Goal: Task Accomplishment & Management: Use online tool/utility

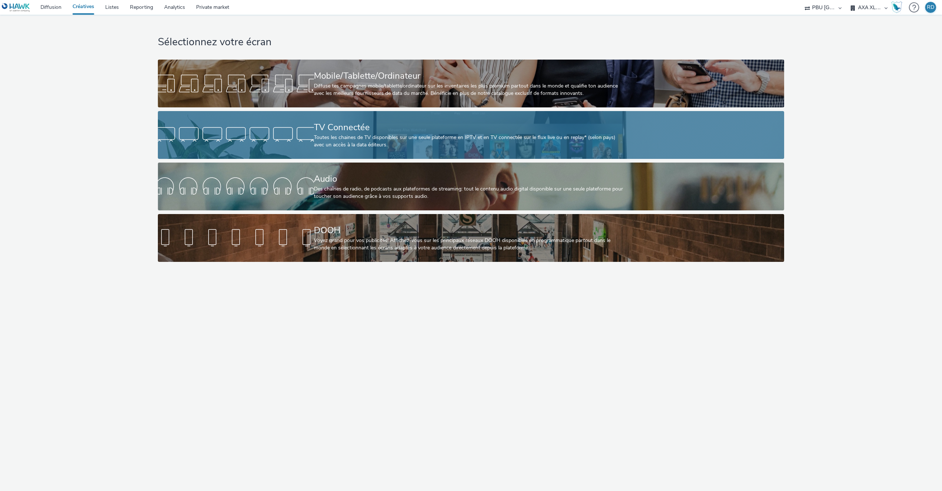
click at [386, 117] on div "TV Connectée Toutes les chaines de TV disponibles sur une seule plateforme en I…" at bounding box center [470, 135] width 312 height 48
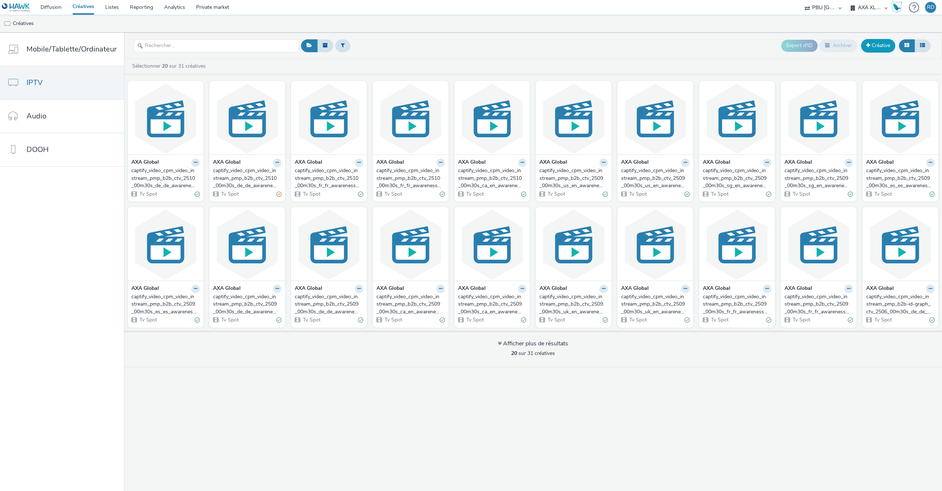
click at [876, 49] on link "Créative" at bounding box center [878, 45] width 34 height 13
click at [40, 86] on span "IPTV" at bounding box center [34, 82] width 16 height 11
click at [927, 45] on button at bounding box center [923, 45] width 16 height 13
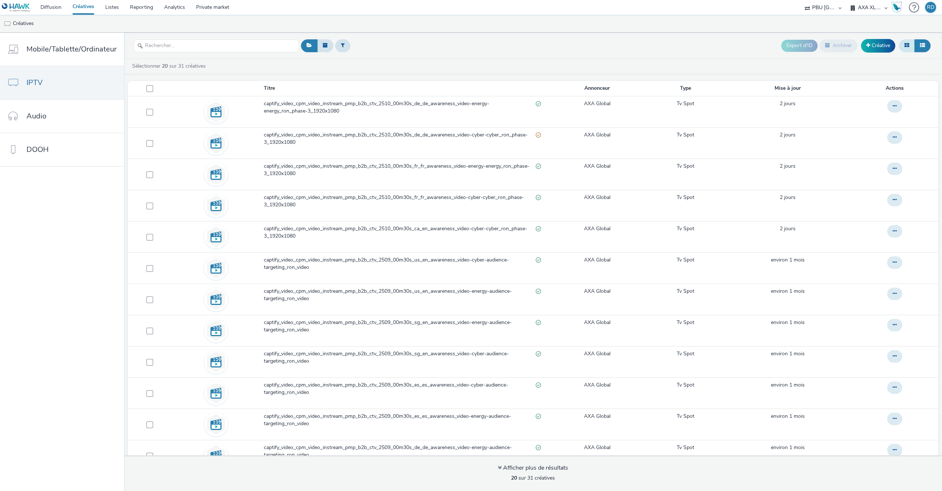
click at [909, 50] on button at bounding box center [907, 45] width 16 height 13
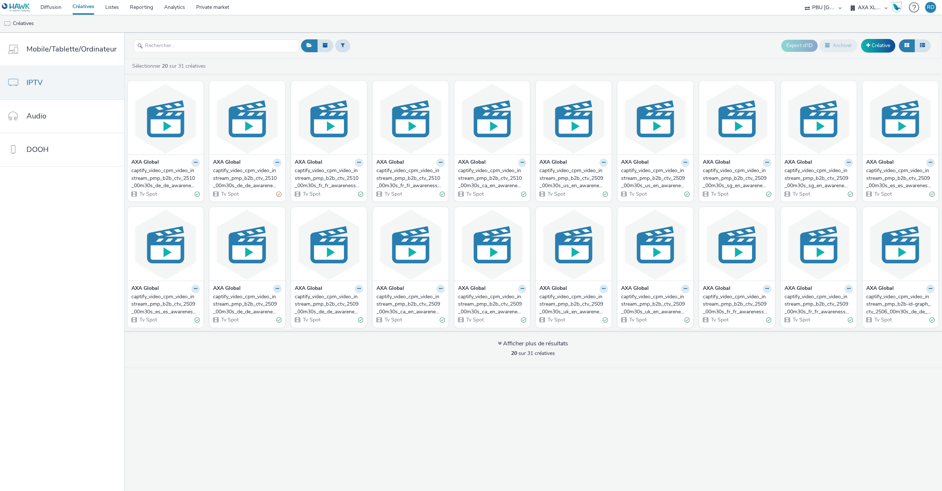
click at [84, 3] on link "Créatives" at bounding box center [83, 7] width 33 height 15
click at [18, 24] on link "Créatives" at bounding box center [19, 24] width 38 height 18
click at [114, 7] on link "Listes" at bounding box center [112, 7] width 25 height 15
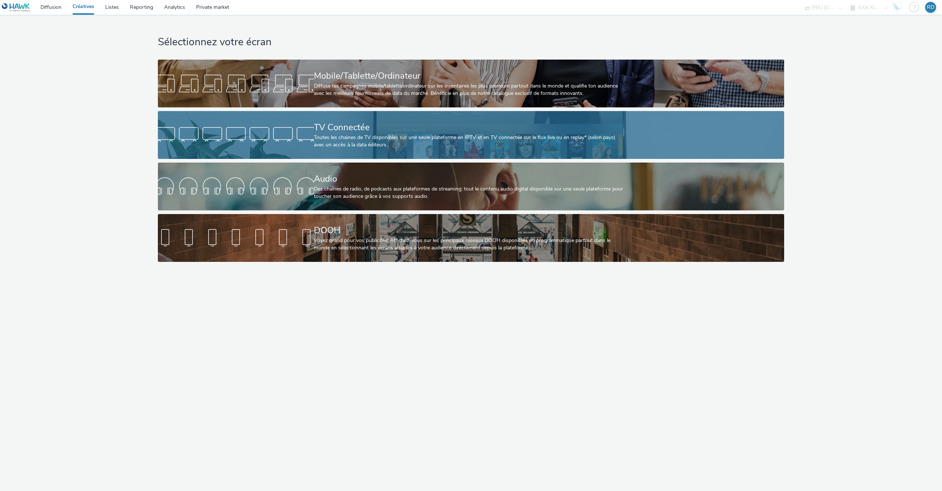
click at [348, 128] on div "TV Connectée" at bounding box center [470, 127] width 312 height 13
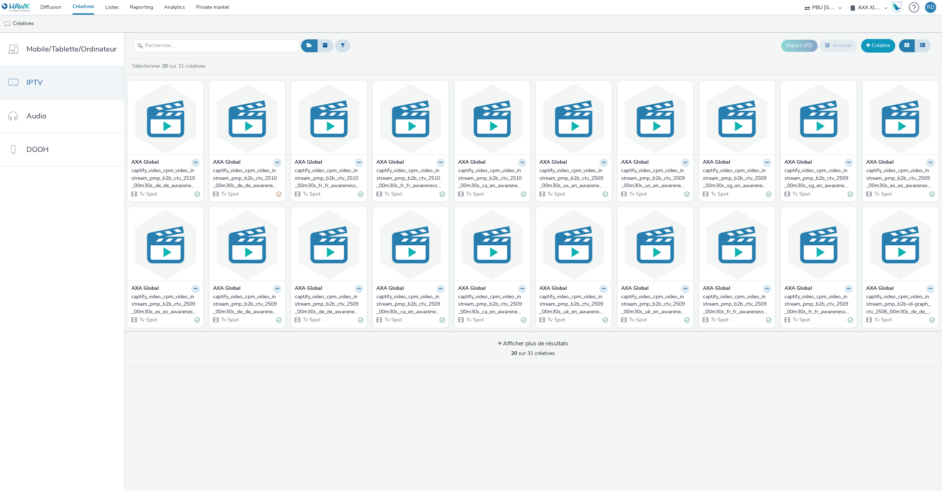
click at [877, 47] on link "Créative" at bounding box center [878, 45] width 34 height 13
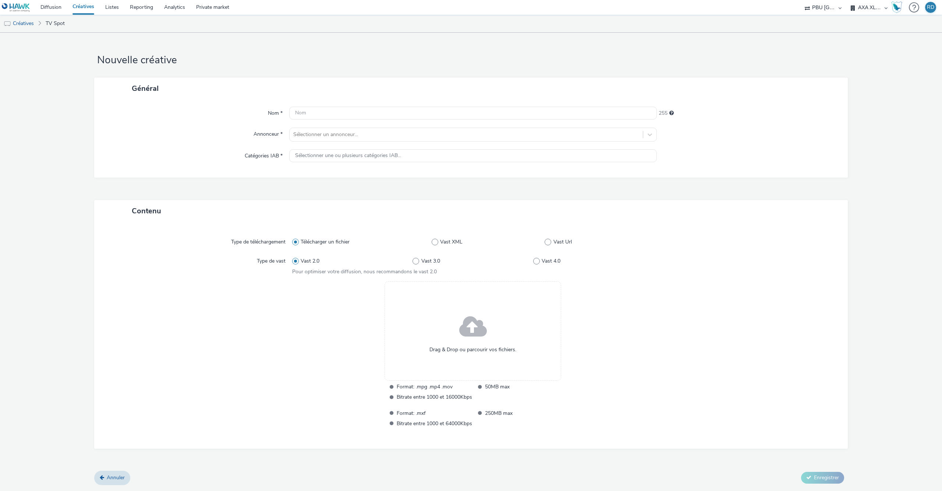
click at [316, 243] on span "Télécharger un fichier" at bounding box center [325, 241] width 49 height 7
click at [297, 243] on input "Télécharger un fichier" at bounding box center [294, 242] width 5 height 5
click at [479, 329] on span at bounding box center [473, 328] width 28 height 38
click at [47, 9] on link "Diffusion" at bounding box center [51, 7] width 32 height 15
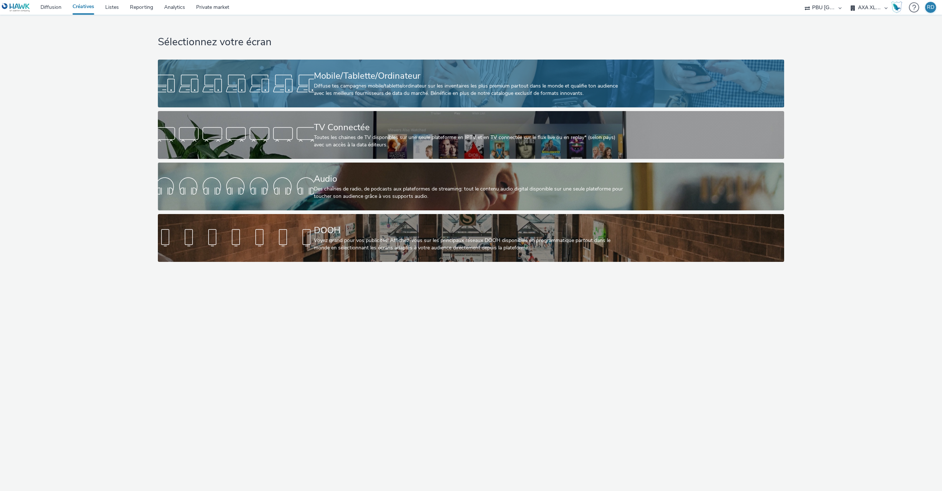
click at [351, 65] on div "Mobile/Tablette/Ordinateur Diffuse tes campagnes mobile/tablette/ordinateur sur…" at bounding box center [470, 84] width 312 height 48
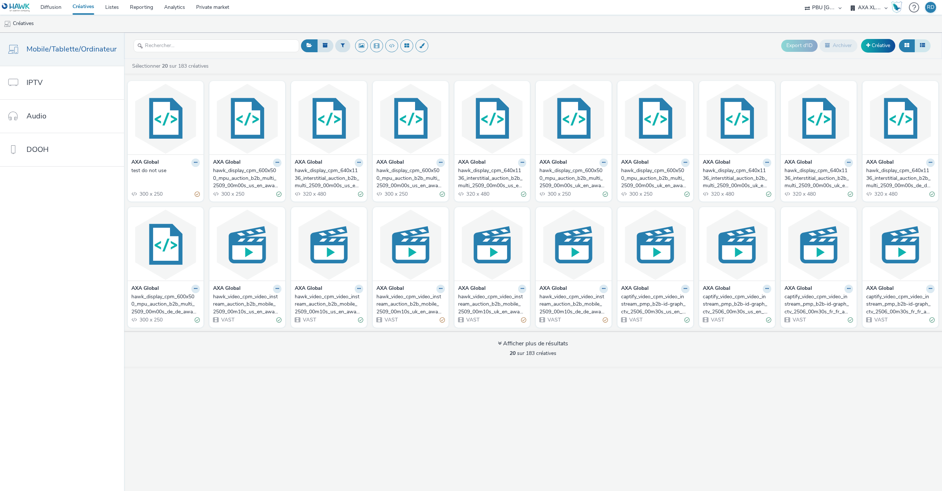
click at [923, 42] on button at bounding box center [923, 45] width 16 height 13
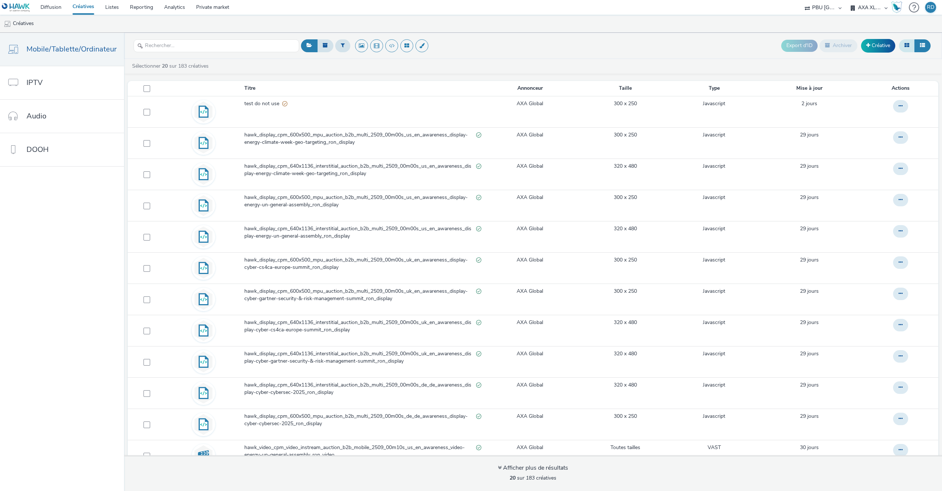
click at [910, 45] on button at bounding box center [907, 45] width 16 height 13
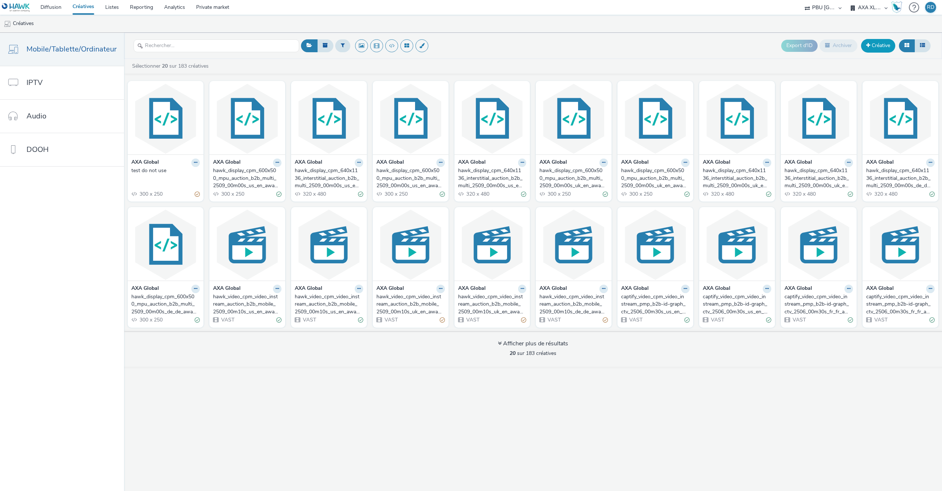
click at [863, 48] on link "Créative" at bounding box center [878, 45] width 34 height 13
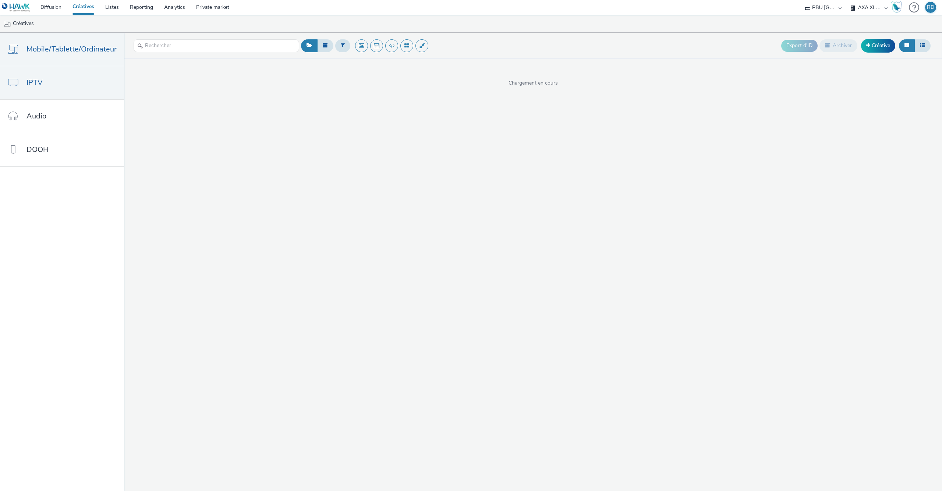
click at [50, 92] on link "IPTV" at bounding box center [62, 82] width 124 height 33
click at [887, 40] on link "Créative" at bounding box center [878, 45] width 34 height 13
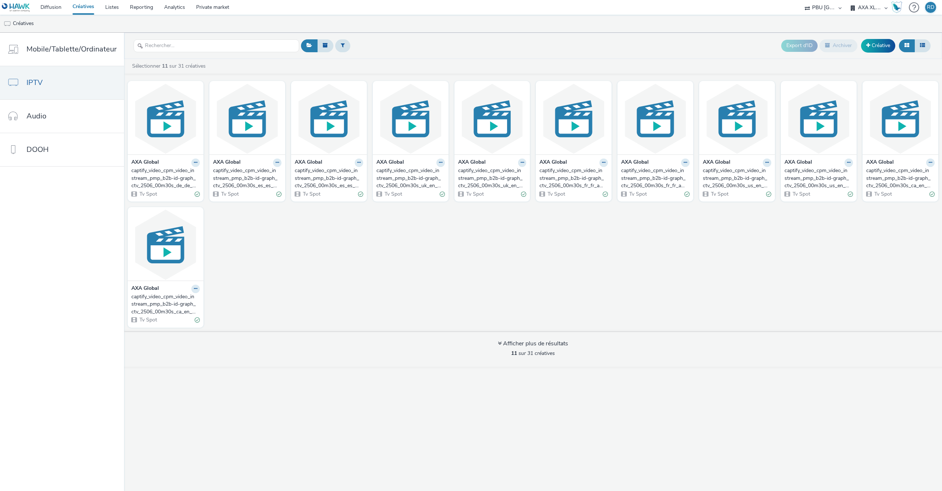
click at [913, 42] on button at bounding box center [907, 45] width 16 height 13
click at [925, 43] on button at bounding box center [923, 45] width 16 height 13
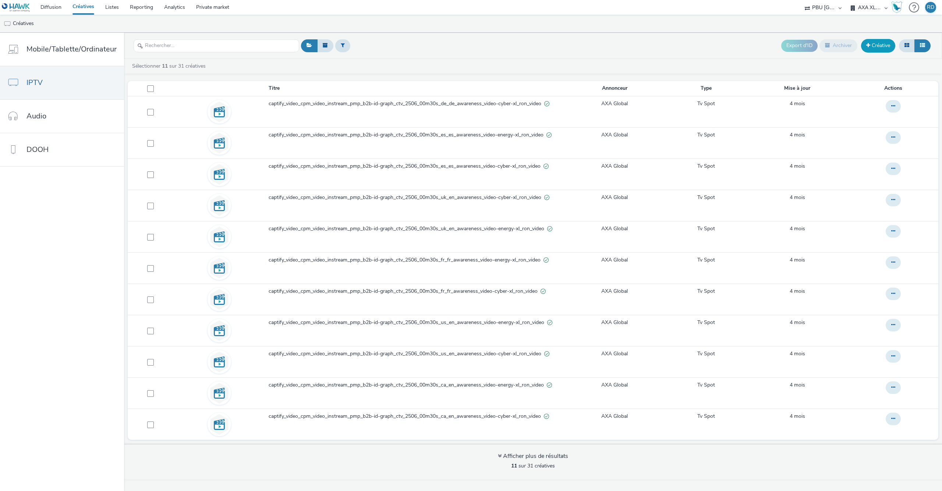
click at [882, 49] on link "Créative" at bounding box center [878, 45] width 34 height 13
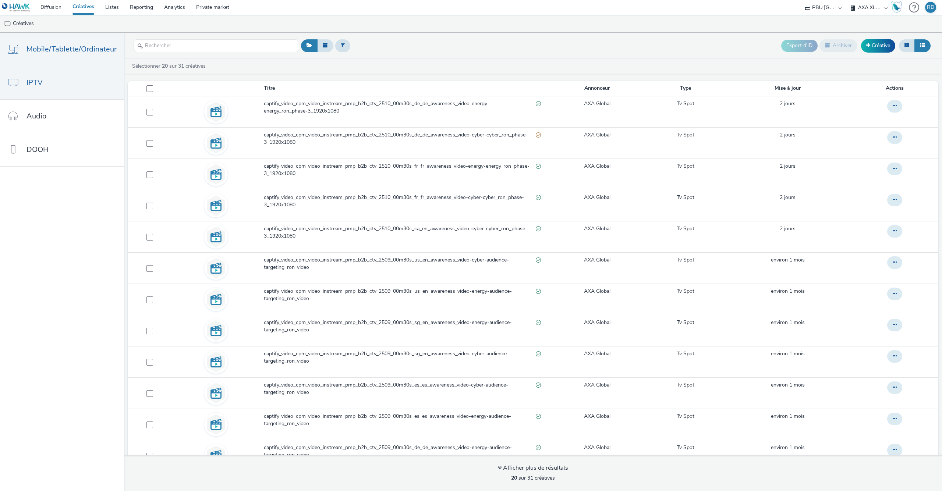
click at [31, 47] on span "Mobile/Tablette/Ordinateur" at bounding box center [71, 49] width 90 height 11
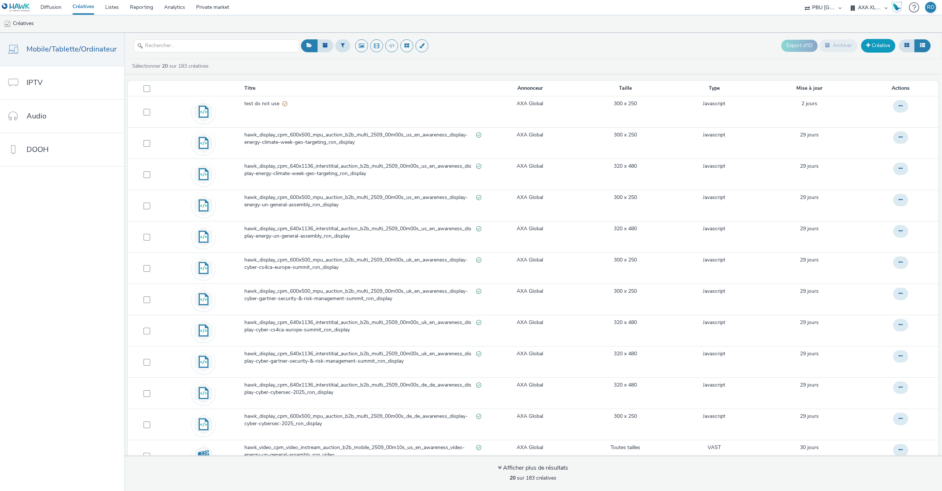
click at [879, 48] on link "Créative" at bounding box center [878, 45] width 34 height 13
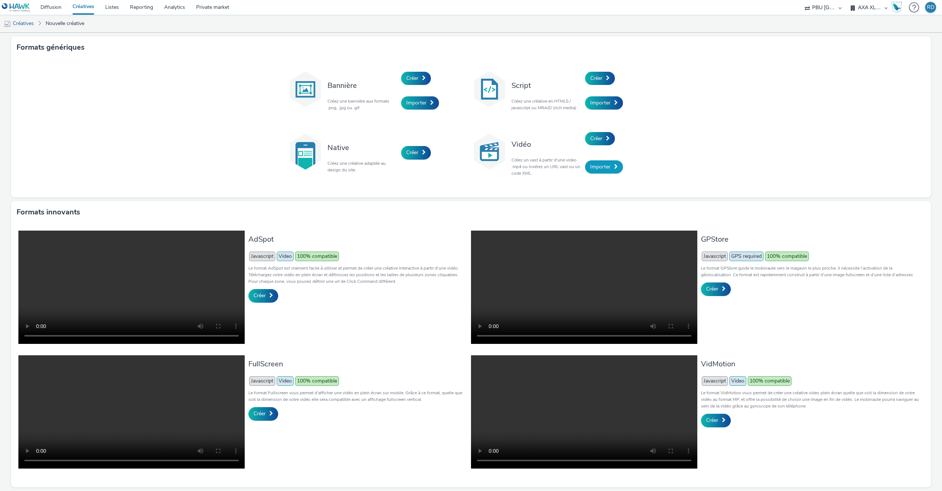
click at [605, 170] on span "Importer" at bounding box center [600, 166] width 20 height 7
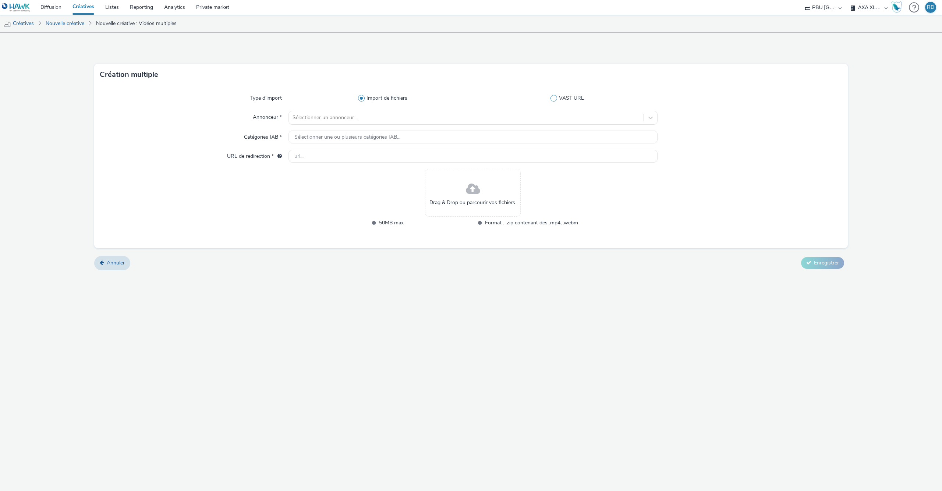
click at [552, 97] on span at bounding box center [554, 98] width 7 height 7
click at [567, 97] on input "VAST URL" at bounding box center [569, 98] width 5 height 5
radio input "false"
radio input "true"
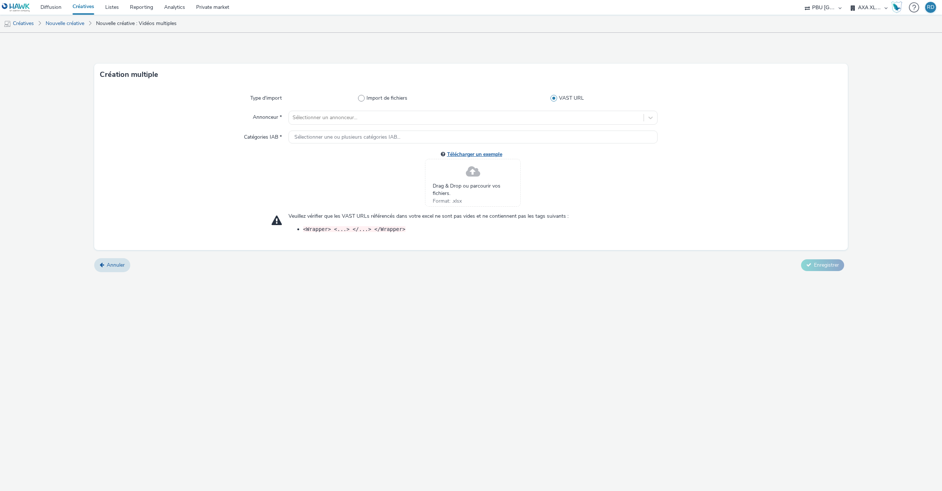
click at [483, 155] on link "Télécharger un exemple" at bounding box center [476, 154] width 58 height 7
click at [474, 168] on icon at bounding box center [473, 171] width 22 height 21
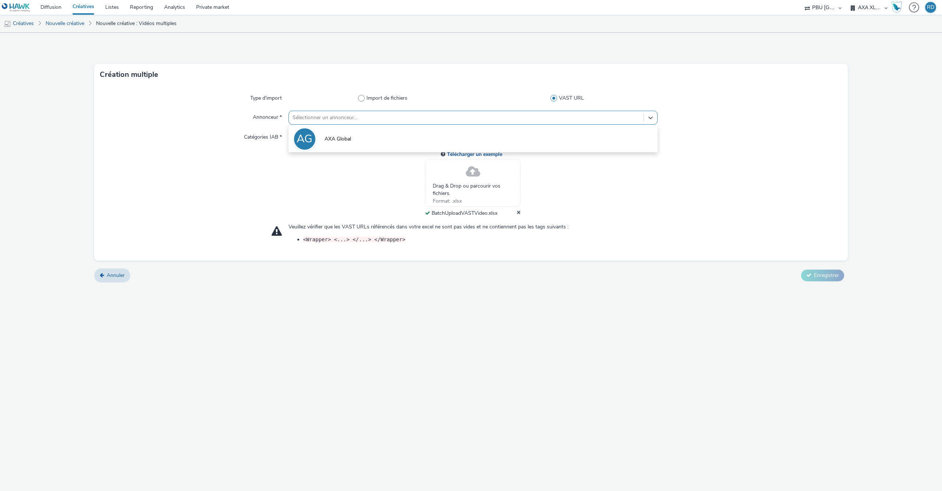
click at [346, 119] on div at bounding box center [466, 117] width 347 height 9
click at [333, 138] on span "AXA Global" at bounding box center [338, 138] width 26 height 7
click at [343, 137] on div "Business" at bounding box center [473, 140] width 369 height 18
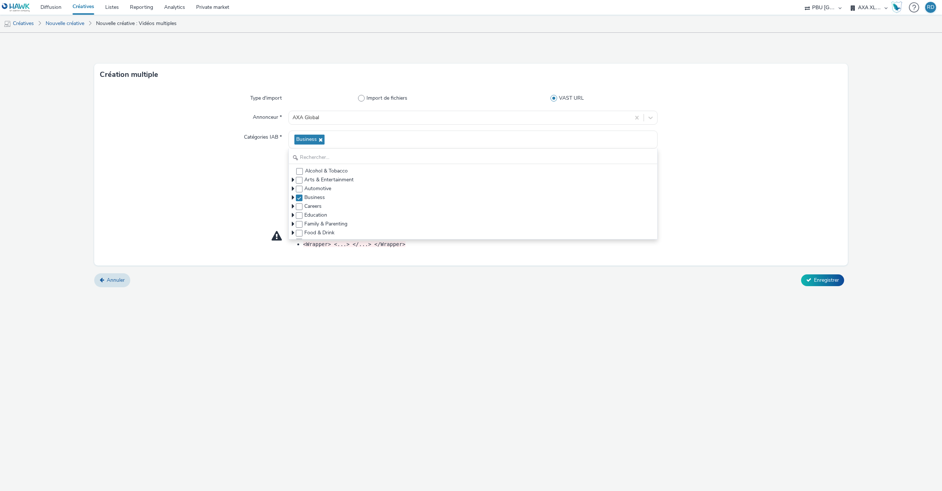
click at [735, 153] on div "Type d'import Import de fichiers VAST URL Annonceur * AXA Global Catégories IAB…" at bounding box center [471, 176] width 754 height 180
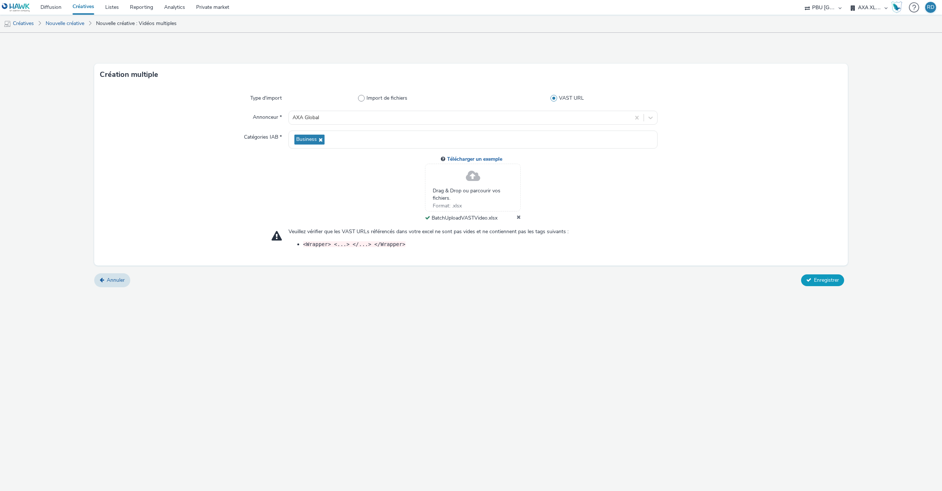
click at [827, 283] on span "Enregistrer" at bounding box center [826, 280] width 25 height 7
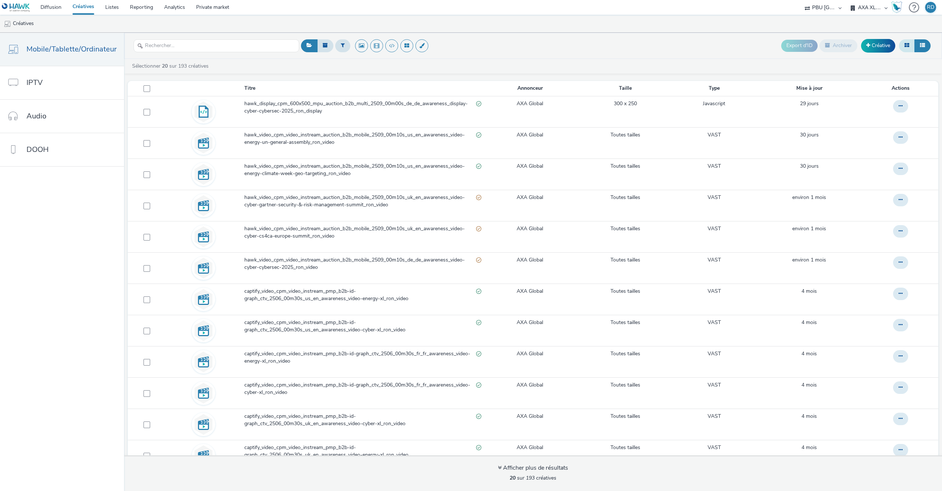
click at [908, 48] on icon at bounding box center [907, 45] width 5 height 5
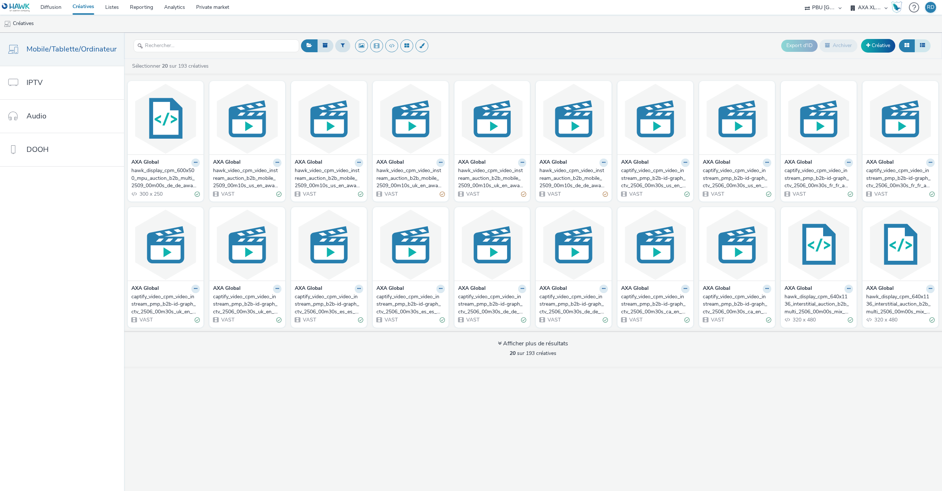
click at [925, 46] on button at bounding box center [923, 45] width 16 height 13
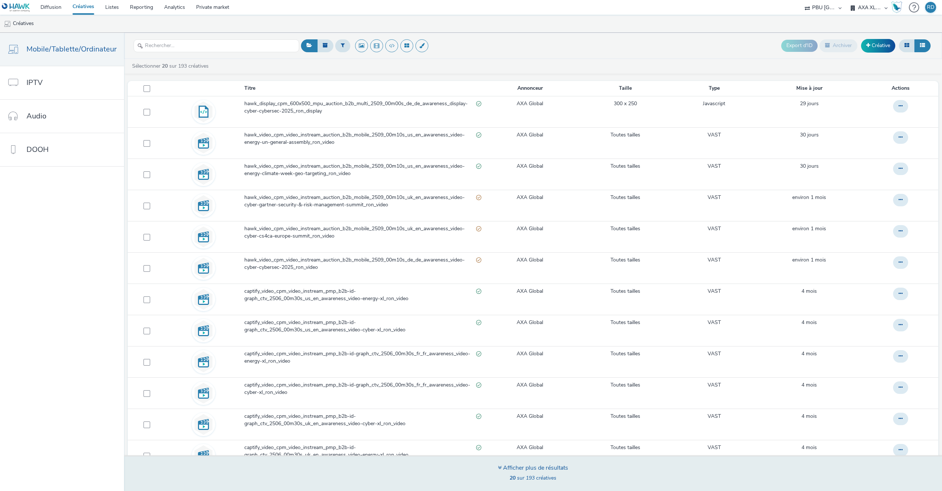
click at [527, 466] on div "Afficher plus de résultats" at bounding box center [533, 468] width 70 height 8
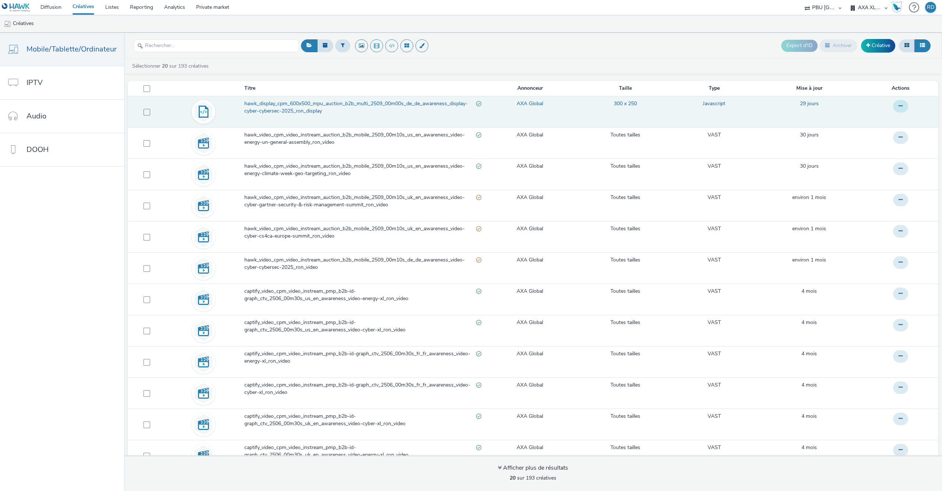
click at [901, 110] on button at bounding box center [900, 106] width 15 height 13
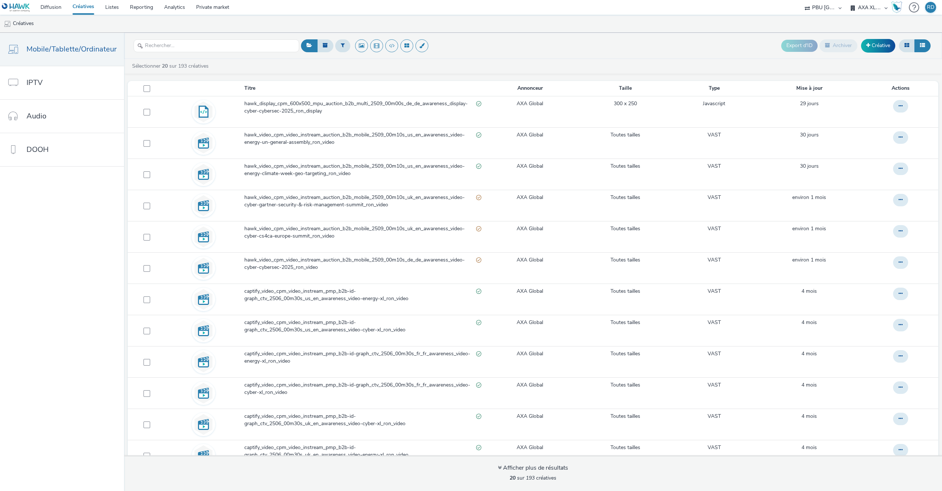
click at [707, 43] on div "Export d'ID Archiver Créative" at bounding box center [615, 46] width 633 height 18
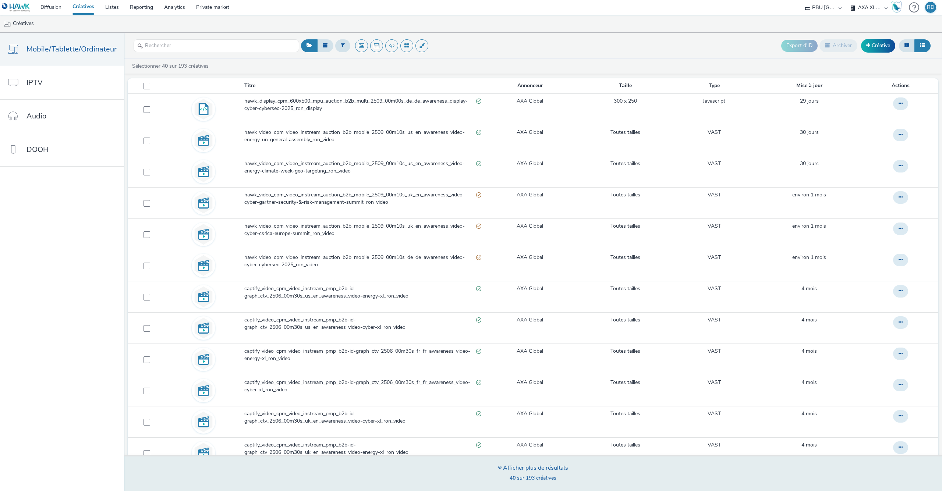
click at [494, 468] on div "Afficher plus de résultats 40 sur 193 créatives" at bounding box center [532, 474] width 823 height 36
click at [501, 470] on div "Afficher plus de résultats" at bounding box center [533, 468] width 70 height 8
click at [558, 467] on div "Afficher plus de résultats" at bounding box center [533, 468] width 70 height 8
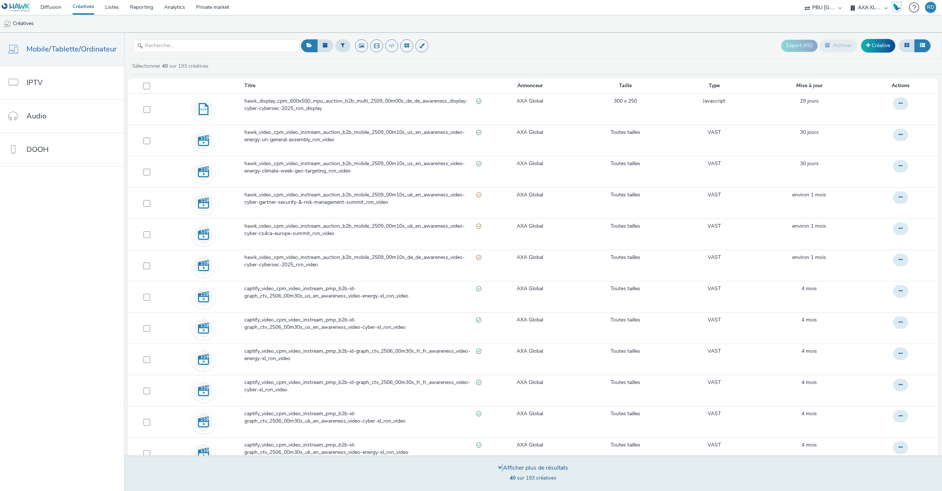
click at [558, 467] on div "Afficher plus de résultats" at bounding box center [533, 468] width 70 height 8
click at [502, 469] on div "Afficher plus de résultats" at bounding box center [533, 468] width 70 height 8
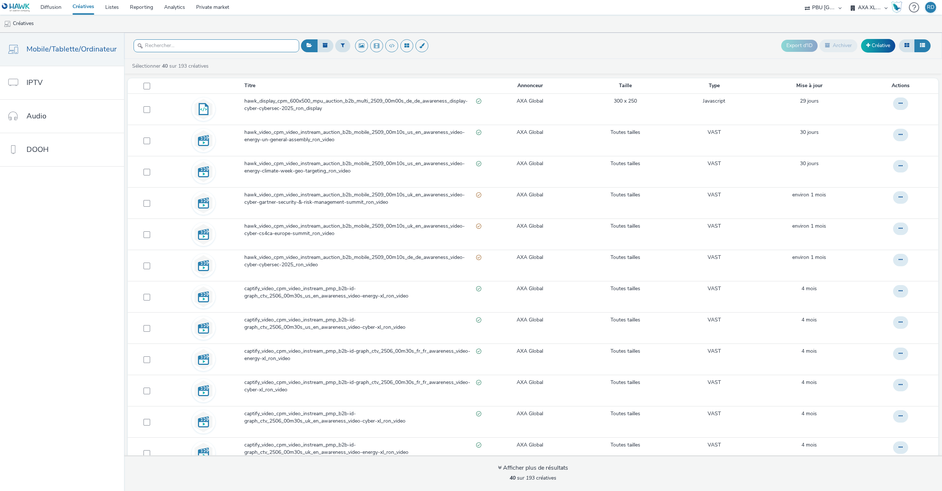
click at [203, 45] on input "text" at bounding box center [217, 45] width 166 height 13
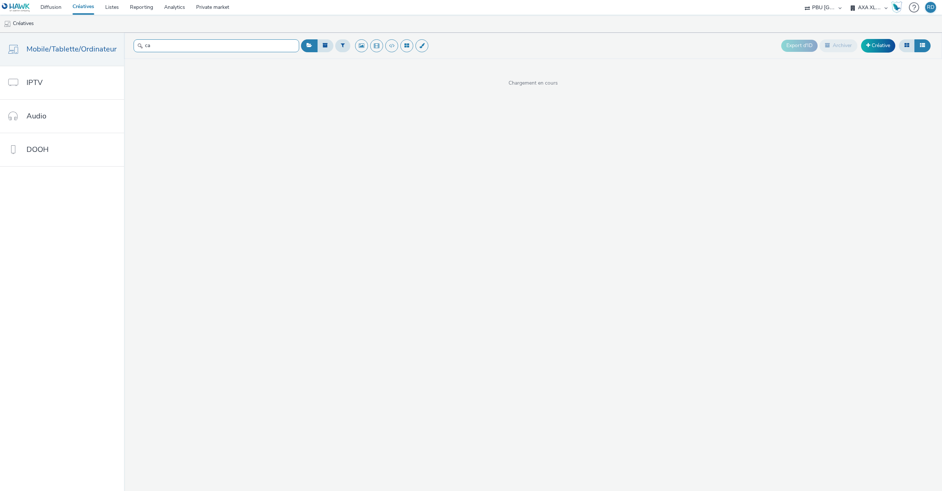
type input "c"
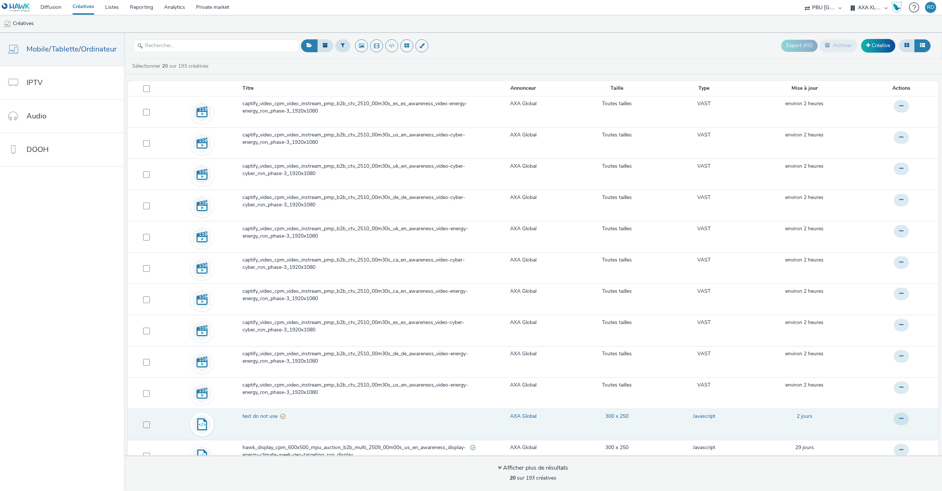
click at [259, 420] on span "test do not use" at bounding box center [262, 416] width 38 height 7
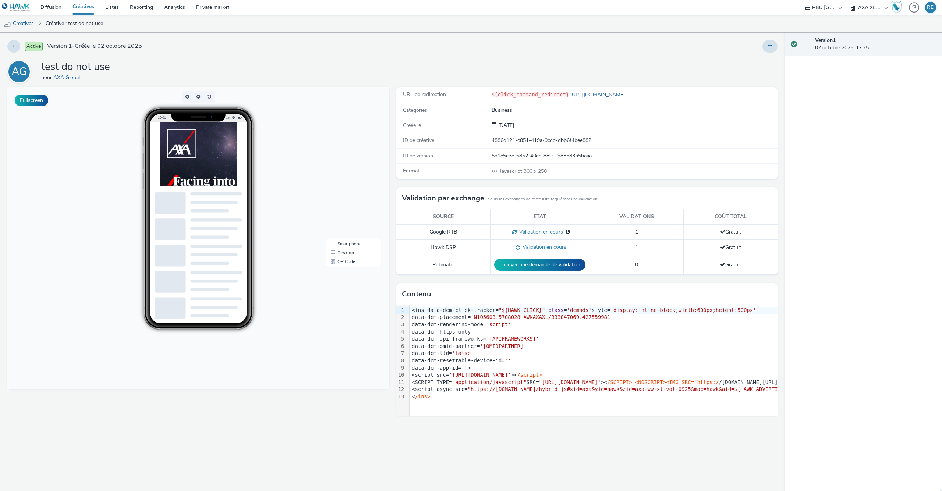
click at [477, 466] on div "URL de redirection ${click_command_redirect} https://www.axa.com/ Catégories Bu…" at bounding box center [585, 289] width 385 height 404
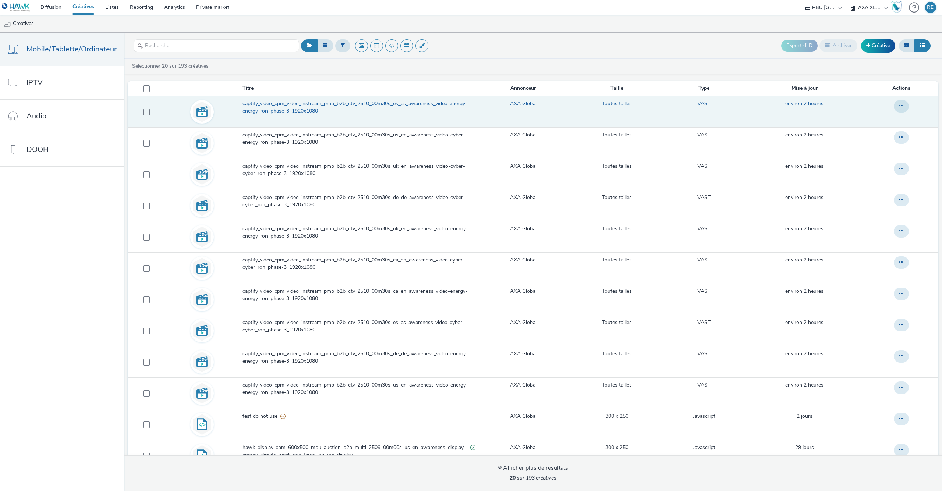
click at [298, 112] on span "captify_video_cpm_video_instream_pmp_b2b_ctv_2510_00m30s_es_es_awareness_video-…" at bounding box center [359, 107] width 233 height 15
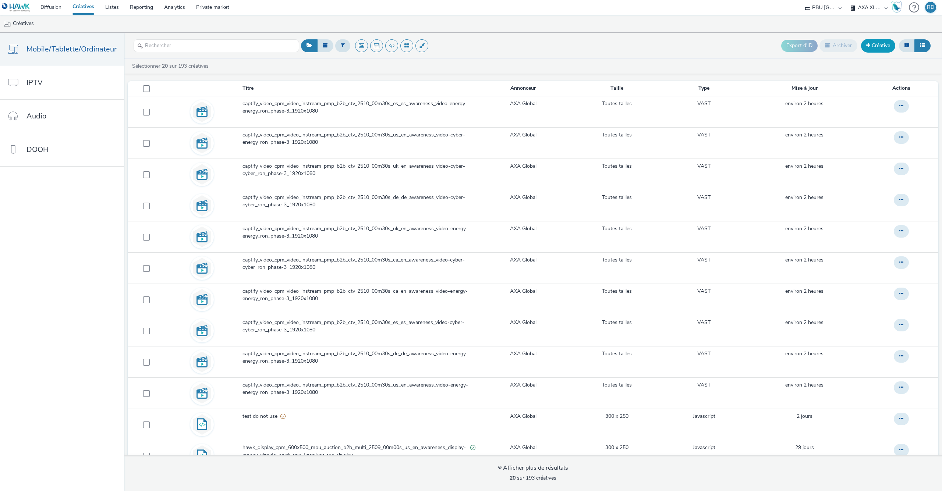
click at [877, 49] on link "Créative" at bounding box center [878, 45] width 34 height 13
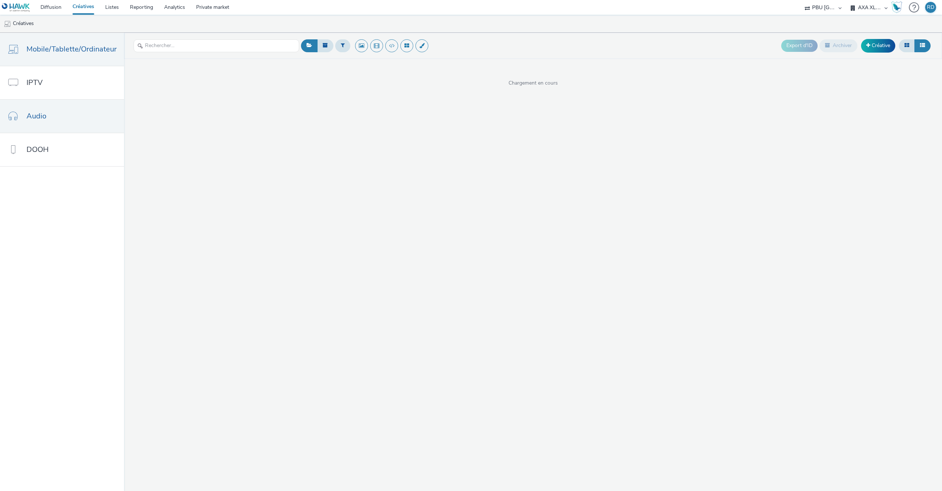
click at [48, 117] on link "Audio" at bounding box center [62, 116] width 124 height 33
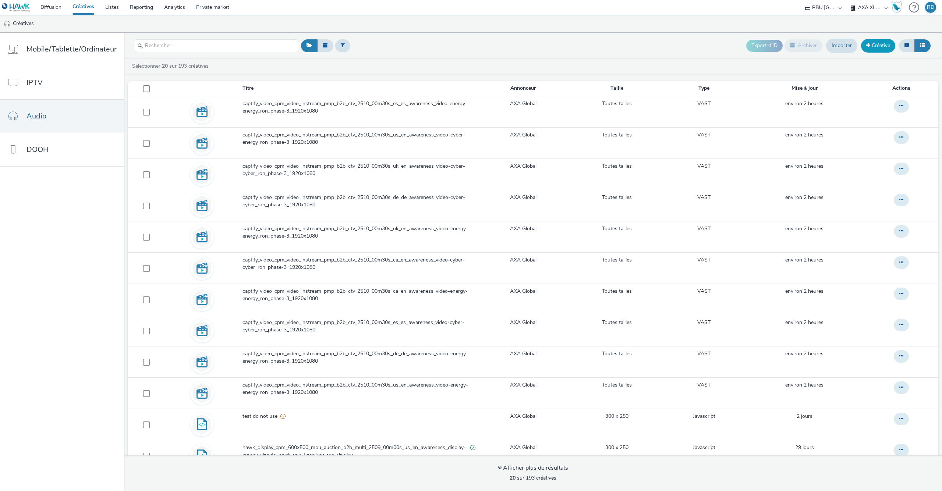
click at [882, 47] on link "Créative" at bounding box center [878, 45] width 34 height 13
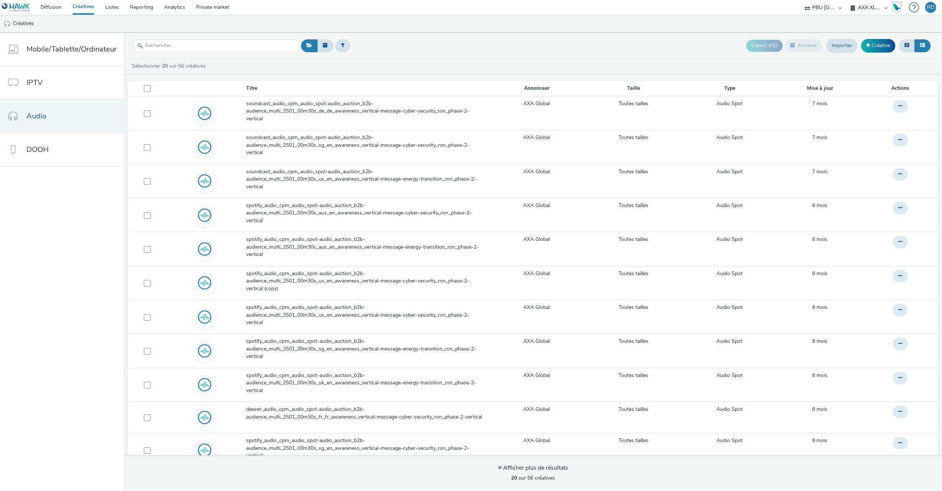
click at [38, 121] on span "Audio" at bounding box center [36, 116] width 20 height 11
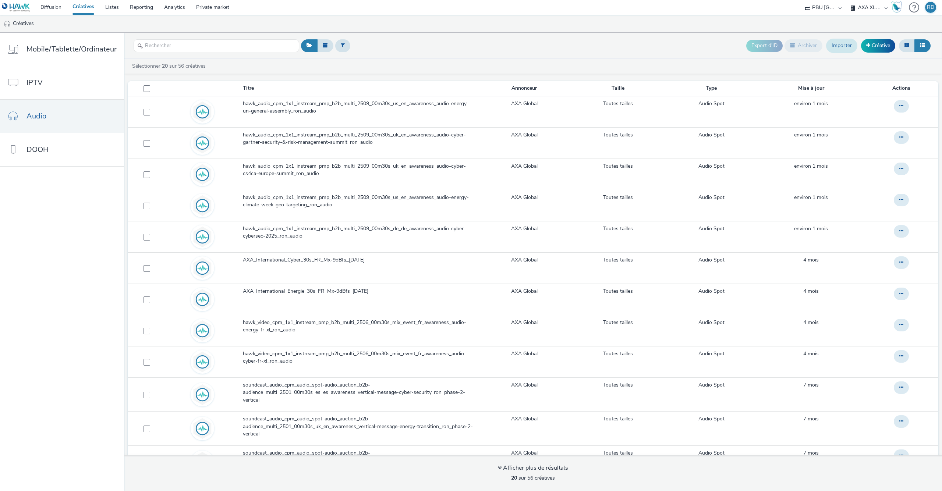
click at [845, 46] on link "Importer" at bounding box center [841, 46] width 31 height 14
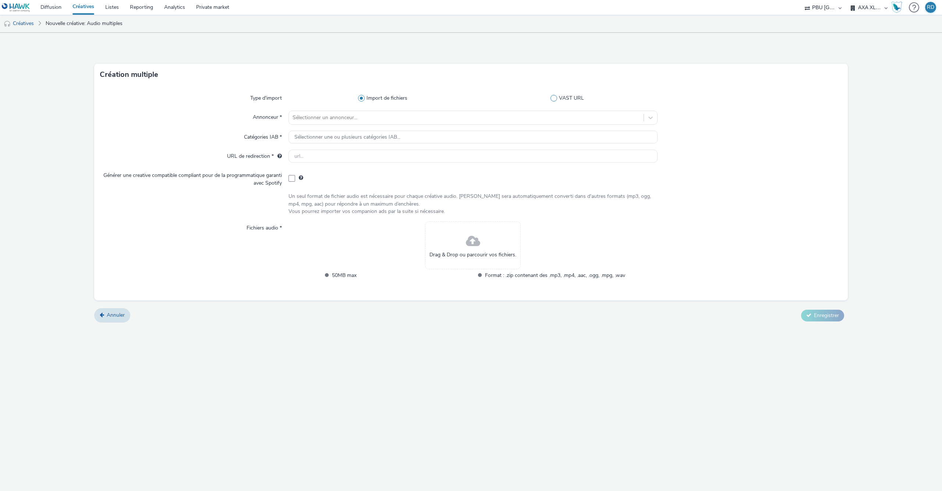
click at [552, 98] on span at bounding box center [554, 98] width 7 height 7
click at [567, 98] on input "VAST URL" at bounding box center [569, 98] width 5 height 5
radio input "false"
radio input "true"
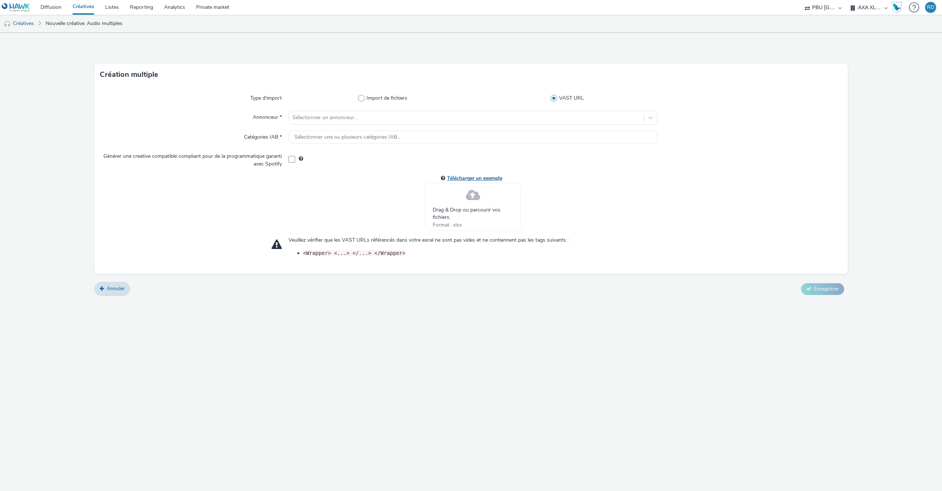
click at [487, 177] on link "Télécharger un exemple" at bounding box center [476, 178] width 58 height 7
click at [477, 176] on link "Télécharger un exemple" at bounding box center [476, 178] width 58 height 7
click at [614, 31] on ul "Créatives Nouvelle créative: Audio multiples" at bounding box center [471, 24] width 942 height 18
click at [471, 201] on icon at bounding box center [473, 195] width 22 height 21
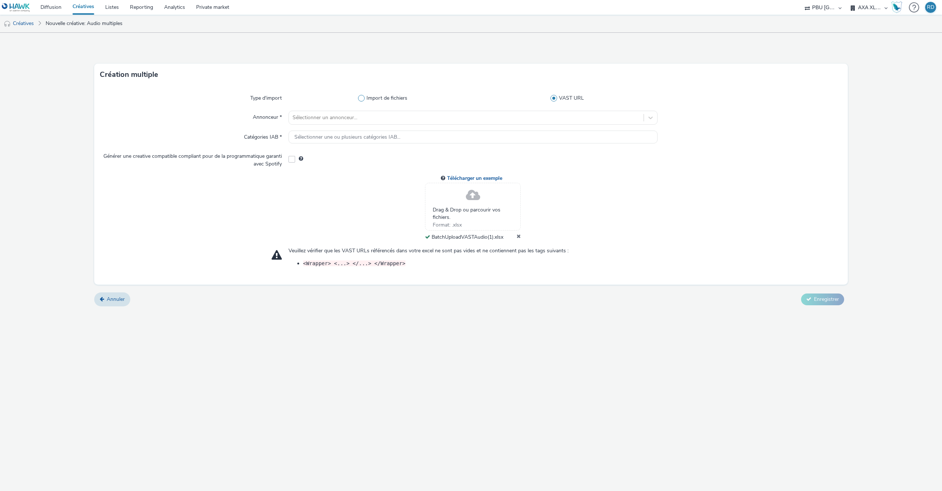
click at [403, 100] on span "Import de fichiers" at bounding box center [387, 98] width 41 height 7
click at [387, 100] on input "Import de fichiers" at bounding box center [384, 98] width 5 height 5
radio input "true"
radio input "false"
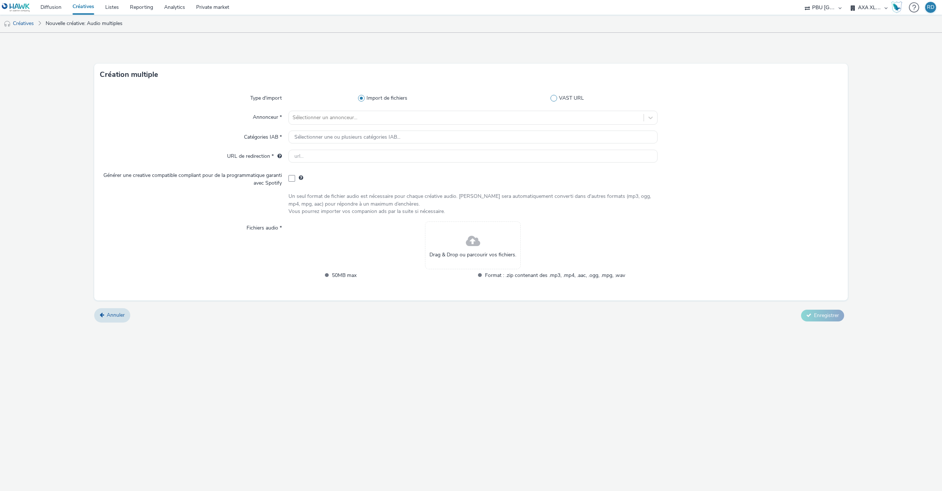
click at [555, 100] on span at bounding box center [554, 98] width 7 height 7
click at [567, 100] on input "VAST URL" at bounding box center [569, 98] width 5 height 5
radio input "false"
radio input "true"
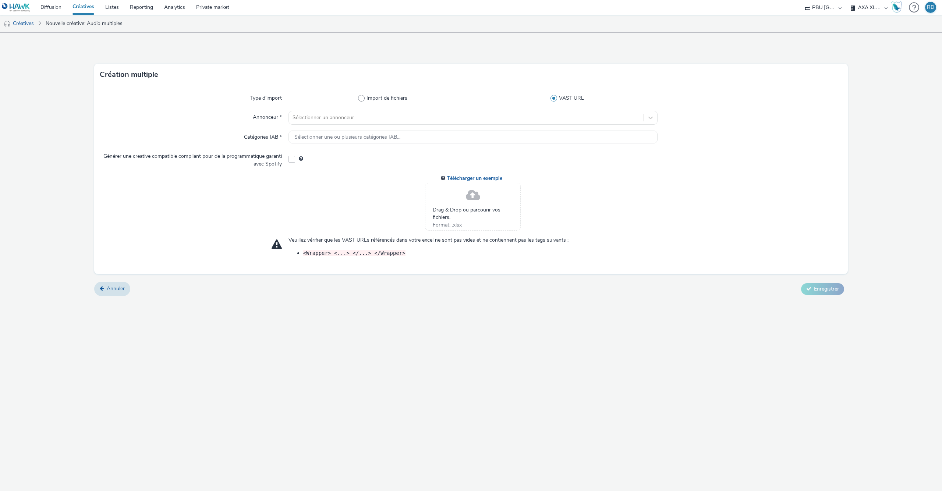
click at [471, 196] on icon at bounding box center [473, 195] width 22 height 21
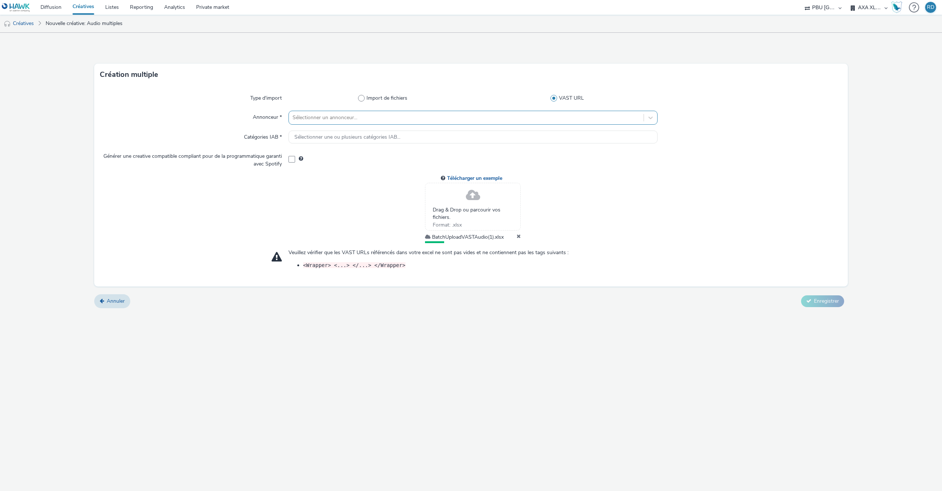
click at [344, 115] on div at bounding box center [466, 117] width 347 height 9
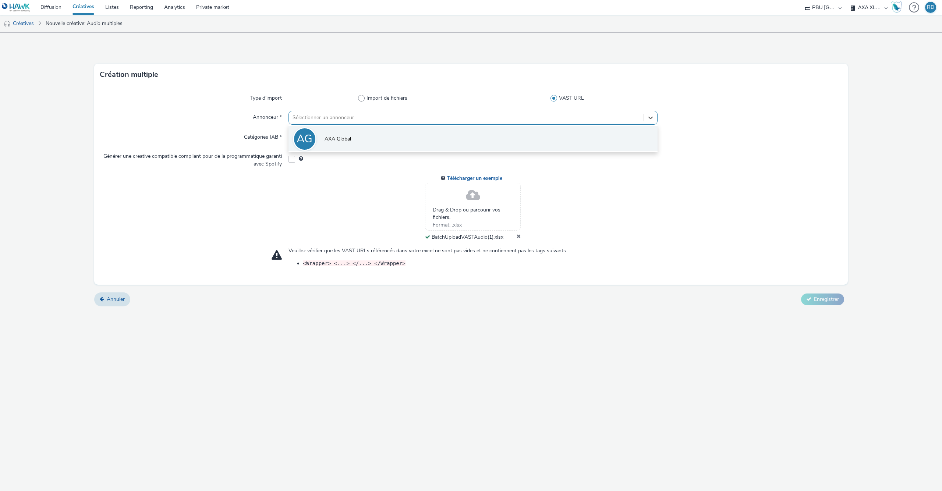
click at [335, 136] on span "AXA Global" at bounding box center [338, 138] width 26 height 7
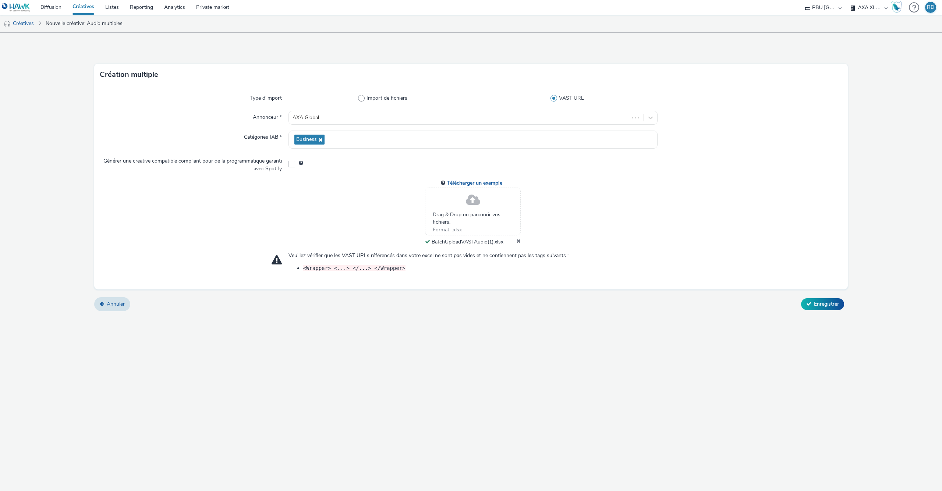
click at [291, 166] on span at bounding box center [292, 164] width 7 height 7
click at [296, 165] on div at bounding box center [473, 164] width 369 height 18
click at [821, 301] on span "Enregistrer" at bounding box center [826, 304] width 25 height 7
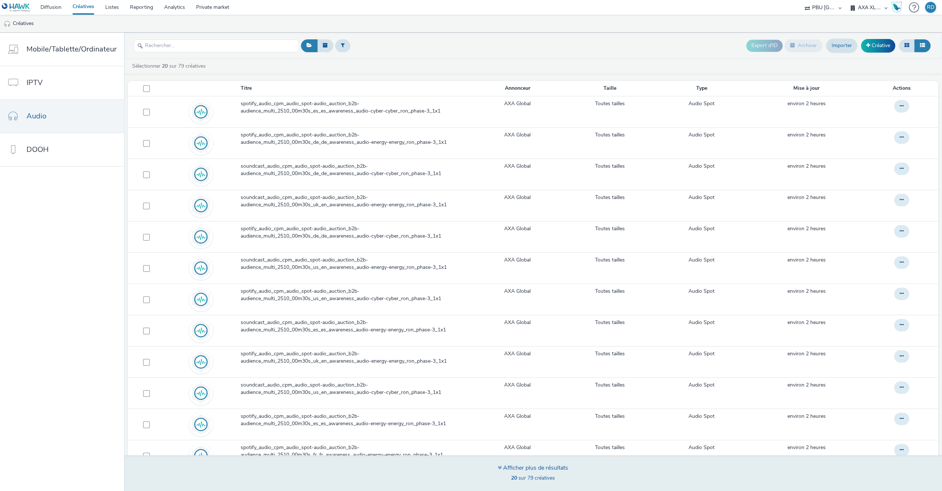
click at [543, 465] on div "Afficher plus de résultats" at bounding box center [533, 468] width 70 height 8
click at [540, 477] on span "20 sur 79 créatives" at bounding box center [533, 478] width 44 height 7
click at [522, 477] on span "40 sur 79 créatives" at bounding box center [533, 478] width 44 height 7
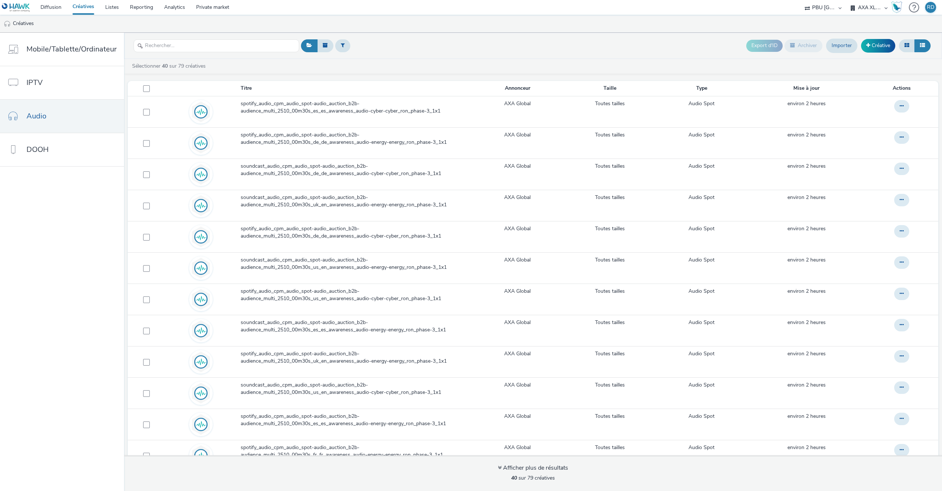
scroll to position [3, 0]
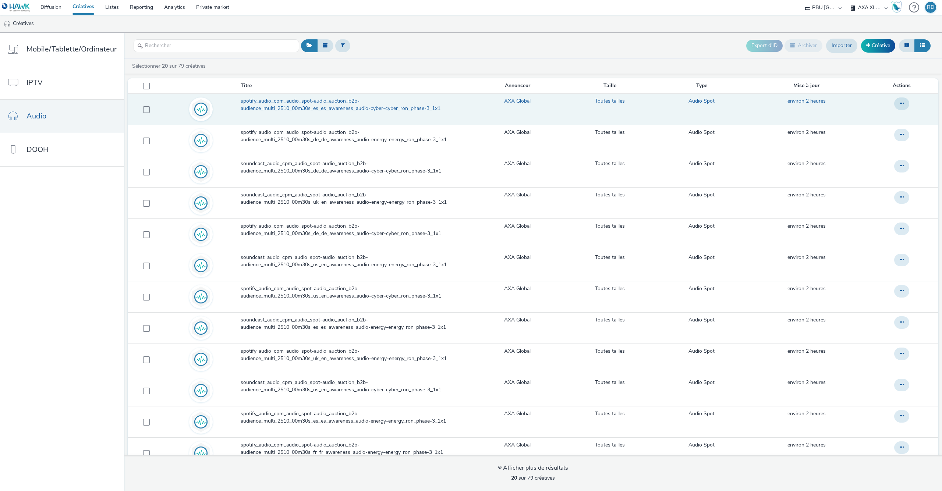
click at [900, 97] on td at bounding box center [904, 108] width 70 height 31
click at [902, 103] on icon at bounding box center [902, 103] width 4 height 5
click at [364, 106] on span "spotify_audio_cpm_audio_spot-audio_auction_b2b-audience_multi_2510_00m30s_es_es…" at bounding box center [356, 105] width 230 height 15
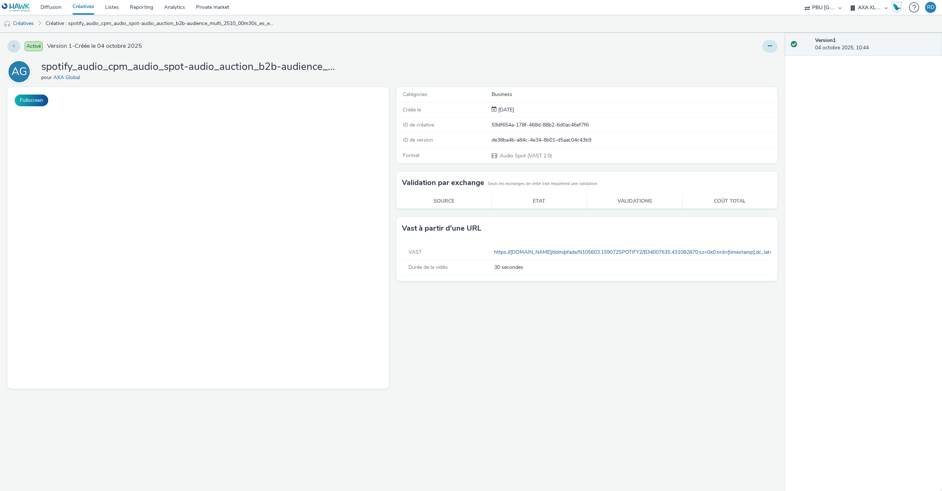
click at [775, 45] on button at bounding box center [770, 46] width 15 height 13
click at [646, 67] on div "AG spotify_audio_cpm_audio_spot-audio_auction_b2b-audience_multi_2510_00m30s_es…" at bounding box center [392, 72] width 770 height 24
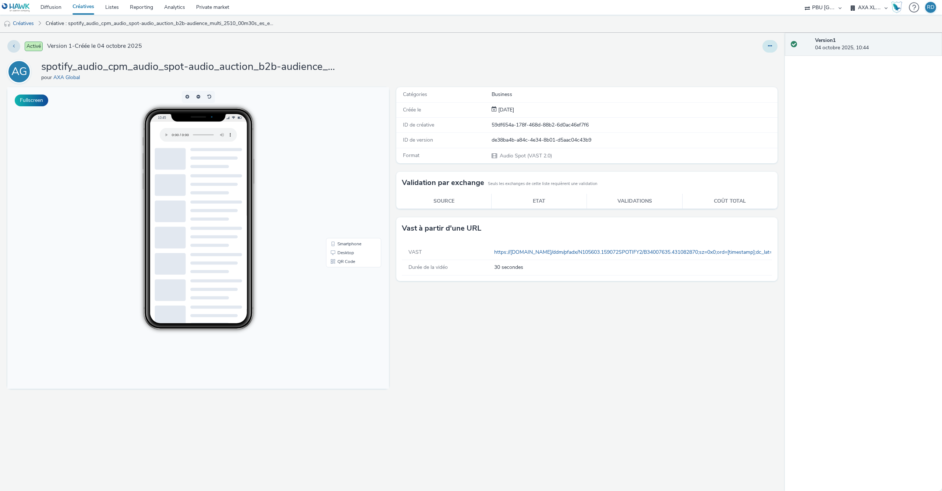
click at [770, 44] on button at bounding box center [770, 46] width 15 height 13
click at [752, 56] on link "Modifier" at bounding box center [749, 61] width 55 height 15
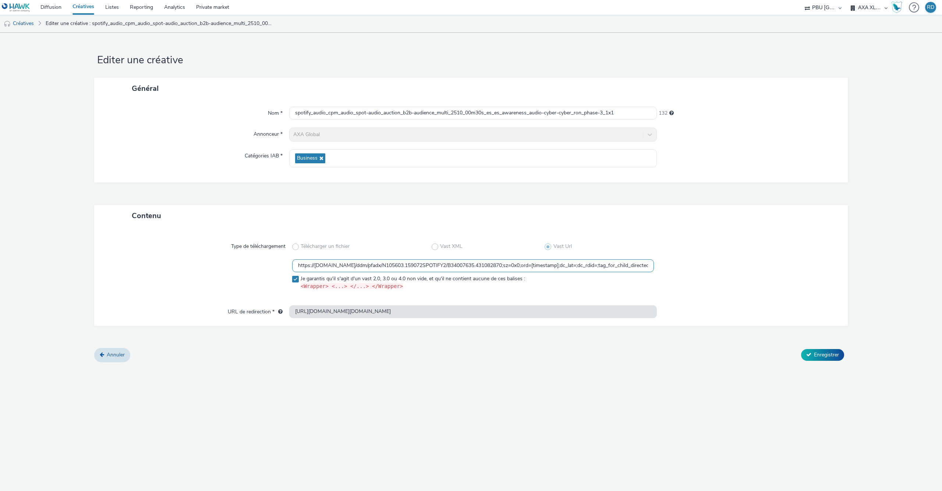
click at [455, 265] on input "https://ad.doubleclick.net/ddm/pfadx/N105603.159072SPOTIFY2/B34007635.431082870…" at bounding box center [473, 265] width 362 height 13
click at [814, 355] on span "Enregistrer" at bounding box center [826, 354] width 25 height 7
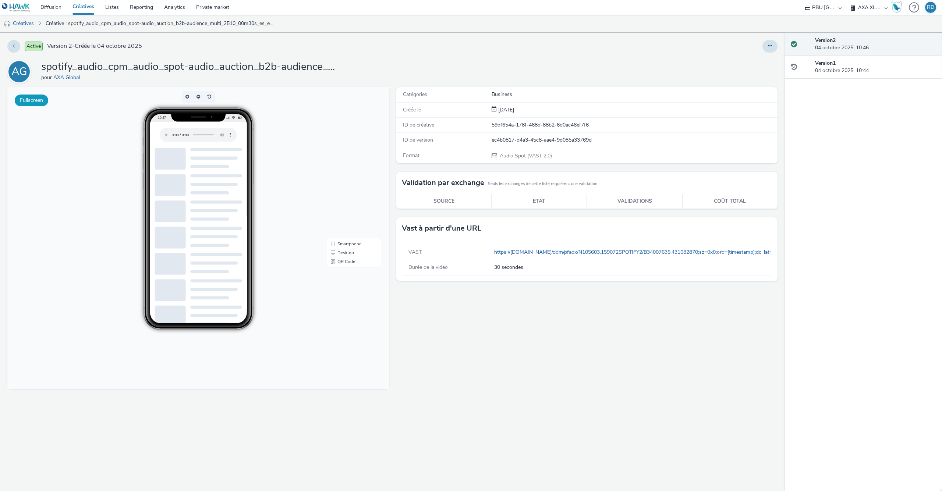
click at [28, 103] on button "Fullscreen" at bounding box center [31, 101] width 33 height 12
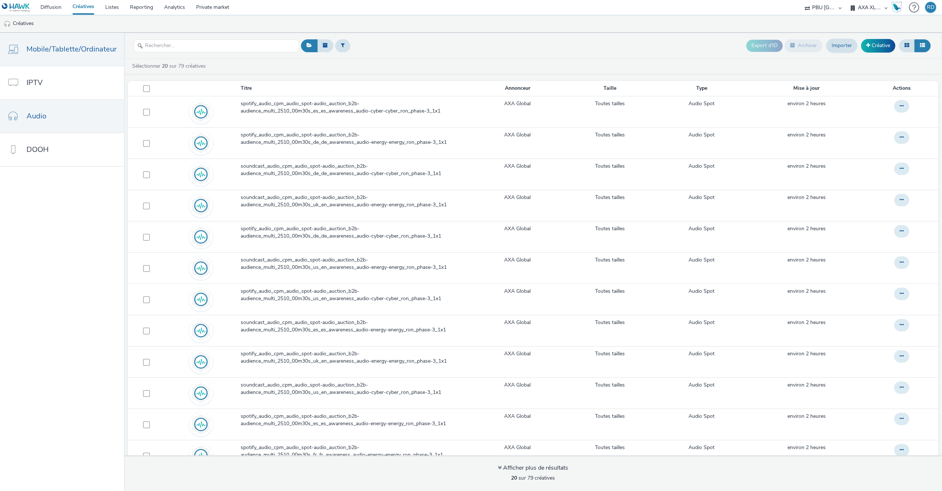
click at [56, 38] on link "Mobile/Tablette/Ordinateur" at bounding box center [62, 49] width 124 height 33
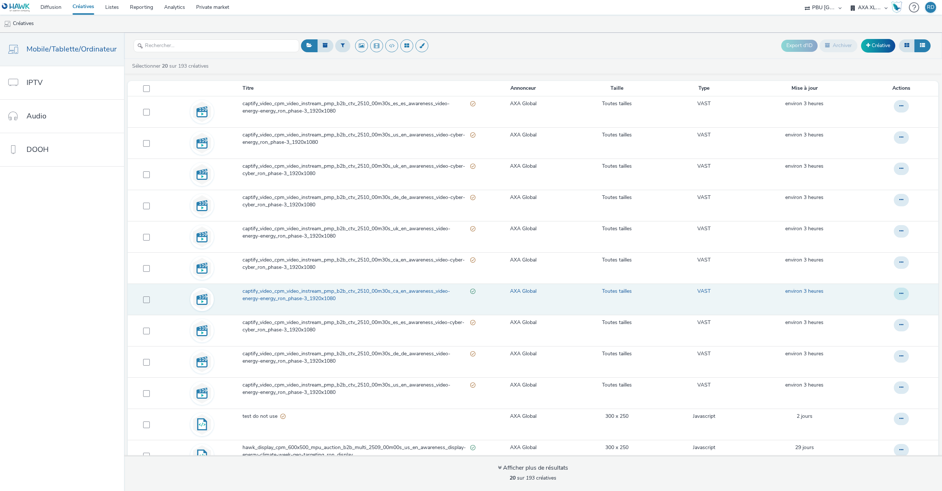
click at [901, 296] on icon at bounding box center [902, 293] width 4 height 5
click at [872, 311] on link "Modifier" at bounding box center [881, 308] width 55 height 15
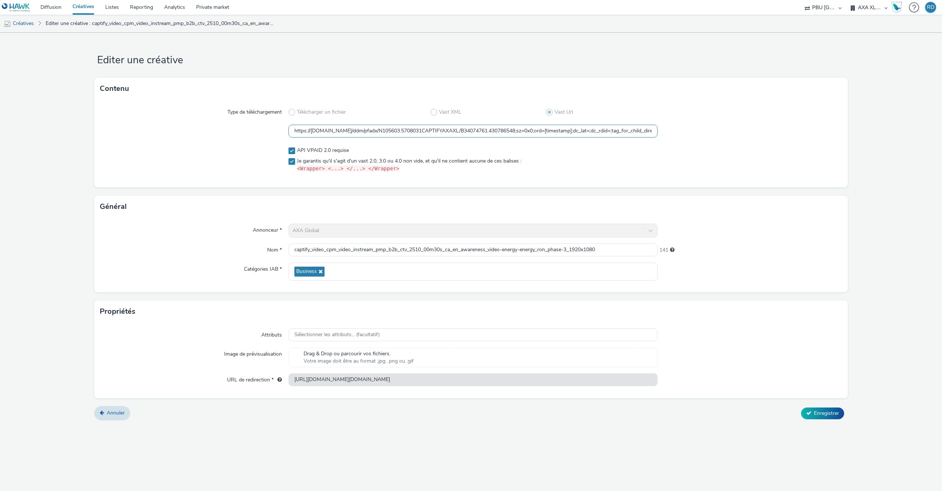
click at [328, 128] on input "https://ad.doubleclick.net/ddm/pfadx/N105603.5708031CAPTIFYAXAXL/B34074761.4307…" at bounding box center [473, 131] width 369 height 13
paste input "vast.xpln.tech/vast?vastUrl=92hdkf7p10339010155&xid=axa&yid=captify&zid=axa-ww-…"
type input "https://[DOMAIN_NAME]/vast?vastUrl=92hdkf7p10339010155&xid=axa&yid=captify&zid=…"
click at [825, 412] on span "Enregistrer" at bounding box center [826, 413] width 25 height 7
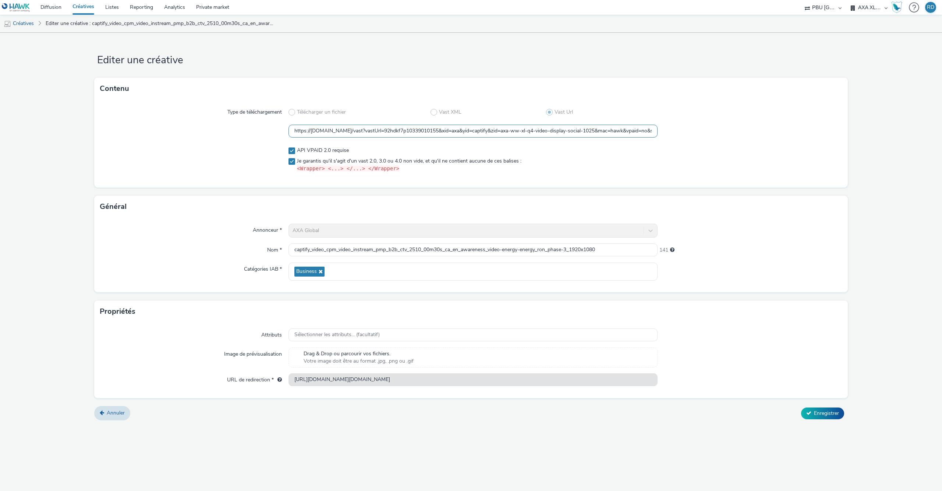
click at [542, 135] on input "https://[DOMAIN_NAME]/vast?vastUrl=92hdkf7p10339010155&xid=axa&yid=captify&zid=…" at bounding box center [473, 131] width 369 height 13
click at [832, 411] on span "Enregistrer" at bounding box center [826, 413] width 25 height 7
type input "https://pagead2.googlesyndication.com/pcs/click?xai=AKAOjsu1cCpP988kPiIr2hE4NlU…"
click at [834, 416] on span "Enregistrer" at bounding box center [826, 413] width 25 height 7
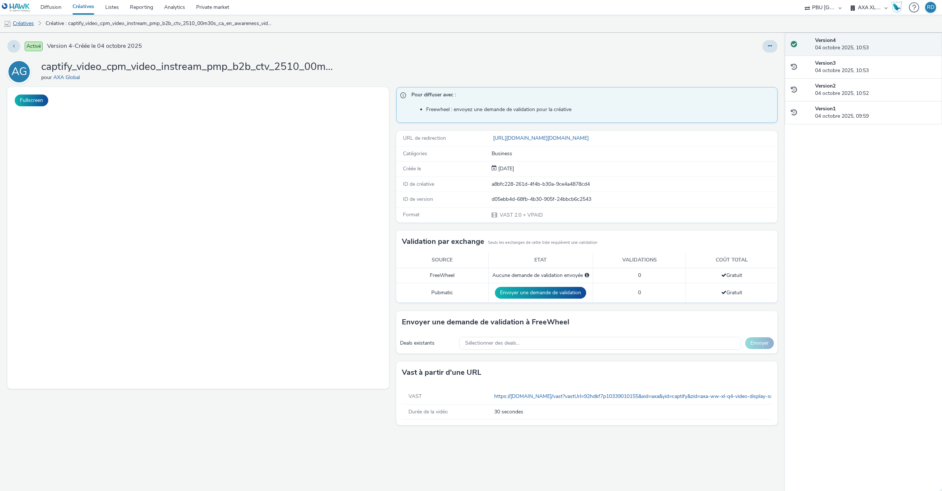
click at [31, 22] on link "Créatives" at bounding box center [19, 24] width 38 height 18
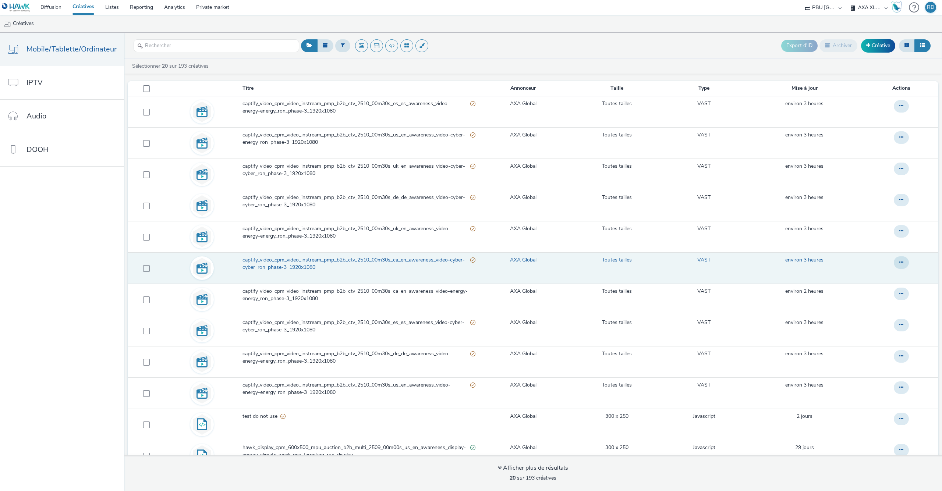
click at [358, 260] on span "captify_video_cpm_video_instream_pmp_b2b_ctv_2510_00m30s_ca_en_awareness_video-…" at bounding box center [357, 264] width 228 height 15
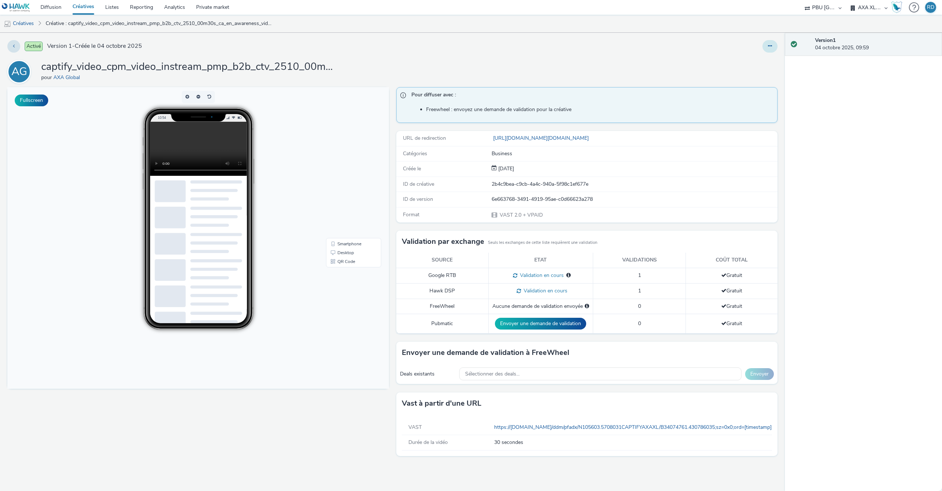
click at [768, 47] on icon at bounding box center [770, 45] width 4 height 5
click at [756, 65] on link "Modifier" at bounding box center [749, 61] width 55 height 15
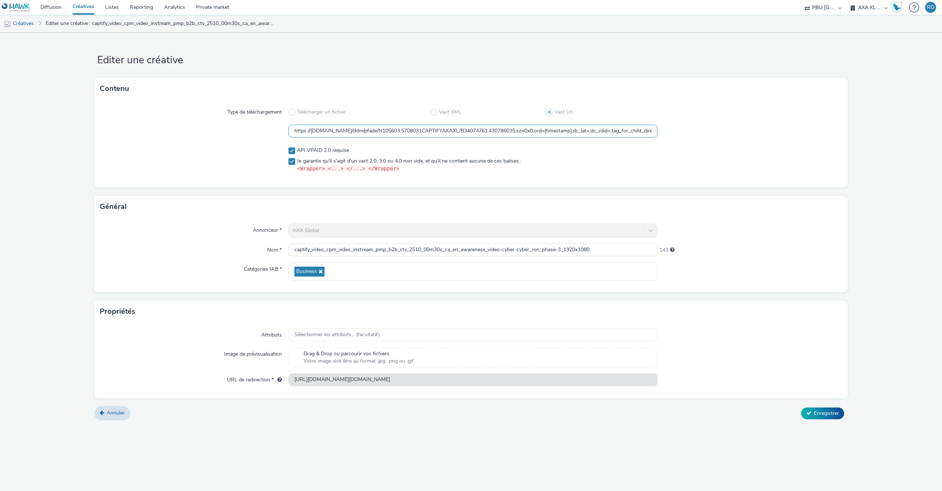
click at [442, 131] on input "https://ad.doubleclick.net/ddm/pfadx/N105603.5708031CAPTIFYAXAXL/B34074761.4307…" at bounding box center [473, 131] width 369 height 13
paste input "vast.xpln.tech/vast?vastUrl=92hdkf7p10339010155&xid=axa&yid=captify&zid=axa-ww-…"
type input "https://[DOMAIN_NAME]/vast?vastUrl=92hdkf7p10339010155&xid=axa&yid=captify&zid=…"
click at [825, 410] on button "Enregistrer" at bounding box center [822, 414] width 43 height 12
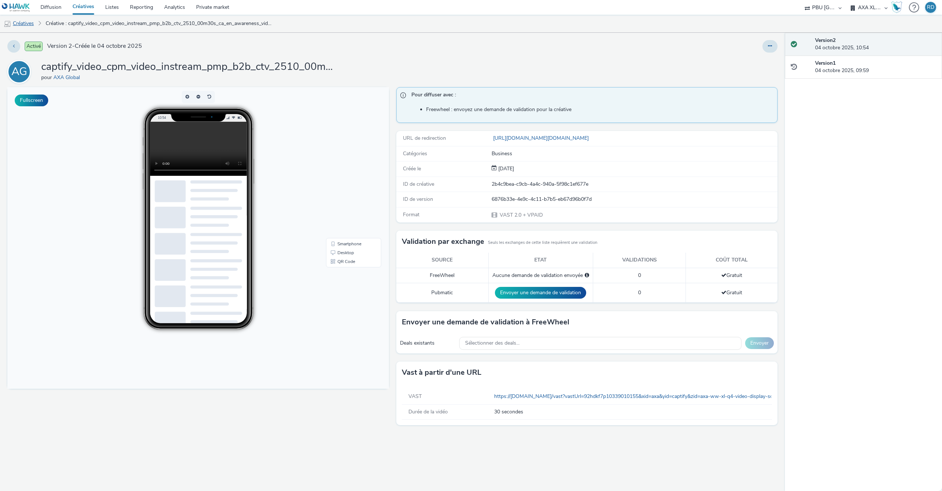
click at [31, 28] on link "Créatives" at bounding box center [19, 24] width 38 height 18
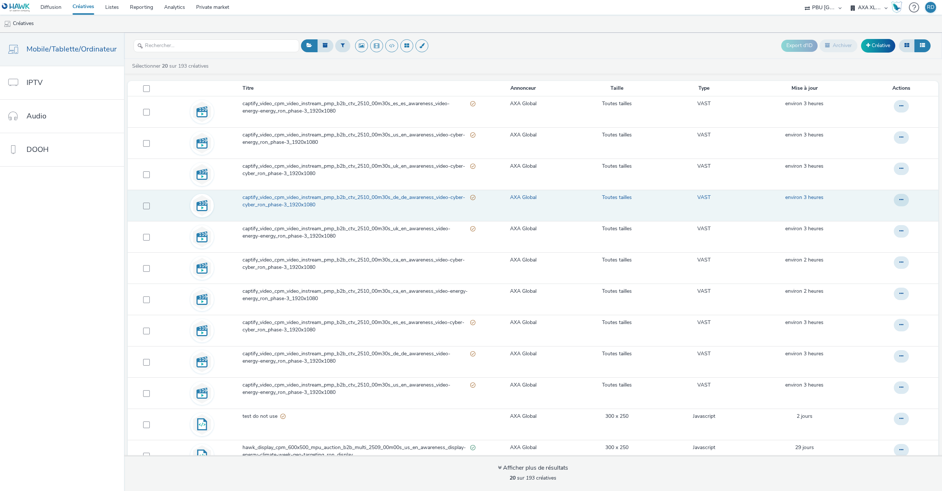
click at [329, 199] on span "captify_video_cpm_video_instream_pmp_b2b_ctv_2510_00m30s_de_de_awareness_video-…" at bounding box center [357, 201] width 228 height 15
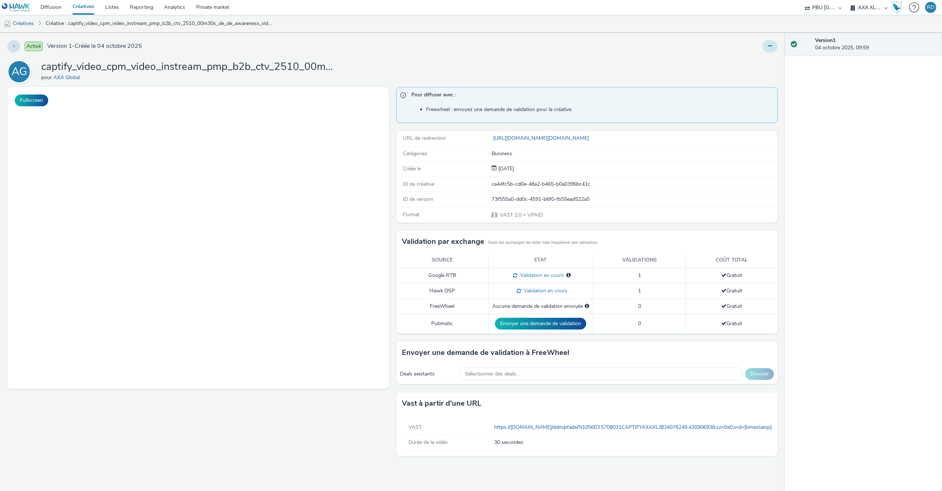
click at [763, 46] on button at bounding box center [770, 46] width 15 height 13
click at [748, 61] on link "Modifier" at bounding box center [749, 61] width 55 height 15
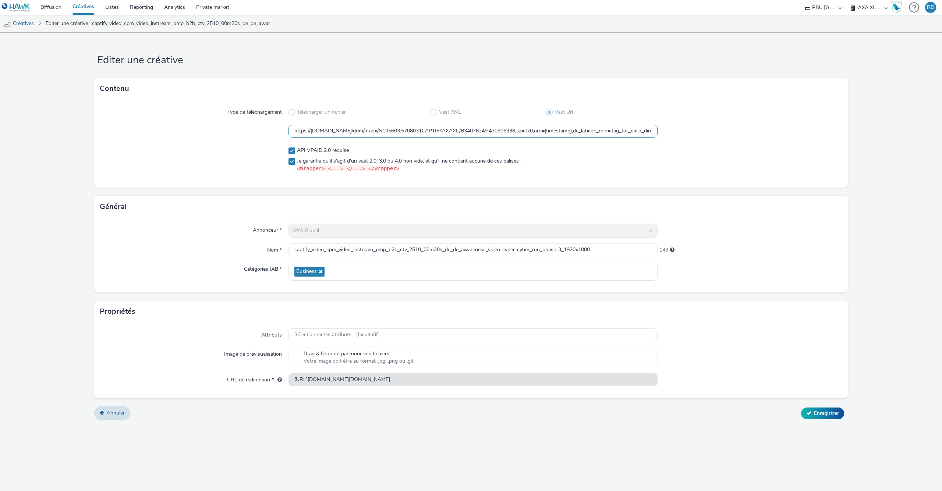
click at [437, 131] on input "https://ad.doubleclick.net/ddm/pfadx/N105603.5708031CAPTIFYAXAXL/B34076249.4309…" at bounding box center [473, 131] width 369 height 13
paste input "vast.xpln.tech/vast?vastUrl=i8yp13e2-5119471689&xid=axa&yid=captify&zid=axa-ww-…"
type input "https://[DOMAIN_NAME]/vast?vastUrl=i8yp13e2-5119471689&xid=axa&yid=captify&zid=…"
click at [824, 416] on span "Enregistrer" at bounding box center [826, 413] width 25 height 7
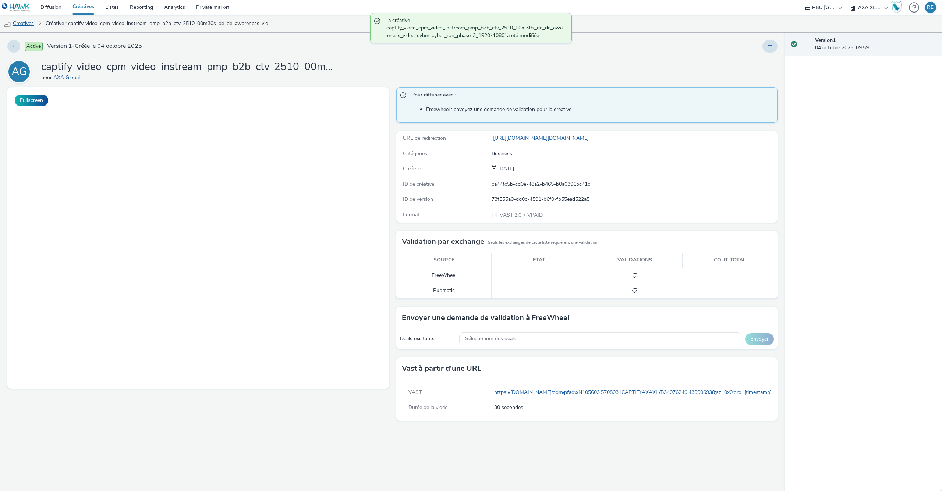
click at [30, 27] on link "Créatives" at bounding box center [19, 24] width 38 height 18
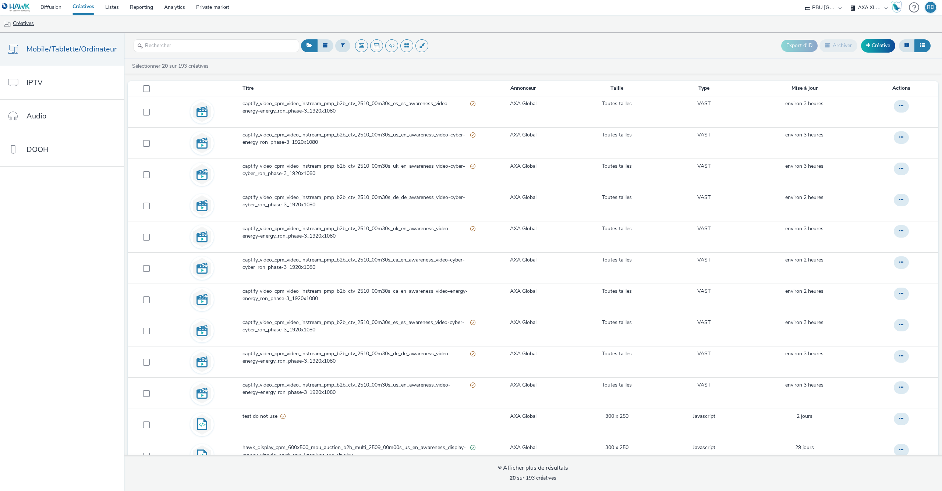
click at [25, 28] on link "Créatives" at bounding box center [19, 24] width 38 height 18
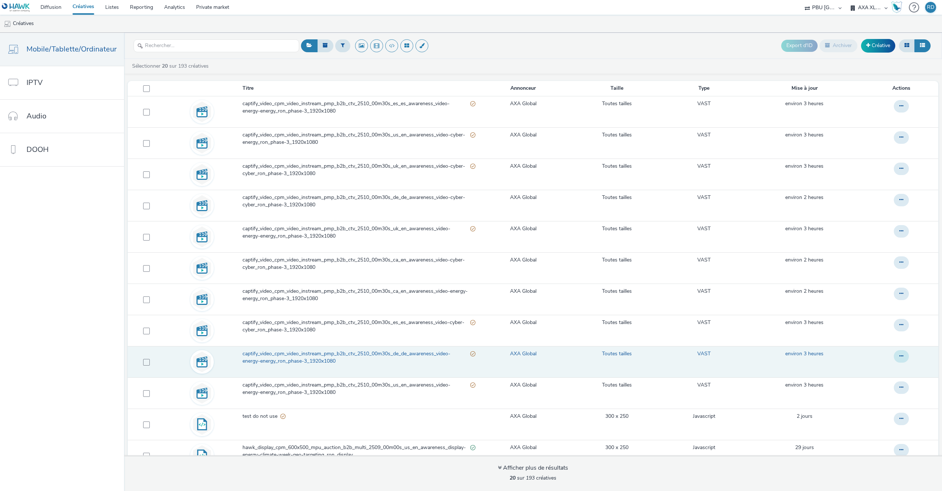
click at [901, 352] on button at bounding box center [901, 356] width 15 height 13
click at [889, 368] on link "Modifier" at bounding box center [881, 371] width 55 height 15
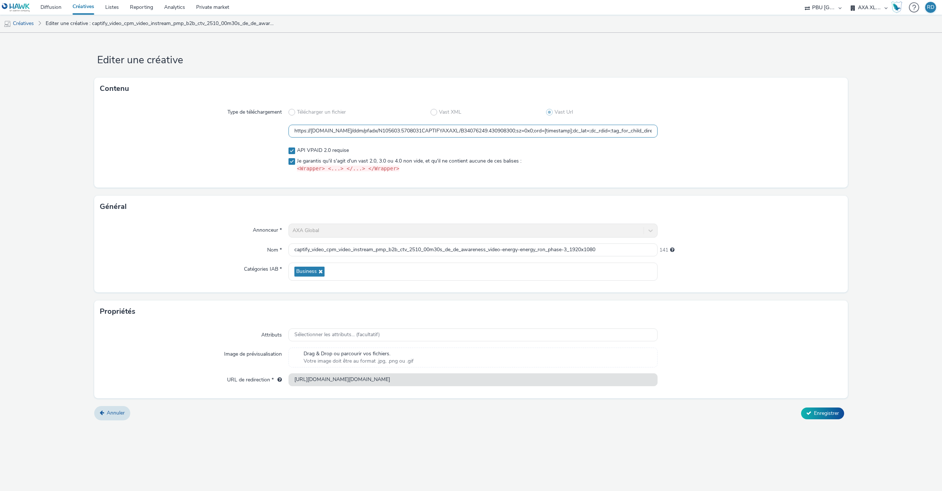
click at [372, 130] on input "https://ad.doubleclick.net/ddm/pfadx/N105603.5708031CAPTIFYAXAXL/B34076249.4309…" at bounding box center [473, 131] width 369 height 13
paste input "vast.xpln.tech/vast?vastUrl=3usecbzp2943420331&xid=axa&yid=captify&zid=axa-ww-x…"
type input "https://vast.xpln.tech/vast?vastUrl=3usecbzp2943420331&xid=axa&yid=captify&zid=…"
click at [832, 413] on span "Enregistrer" at bounding box center [826, 413] width 25 height 7
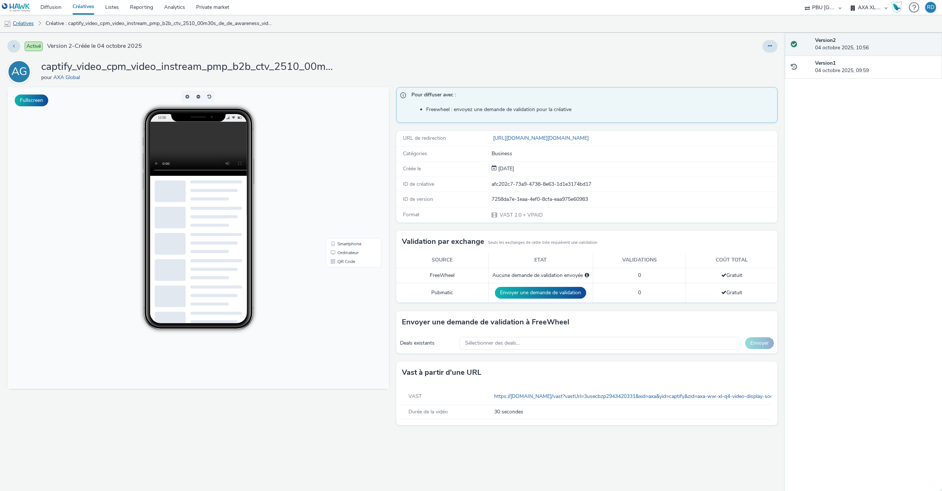
click at [31, 25] on link "Créatives" at bounding box center [19, 24] width 38 height 18
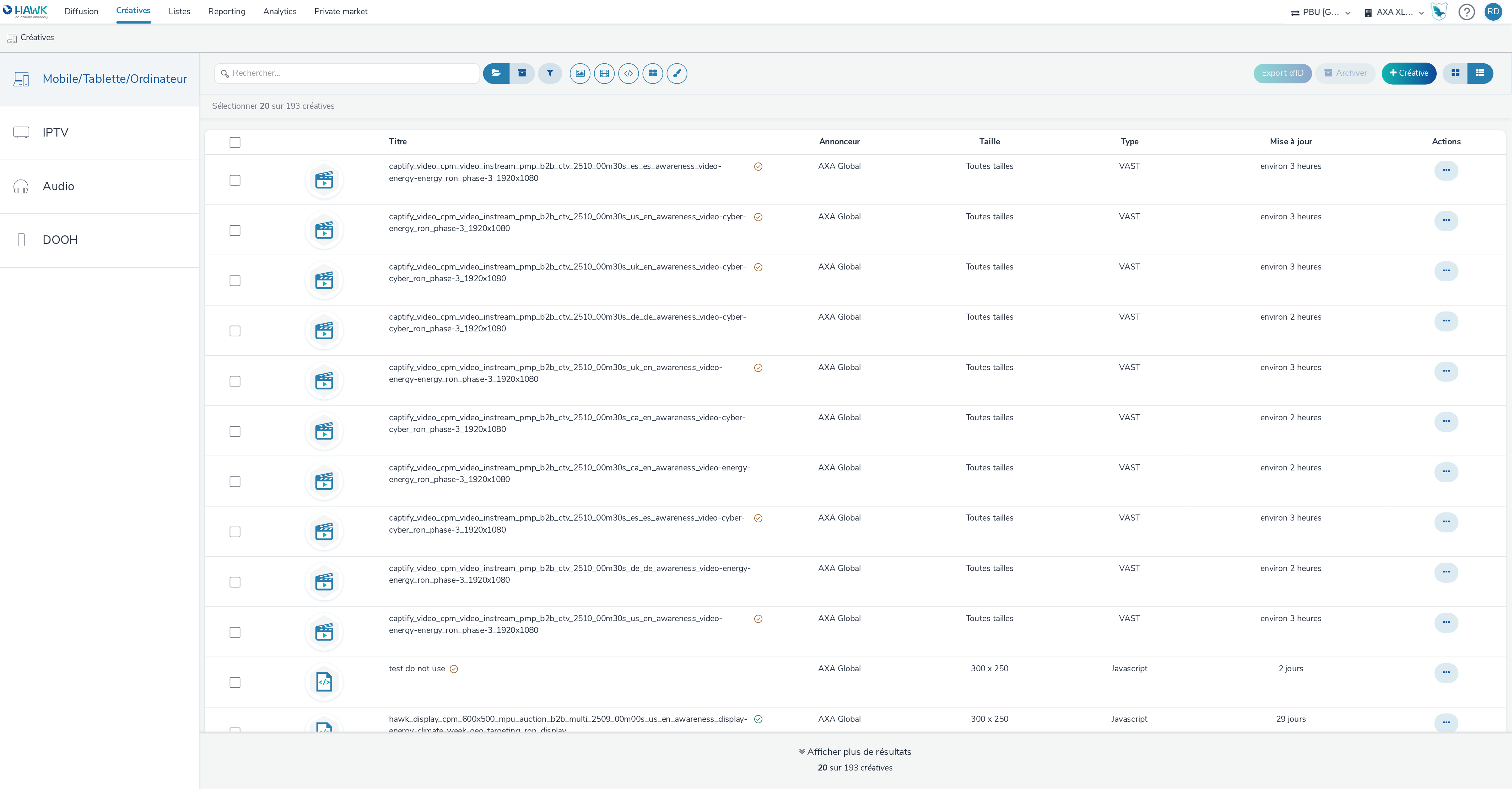
scroll to position [3, 0]
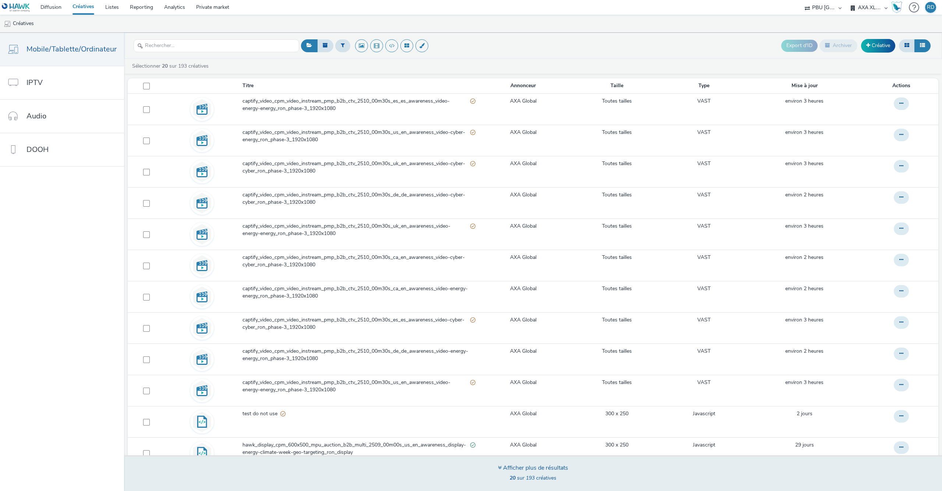
click at [510, 477] on strong "20" at bounding box center [513, 478] width 6 height 7
click at [498, 469] on icon at bounding box center [500, 468] width 4 height 6
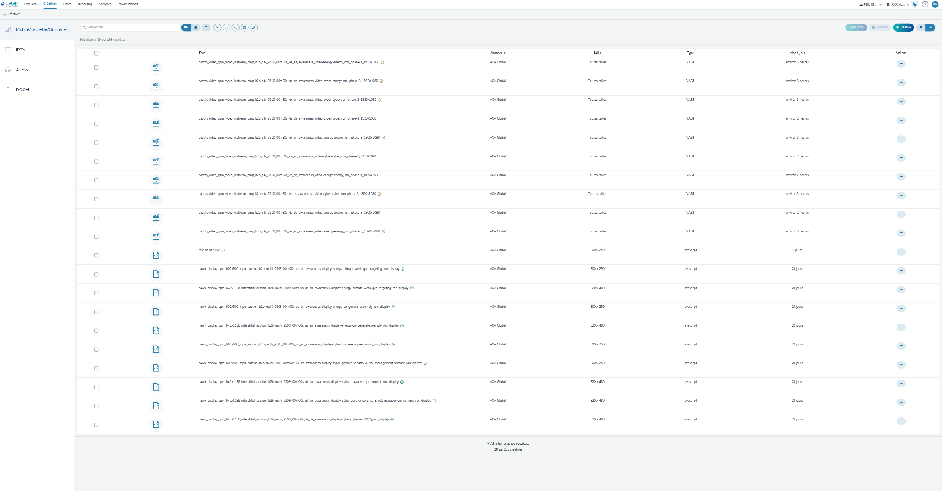
scroll to position [0, 0]
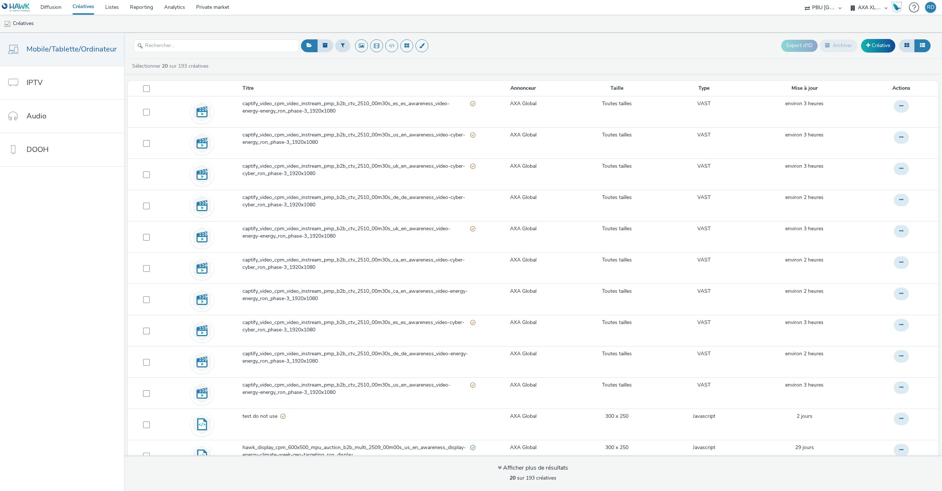
click at [30, 309] on nav "Mobile/Tablette/Ordinateur IPTV Audio DOOH" at bounding box center [62, 262] width 124 height 459
click at [151, 49] on input "text" at bounding box center [217, 45] width 166 height 13
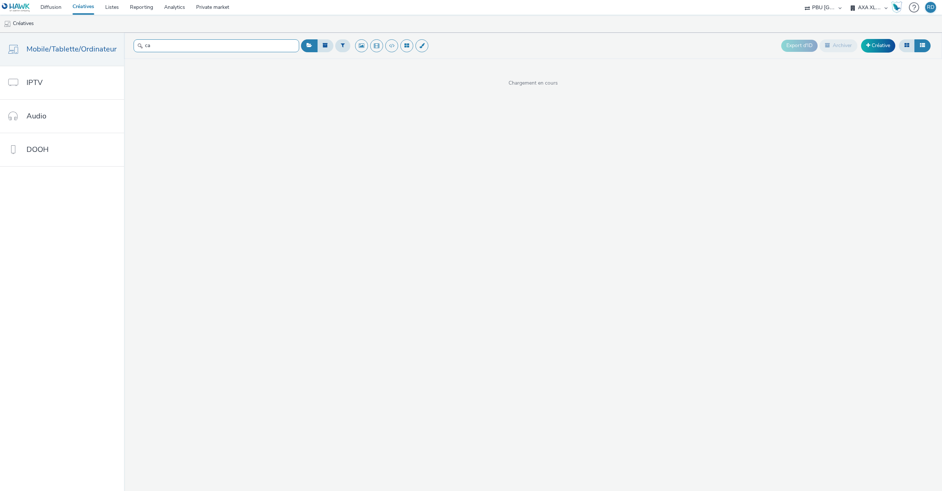
type input "c"
paste input "captify_video_cpm_video_instream_pmp_b2b_ctv_2510_00m30s_fr_fr_awareness_video-…"
type input "captify_video_cpm_video_instream_pmp_b2b_ctv_2510_00m30s_fr_f"
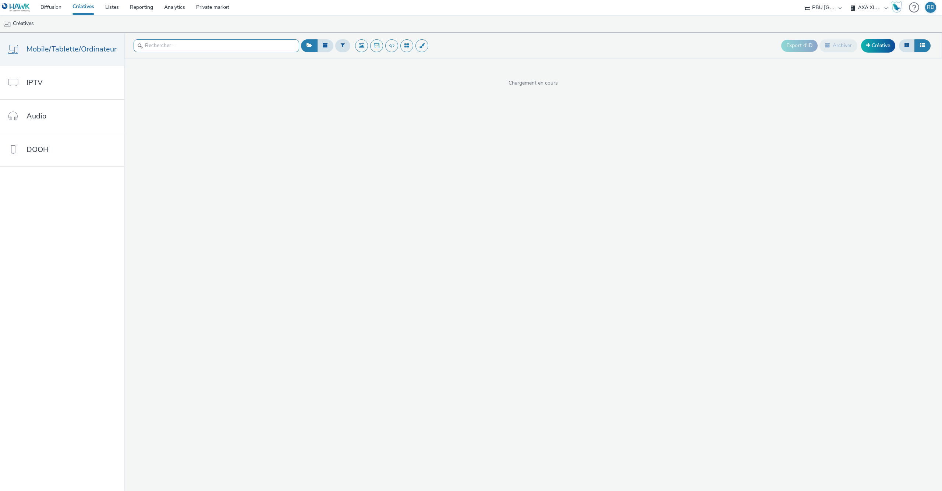
click at [216, 44] on input "text" at bounding box center [217, 45] width 166 height 13
paste input "430255072"
type input "4"
click at [216, 44] on input "text" at bounding box center [217, 45] width 166 height 13
type input "c"
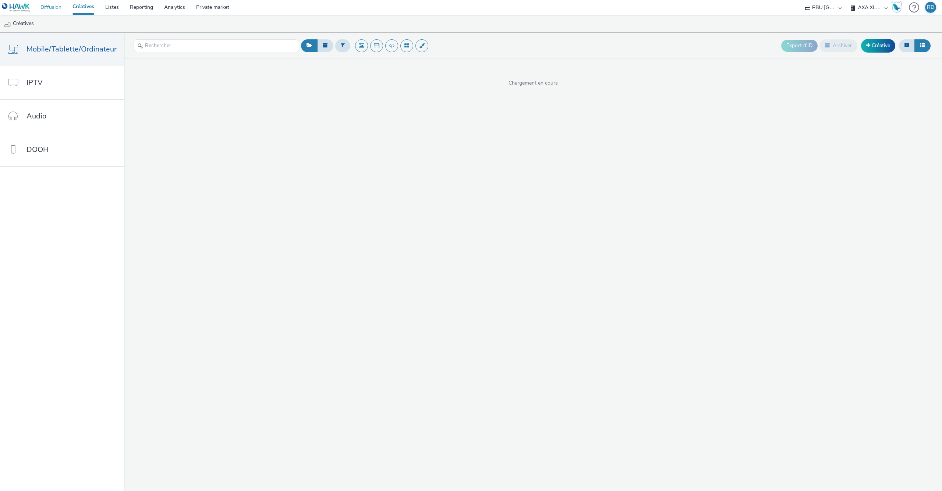
click at [52, 11] on link "Diffusion" at bounding box center [51, 7] width 32 height 15
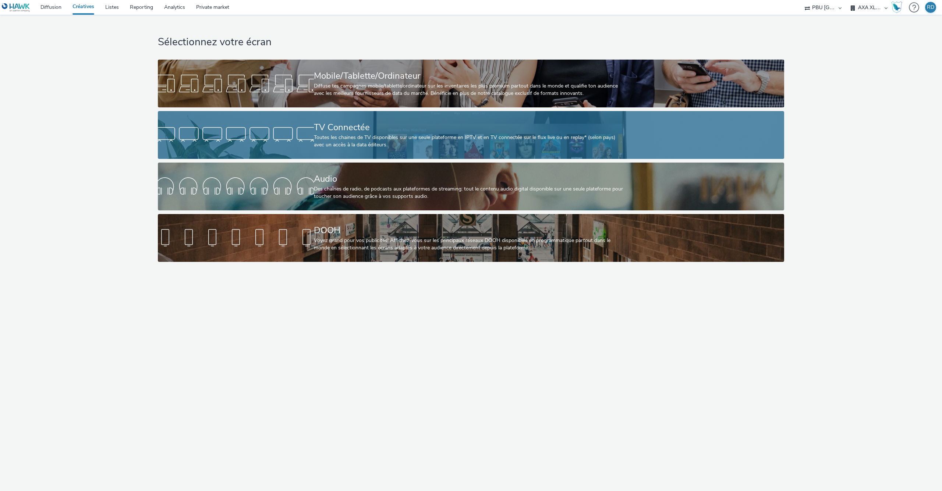
click at [351, 121] on div "TV Connectée Toutes les chaines de TV disponibles sur une seule plateforme en I…" at bounding box center [470, 135] width 312 height 48
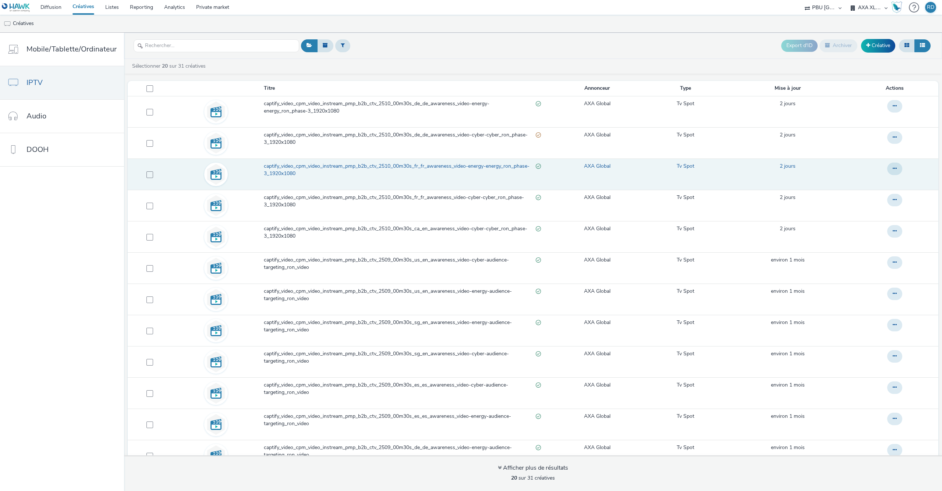
click at [326, 167] on span "captify_video_cpm_video_instream_pmp_b2b_ctv_2510_00m30s_fr_fr_awareness_video-…" at bounding box center [400, 170] width 272 height 15
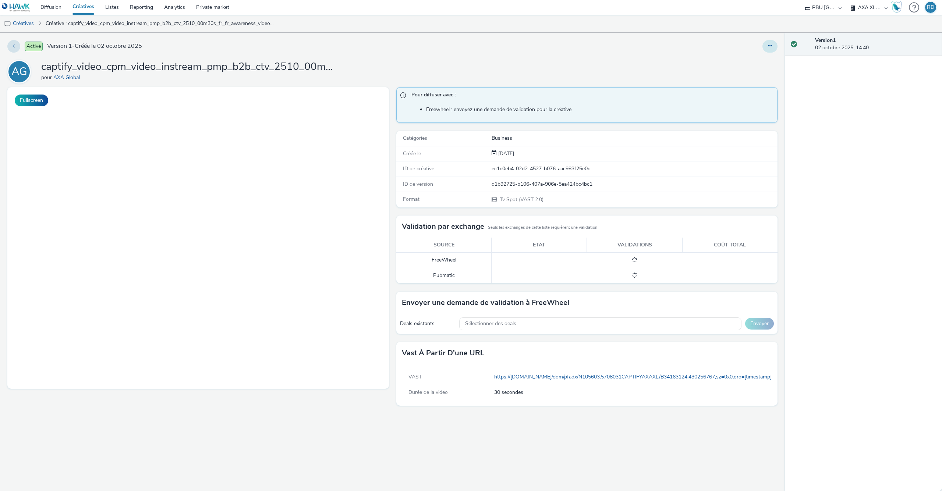
click at [775, 45] on button at bounding box center [770, 46] width 15 height 13
click at [749, 57] on link "Modifier" at bounding box center [749, 61] width 55 height 15
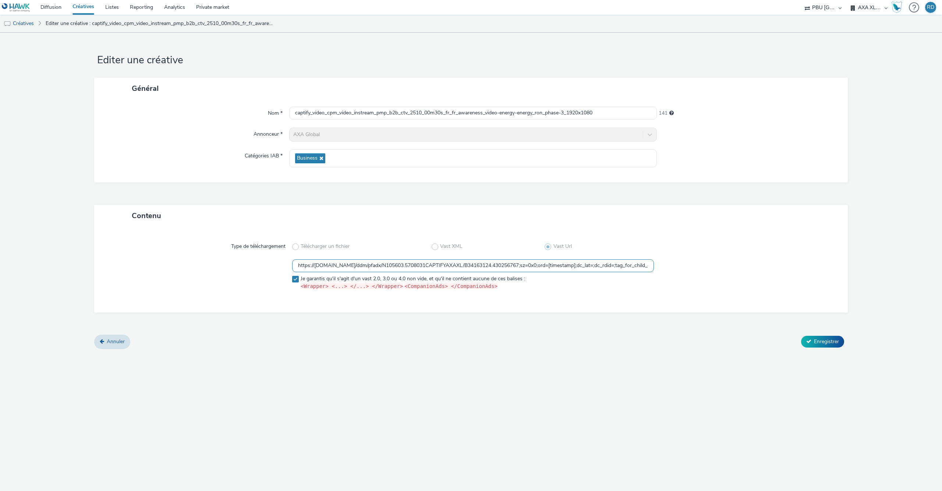
click at [346, 266] on input "https://ad.doubleclick.net/ddm/pfadx/N105603.5708031CAPTIFYAXAXL/B34163124.4302…" at bounding box center [473, 265] width 362 height 13
paste input "vast.xpln.tech/vast?vastUrl=bb0qo0b43316330646&xid=axa&yid=captify&zid=axa-ww-x…"
type input "https://[DOMAIN_NAME]/vast?vastUrl=bb0qo0b43316330646&xid=axa&yid=captify&zid=a…"
click at [821, 342] on span "Enregistrer" at bounding box center [826, 341] width 25 height 7
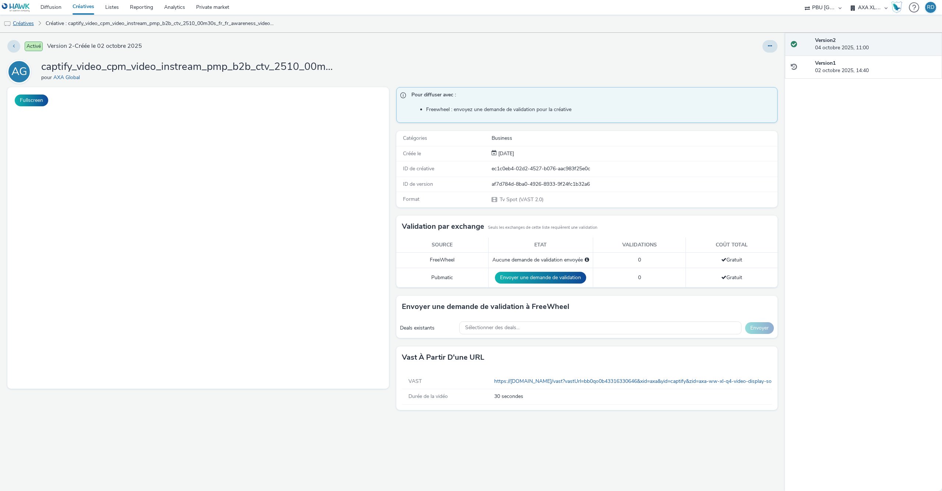
click at [28, 21] on link "Créatives" at bounding box center [19, 24] width 38 height 18
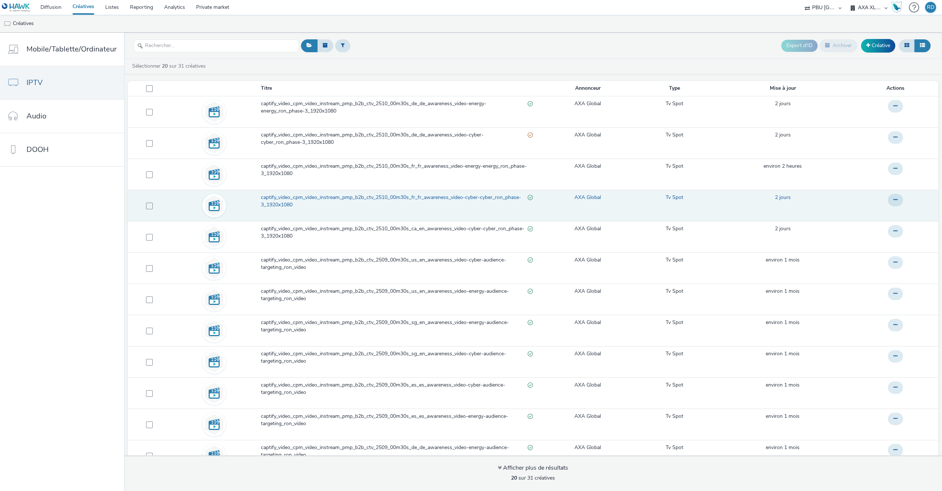
click at [325, 209] on span "captify_video_cpm_video_instream_pmp_b2b_ctv_2510_00m30s_fr_fr_awareness_video-…" at bounding box center [394, 201] width 266 height 15
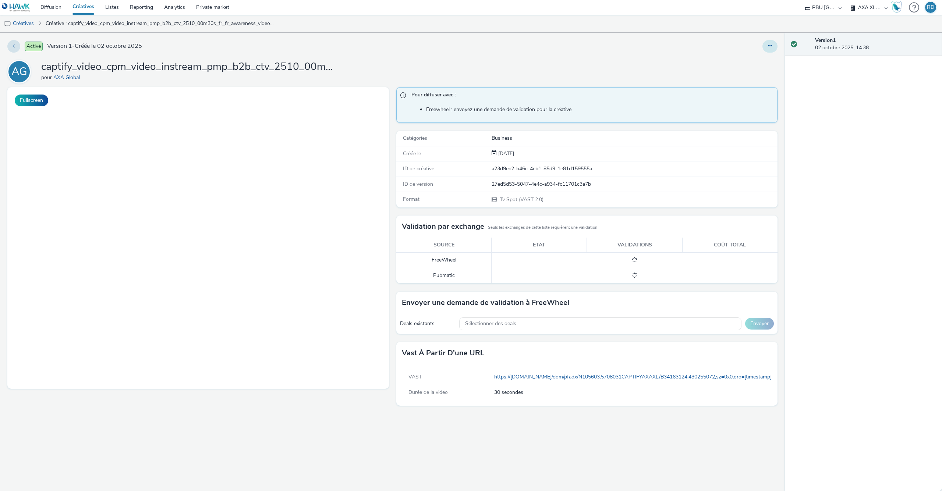
click at [767, 45] on button at bounding box center [770, 46] width 15 height 13
click at [748, 59] on link "Modifier" at bounding box center [749, 61] width 55 height 15
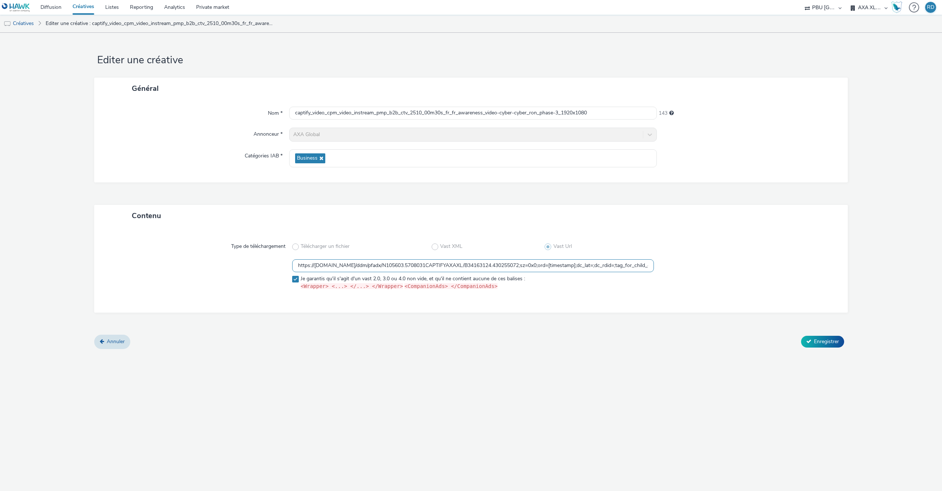
click at [423, 271] on input "https://ad.doubleclick.net/ddm/pfadx/N105603.5708031CAPTIFYAXAXL/B34163124.4302…" at bounding box center [473, 265] width 362 height 13
paste input "vast.xpln.tech/vast?vastUrl=ra6b96di525436575&xid=axa&yid=captify&zid=axa-ww-xl…"
type input "https://vast.xpln.tech/vast?vastUrl=ra6b96di525436575&xid=axa&yid=captify&zid=a…"
click at [826, 344] on span "Enregistrer" at bounding box center [826, 341] width 25 height 7
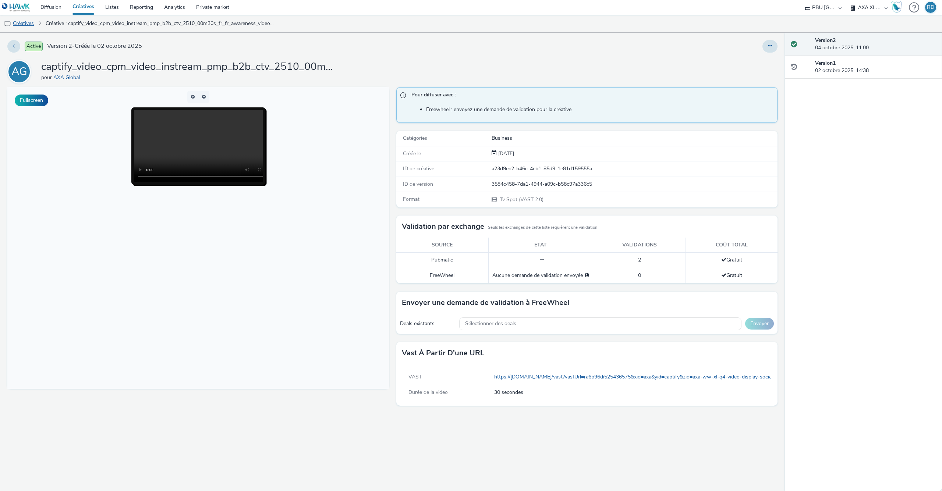
click at [25, 29] on link "Créatives" at bounding box center [19, 24] width 38 height 18
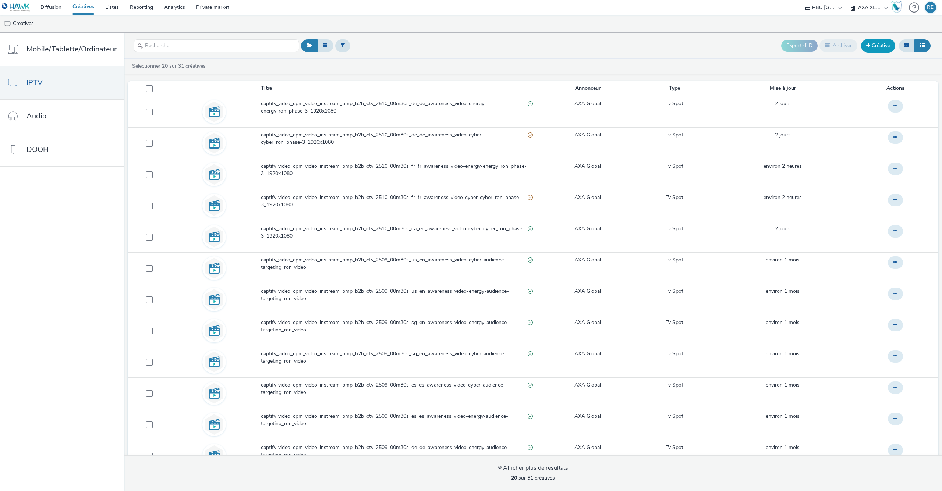
click at [879, 45] on link "Créative" at bounding box center [878, 45] width 34 height 13
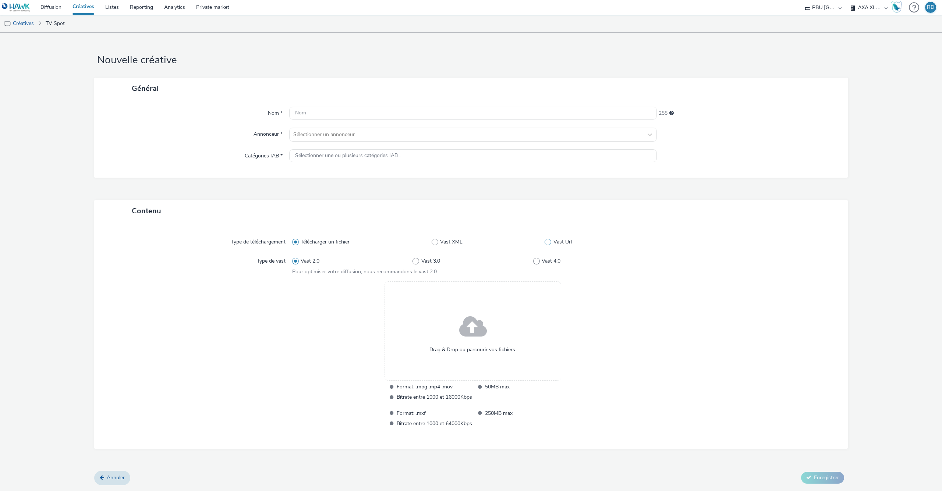
click at [548, 240] on span at bounding box center [548, 242] width 7 height 7
click at [548, 240] on input "Vast Url" at bounding box center [547, 242] width 5 height 5
radio input "false"
radio input "true"
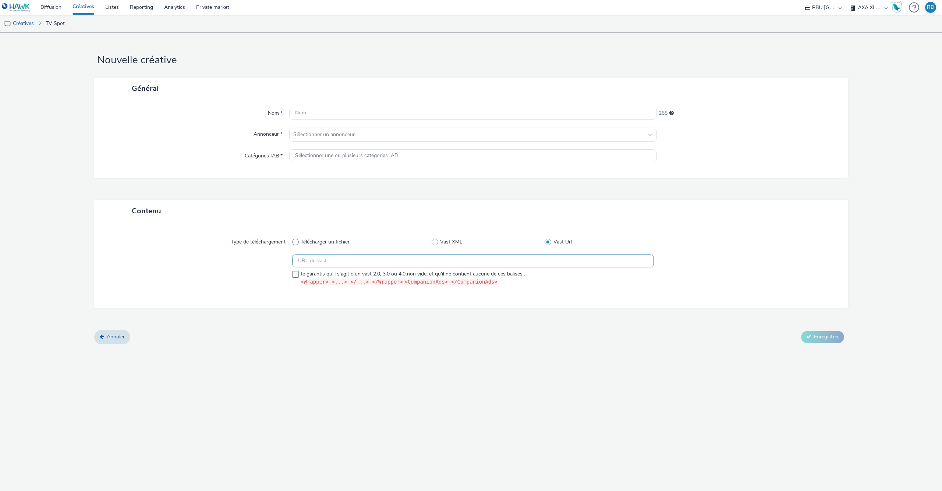
click at [446, 261] on input "text" at bounding box center [473, 261] width 362 height 13
click at [337, 243] on span "Télécharger un fichier" at bounding box center [325, 241] width 49 height 7
click at [297, 243] on input "Télécharger un fichier" at bounding box center [294, 242] width 5 height 5
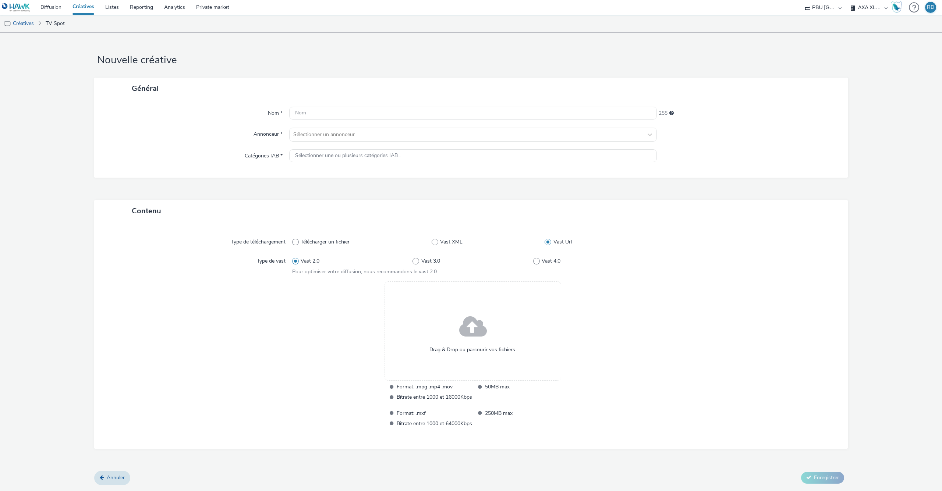
radio input "true"
radio input "false"
click at [477, 333] on span at bounding box center [473, 328] width 28 height 38
click at [48, 6] on link "Diffusion" at bounding box center [51, 7] width 32 height 15
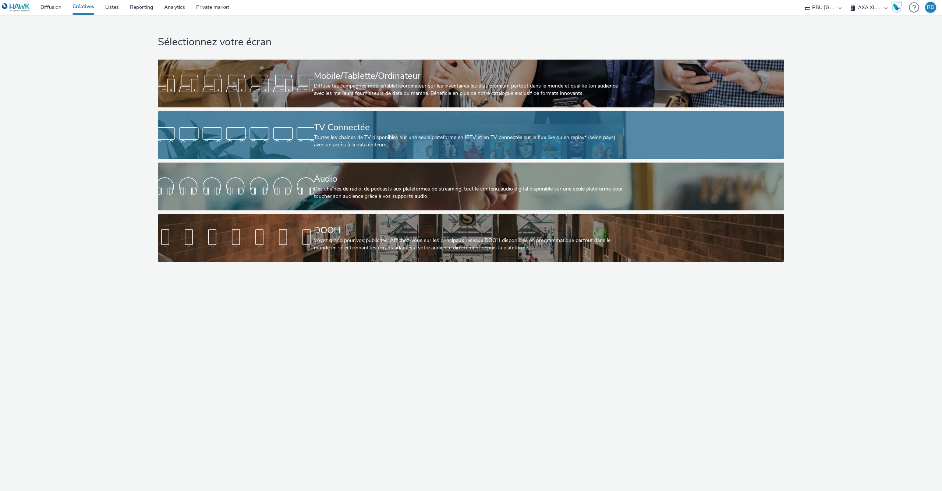
click at [372, 128] on div "TV Connectée" at bounding box center [470, 127] width 312 height 13
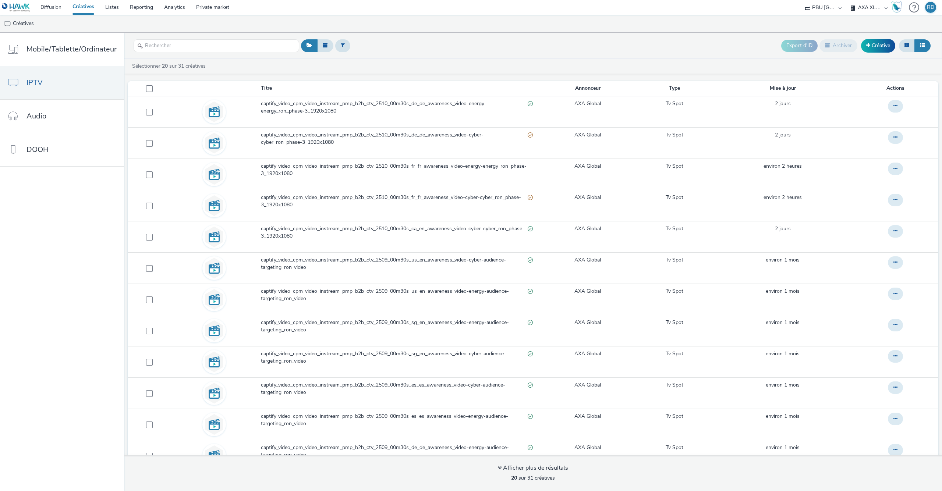
click at [916, 47] on button at bounding box center [923, 45] width 16 height 13
click at [905, 47] on icon at bounding box center [907, 45] width 5 height 5
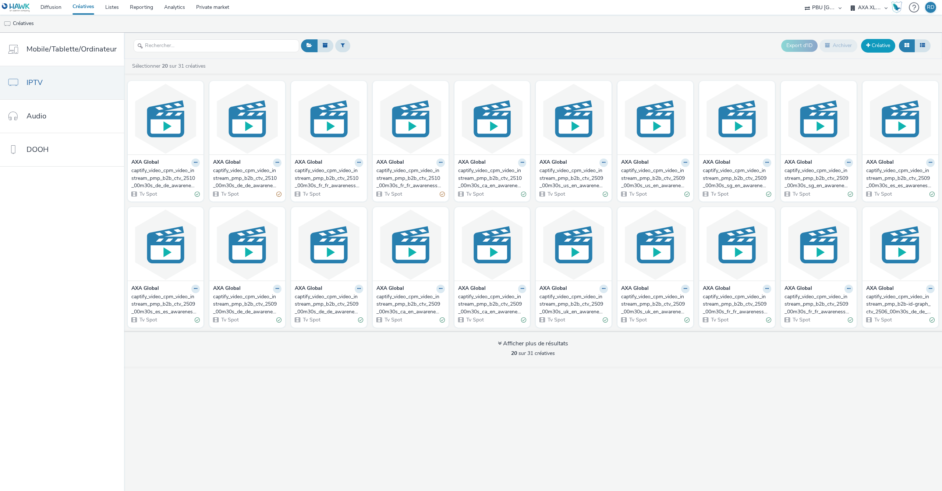
click at [884, 47] on link "Créative" at bounding box center [878, 45] width 34 height 13
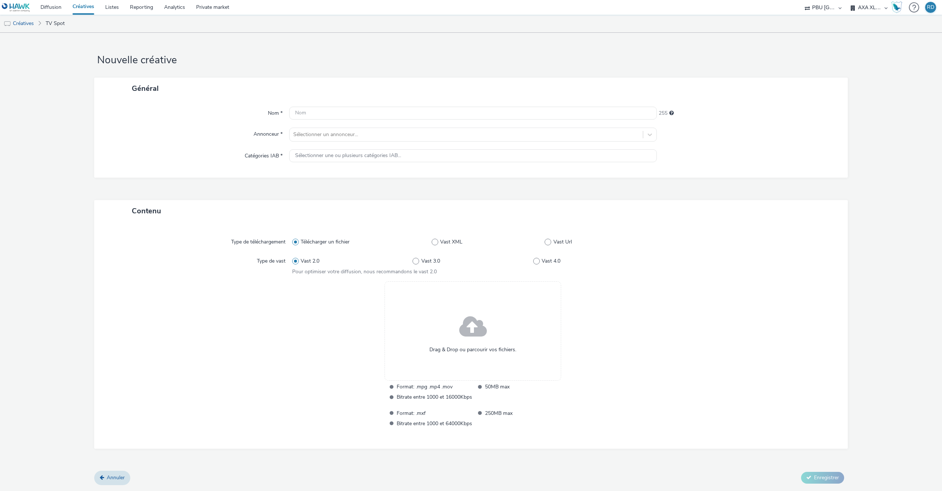
click at [471, 332] on span at bounding box center [473, 328] width 28 height 38
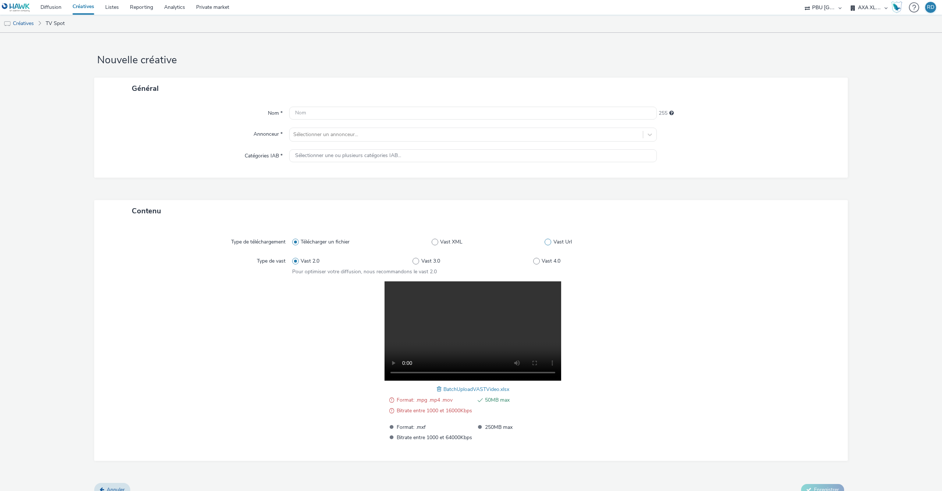
click at [549, 243] on span at bounding box center [548, 242] width 7 height 7
click at [549, 243] on input "Vast Url" at bounding box center [547, 242] width 5 height 5
radio input "false"
radio input "true"
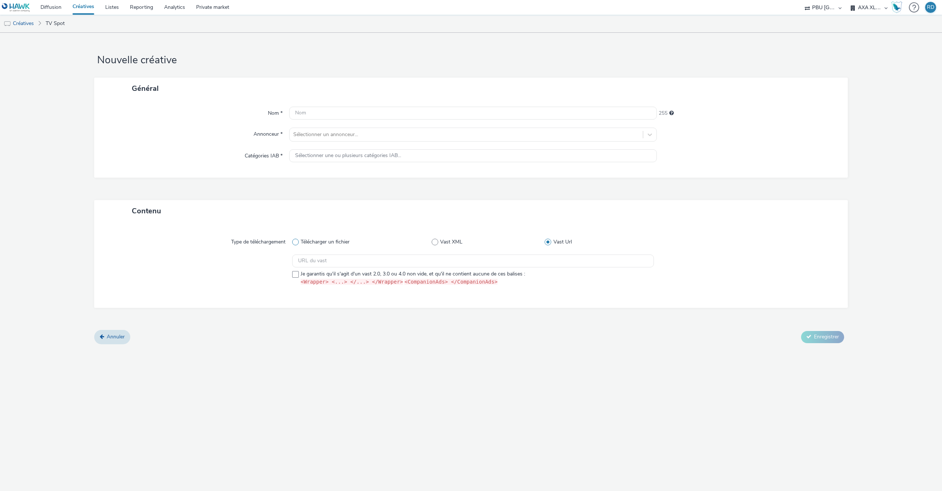
click at [342, 242] on span "Télécharger un fichier" at bounding box center [325, 241] width 49 height 7
click at [297, 242] on input "Télécharger un fichier" at bounding box center [294, 242] width 5 height 5
radio input "true"
radio input "false"
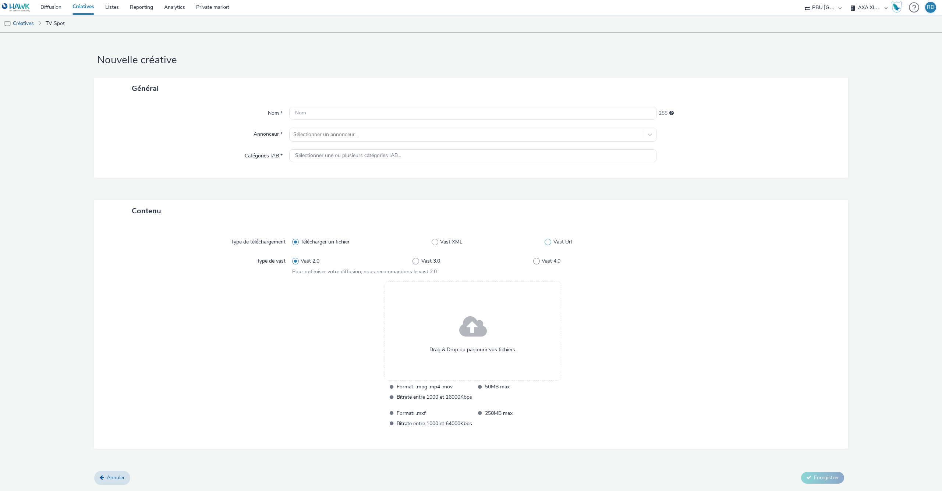
click at [549, 245] on span at bounding box center [548, 242] width 7 height 7
click at [549, 244] on input "Vast Url" at bounding box center [547, 242] width 5 height 5
radio input "false"
radio input "true"
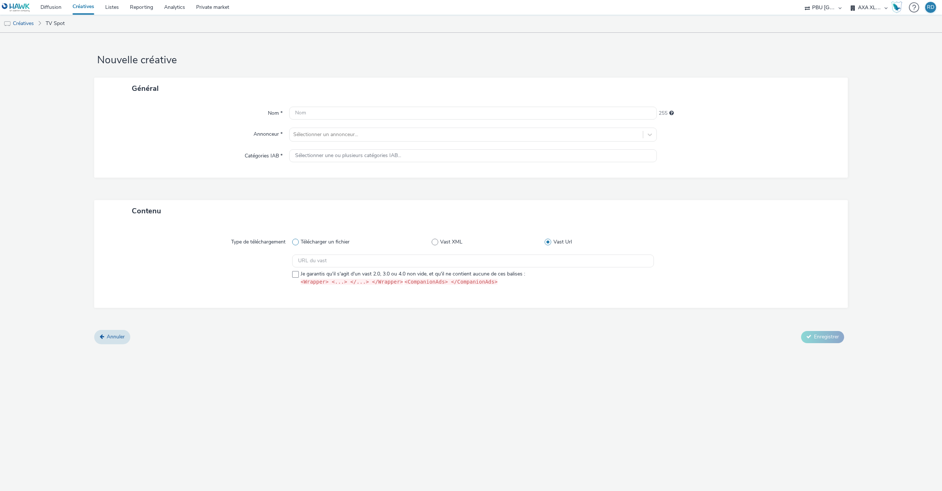
click at [339, 240] on span "Télécharger un fichier" at bounding box center [325, 241] width 49 height 7
click at [297, 240] on input "Télécharger un fichier" at bounding box center [294, 242] width 5 height 5
radio input "true"
radio input "false"
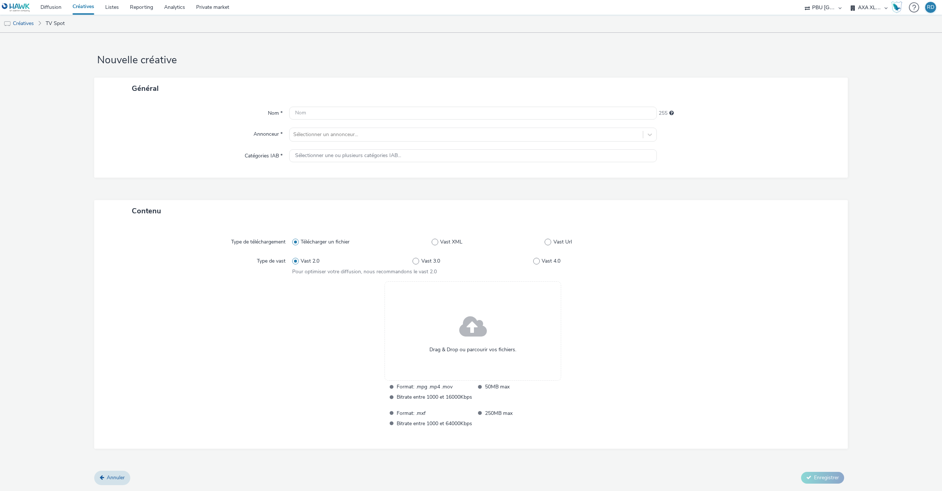
click at [487, 337] on div "Drag & Drop ou parcourir vos fichiers." at bounding box center [473, 331] width 177 height 99
click at [476, 294] on div "Drag & Drop ou parcourir vos fichiers." at bounding box center [473, 331] width 177 height 99
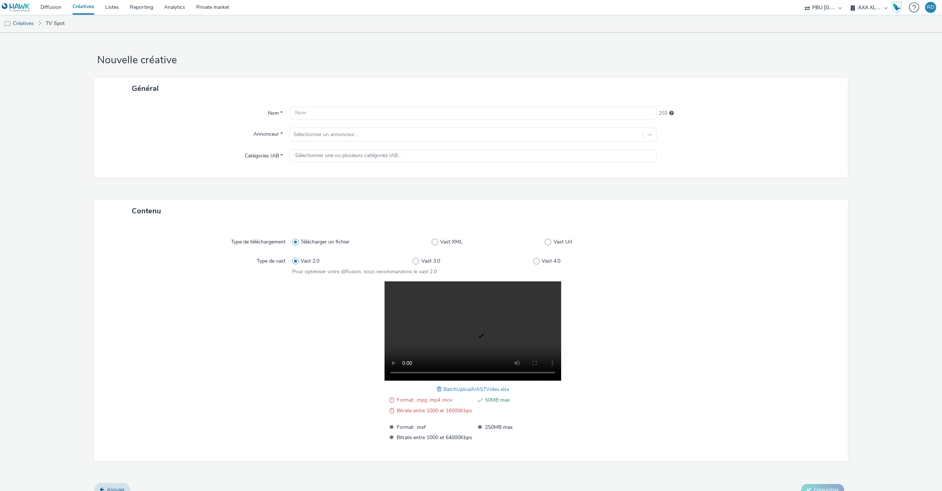
scroll to position [11, 0]
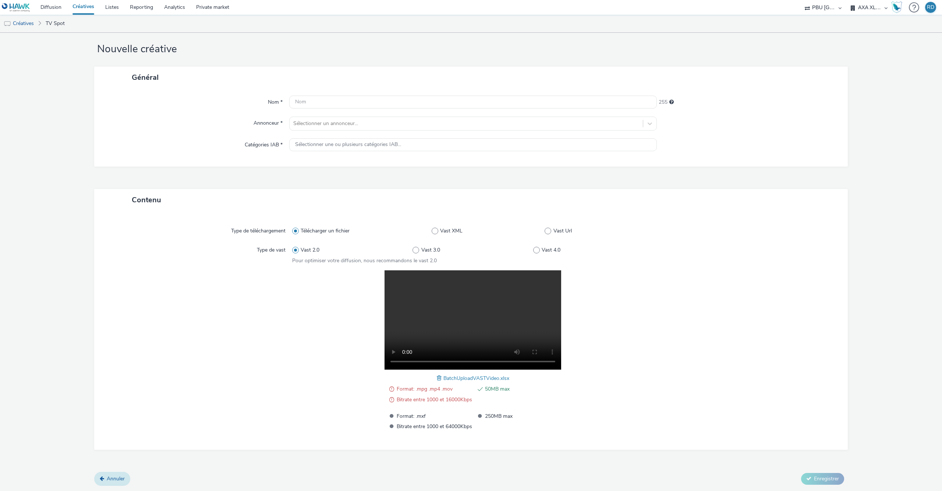
click at [106, 480] on link "Annuler" at bounding box center [112, 479] width 36 height 14
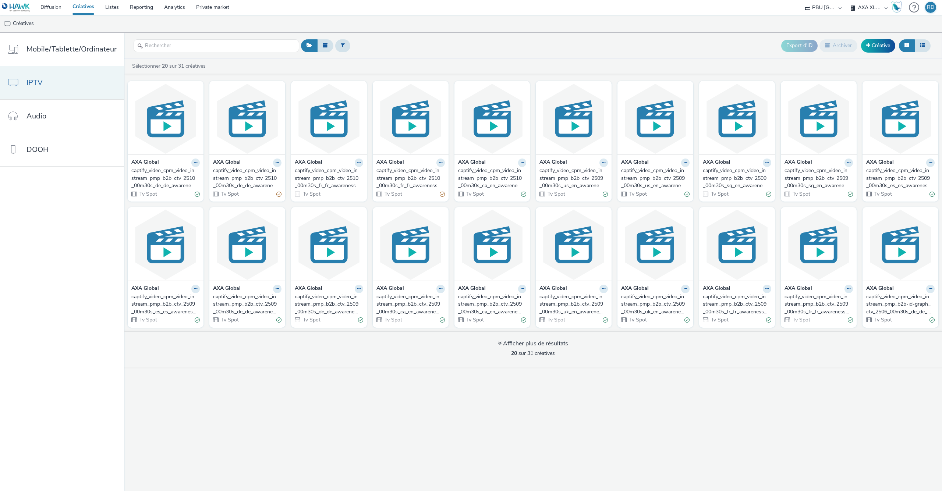
click at [42, 82] on span "IPTV" at bounding box center [34, 82] width 16 height 11
click at [879, 48] on link "Créative" at bounding box center [878, 45] width 34 height 13
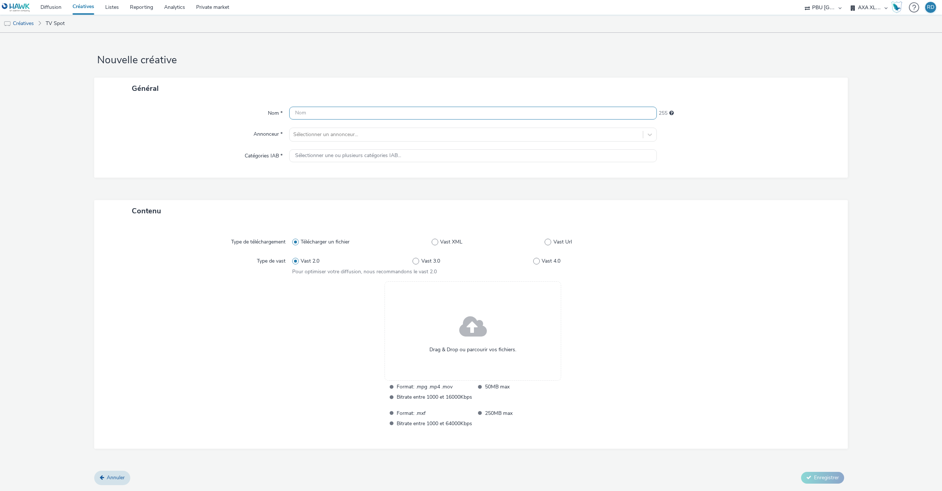
click at [567, 109] on input "text" at bounding box center [473, 113] width 368 height 13
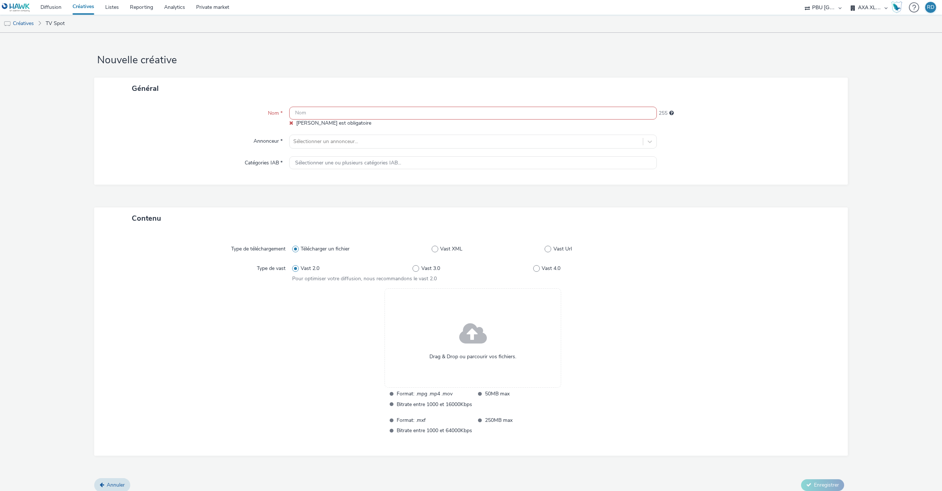
paste input "captify_video_cpm_video_instream_pmp_b2b_ctv_2510_00m30s_es_es_awareness_video-…"
type input "captify_video_cpm_video_instream_pmp_b2b_ctv_2510_00m30s_es_es_awareness_video-…"
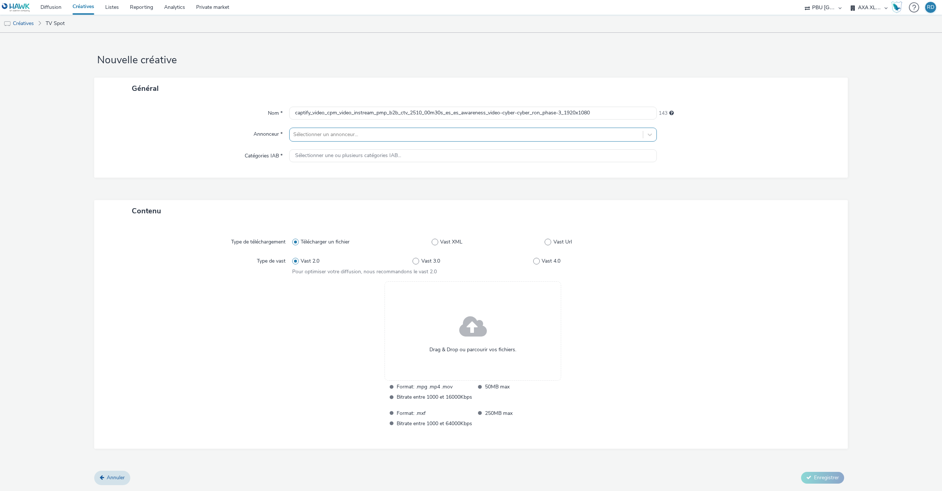
click at [353, 137] on div at bounding box center [466, 134] width 346 height 9
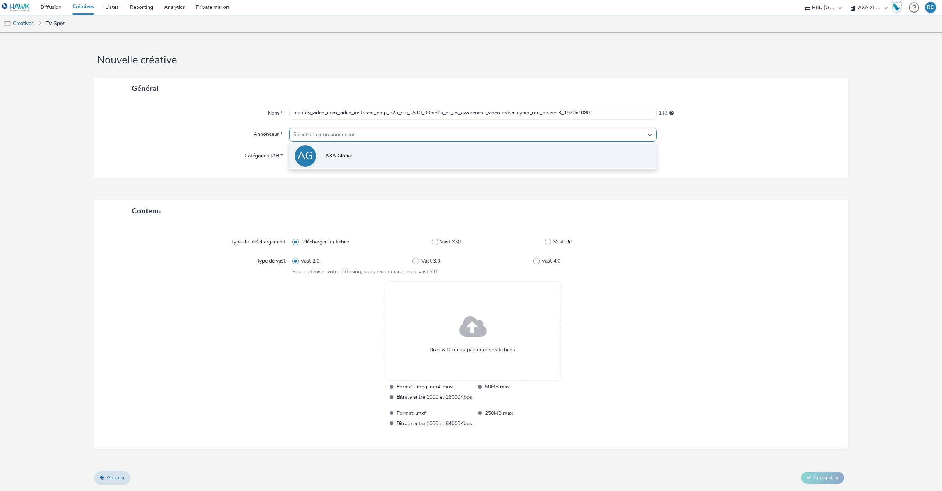
click at [338, 156] on span "AXA Global" at bounding box center [338, 155] width 26 height 7
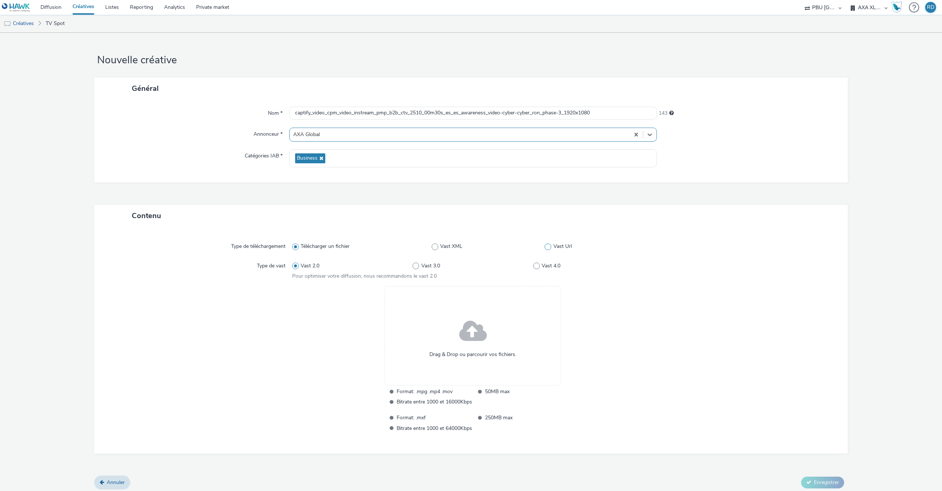
click at [548, 244] on label "Vast Url" at bounding box center [599, 246] width 109 height 7
click at [548, 244] on input "Vast Url" at bounding box center [547, 246] width 5 height 5
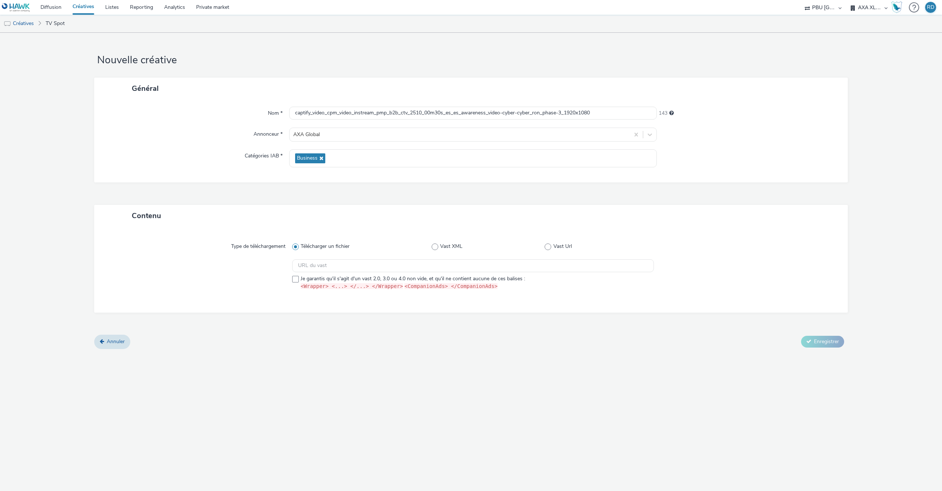
radio input "false"
radio input "true"
click at [448, 263] on input "text" at bounding box center [473, 265] width 362 height 13
paste input "https://ad.doubleclick.net/ddm/pfadx/N105603.5708031CAPTIFYAXAXL/B34007635.4306…"
type input "https://ad.doubleclick.net/ddm/pfadx/N105603.5708031CAPTIFYAXAXL/B34007635.4306…"
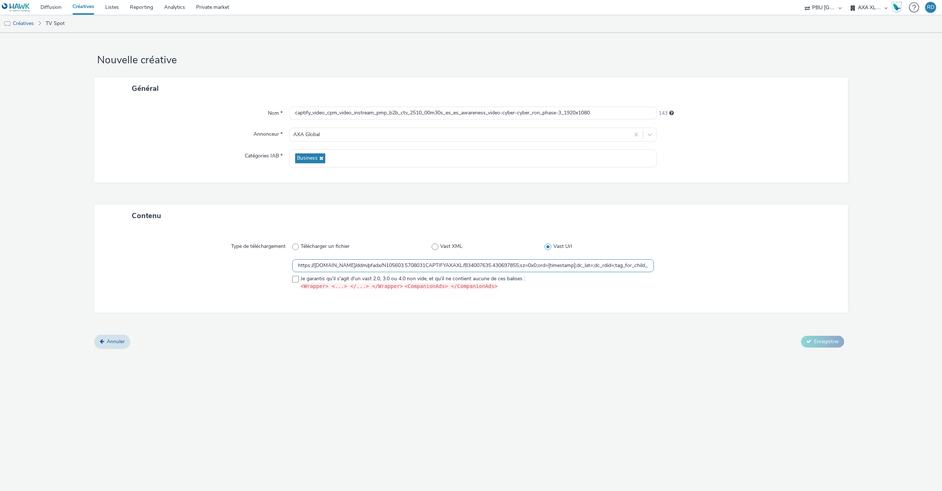
scroll to position [0, 484]
click at [296, 279] on span at bounding box center [295, 279] width 7 height 7
checkbox input "true"
click at [814, 337] on button "Enregistrer" at bounding box center [822, 342] width 43 height 12
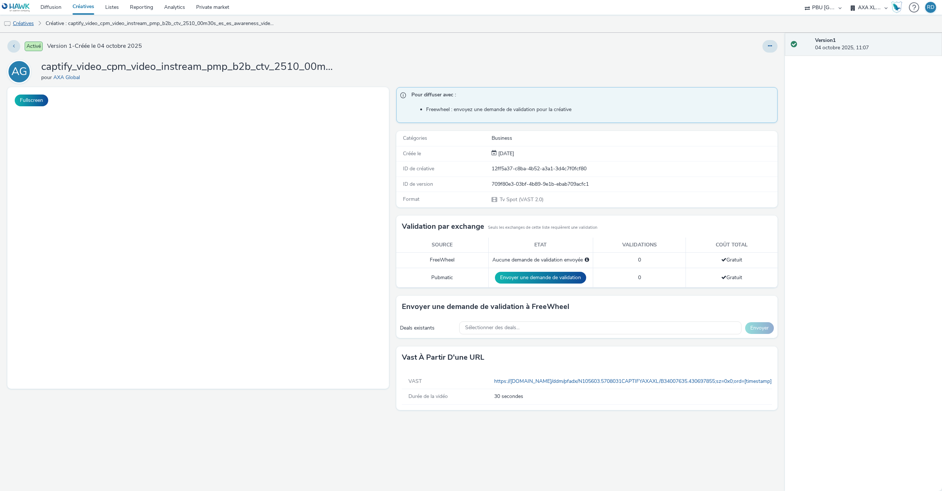
click at [28, 24] on link "Créatives" at bounding box center [19, 24] width 38 height 18
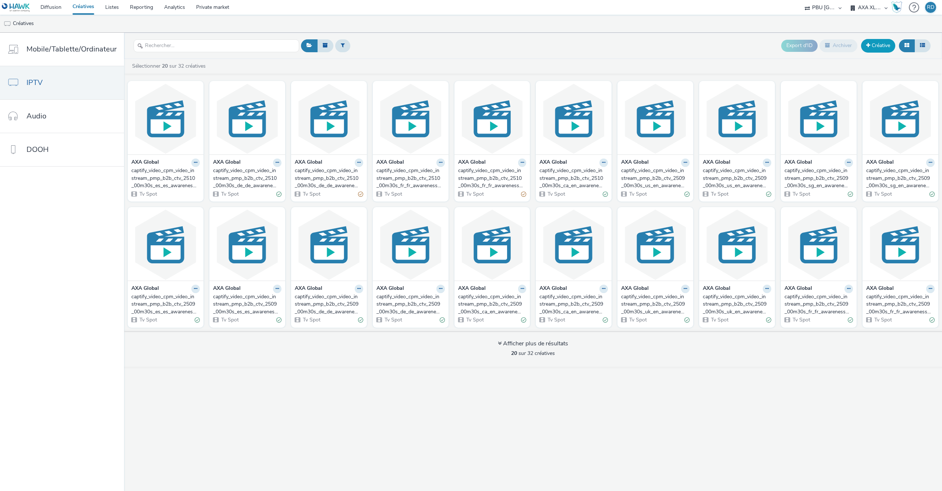
click at [885, 40] on link "Créative" at bounding box center [878, 45] width 34 height 13
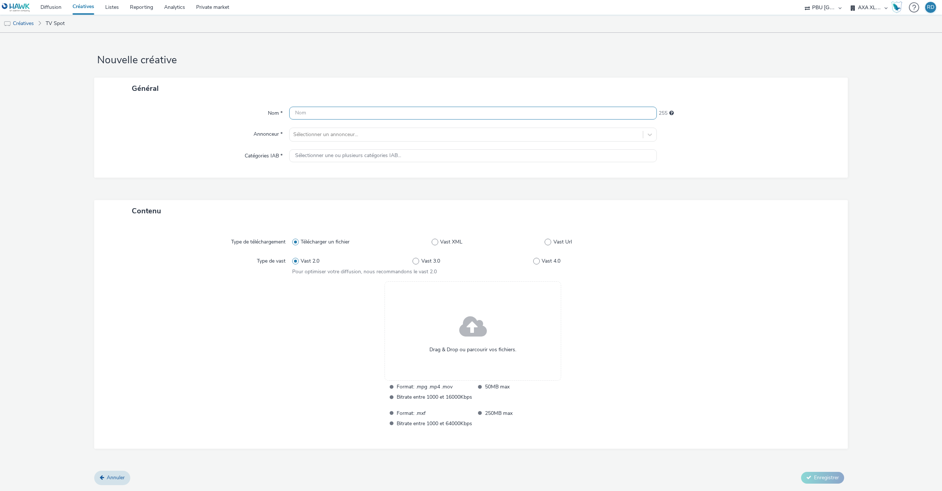
click at [365, 109] on input "text" at bounding box center [473, 113] width 368 height 13
paste input "captify_video_cpm_video_instream_pmp_b2b_ctv_2510_00m30s_es_es_awareness_video-…"
type input "captify_video_cpm_video_instream_pmp_b2b_ctv_2510_00m30s_es_es_awareness_video-…"
click at [549, 240] on span at bounding box center [548, 242] width 7 height 7
click at [549, 240] on input "Vast Url" at bounding box center [547, 242] width 5 height 5
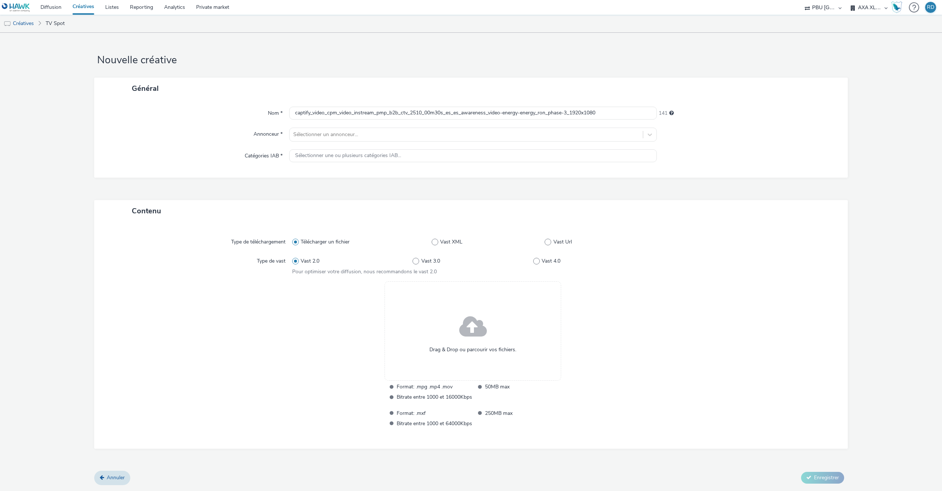
radio input "false"
radio input "true"
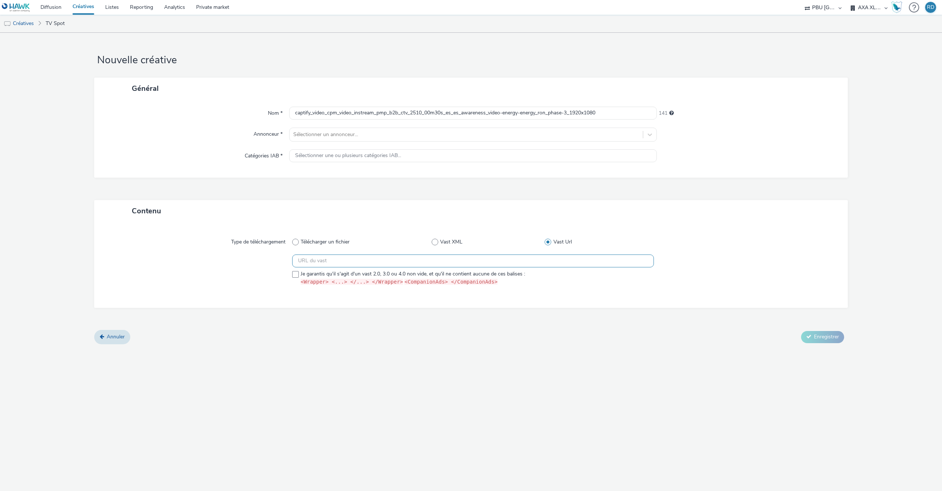
click at [505, 263] on input "text" at bounding box center [473, 261] width 362 height 13
paste input "https://ad.doubleclick.net/ddm/pfadx/N105603.5708031CAPTIFYAXAXL/B34007635.4306…"
type input "https://ad.doubleclick.net/ddm/pfadx/N105603.5708031CAPTIFYAXAXL/B34007635.4306…"
click at [296, 272] on span at bounding box center [295, 274] width 7 height 7
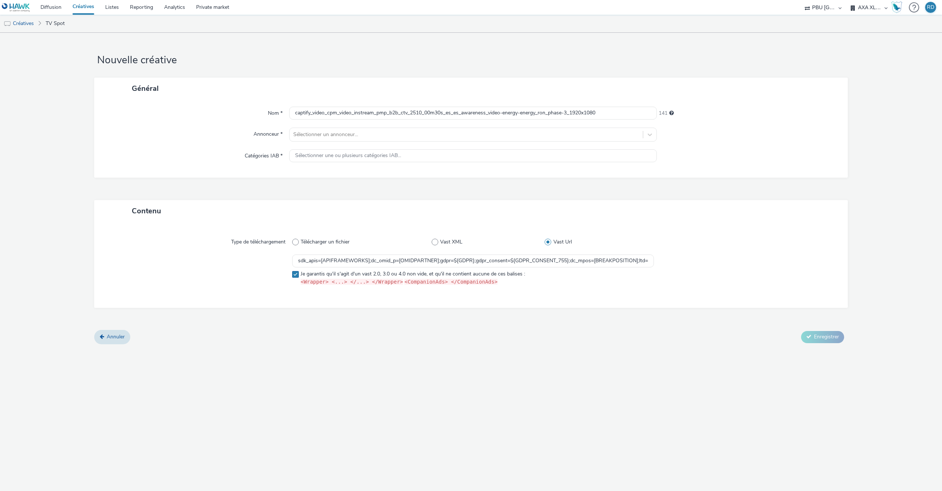
checkbox input "true"
click at [328, 134] on div at bounding box center [466, 134] width 346 height 9
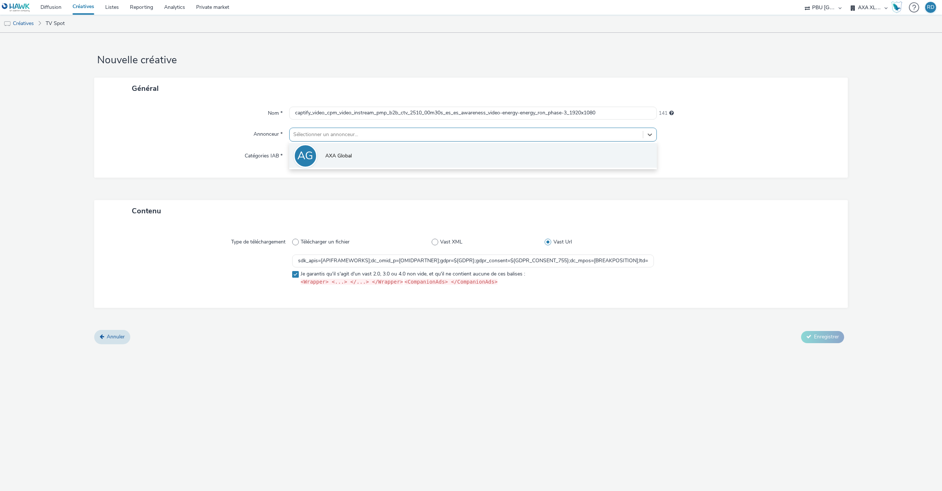
click at [319, 153] on li "AG AXA Global" at bounding box center [473, 155] width 368 height 25
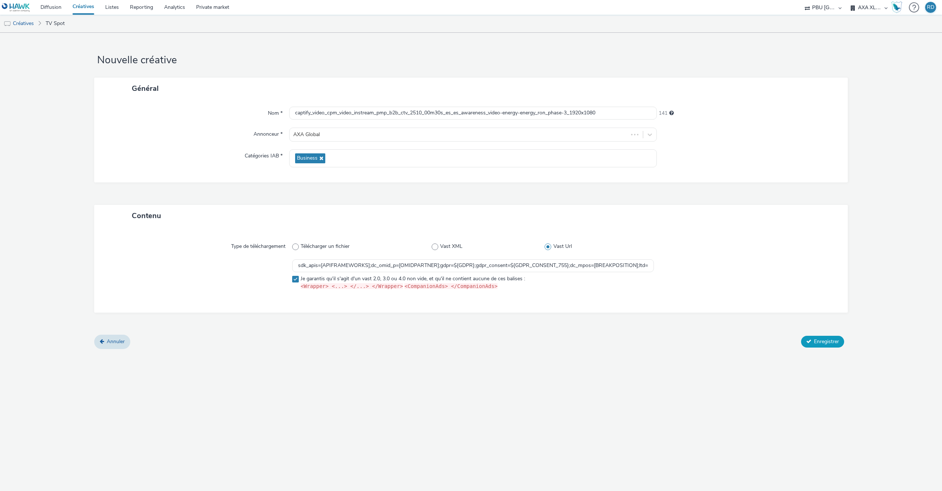
click at [823, 344] on span "Enregistrer" at bounding box center [826, 341] width 25 height 7
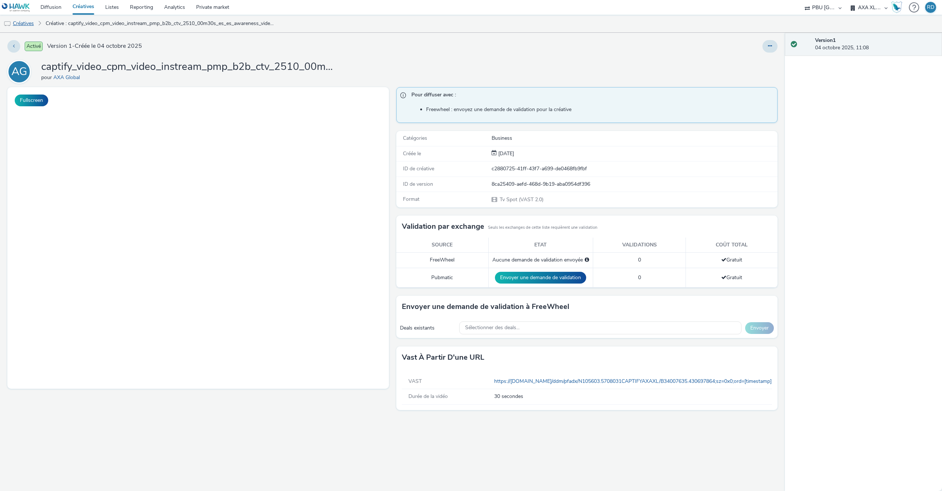
click at [25, 25] on link "Créatives" at bounding box center [19, 24] width 38 height 18
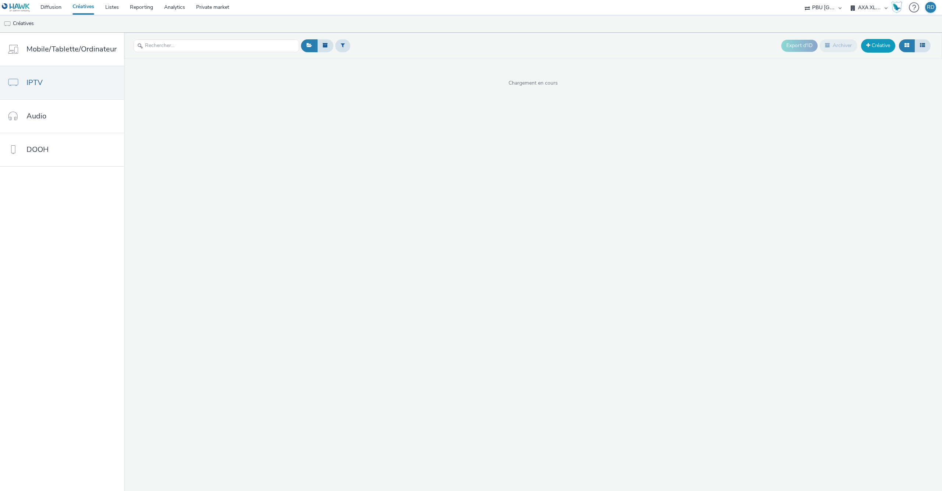
click at [884, 50] on link "Créative" at bounding box center [878, 45] width 34 height 13
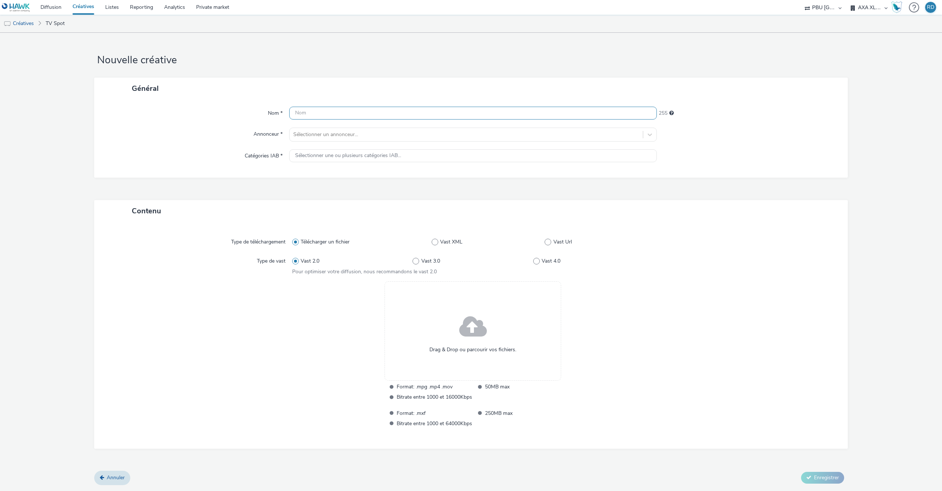
click at [328, 109] on input "text" at bounding box center [473, 113] width 368 height 13
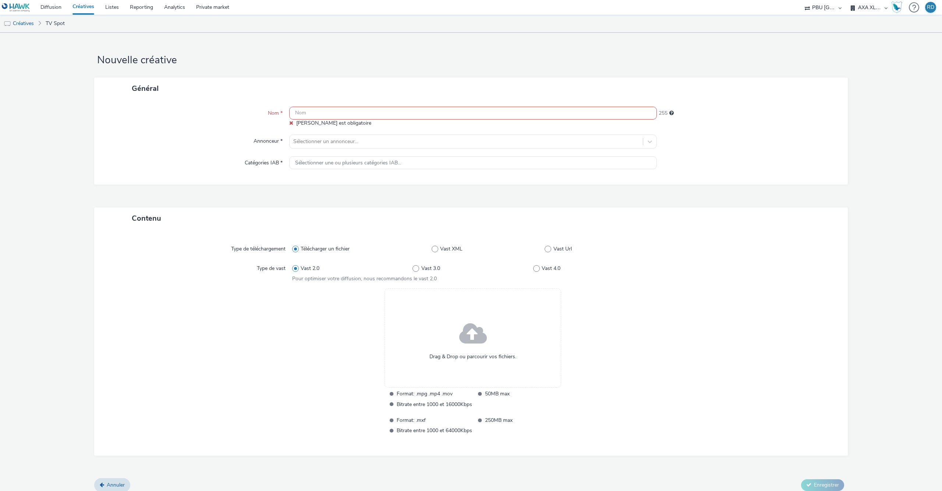
paste input "captify_video_cpm_video_instream_pmp_b2b_ctv_2510_00m30s_uk_en_awareness_video-…"
type input "captify_video_cpm_video_instream_pmp_b2b_ctv_2510_00m30s_uk_en_awareness_video-…"
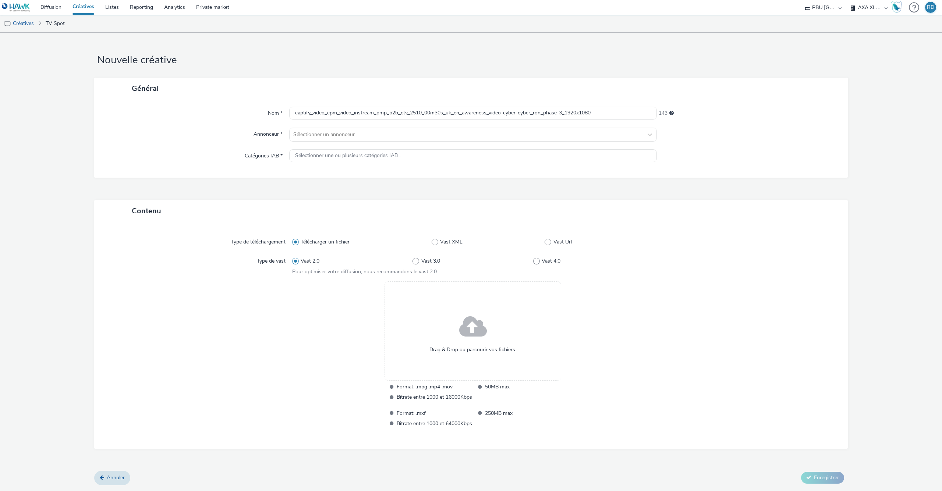
click at [544, 247] on div "Télécharger un fichier Vast XML Vast Url" at bounding box center [473, 242] width 362 height 13
click at [555, 240] on span "Vast Url" at bounding box center [563, 241] width 18 height 7
click at [549, 240] on input "Vast Url" at bounding box center [547, 242] width 5 height 5
radio input "false"
radio input "true"
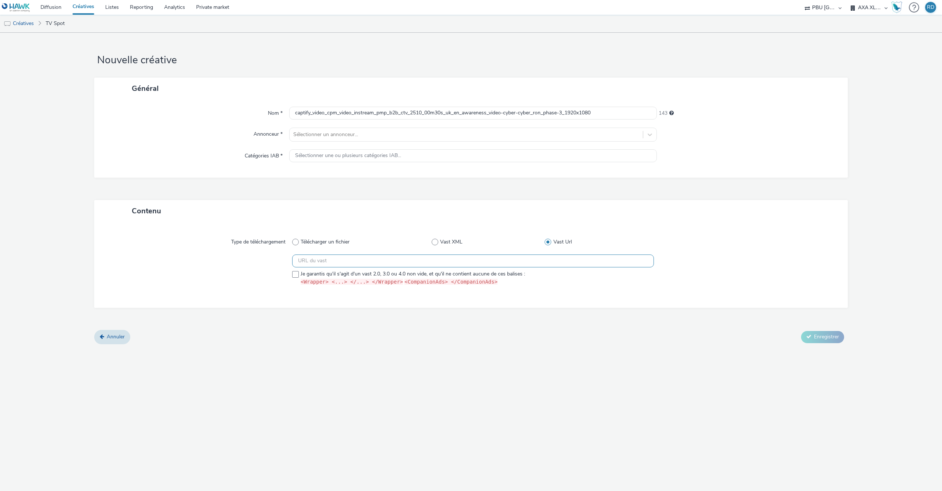
click at [387, 261] on input "text" at bounding box center [473, 261] width 362 height 13
paste input "https://ad.doubleclick.net/ddm/pfadx/N105603.5708031CAPTIFYAXAXL/B34076255.4307…"
type input "https://ad.doubleclick.net/ddm/pfadx/N105603.5708031CAPTIFYAXAXL/B34076255.4307…"
click at [290, 275] on div at bounding box center [199, 272] width 185 height 34
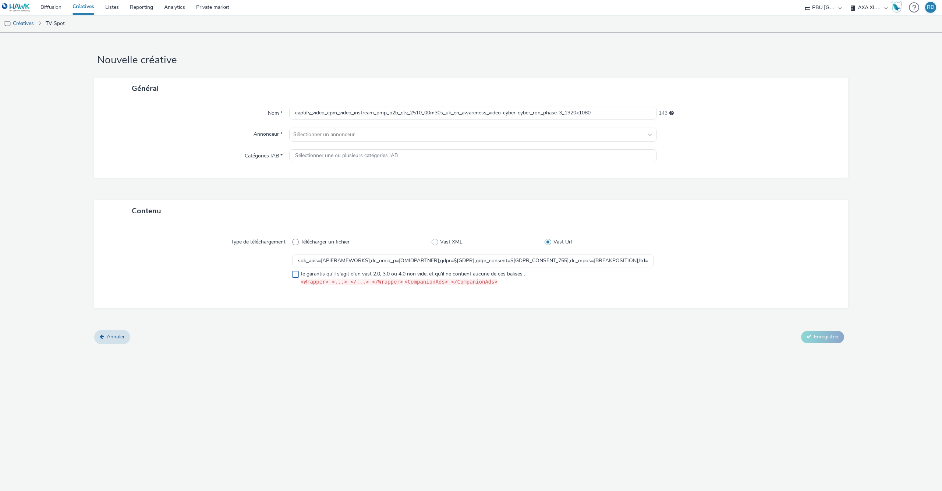
click at [296, 279] on label "Je garantis qu'il s'agit d'un vast 2.0, 3.0 ou 4.0 non vide, et qu'il ne contie…" at bounding box center [473, 278] width 362 height 15
checkbox input "true"
click at [333, 131] on div at bounding box center [466, 134] width 346 height 9
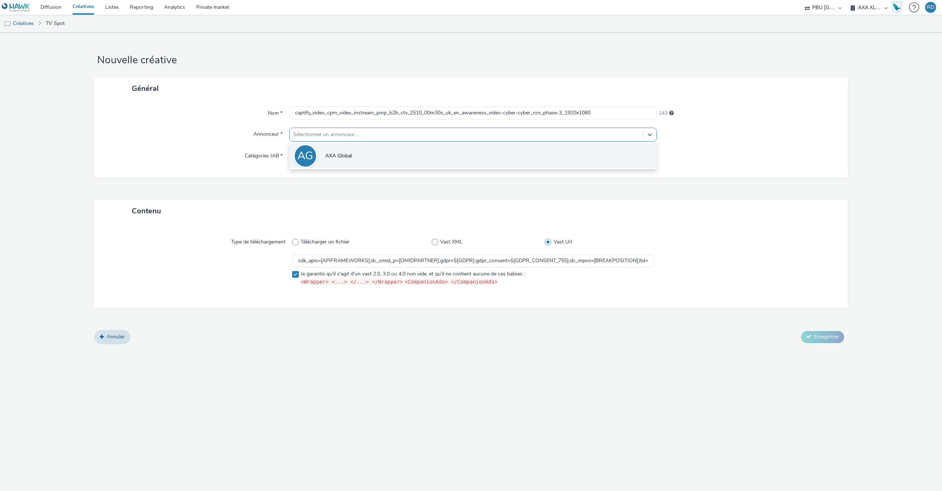
click at [336, 158] on span "AXA Global" at bounding box center [338, 155] width 26 height 7
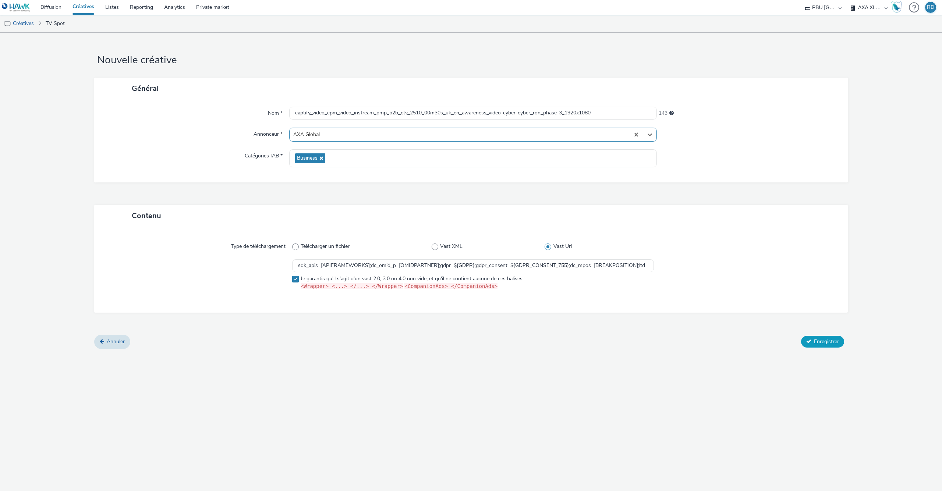
click at [829, 340] on span "Enregistrer" at bounding box center [826, 341] width 25 height 7
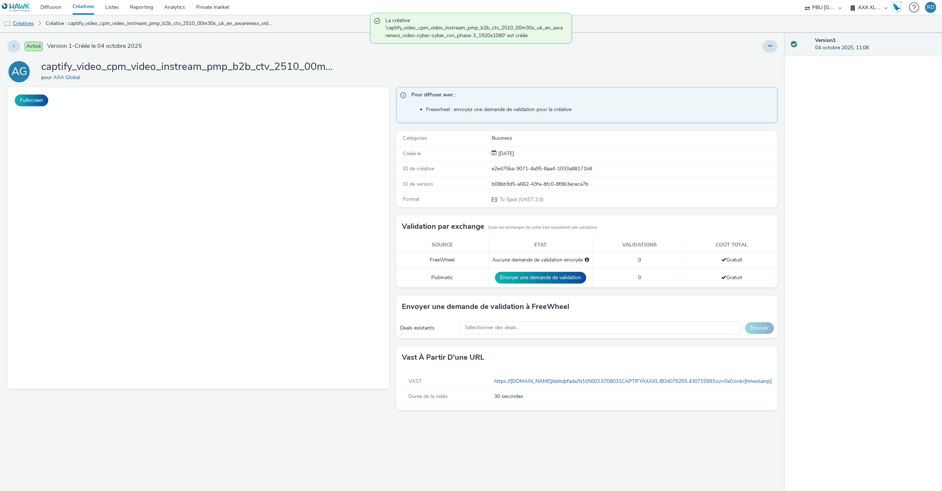
click at [25, 28] on link "Créatives" at bounding box center [19, 24] width 38 height 18
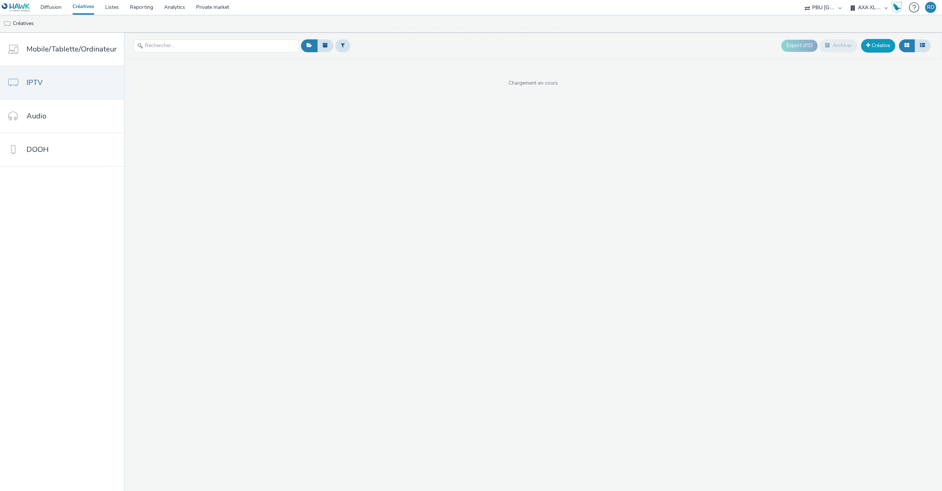
click at [878, 44] on link "Créative" at bounding box center [878, 45] width 34 height 13
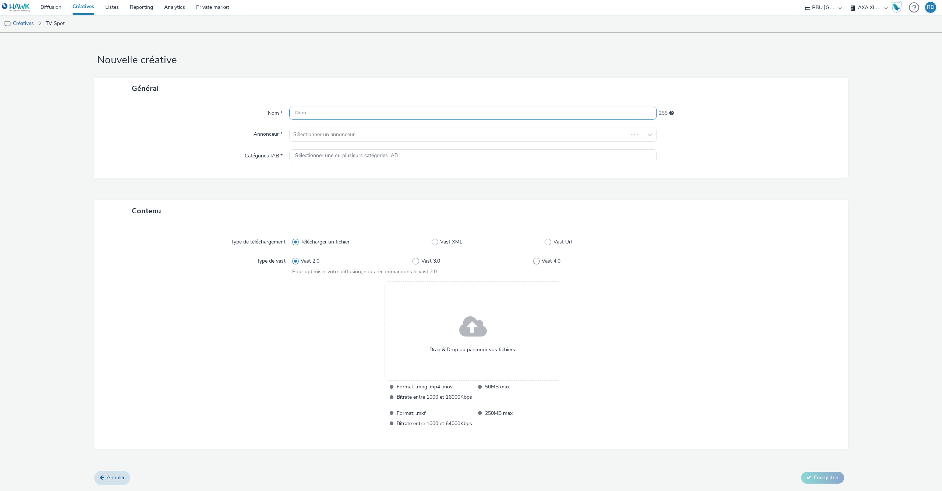
click at [509, 109] on input "text" at bounding box center [473, 113] width 368 height 13
paste input "captify_video_cpm_video_instream_pmp_b2b_ctv_2510_00m30s_uk_en_awareness_video-…"
type input "captify_video_cpm_video_instream_pmp_b2b_ctv_2510_00m30s_uk_en_awareness_video-…"
click at [541, 243] on label "Vast XML" at bounding box center [488, 241] width 113 height 7
click at [437, 243] on input "Vast XML" at bounding box center [434, 242] width 5 height 5
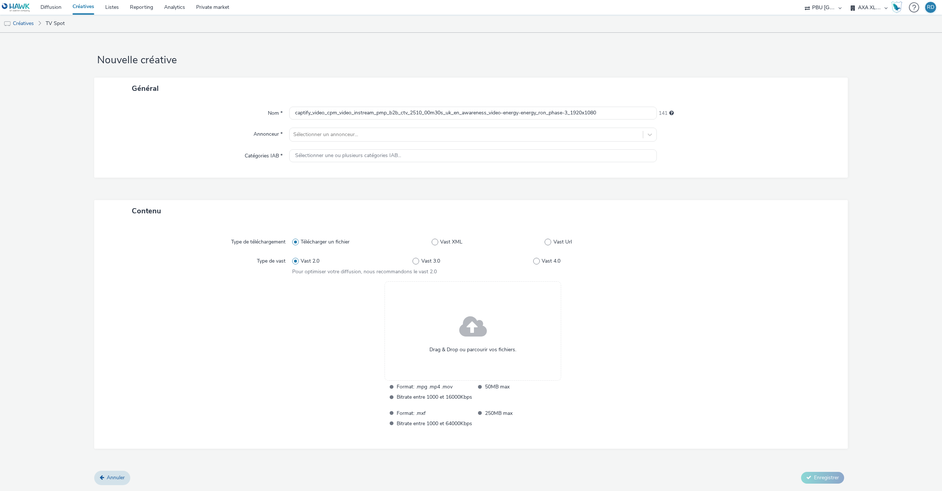
radio input "false"
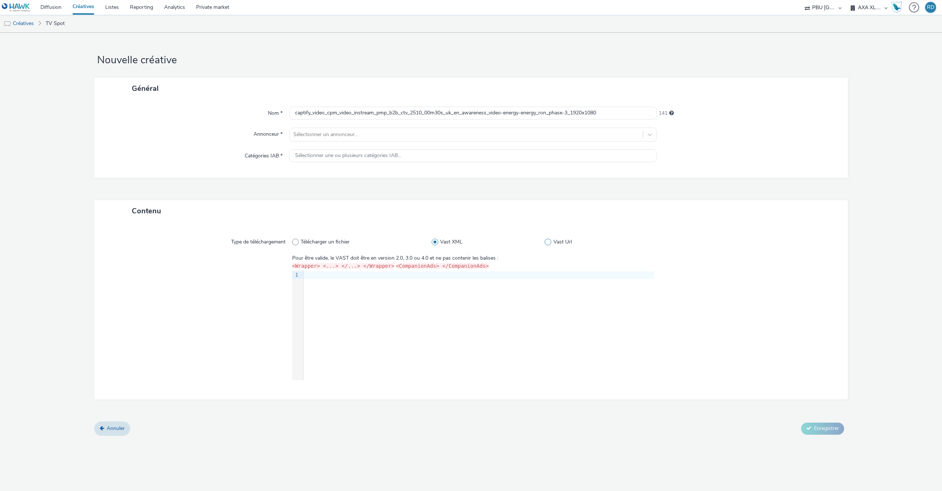
click at [550, 241] on span at bounding box center [548, 242] width 7 height 7
click at [549, 241] on input "Vast Url" at bounding box center [547, 242] width 5 height 5
radio input "false"
radio input "true"
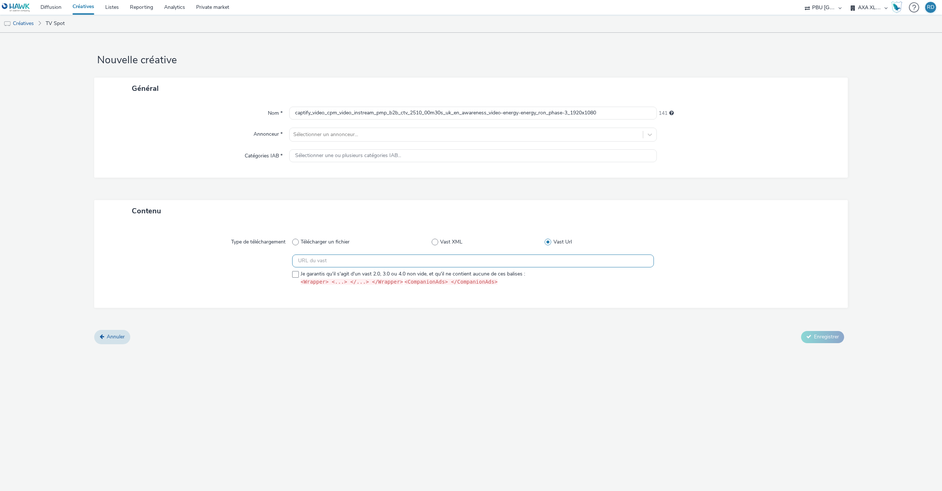
click at [451, 261] on input "text" at bounding box center [473, 261] width 362 height 13
click at [453, 258] on input "text" at bounding box center [473, 261] width 362 height 13
paste input "https://ad.doubleclick.net/ddm/pfadx/N105603.5708031CAPTIFYAXAXL/B34076255.4307…"
type input "https://ad.doubleclick.net/ddm/pfadx/N105603.5708031CAPTIFYAXAXL/B34076255.4307…"
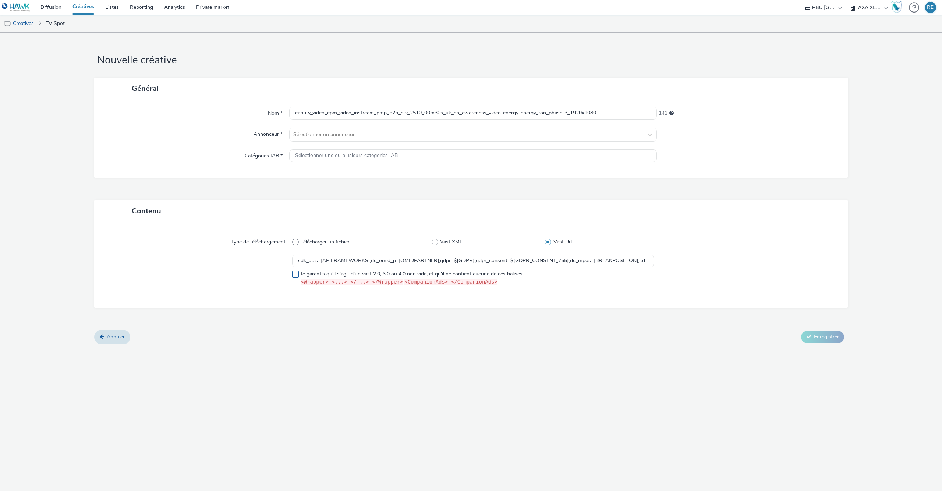
click at [293, 277] on span at bounding box center [295, 274] width 7 height 7
checkbox input "true"
click at [452, 136] on div at bounding box center [466, 134] width 346 height 9
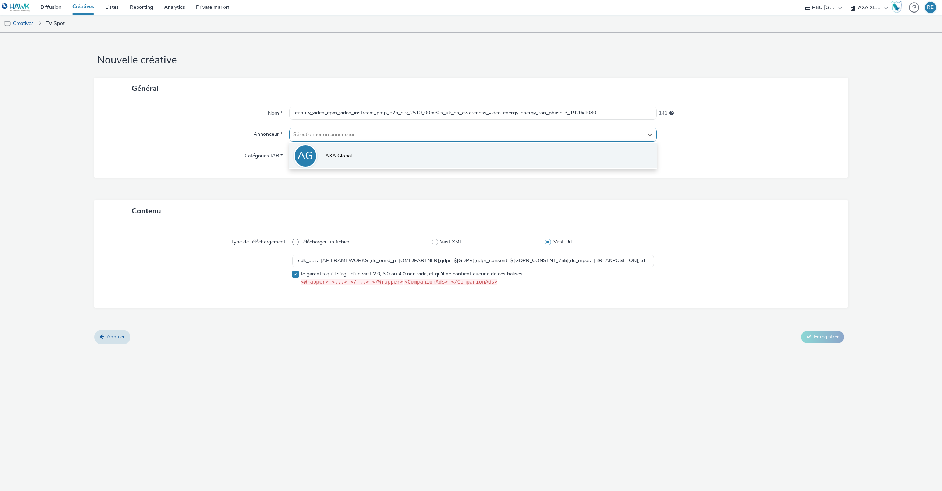
click at [448, 157] on li "AG AXA Global" at bounding box center [473, 155] width 368 height 25
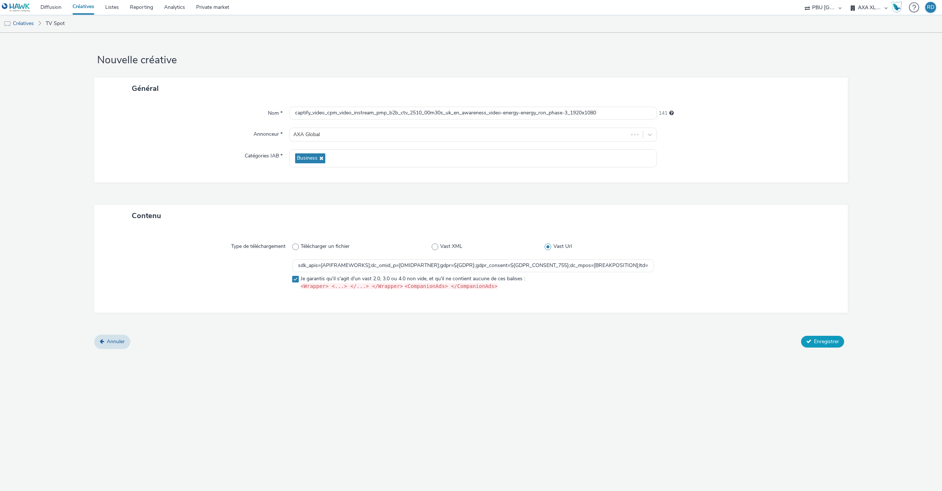
click at [823, 341] on span "Enregistrer" at bounding box center [826, 341] width 25 height 7
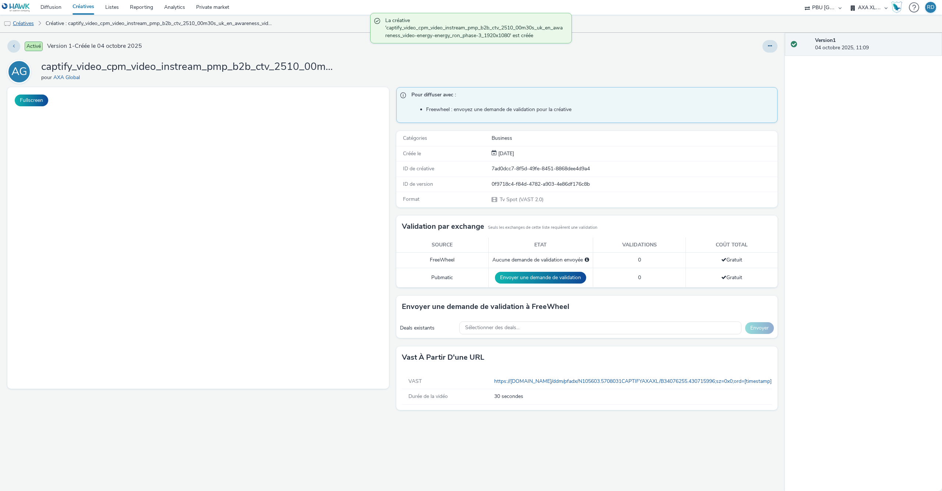
click at [19, 25] on link "Créatives" at bounding box center [19, 24] width 38 height 18
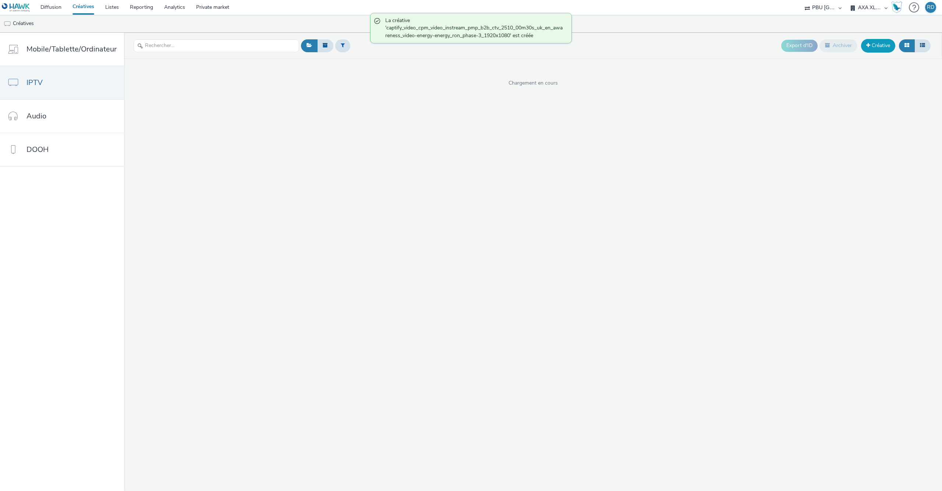
click at [884, 49] on link "Créative" at bounding box center [878, 45] width 34 height 13
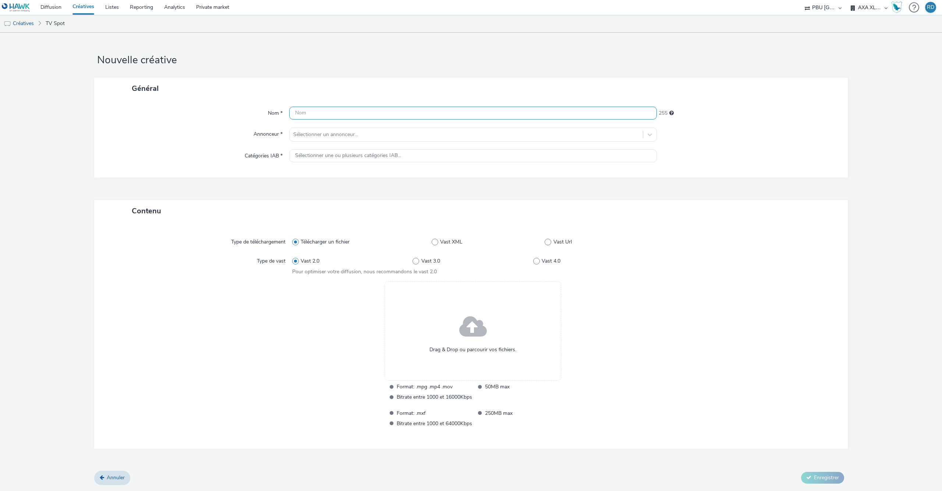
click at [409, 107] on input "text" at bounding box center [473, 113] width 368 height 13
paste input "captify_video_cpm_video_instream_pmp_b2b_ctv_2510_00m30s_us_en_awareness_video-…"
type input "captify_video_cpm_video_instream_pmp_b2b_ctv_2510_00m30s_us_en_awareness_video-…"
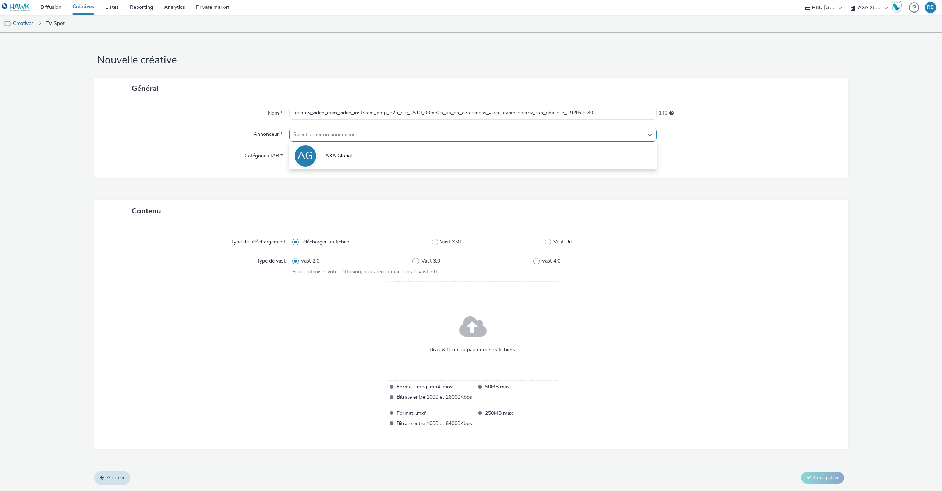
click at [400, 137] on div at bounding box center [466, 134] width 346 height 9
click at [378, 160] on li "AG AXA Global" at bounding box center [473, 155] width 368 height 25
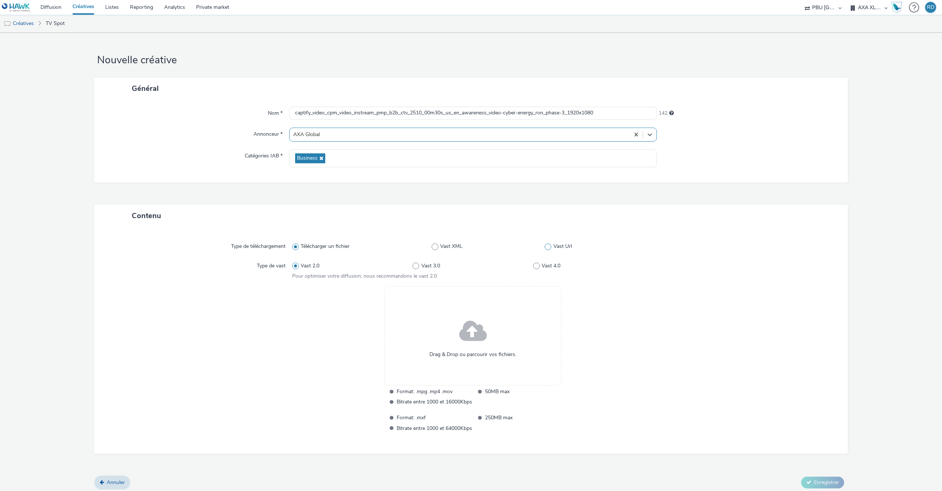
click at [549, 247] on span at bounding box center [548, 247] width 7 height 7
click at [549, 247] on input "Vast Url" at bounding box center [547, 246] width 5 height 5
radio input "false"
radio input "true"
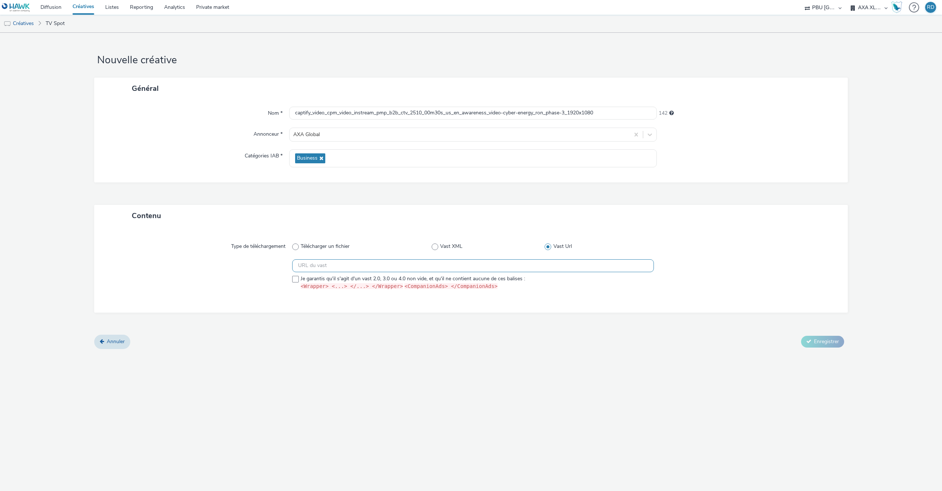
click at [473, 268] on input "text" at bounding box center [473, 265] width 362 height 13
paste input "https://ad.doubleclick.net/ddm/pfadx/N105603.5708031CAPTIFYAXAXL/B34004938.4304…"
type input "https://ad.doubleclick.net/ddm/pfadx/N105603.5708031CAPTIFYAXAXL/B34004938.4304…"
click at [294, 283] on span at bounding box center [295, 279] width 7 height 7
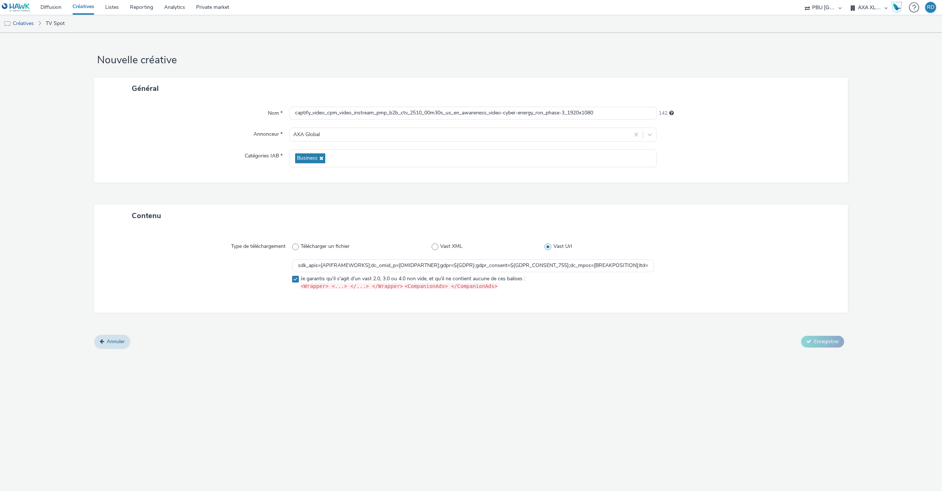
checkbox input "true"
click at [822, 343] on span "Enregistrer" at bounding box center [826, 341] width 25 height 7
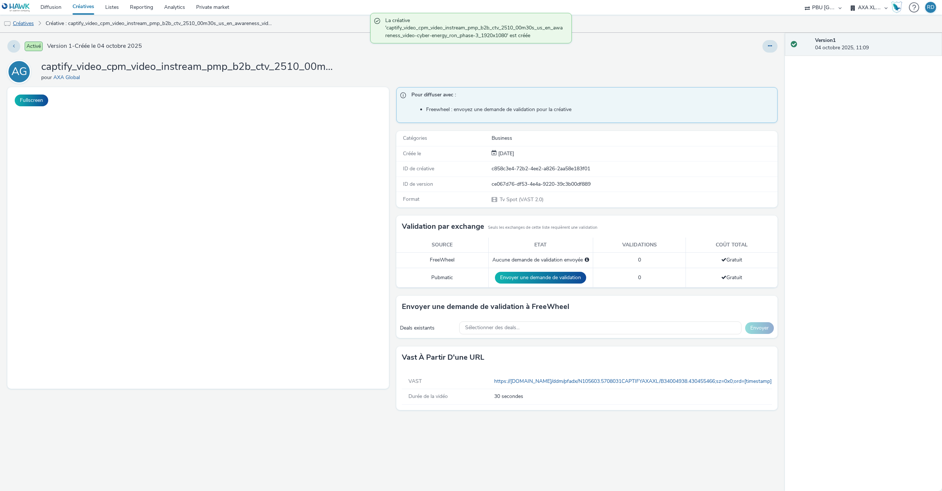
click at [22, 26] on link "Créatives" at bounding box center [19, 24] width 38 height 18
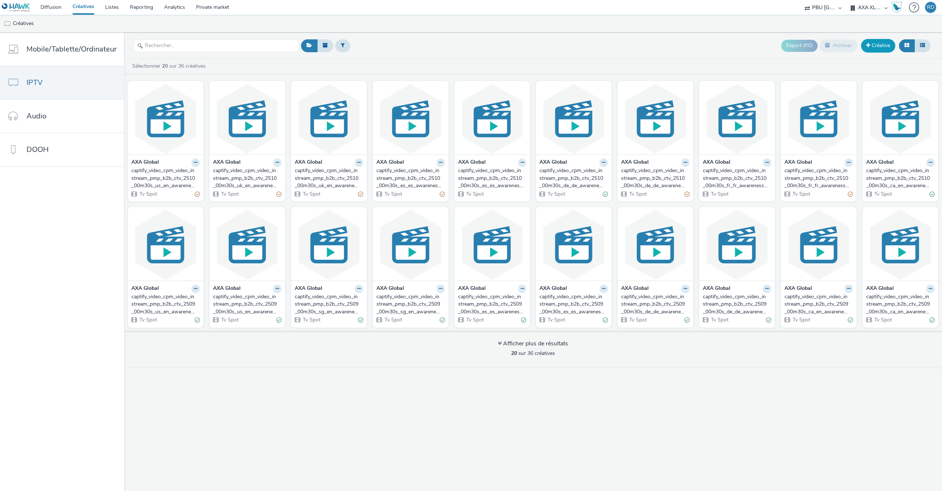
click at [876, 42] on link "Créative" at bounding box center [878, 45] width 34 height 13
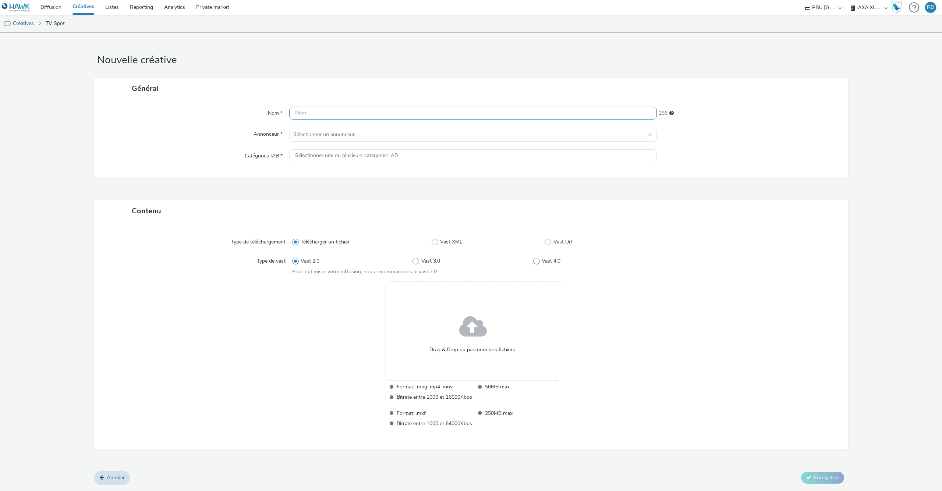
click at [358, 112] on input "text" at bounding box center [473, 113] width 368 height 13
paste input "captify_video_cpm_video_instream_pmp_b2b_ctv_2510_00m30s_us_en_awareness_video-…"
type input "captify_video_cpm_video_instream_pmp_b2b_ctv_2510_00m30s_us_en_awareness_video-…"
click at [372, 131] on div at bounding box center [466, 134] width 346 height 9
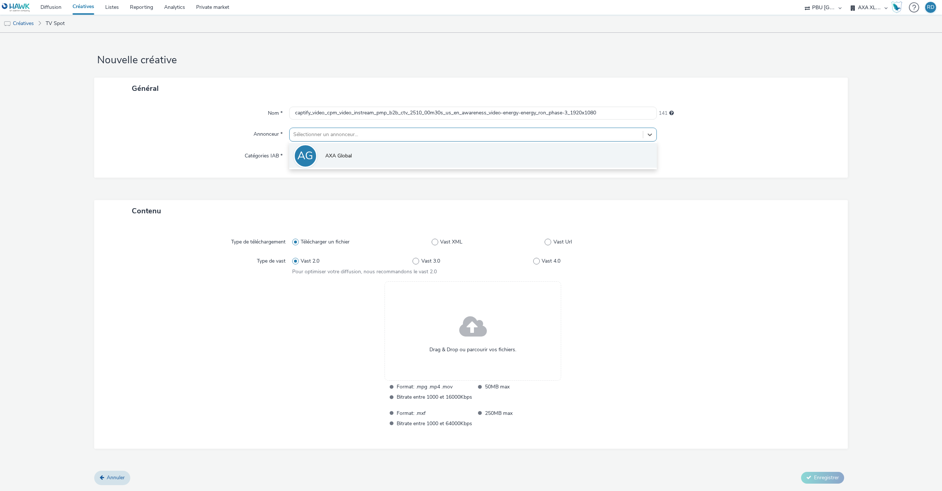
click at [365, 156] on li "AG AXA Global" at bounding box center [473, 155] width 368 height 25
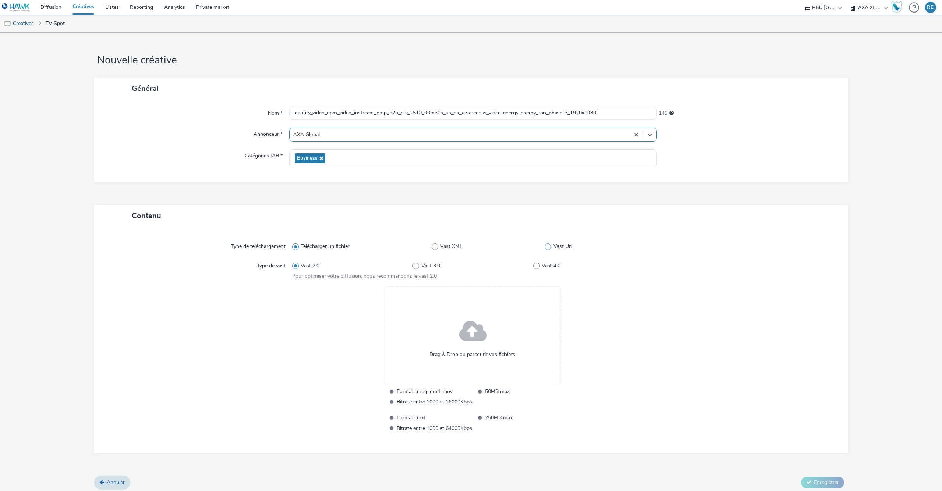
click at [552, 245] on label "Vast Url" at bounding box center [599, 246] width 109 height 7
click at [549, 245] on input "Vast Url" at bounding box center [547, 246] width 5 height 5
radio input "false"
radio input "true"
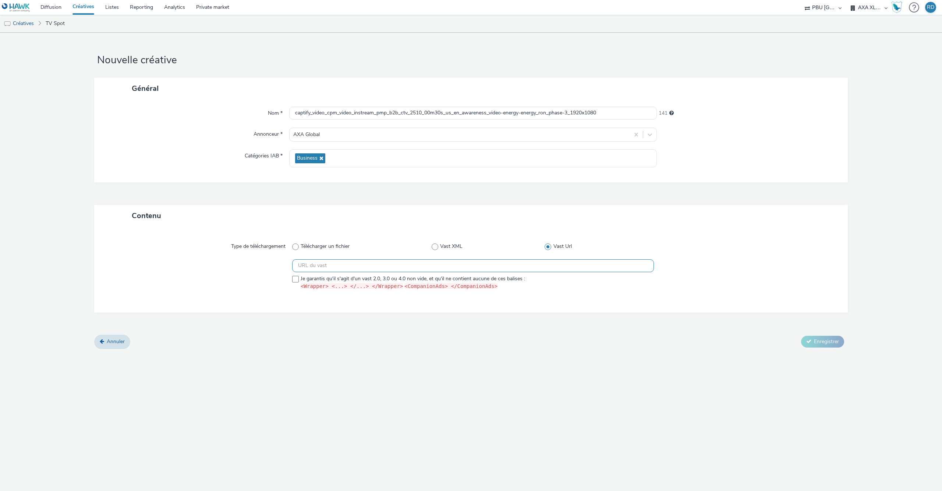
click at [466, 264] on input "text" at bounding box center [473, 265] width 362 height 13
paste input "https://ad.doubleclick.net/ddm/pfadx/N105603.5708031CAPTIFYAXAXL/B34004938.4304…"
type input "https://ad.doubleclick.net/ddm/pfadx/N105603.5708031CAPTIFYAXAXL/B34004938.4304…"
click at [296, 280] on span at bounding box center [295, 279] width 7 height 7
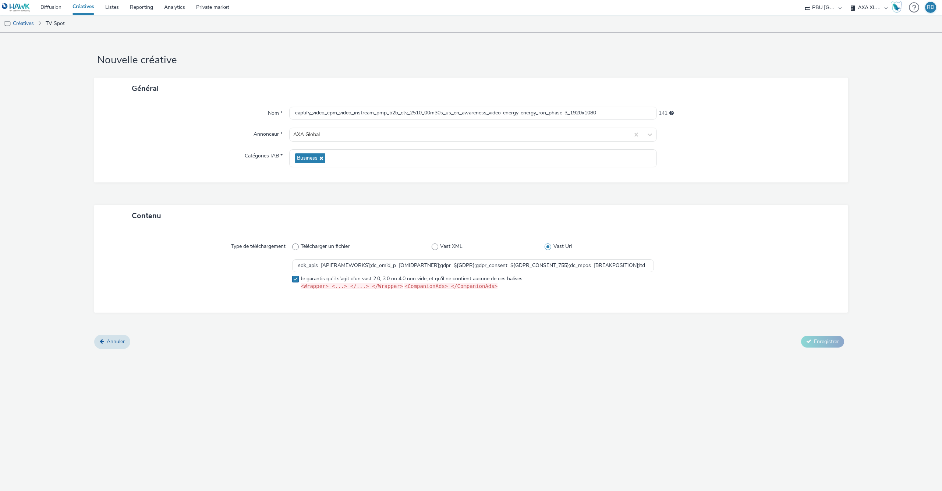
checkbox input "true"
click at [819, 339] on span "Enregistrer" at bounding box center [826, 341] width 25 height 7
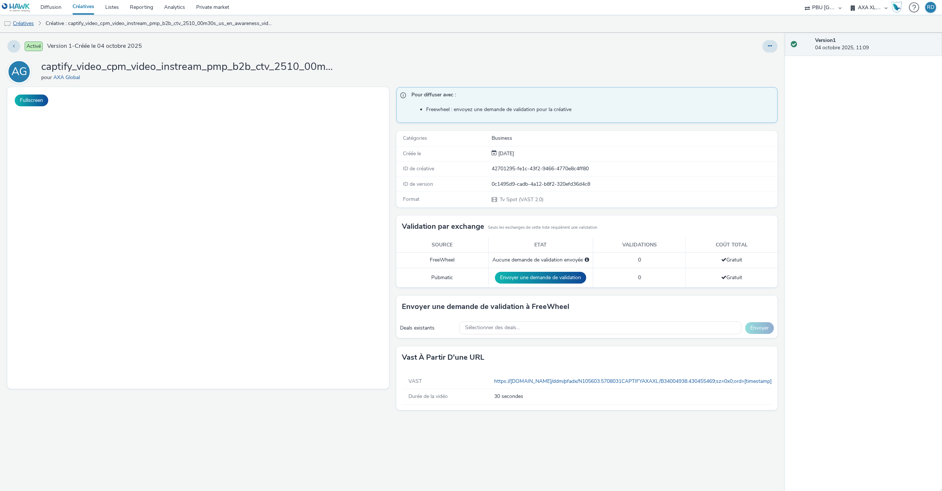
click at [15, 27] on link "Créatives" at bounding box center [19, 24] width 38 height 18
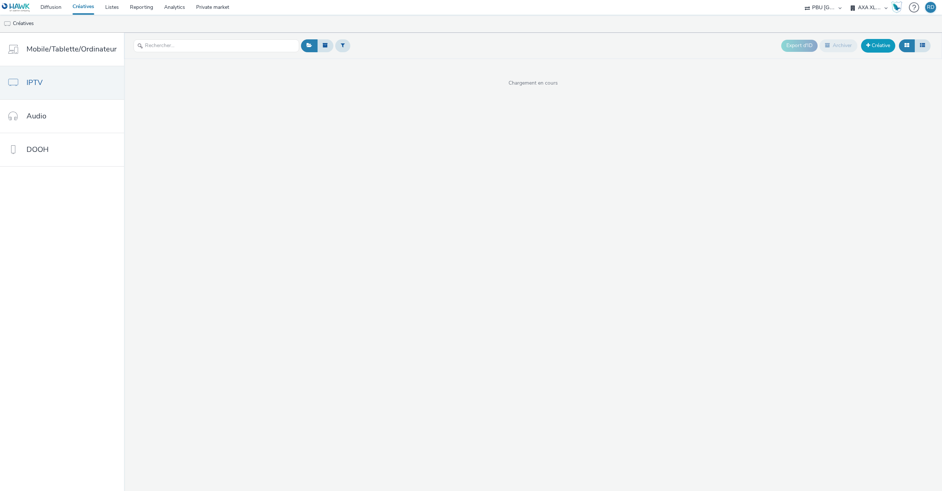
click at [884, 43] on link "Créative" at bounding box center [878, 45] width 34 height 13
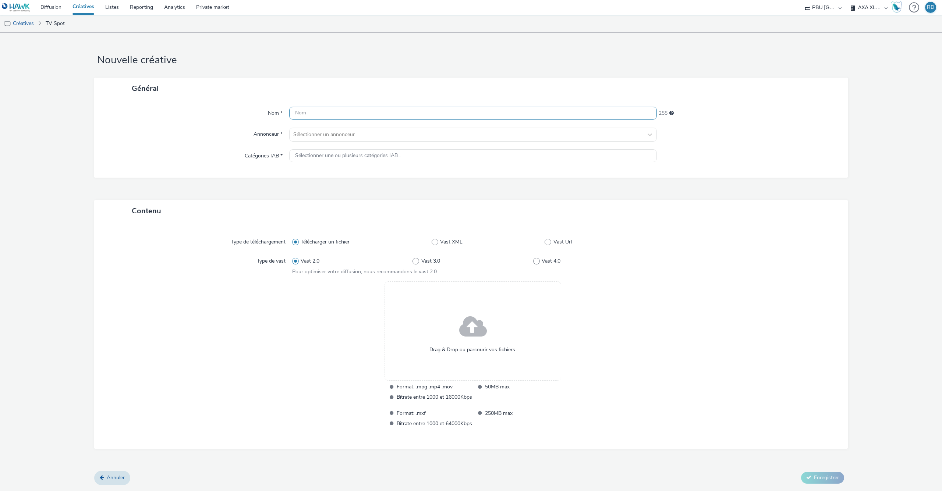
click at [466, 110] on input "text" at bounding box center [473, 113] width 368 height 13
paste input "captify_video_cpm_video_instream_pmp_b2b_ctv_2510_00m30s_ca_en_awareness_video-…"
type input "captify_video_cpm_video_instream_pmp_b2b_ctv_2510_00m30s_ca_en_awareness_video-…"
click at [549, 245] on span at bounding box center [548, 242] width 7 height 7
click at [549, 244] on input "Vast Url" at bounding box center [547, 242] width 5 height 5
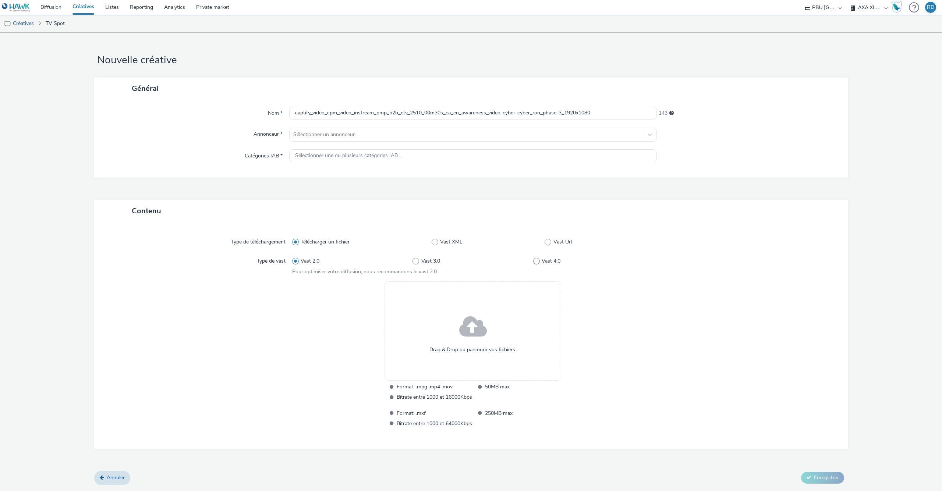
radio input "false"
radio input "true"
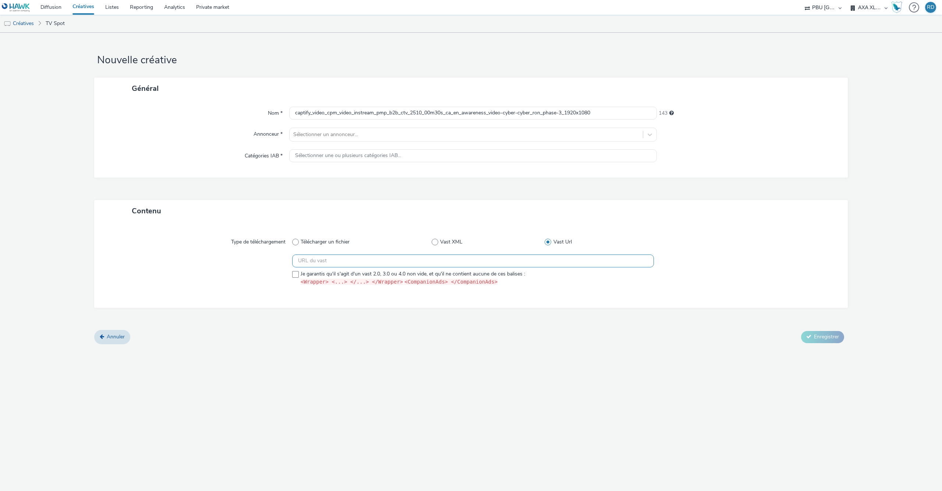
click at [490, 264] on input "text" at bounding box center [473, 261] width 362 height 13
paste input "https://vast.xpln.tech/vast?vastUrl=92hdkf7p10339010155&xid=axa&yid=captify&zid…"
type input "https://vast.xpln.tech/vast?vastUrl=92hdkf7p10339010155&xid=axa&yid=captify&zid…"
click at [295, 276] on span at bounding box center [295, 274] width 7 height 7
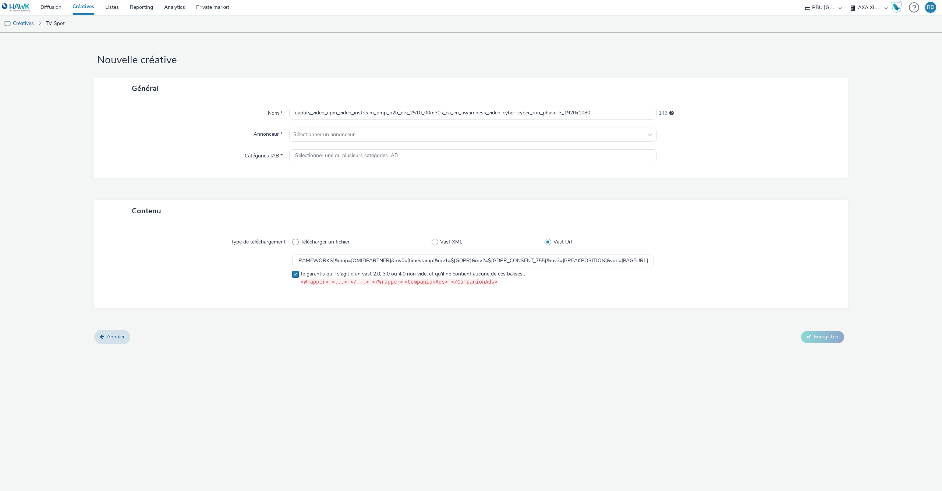
checkbox input "true"
click at [331, 135] on div at bounding box center [466, 134] width 346 height 9
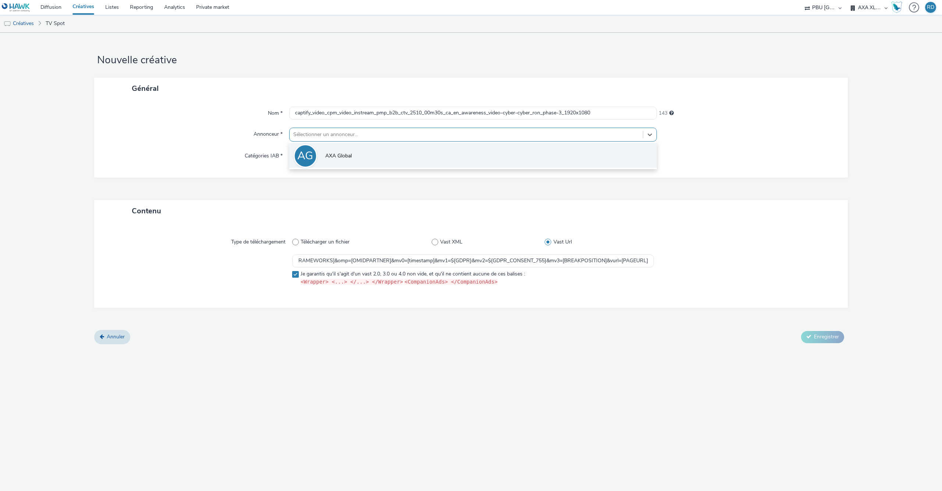
click at [329, 162] on li "AG AXA Global" at bounding box center [473, 155] width 368 height 25
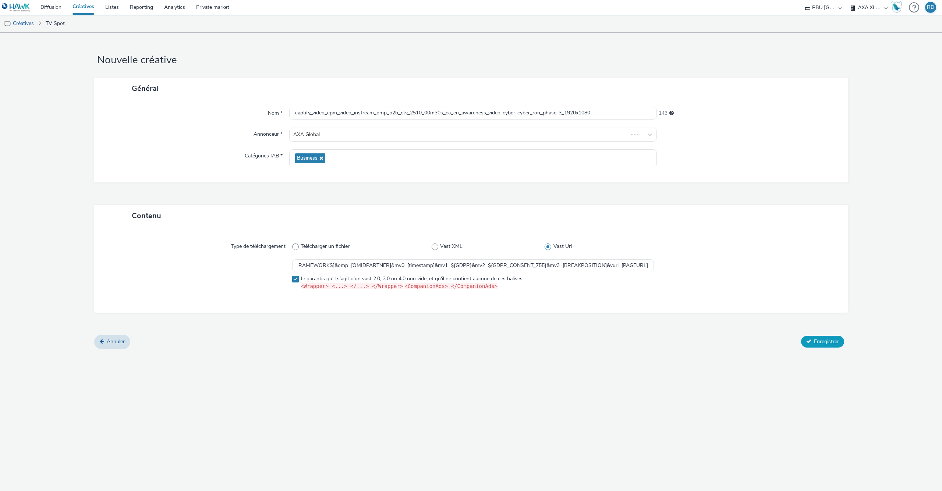
click at [823, 344] on span "Enregistrer" at bounding box center [826, 341] width 25 height 7
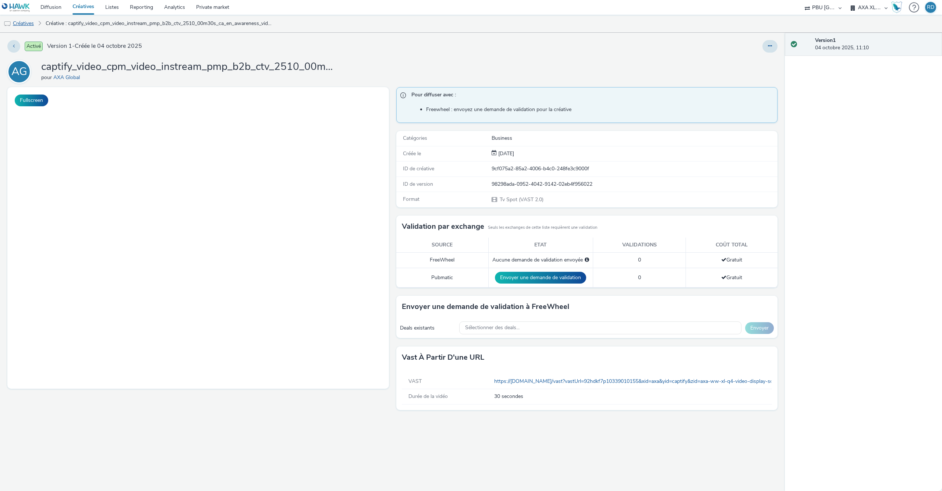
click at [34, 20] on link "Créatives" at bounding box center [19, 24] width 38 height 18
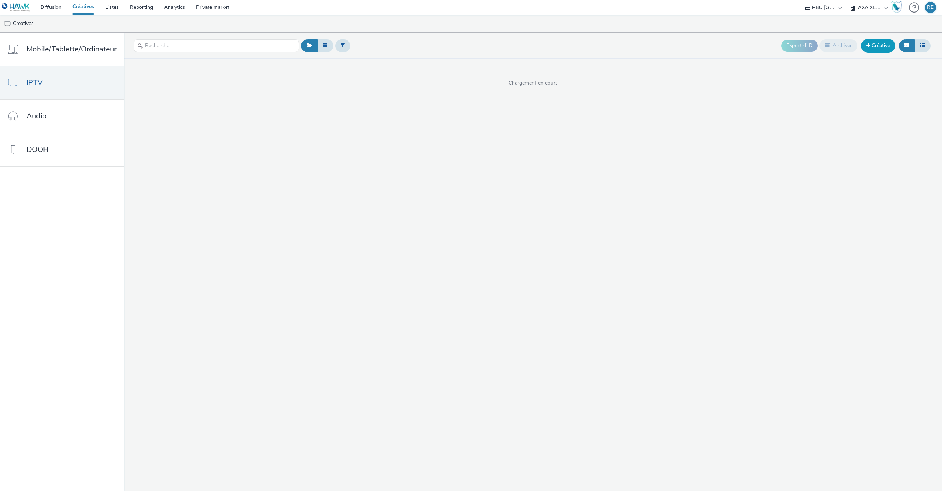
click at [876, 42] on link "Créative" at bounding box center [878, 45] width 34 height 13
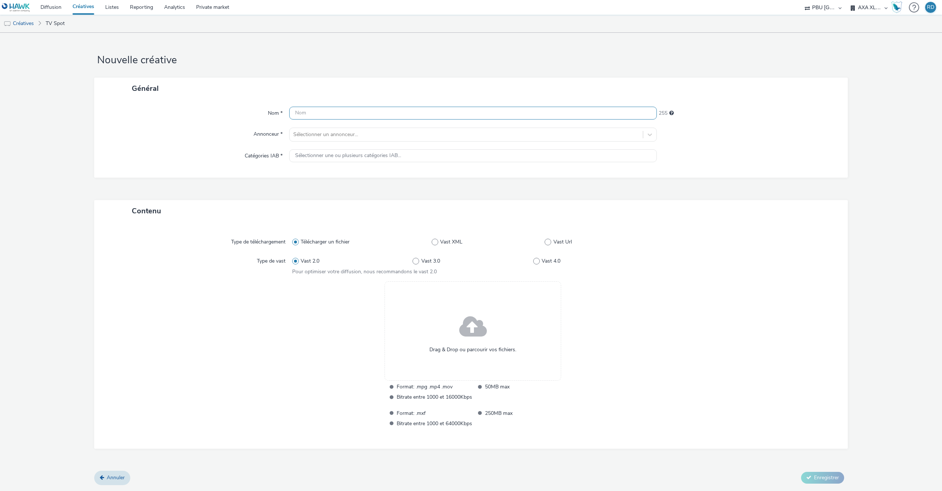
click at [366, 113] on input "text" at bounding box center [473, 113] width 368 height 13
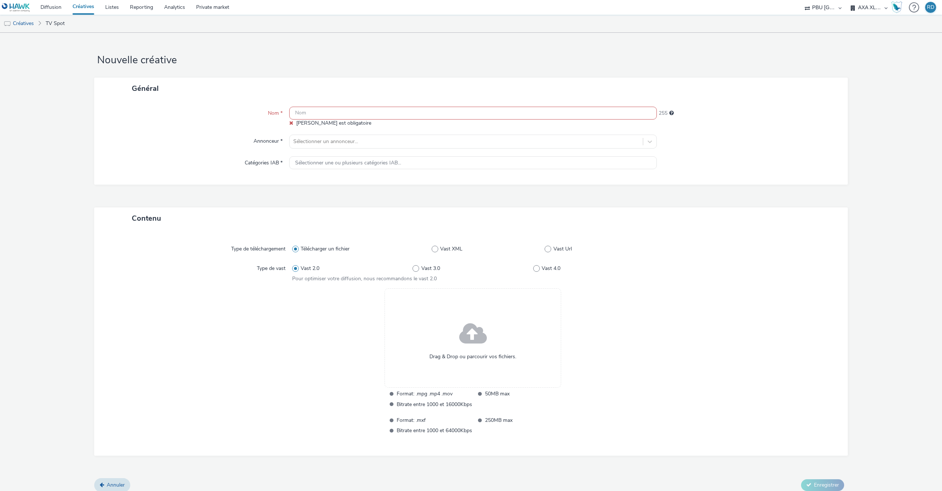
paste input "captify_video_cpm_video_instream_pmp_b2b_ctv_2510_00m30s_ca_en_awareness_video-…"
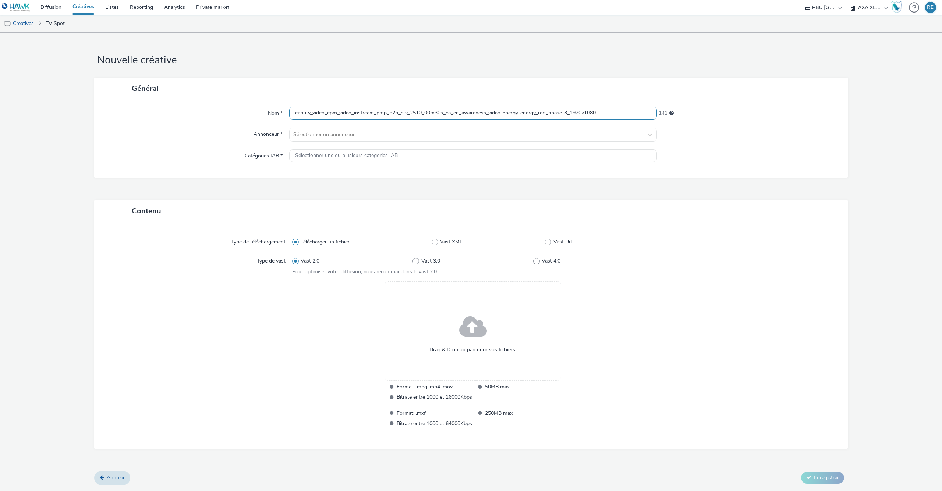
type input "captify_video_cpm_video_instream_pmp_b2b_ctv_2510_00m30s_ca_en_awareness_video-…"
click at [374, 132] on div at bounding box center [466, 134] width 346 height 9
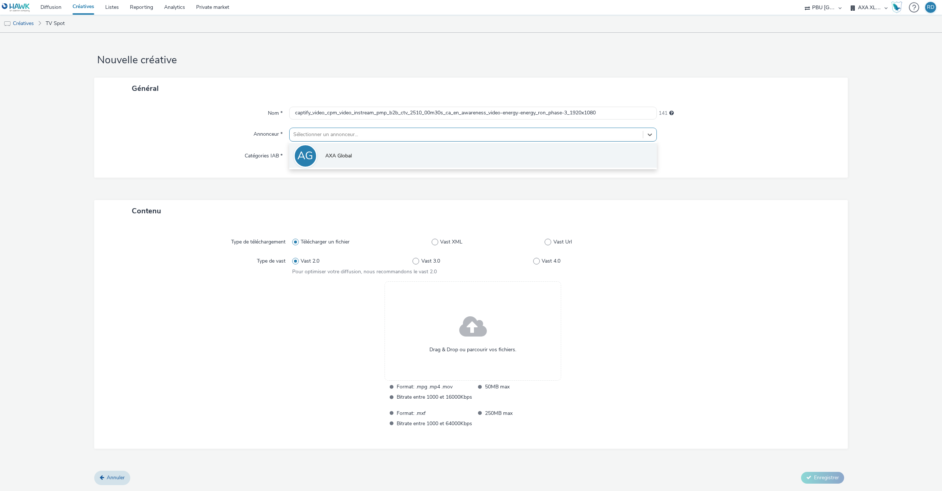
click at [357, 148] on li "AG AXA Global" at bounding box center [473, 155] width 368 height 25
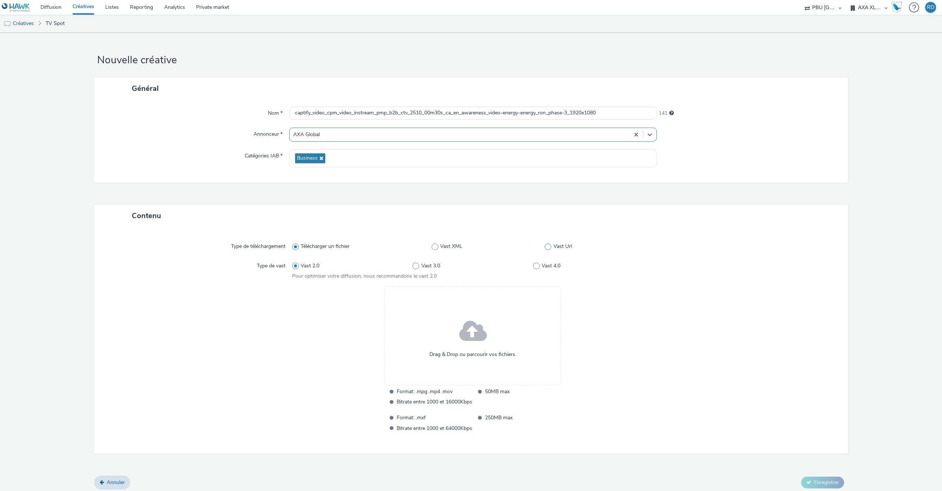
click at [555, 246] on span "Vast Url" at bounding box center [563, 246] width 18 height 7
click at [549, 246] on input "Vast Url" at bounding box center [547, 246] width 5 height 5
radio input "false"
radio input "true"
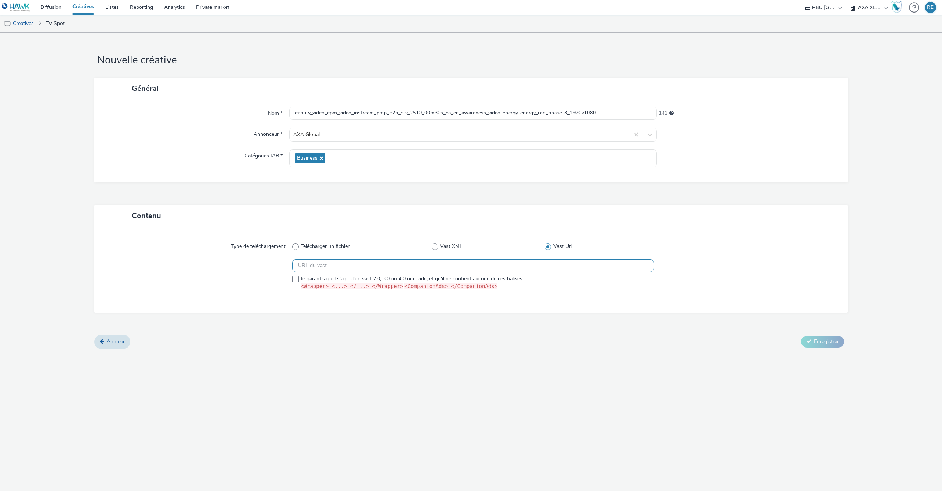
click at [453, 264] on input "text" at bounding box center [473, 265] width 362 height 13
paste input "https://vast.xpln.tech/vast?vastUrl=t3gxsw16-4052482981&xid=axa&yid=captify&zid…"
type input "https://vast.xpln.tech/vast?vastUrl=t3gxsw16-4052482981&xid=axa&yid=captify&zid…"
click at [298, 280] on span at bounding box center [295, 279] width 7 height 7
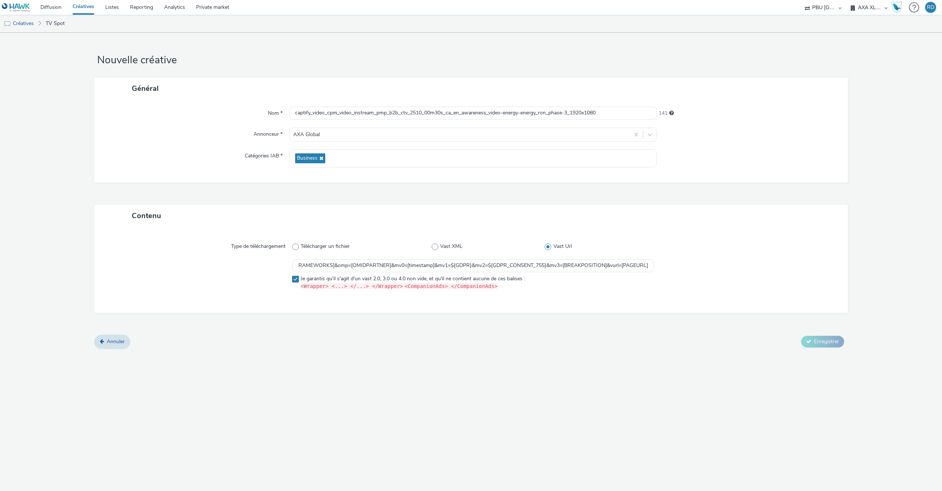
checkbox input "true"
click at [820, 342] on span "Enregistrer" at bounding box center [826, 341] width 25 height 7
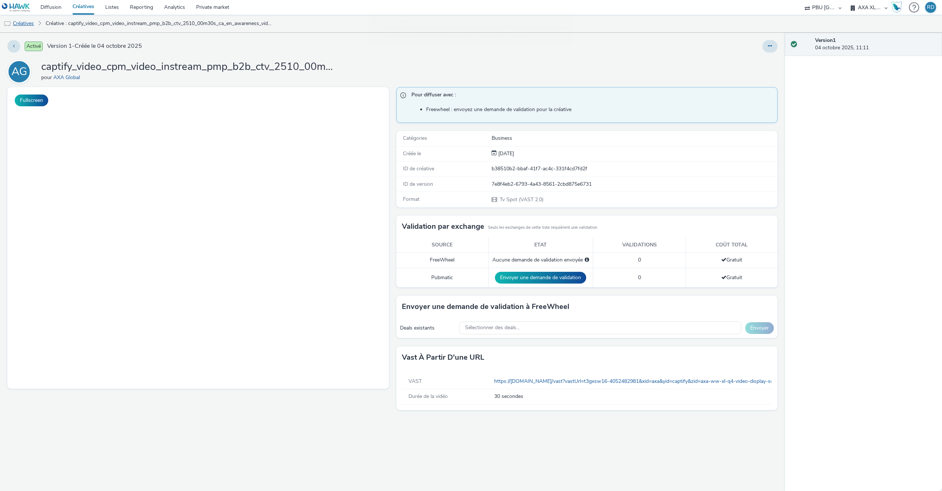
click at [32, 19] on link "Créatives" at bounding box center [19, 24] width 38 height 18
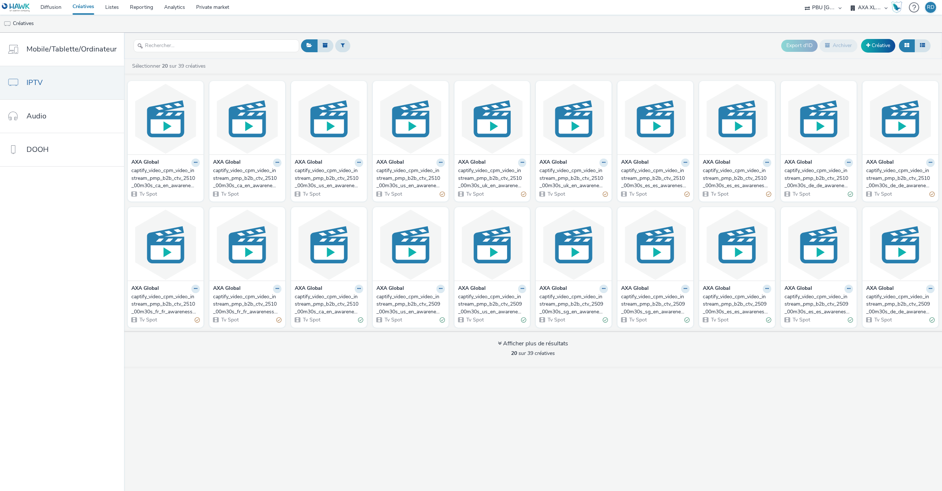
click at [883, 39] on div "Export d'ID Archiver Créative" at bounding box center [856, 46] width 151 height 18
click at [876, 46] on link "Créative" at bounding box center [878, 45] width 34 height 13
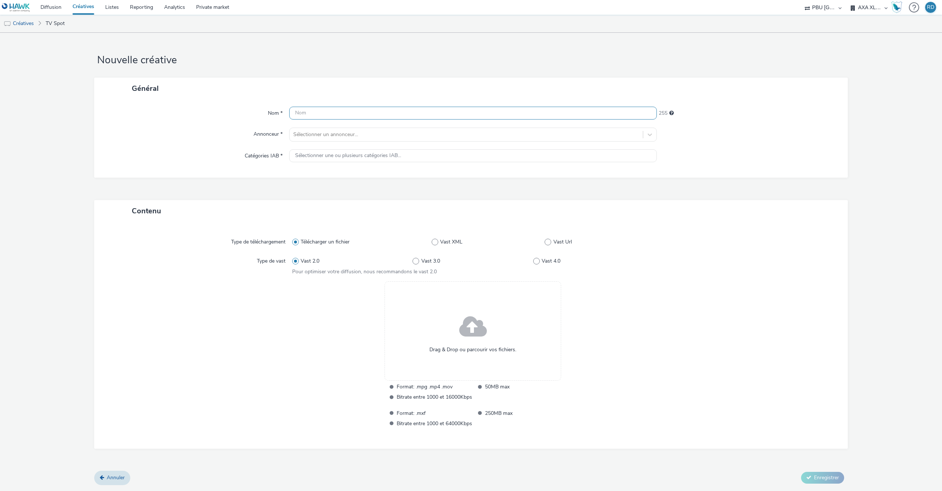
click at [398, 110] on input "text" at bounding box center [473, 113] width 368 height 13
paste input "captify_video_cpm_video_instream_pmp_b2b_ctv_2510_00m30s_de_de_awareness_video-…"
type input "captify_video_cpm_video_instream_pmp_b2b_ctv_2510_00m30s_de_de_awareness_video-…"
click at [397, 137] on div at bounding box center [466, 134] width 346 height 9
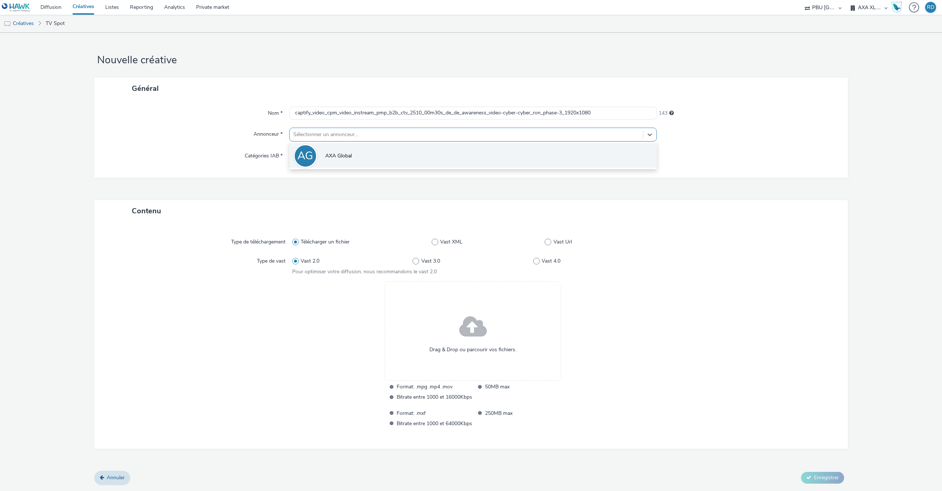
click at [371, 154] on li "AG AXA Global" at bounding box center [473, 155] width 368 height 25
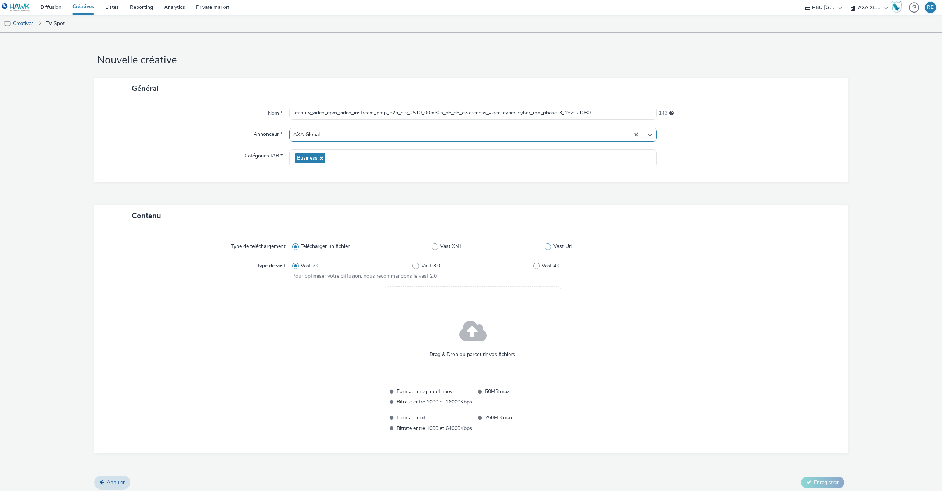
click at [548, 246] on span at bounding box center [548, 247] width 7 height 7
click at [548, 246] on input "Vast Url" at bounding box center [547, 246] width 5 height 5
radio input "false"
radio input "true"
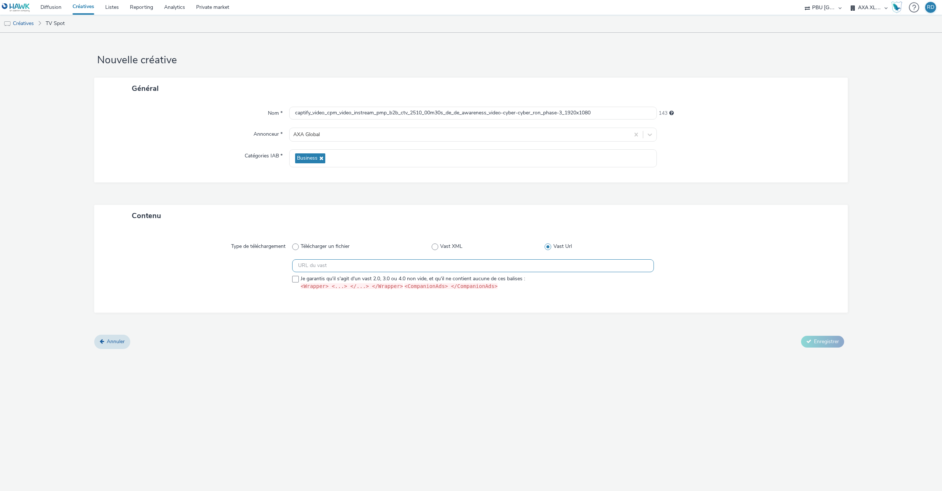
click at [429, 265] on input "text" at bounding box center [473, 265] width 362 height 13
paste input "https://vast.xpln.tech/vast?vastUrl=i8yp13e2-5119471689&xid=axa&yid=captify&zid…"
type input "https://vast.xpln.tech/vast?vastUrl=i8yp13e2-5119471689&xid=axa&yid=captify&zid…"
click at [296, 282] on span at bounding box center [295, 279] width 7 height 7
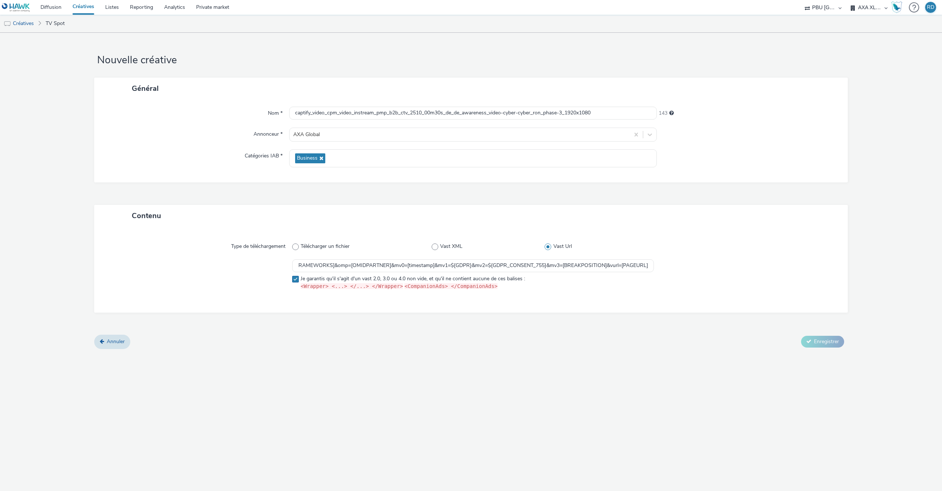
checkbox input "true"
click at [820, 341] on span "Enregistrer" at bounding box center [826, 341] width 25 height 7
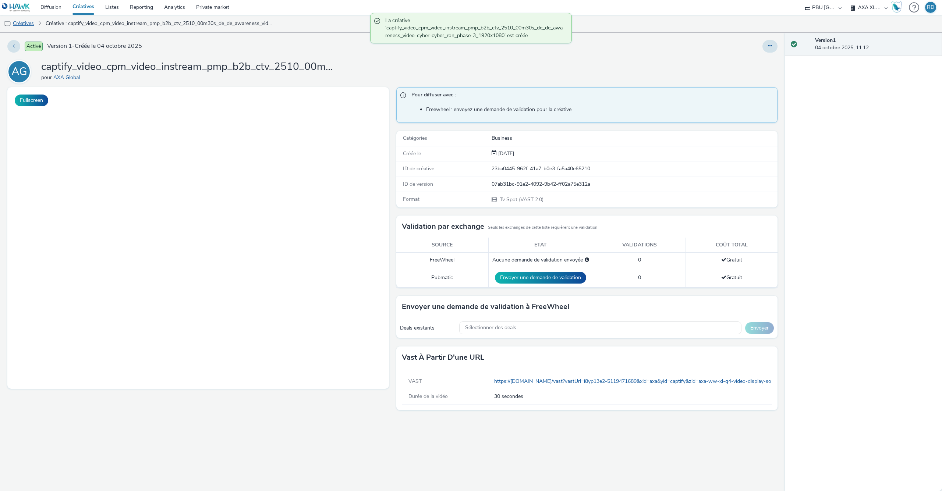
click at [28, 23] on link "Créatives" at bounding box center [19, 24] width 38 height 18
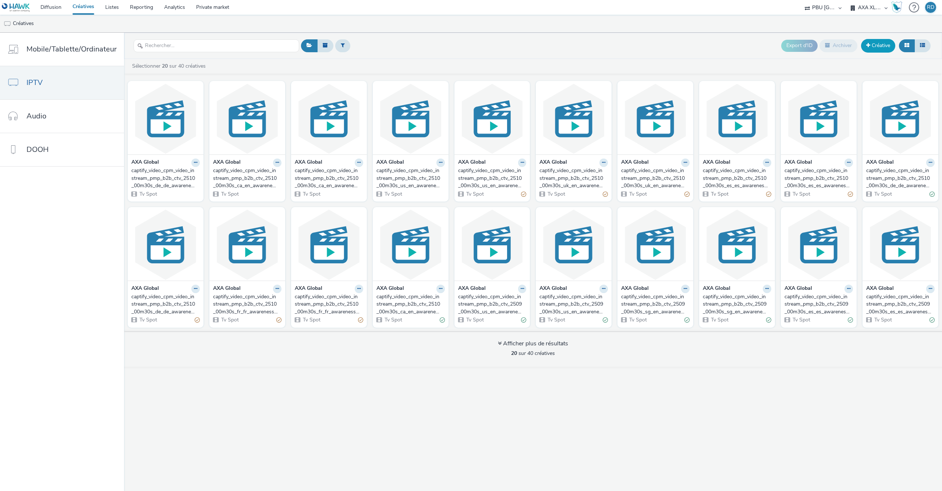
click at [881, 43] on link "Créative" at bounding box center [878, 45] width 34 height 13
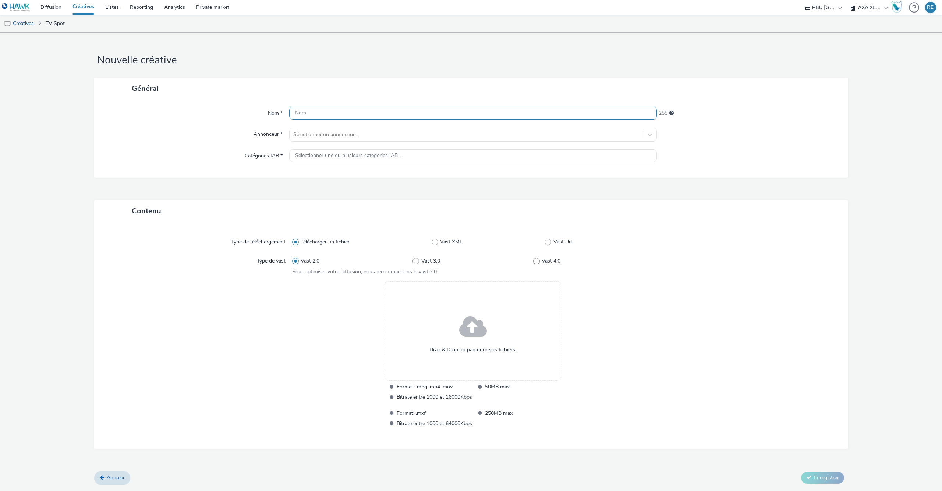
click at [343, 115] on input "text" at bounding box center [473, 113] width 368 height 13
paste input "captify_video_cpm_video_instream_pmp_b2b_ctv_2510_00m30s_de_de_awareness_video-…"
type input "captify_video_cpm_video_instream_pmp_b2b_ctv_2510_00m30s_de_de_awareness_video-…"
click at [346, 137] on div at bounding box center [466, 134] width 346 height 9
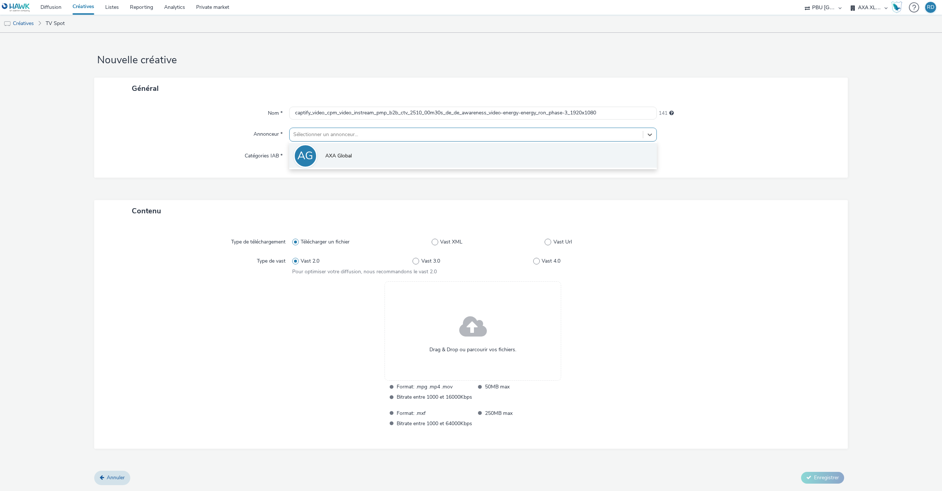
click at [333, 165] on li "AG AXA Global" at bounding box center [473, 155] width 368 height 25
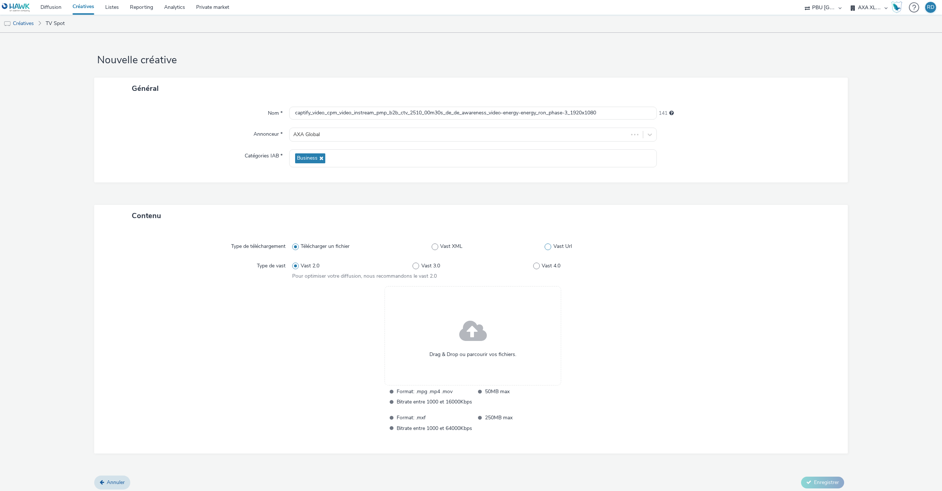
click at [547, 249] on span at bounding box center [548, 247] width 7 height 7
click at [547, 249] on input "Vast Url" at bounding box center [547, 246] width 5 height 5
radio input "false"
radio input "true"
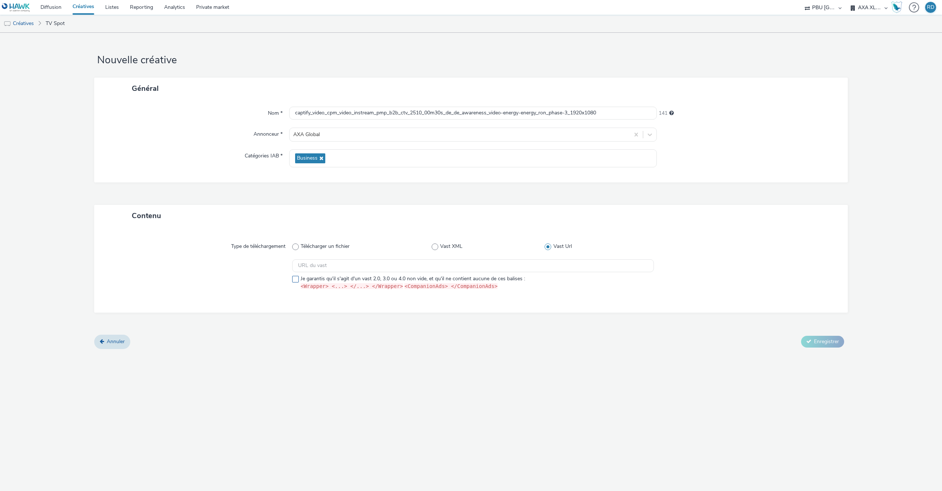
click at [298, 280] on span at bounding box center [295, 279] width 7 height 7
checkbox input "true"
click at [322, 265] on input "text" at bounding box center [473, 265] width 362 height 13
paste input "https://vast.xpln.tech/vast?vastUrl=3usecbzp2943420331&xid=axa&yid=captify&zid=…"
type input "https://vast.xpln.tech/vast?vastUrl=3usecbzp2943420331&xid=axa&yid=captify&zid=…"
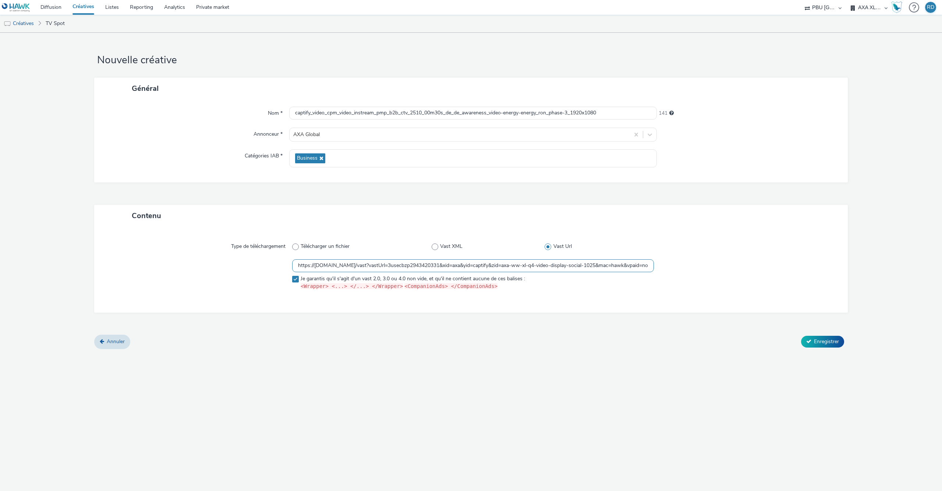
scroll to position [0, 1278]
click at [834, 338] on button "Enregistrer" at bounding box center [822, 342] width 43 height 12
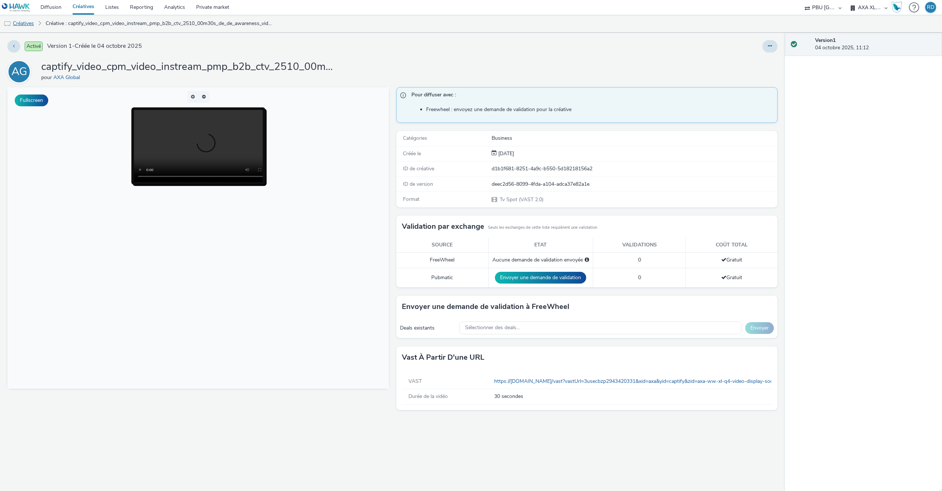
click at [26, 20] on link "Créatives" at bounding box center [19, 24] width 38 height 18
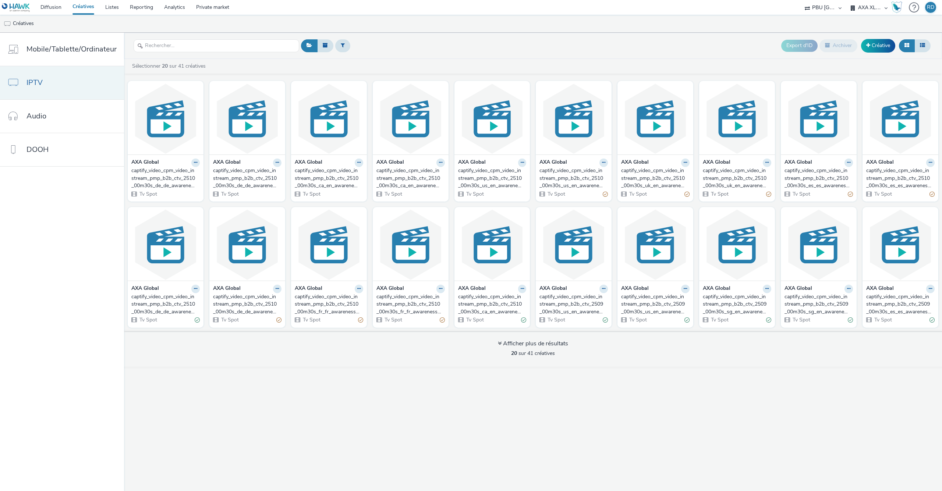
click at [47, 79] on link "IPTV" at bounding box center [62, 82] width 124 height 33
click at [227, 47] on input "text" at bounding box center [217, 45] width 166 height 13
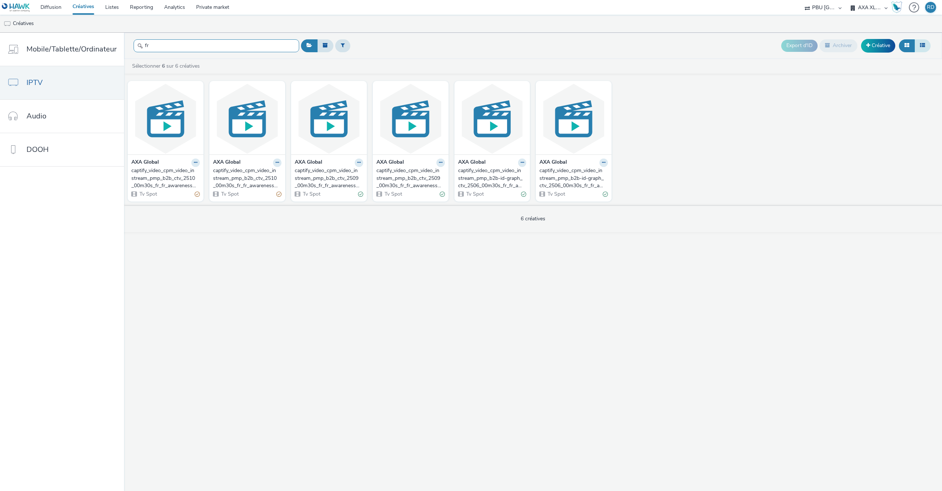
type input "fr"
click at [920, 43] on button at bounding box center [923, 45] width 16 height 13
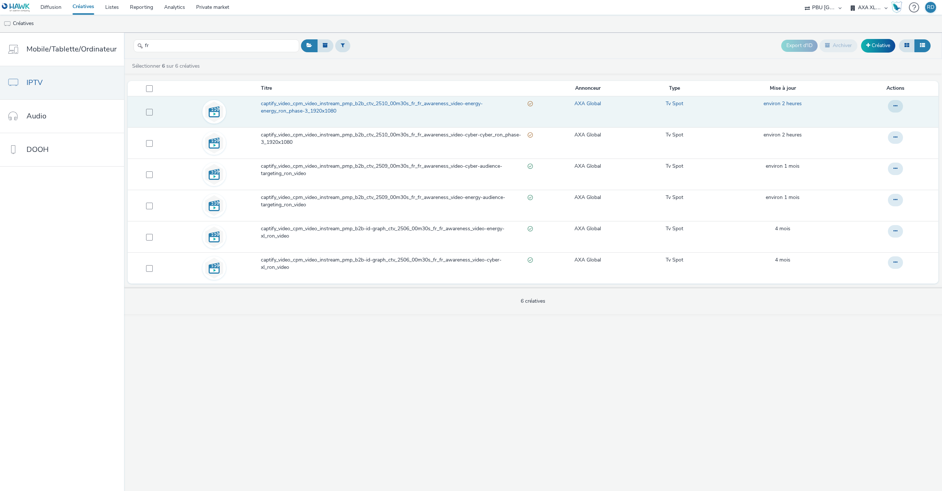
click at [337, 105] on span "captify_video_cpm_video_instream_pmp_b2b_ctv_2510_00m30s_fr_fr_awareness_video-…" at bounding box center [394, 107] width 266 height 15
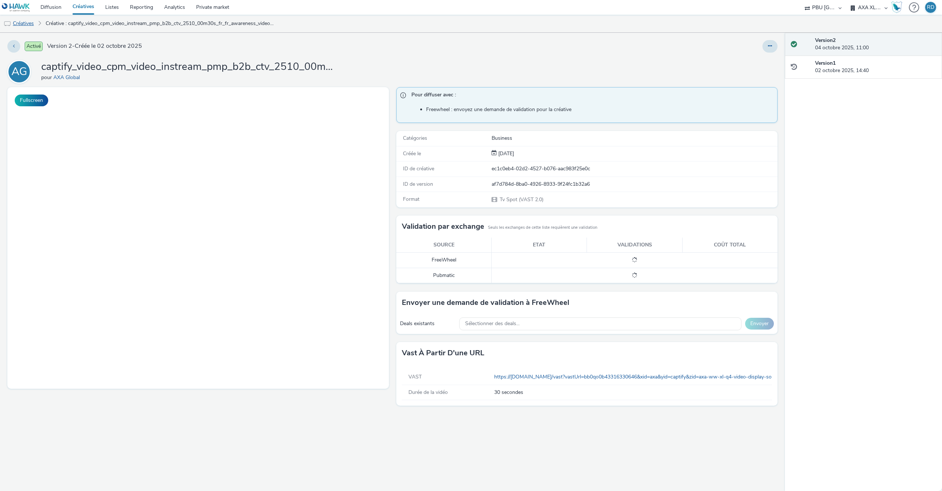
click at [26, 20] on link "Créatives" at bounding box center [19, 24] width 38 height 18
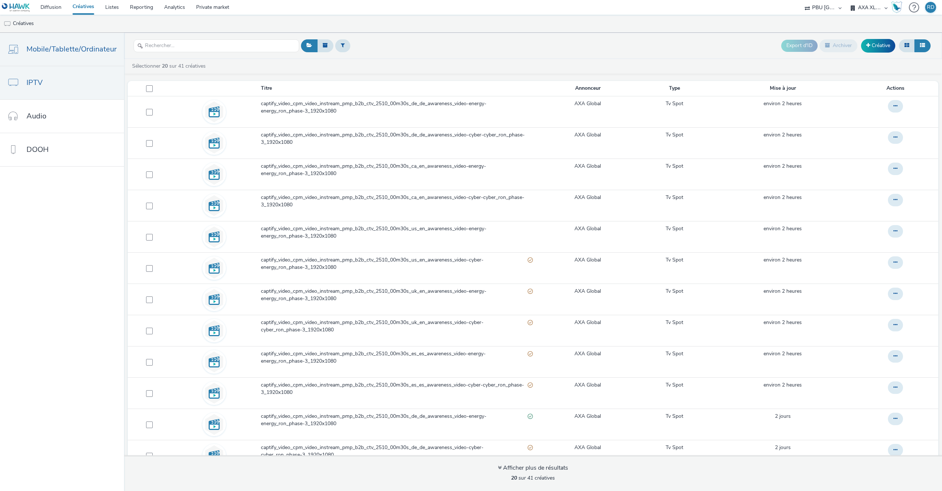
click at [80, 40] on link "Mobile/Tablette/Ordinateur" at bounding box center [62, 49] width 124 height 33
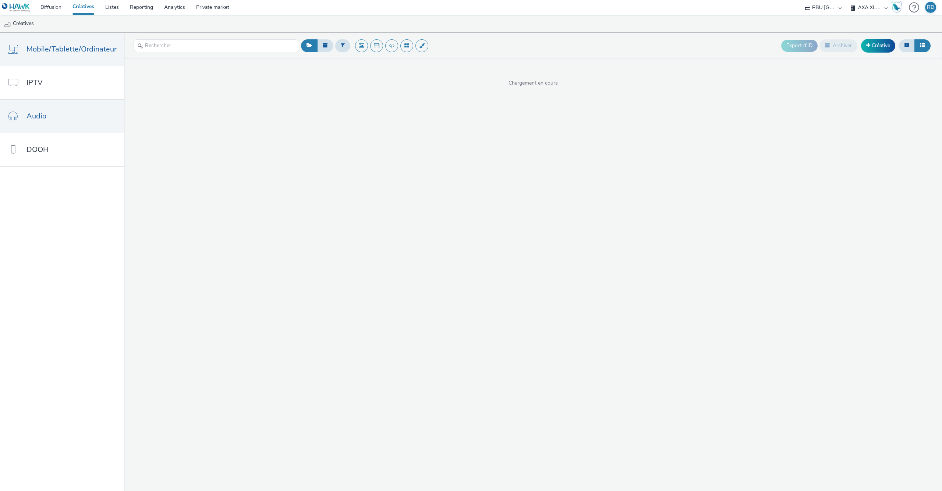
click at [64, 117] on link "Audio" at bounding box center [62, 116] width 124 height 33
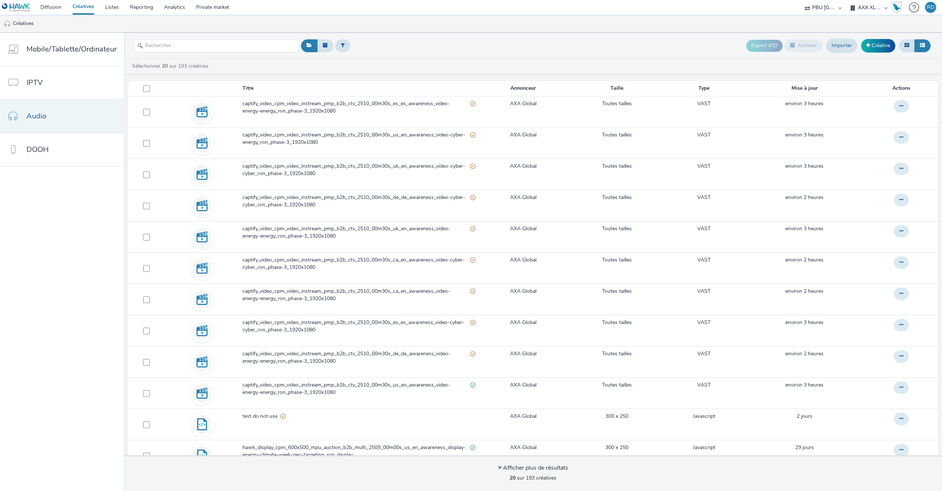
click at [64, 117] on link "Audio" at bounding box center [62, 116] width 124 height 33
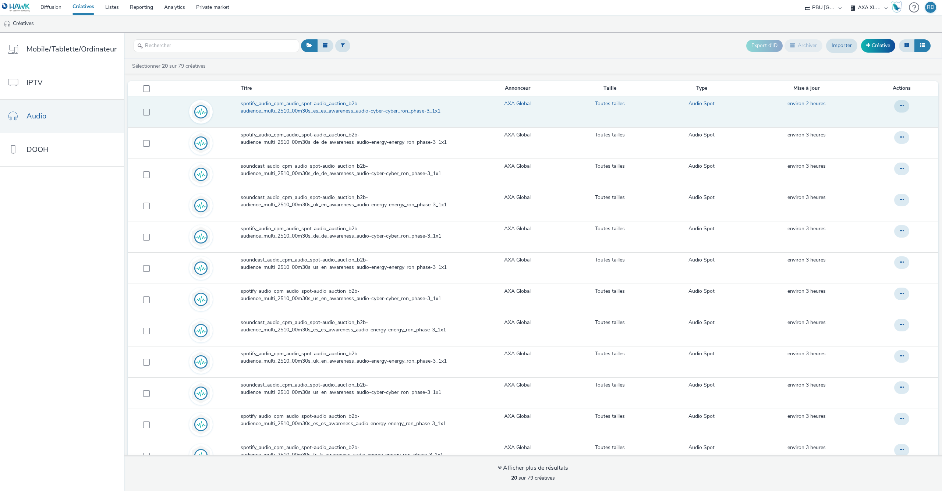
click at [273, 111] on span "spotify_audio_cpm_audio_spot-audio_auction_b2b-audience_multi_2510_00m30s_es_es…" at bounding box center [356, 107] width 230 height 15
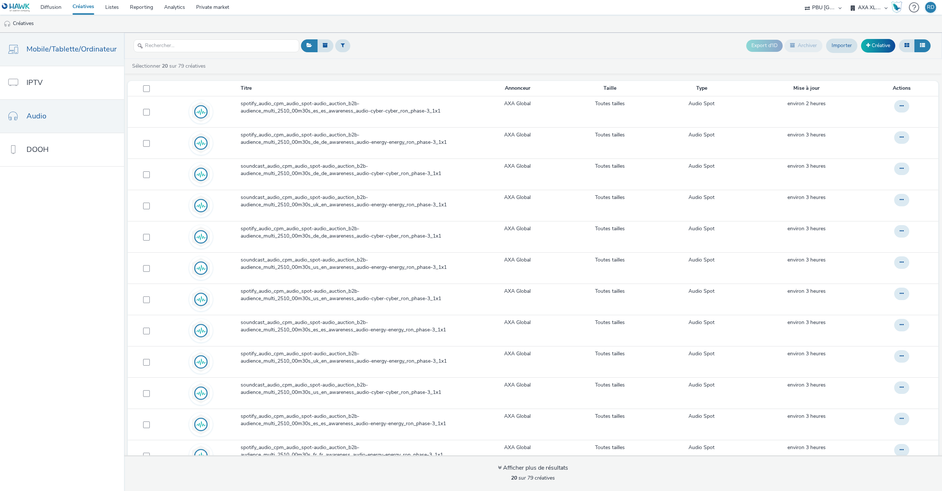
click at [97, 44] on span "Mobile/Tablette/Ordinateur" at bounding box center [71, 49] width 90 height 11
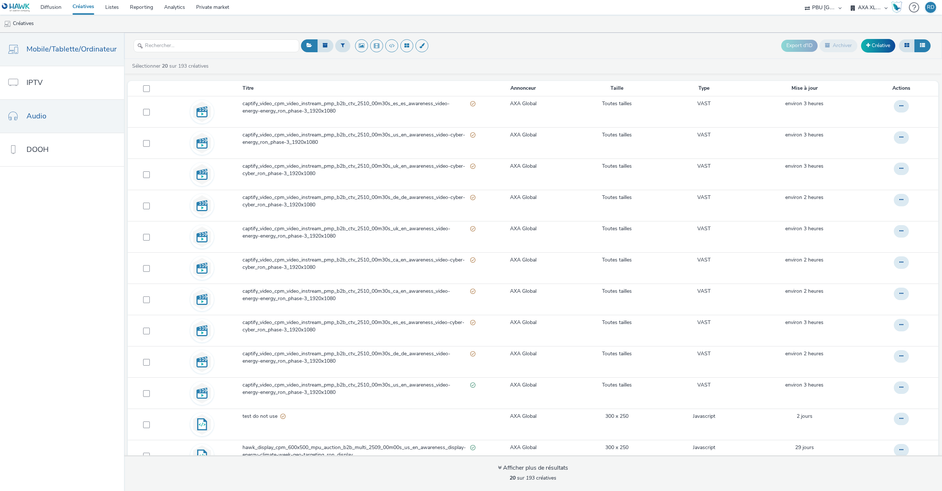
click at [66, 123] on link "Audio" at bounding box center [62, 116] width 124 height 33
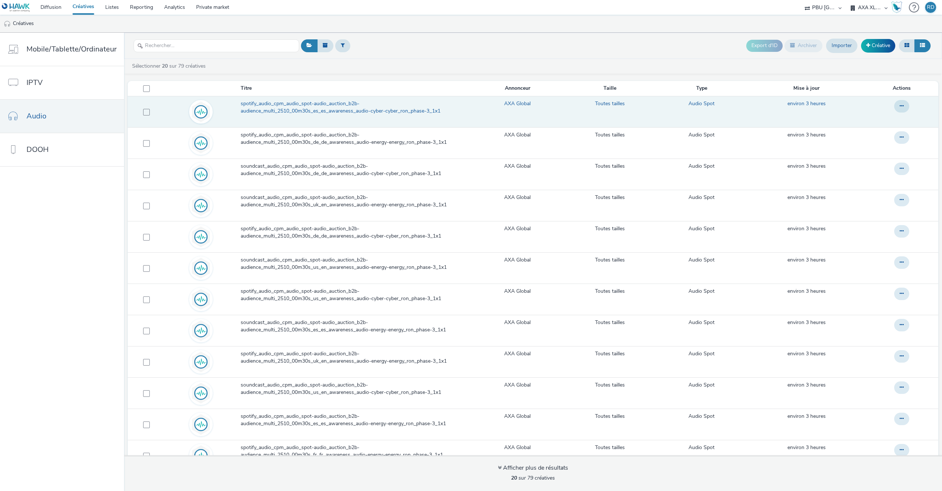
click at [283, 113] on span "spotify_audio_cpm_audio_spot-audio_auction_b2b-audience_multi_2510_00m30s_es_es…" at bounding box center [356, 107] width 230 height 15
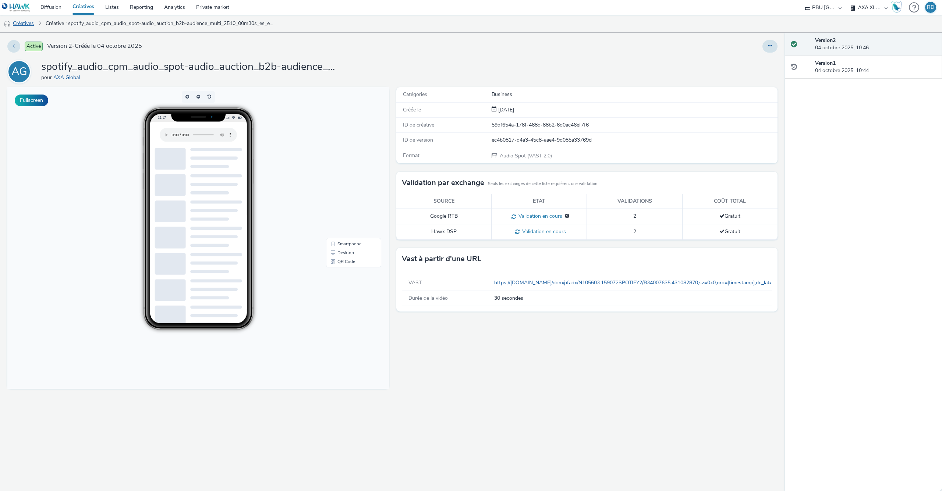
click at [22, 24] on link "Créatives" at bounding box center [19, 24] width 38 height 18
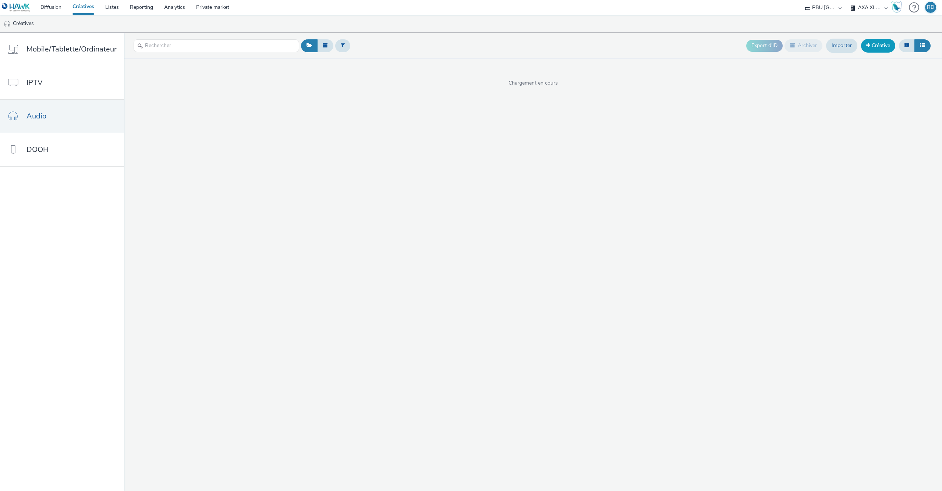
click at [874, 48] on link "Créative" at bounding box center [878, 45] width 34 height 13
click at [841, 45] on link "Importer" at bounding box center [841, 46] width 31 height 14
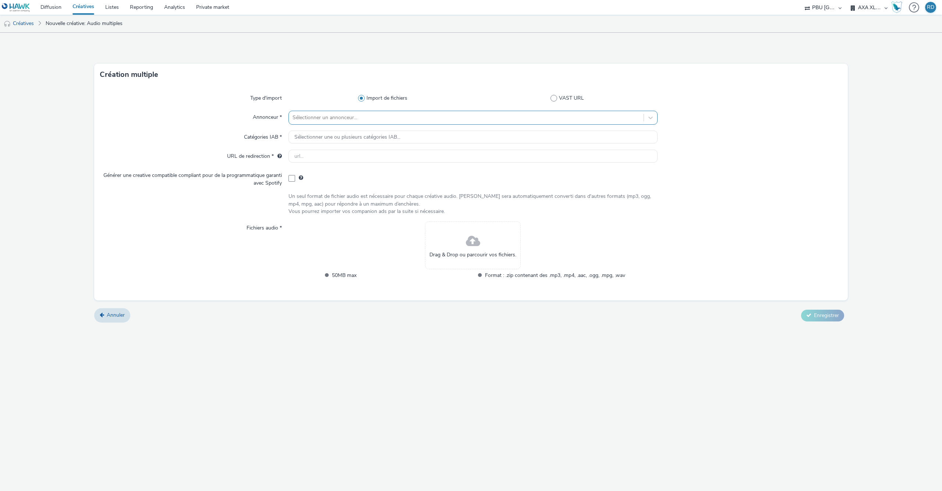
click at [399, 118] on div at bounding box center [466, 117] width 347 height 9
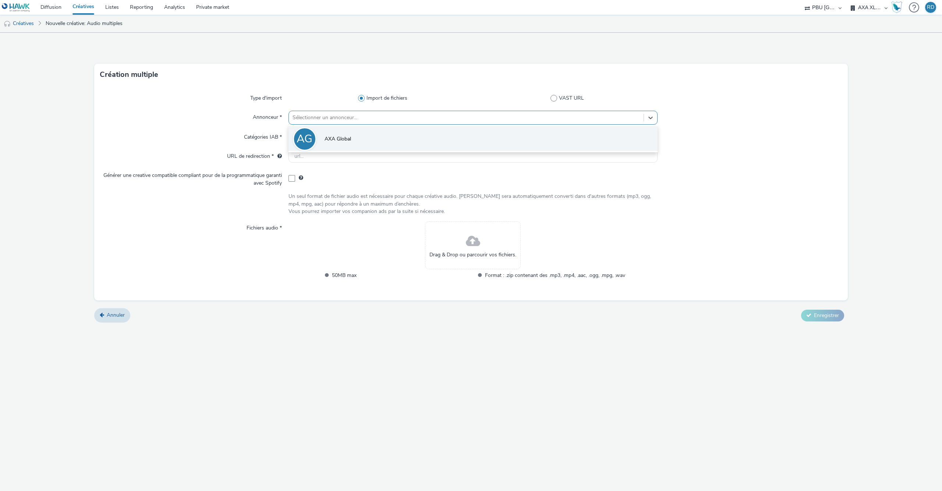
click at [365, 136] on li "AG AXA Global" at bounding box center [473, 138] width 369 height 25
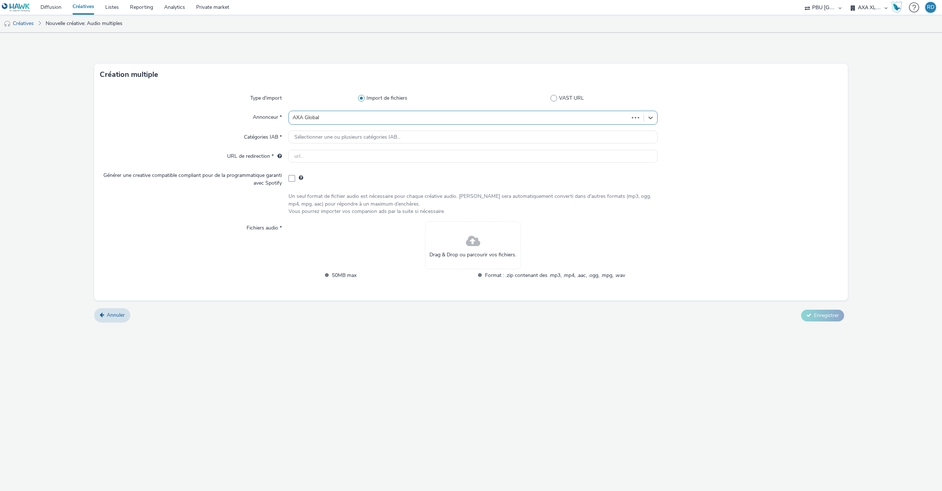
type input "http://axa.com"
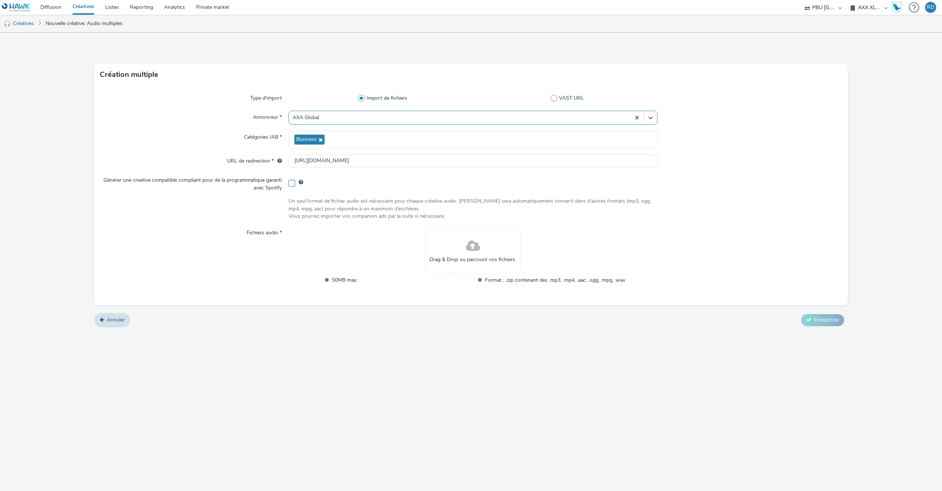
click at [290, 181] on span at bounding box center [292, 183] width 7 height 7
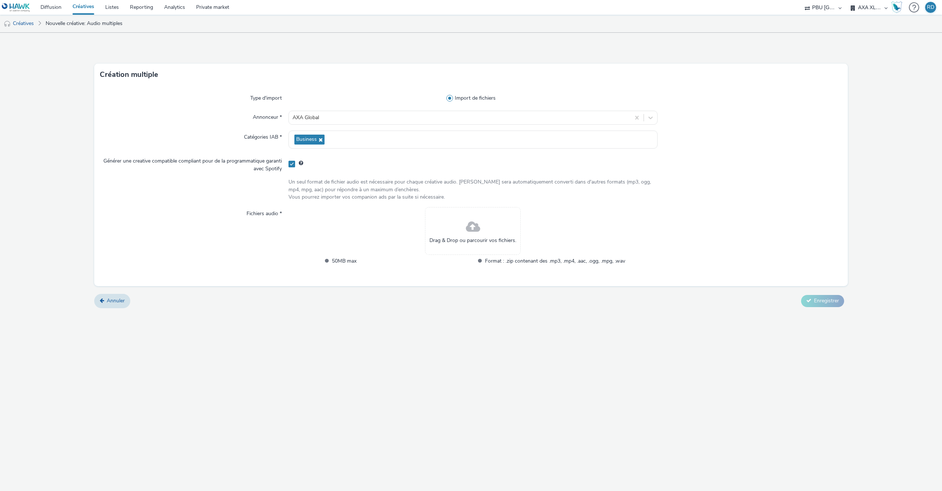
click at [470, 227] on span at bounding box center [473, 228] width 14 height 20
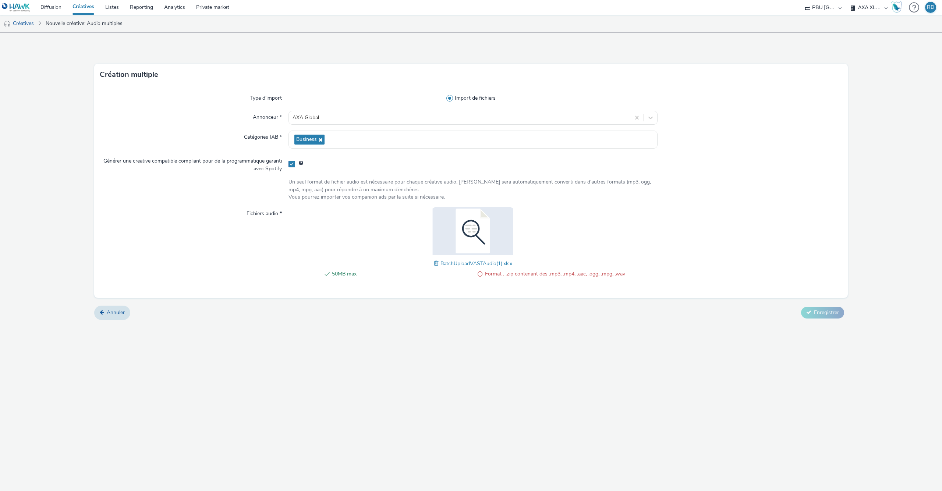
click at [291, 166] on span at bounding box center [292, 164] width 7 height 7
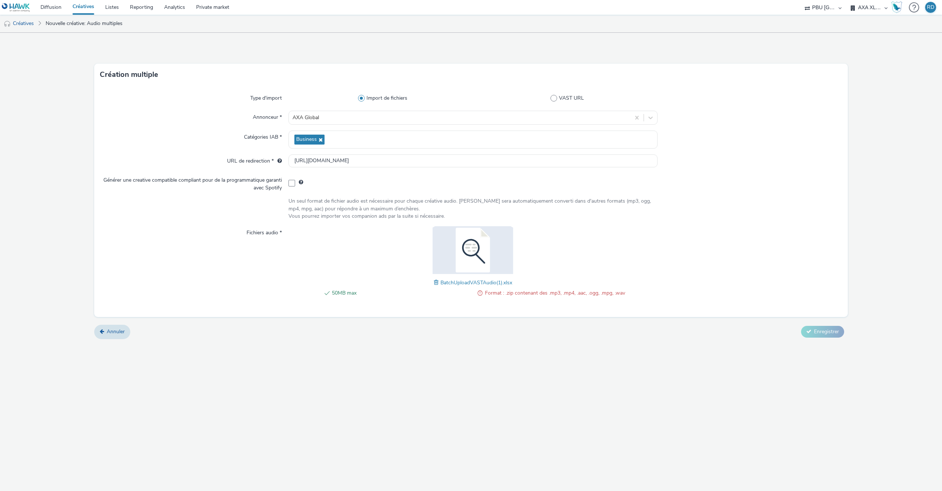
click at [288, 186] on div "Générer une creative compatible compliant pour de la programmatique garanti ave…" at bounding box center [194, 183] width 188 height 18
click at [290, 186] on span at bounding box center [292, 183] width 7 height 7
checkbox input "true"
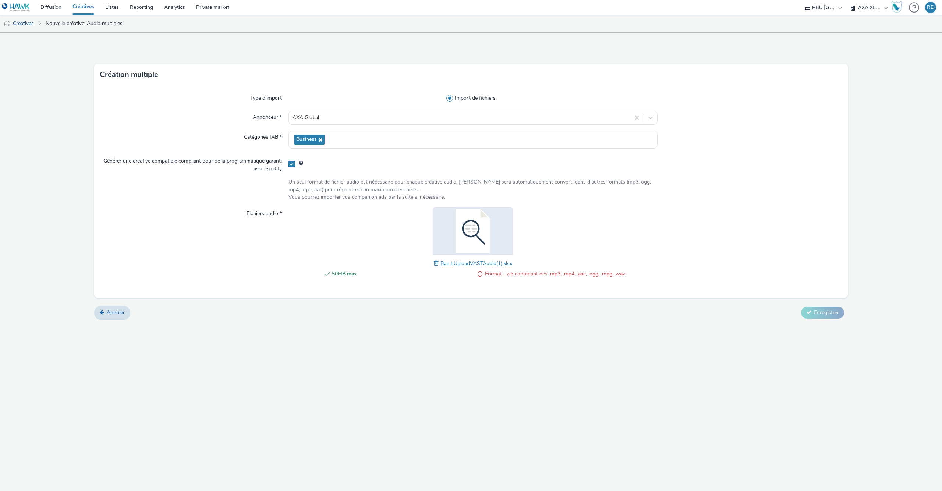
click at [820, 305] on form "Création multiple Type d'import Import de fichiers Annonceur * AXA Global Catég…" at bounding box center [471, 179] width 942 height 293
click at [29, 22] on link "Créatives" at bounding box center [19, 24] width 38 height 18
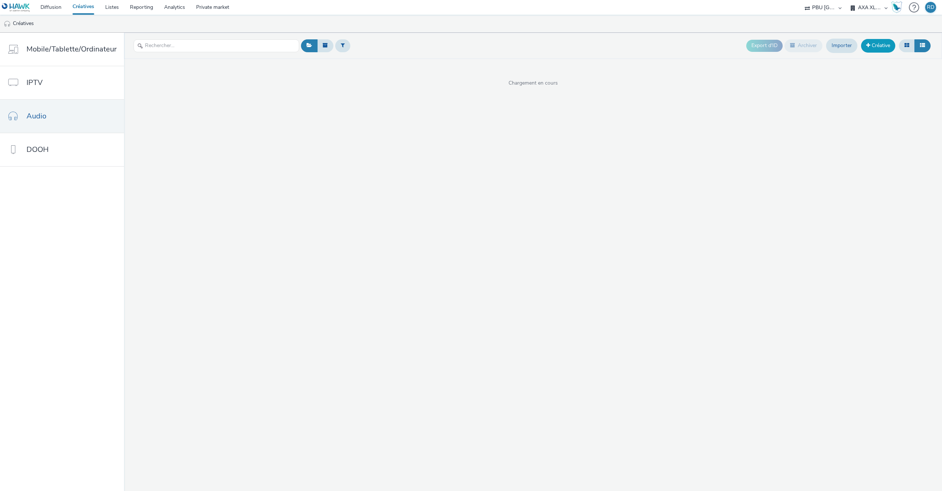
click at [880, 47] on link "Créative" at bounding box center [878, 45] width 34 height 13
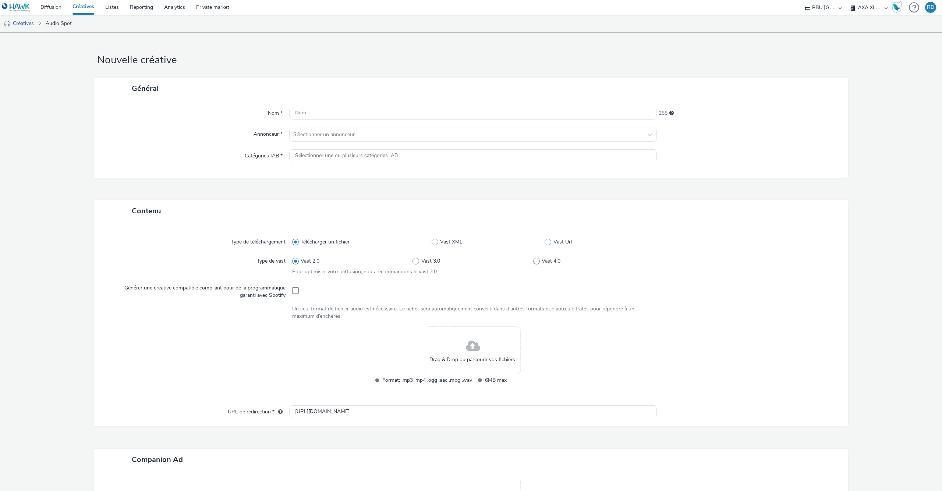
click at [546, 243] on span at bounding box center [548, 242] width 7 height 7
click at [546, 243] on input "Vast Url" at bounding box center [547, 242] width 5 height 5
radio input "false"
radio input "true"
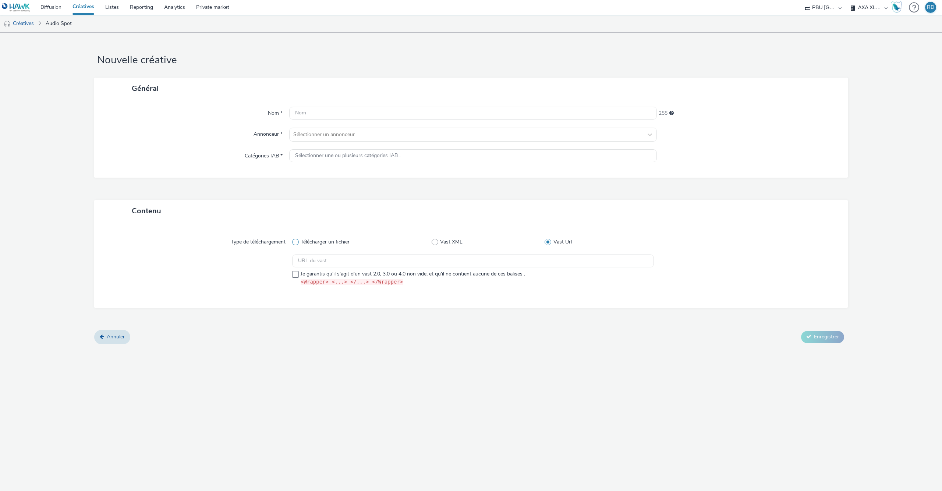
click at [344, 244] on span "Télécharger un fichier" at bounding box center [325, 241] width 49 height 7
click at [297, 244] on input "Télécharger un fichier" at bounding box center [294, 242] width 5 height 5
radio input "true"
radio input "false"
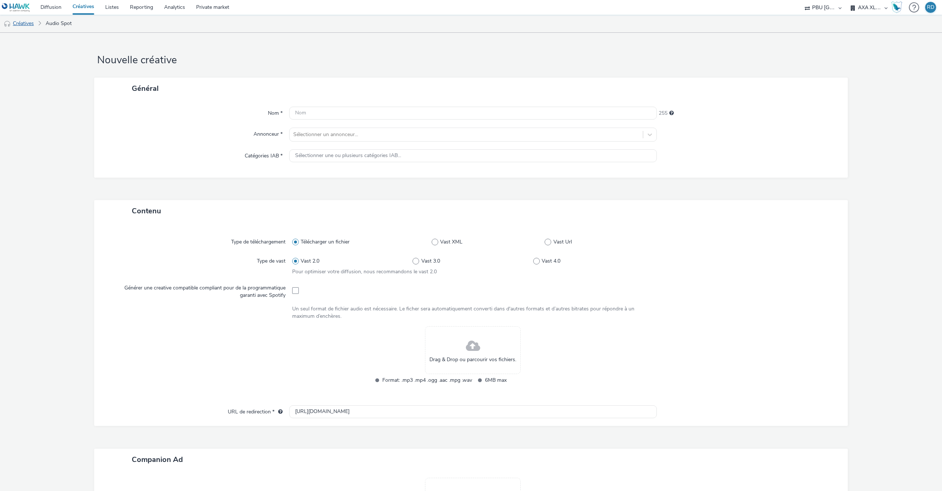
click at [21, 23] on link "Créatives" at bounding box center [19, 24] width 38 height 18
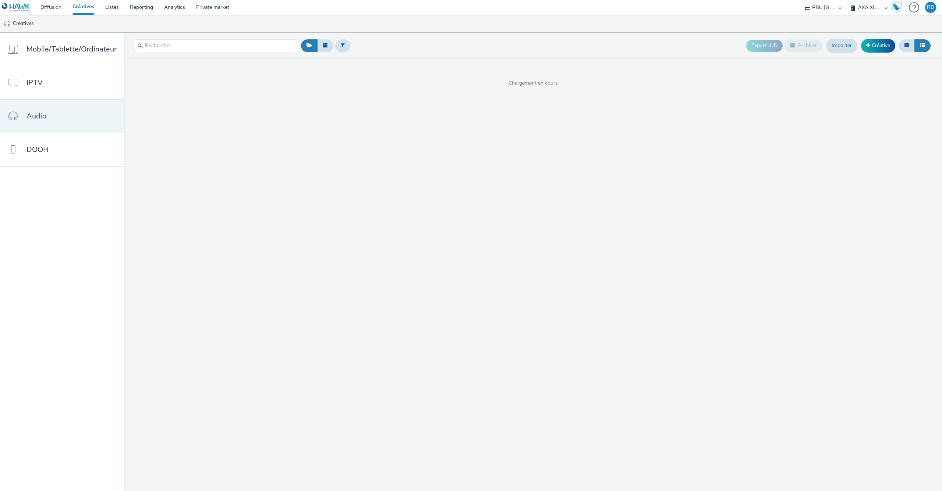
click at [45, 119] on span "Audio" at bounding box center [36, 116] width 20 height 11
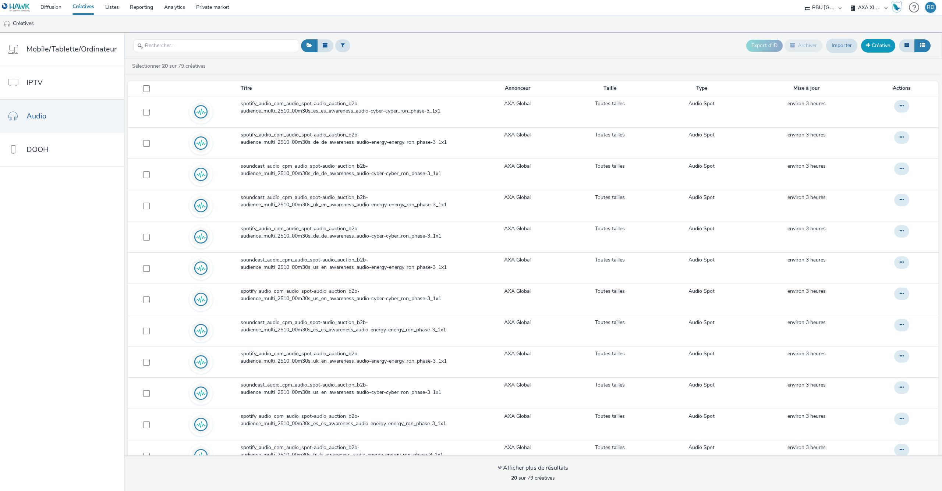
click at [882, 50] on link "Créative" at bounding box center [878, 45] width 34 height 13
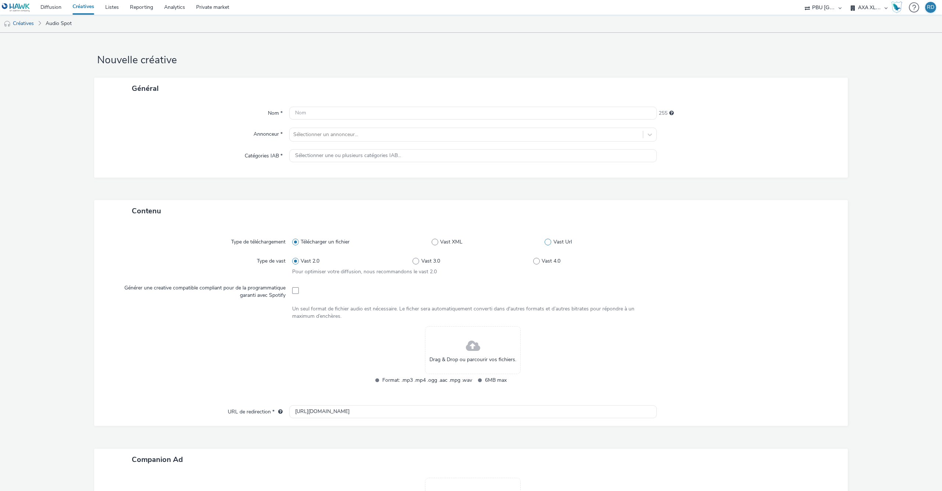
click at [547, 240] on span at bounding box center [548, 242] width 7 height 7
click at [547, 240] on input "Vast Url" at bounding box center [547, 242] width 5 height 5
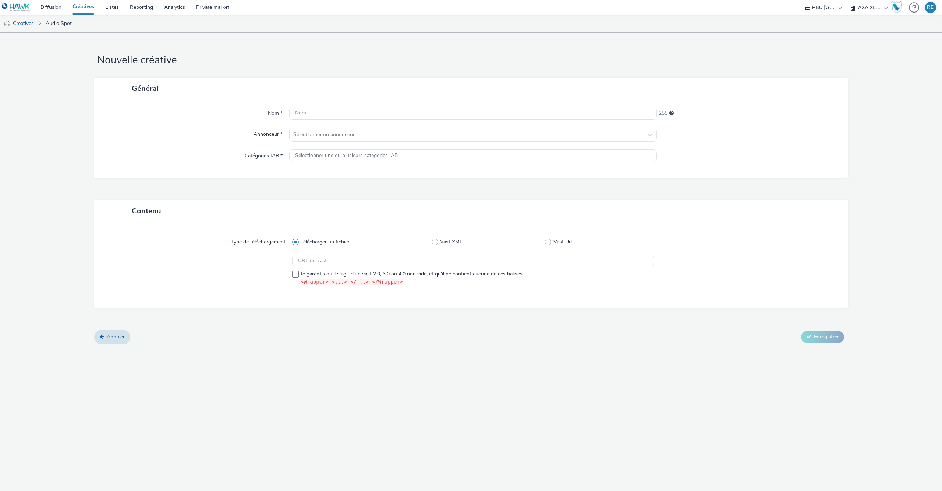
radio input "false"
radio input "true"
click at [296, 245] on span at bounding box center [295, 242] width 7 height 7
click at [296, 244] on input "Télécharger un fichier" at bounding box center [294, 242] width 5 height 5
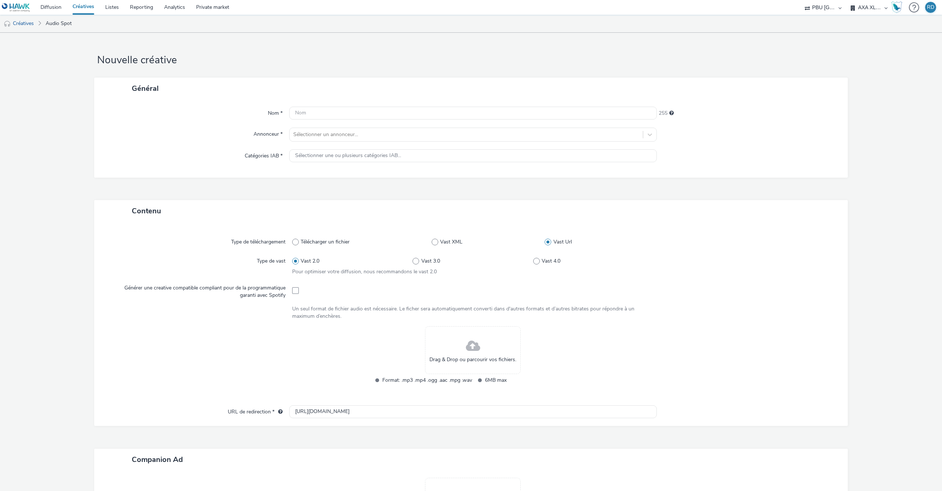
radio input "true"
radio input "false"
click at [554, 243] on label "Vast Url" at bounding box center [599, 241] width 109 height 7
click at [549, 243] on input "Vast Url" at bounding box center [547, 242] width 5 height 5
radio input "false"
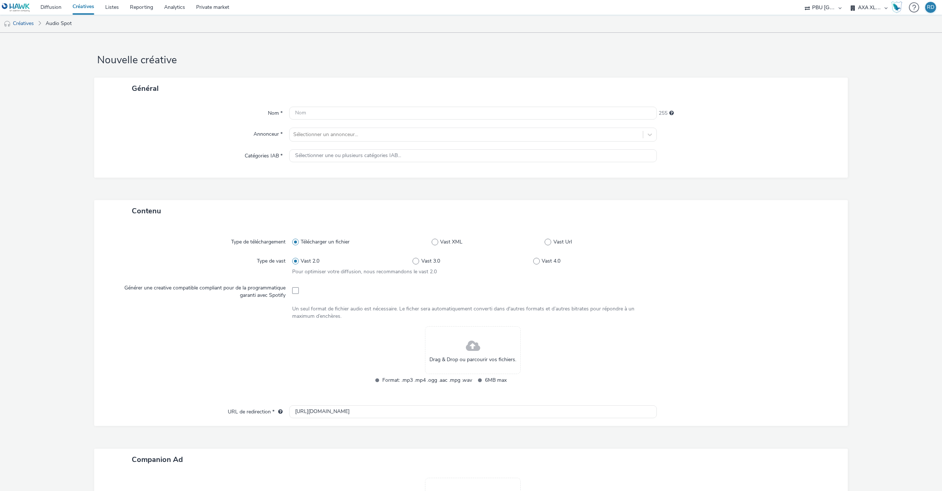
radio input "true"
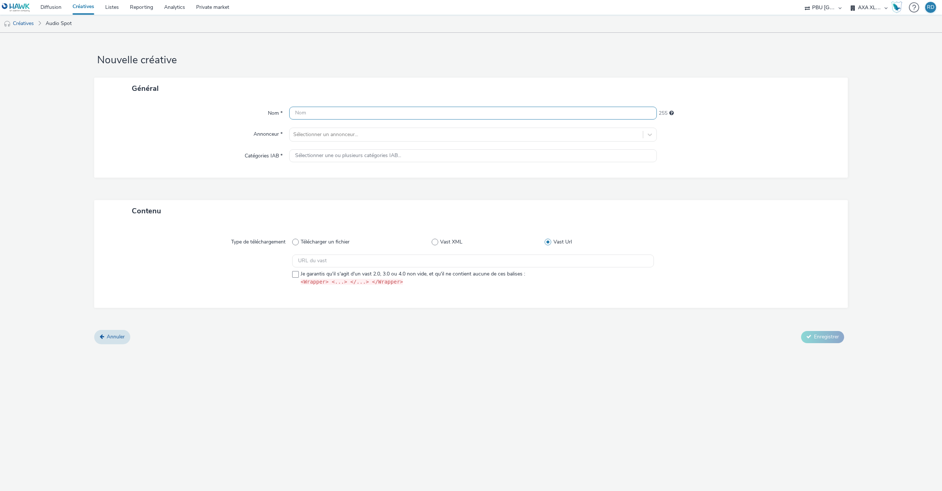
click at [313, 115] on input "text" at bounding box center [473, 113] width 368 height 13
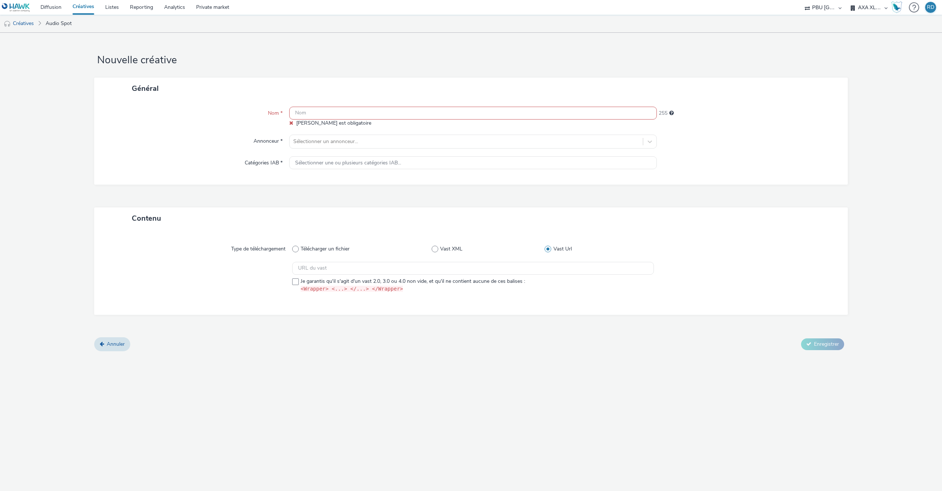
click at [353, 438] on div "Nouvelle créative Général Nom * Ce champ est obligatoire 255 Annonceur * Sélect…" at bounding box center [471, 262] width 942 height 459
click at [374, 114] on input "text" at bounding box center [473, 113] width 368 height 13
paste input "soundcast_audio_cpm_audio_spot-audio_auction_b2b-audience_multi_2510_00m30s_ca_…"
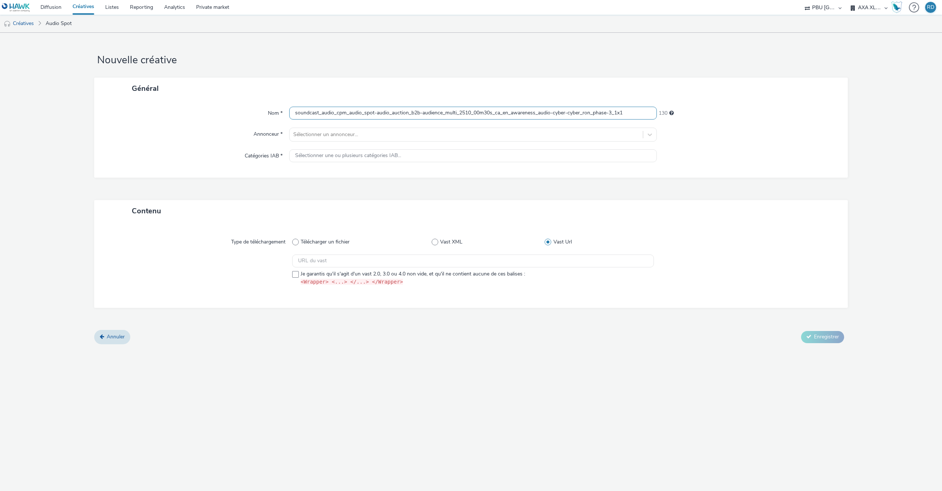
type input "soundcast_audio_cpm_audio_spot-audio_auction_b2b-audience_multi_2510_00m30s_ca_…"
click at [362, 127] on div "Nom * soundcast_audio_cpm_audio_spot-audio_auction_b2b-audience_multi_2510_00m3…" at bounding box center [471, 138] width 754 height 78
click at [362, 129] on div "Sélectionner un annonceur..." at bounding box center [466, 135] width 353 height 12
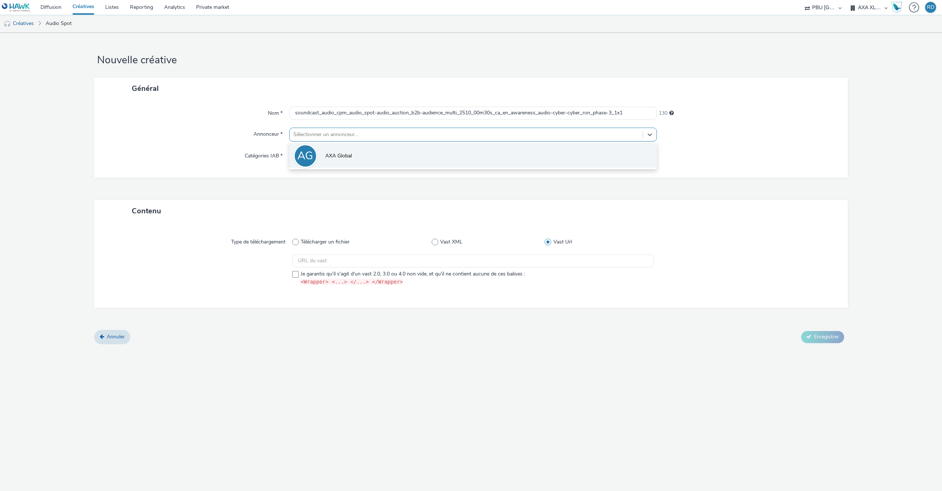
click at [351, 159] on span "AXA Global" at bounding box center [338, 155] width 26 height 7
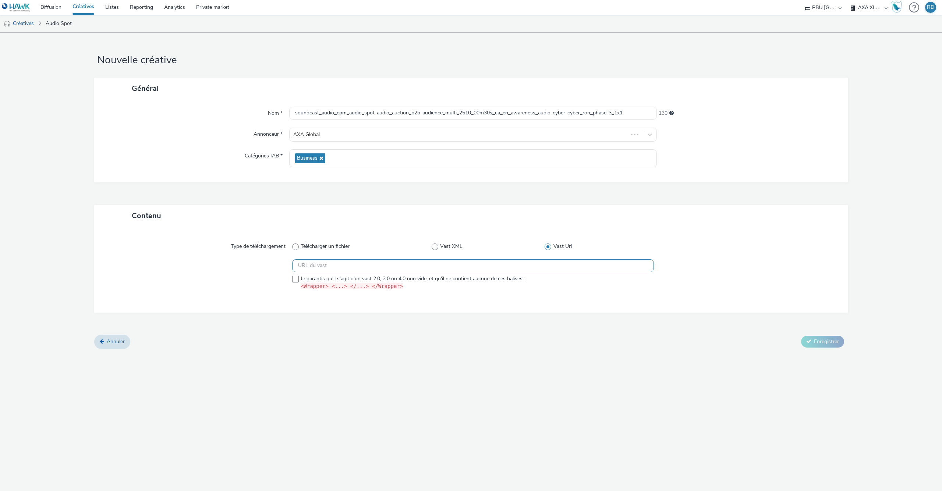
click at [479, 267] on input "text" at bounding box center [473, 265] width 362 height 13
paste input "https://ad.doubleclick.net/ddm/pfadx/N105603.5469132FR_SOUNDCAST-REGI/B34074761…"
type input "https://ad.doubleclick.net/ddm/pfadx/N105603.5469132FR_SOUNDCAST-REGI/B34074761…"
click at [296, 279] on span at bounding box center [295, 279] width 7 height 7
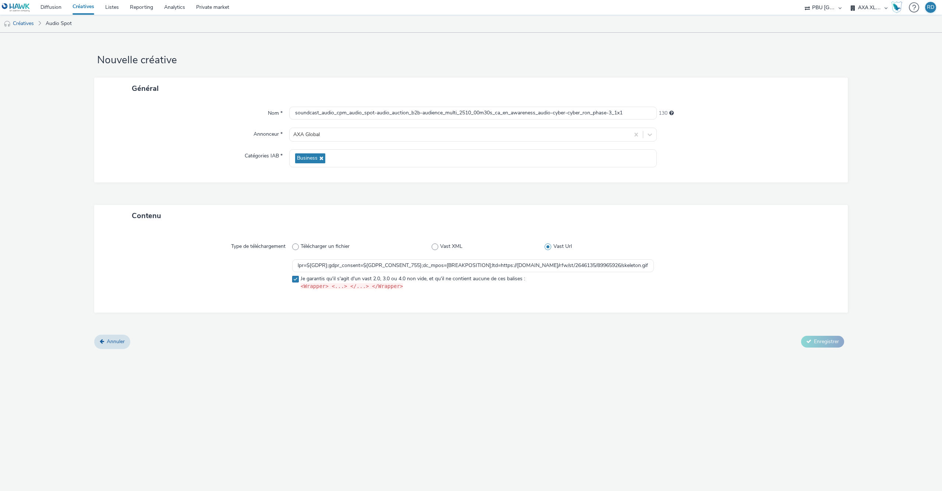
checkbox input "true"
click at [806, 340] on button "Enregistrer" at bounding box center [822, 342] width 43 height 12
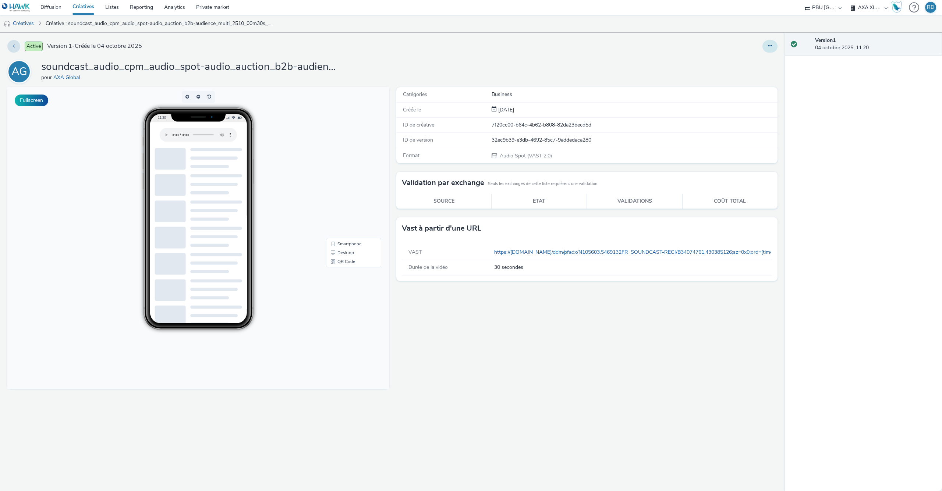
click at [770, 46] on icon at bounding box center [770, 45] width 4 height 5
click at [741, 62] on link "Modifier" at bounding box center [749, 61] width 55 height 15
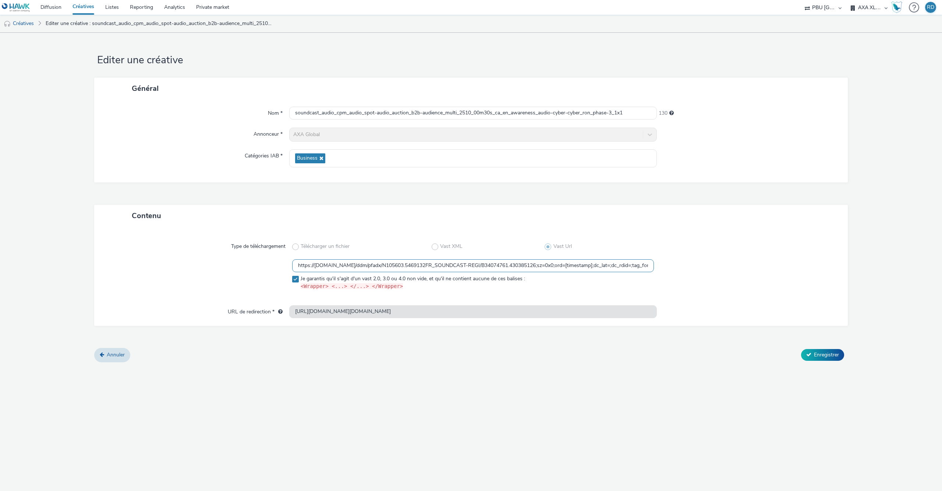
click at [538, 269] on input "https://ad.doubleclick.net/ddm/pfadx/N105603.5469132FR_SOUNDCAST-REGI/B34074761…" at bounding box center [473, 265] width 362 height 13
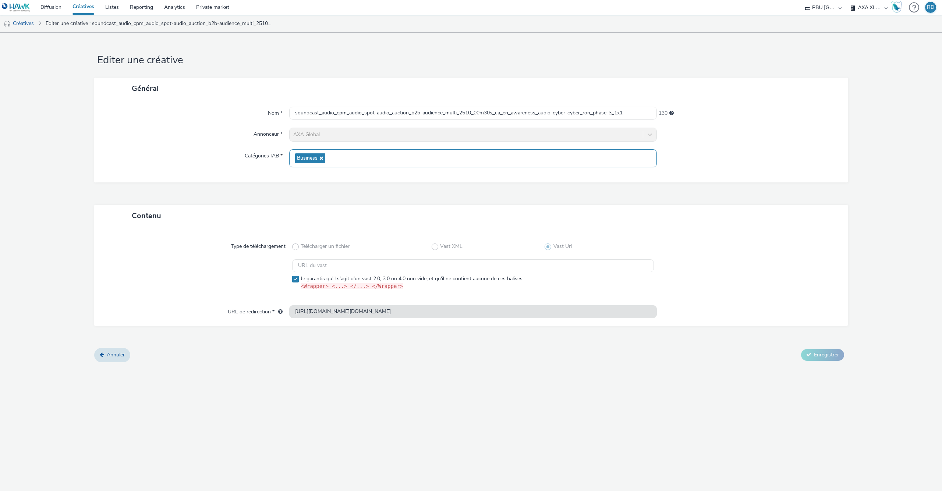
click at [321, 159] on icon at bounding box center [321, 158] width 6 height 5
click at [295, 248] on span at bounding box center [295, 249] width 7 height 7
click at [296, 284] on span at bounding box center [295, 282] width 7 height 7
checkbox input "false"
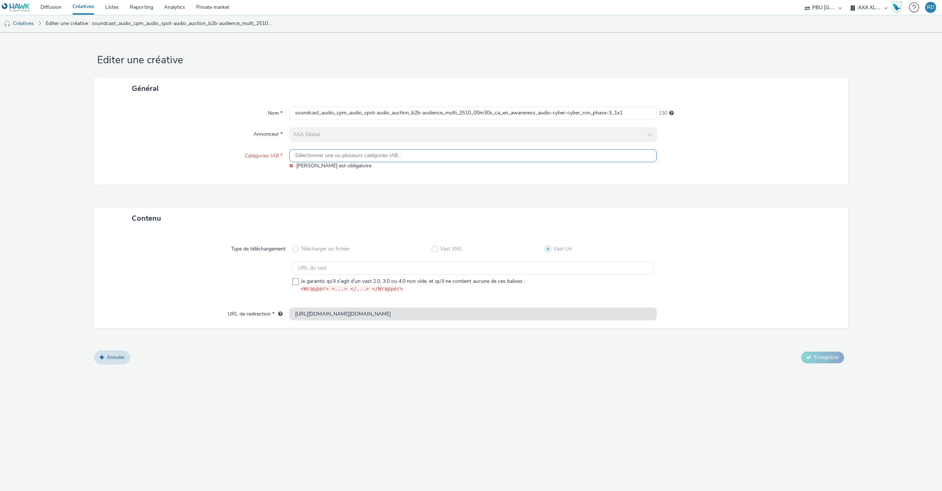
click at [290, 246] on div "Type de téléchargement" at bounding box center [199, 249] width 185 height 13
click at [105, 356] on link "Annuler" at bounding box center [112, 358] width 36 height 14
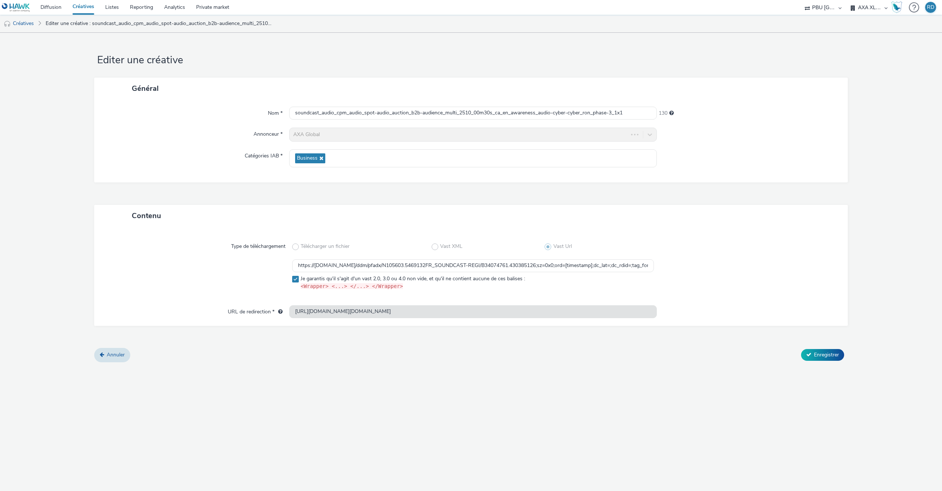
type input "https://pagead2.googlesyndication.com/pcs/click?xai=AKAOjsvsYhb_-qrjw7APK0w2dkE…"
click at [22, 22] on link "Créatives" at bounding box center [19, 24] width 38 height 18
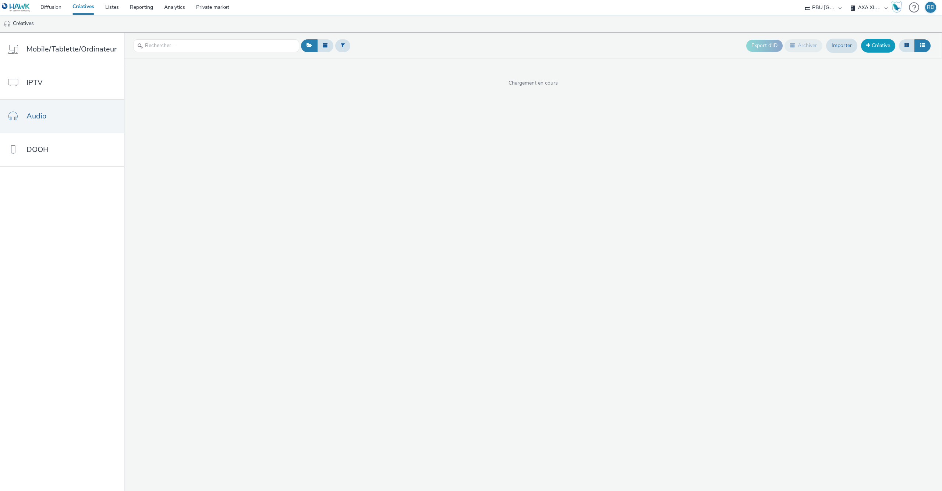
click at [881, 49] on link "Créative" at bounding box center [878, 45] width 34 height 13
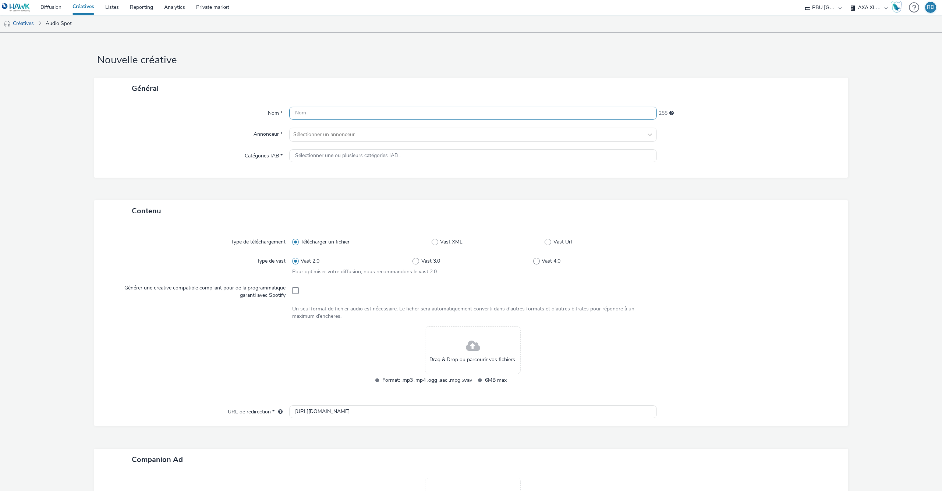
click at [332, 115] on input "text" at bounding box center [473, 113] width 368 height 13
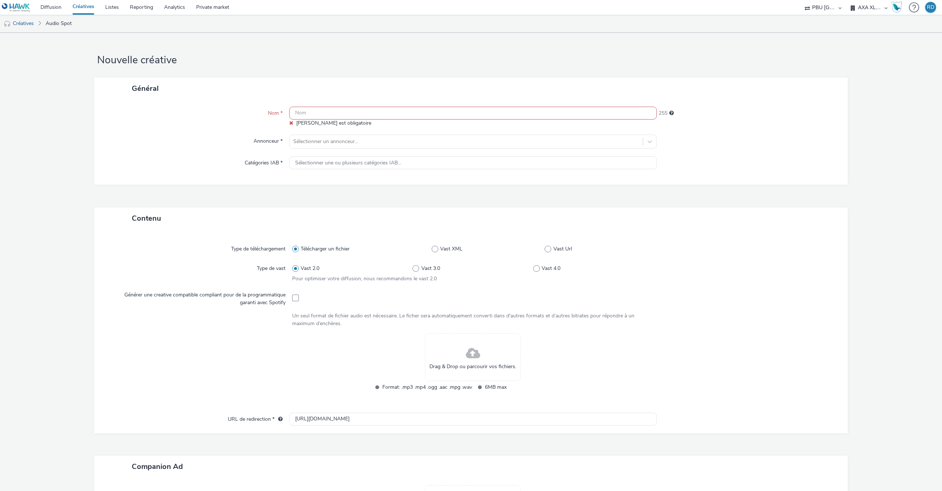
paste input "soundcast_audio_cpm_audio_spot-audio_auction_b2b-audience_multi_2510_00m30s_ca_…"
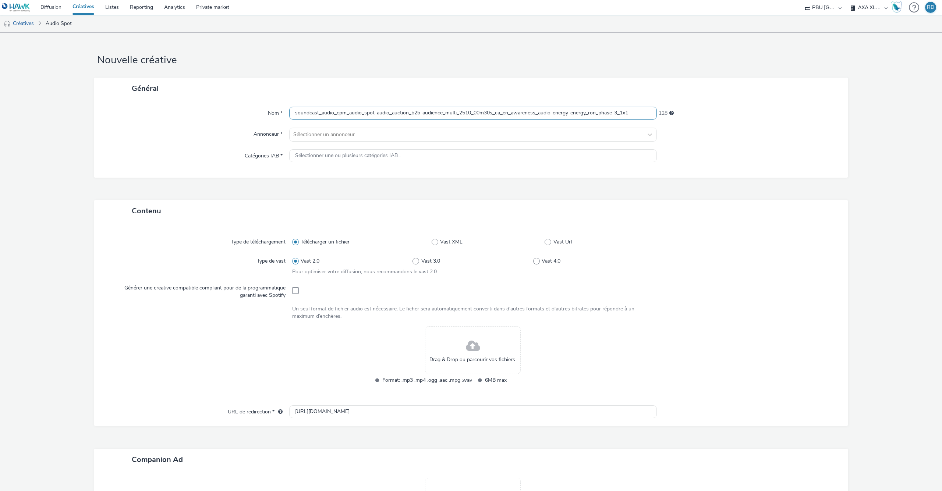
type input "soundcast_audio_cpm_audio_spot-audio_auction_b2b-audience_multi_2510_00m30s_ca_…"
click at [329, 138] on div at bounding box center [466, 134] width 346 height 9
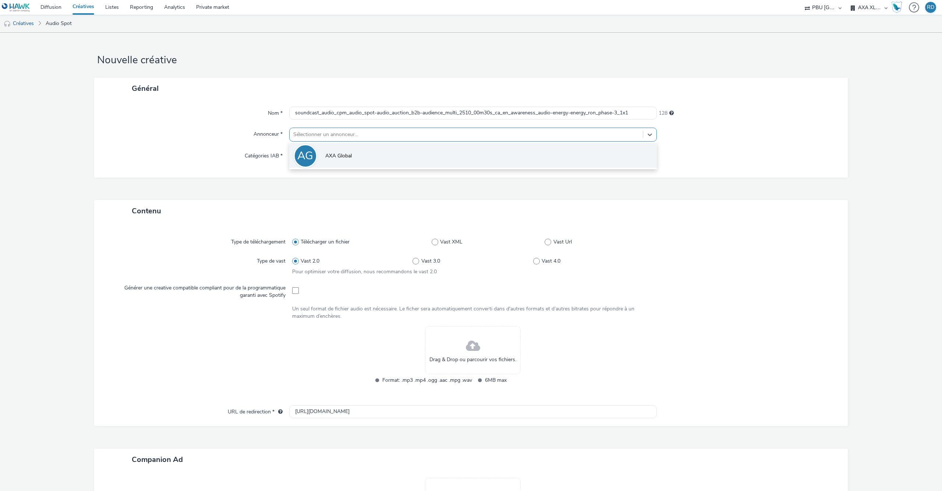
click at [333, 162] on li "AG AXA Global" at bounding box center [473, 155] width 368 height 25
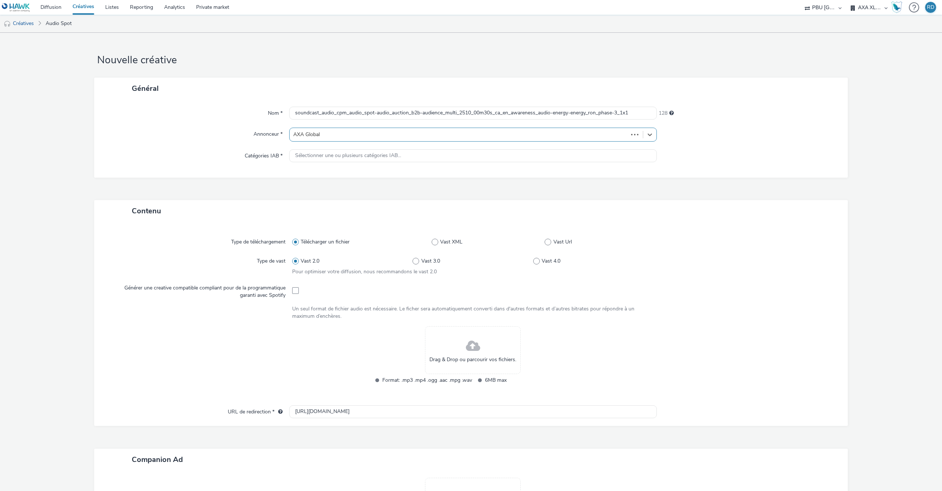
type input "http://axa.com"
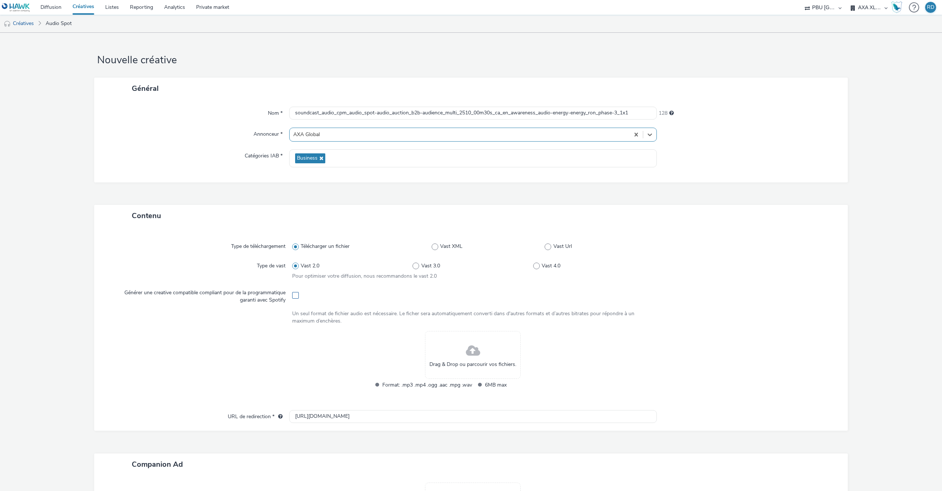
click at [297, 296] on span at bounding box center [295, 295] width 7 height 7
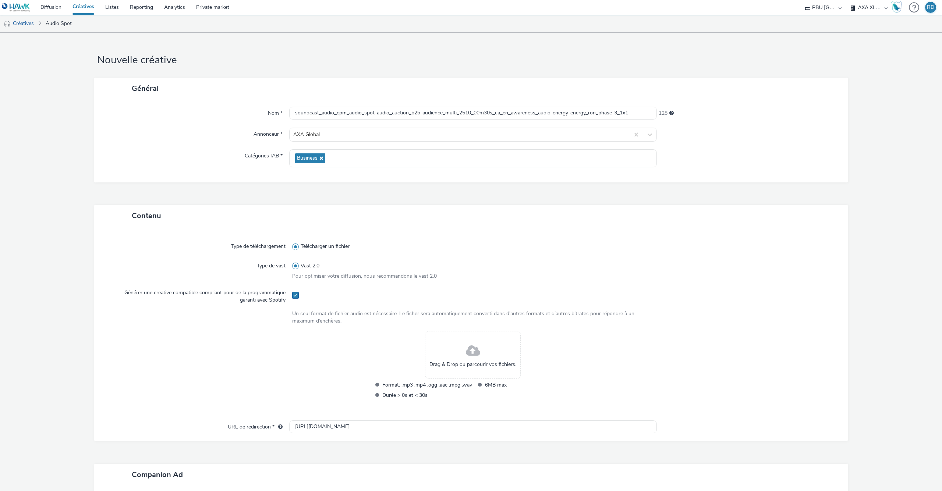
click at [297, 296] on span at bounding box center [295, 295] width 7 height 7
checkbox input "false"
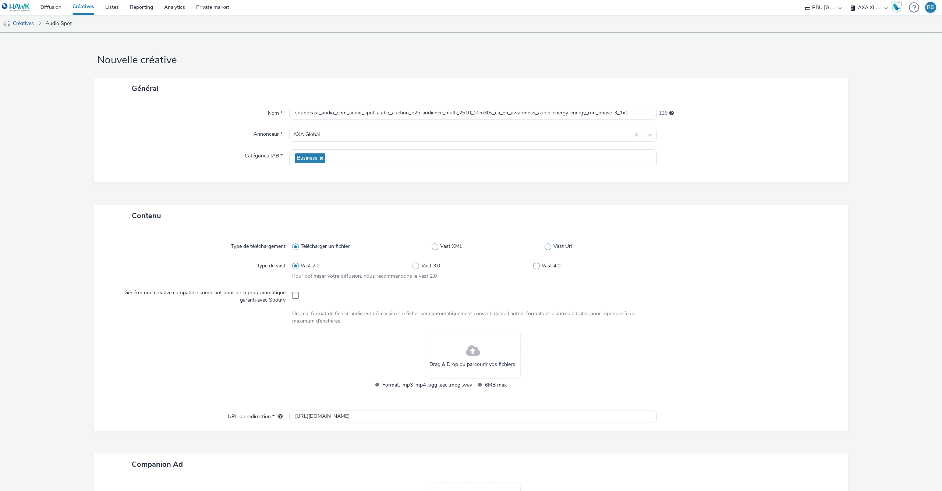
click at [551, 246] on span at bounding box center [548, 247] width 7 height 7
click at [549, 246] on input "Vast Url" at bounding box center [547, 246] width 5 height 5
radio input "false"
radio input "true"
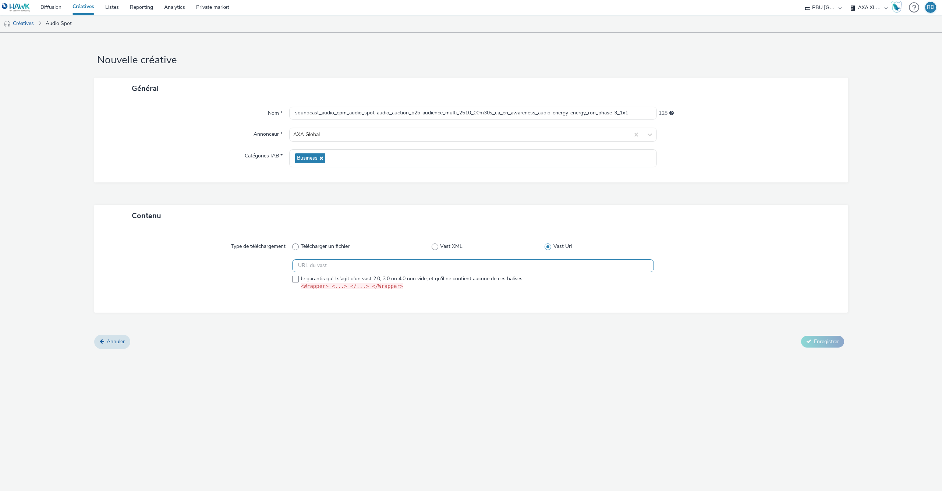
click at [512, 269] on input "text" at bounding box center [473, 265] width 362 height 13
paste input "https://ad.doubleclick.net/ddm/pfadx/N105603.5469132FR_SOUNDCAST-REGI/B34074761…"
type input "https://ad.doubleclick.net/ddm/pfadx/N105603.5469132FR_SOUNDCAST-REGI/B34074761…"
click at [299, 281] on span at bounding box center [295, 279] width 7 height 7
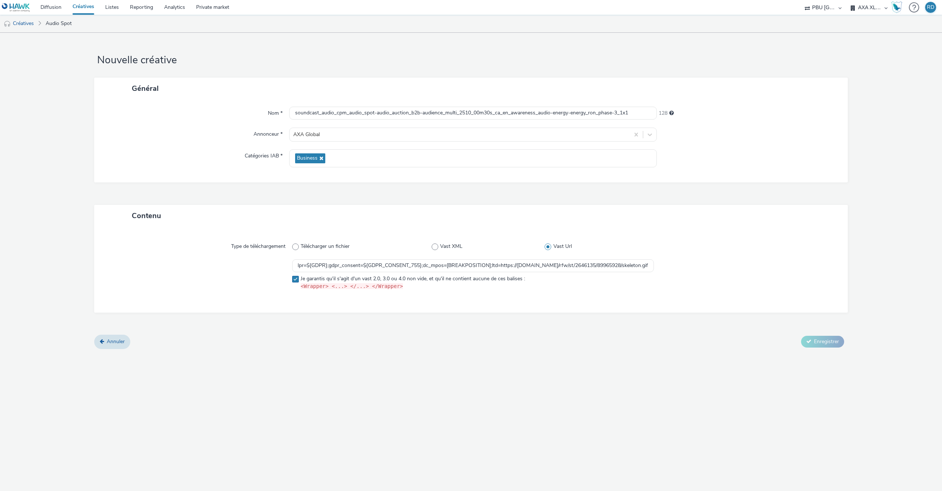
checkbox input "true"
click at [835, 342] on span "Enregistrer" at bounding box center [826, 341] width 25 height 7
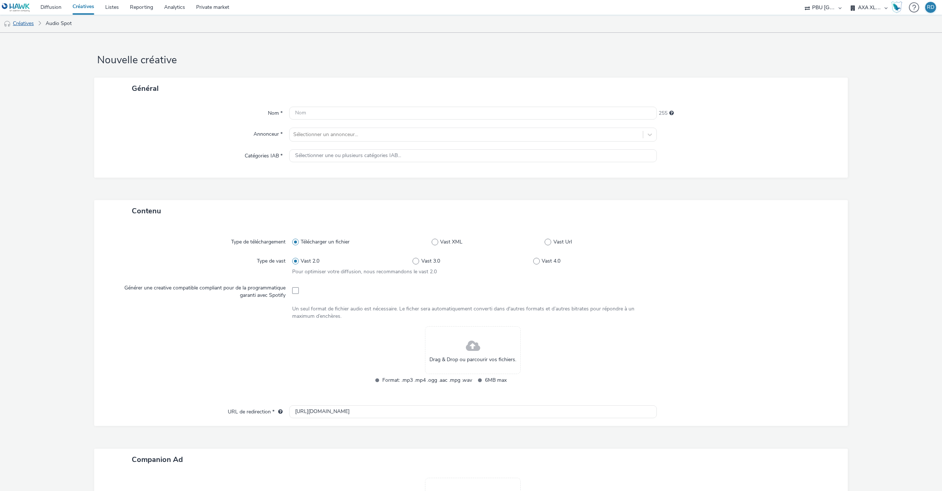
click at [31, 25] on link "Créatives" at bounding box center [19, 24] width 38 height 18
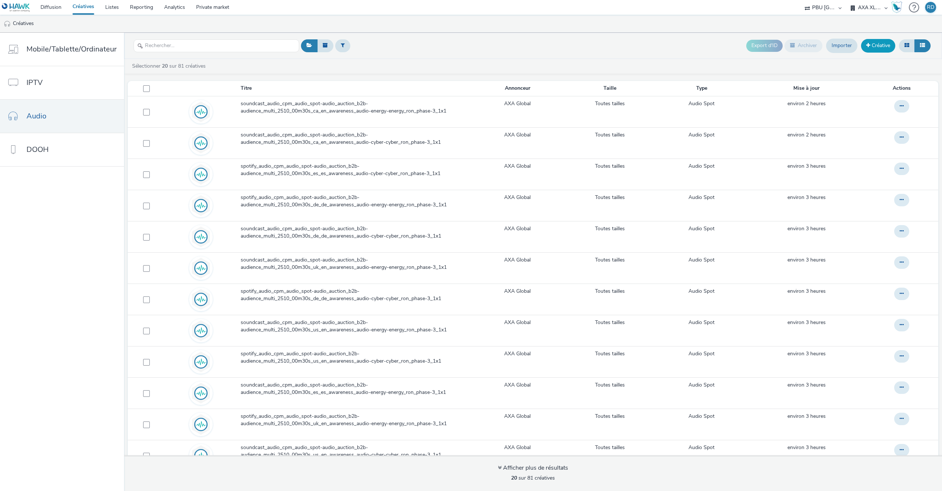
click at [879, 49] on link "Créative" at bounding box center [878, 45] width 34 height 13
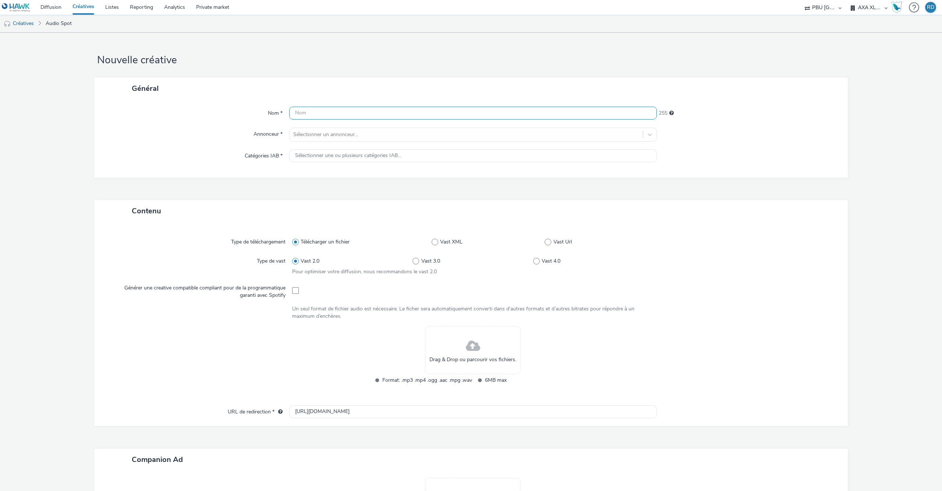
click at [352, 114] on input "text" at bounding box center [473, 113] width 368 height 13
paste input "spotify_audio_cpm_audio_spot-audio_auction_b2b-audience_multi_2510_00m30s_ca_en…"
type input "spotify_audio_cpm_audio_spot-audio_auction_b2b-audience_multi_2510_00m30s_ca_en…"
click at [380, 157] on span "Sélectionner une ou plusieurs catégories IAB..." at bounding box center [348, 156] width 106 height 6
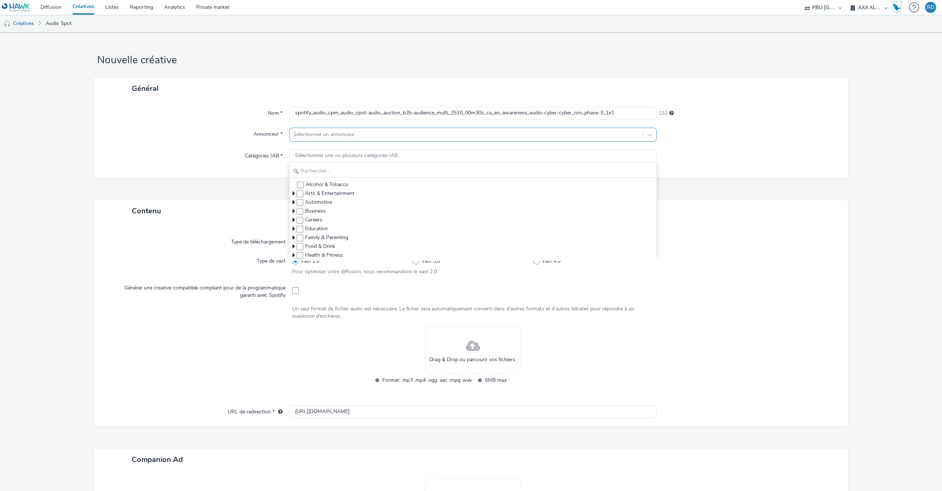
click at [368, 137] on div at bounding box center [466, 134] width 346 height 9
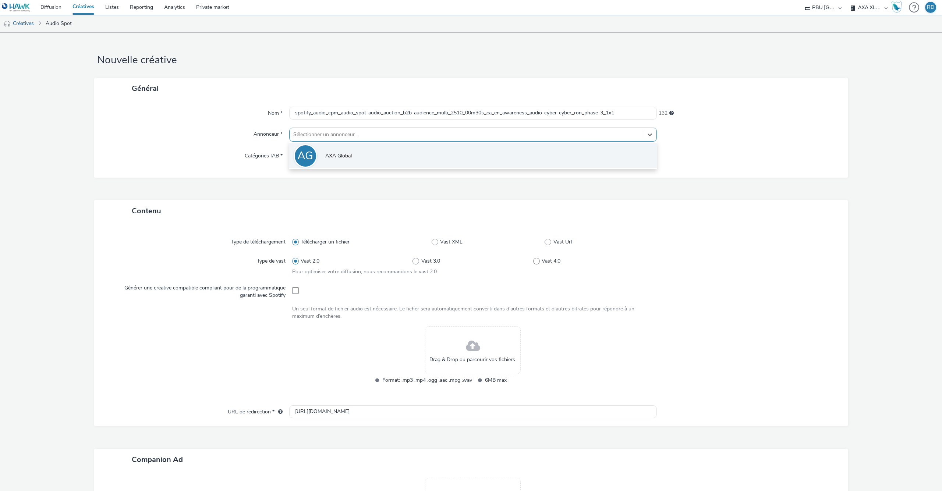
click at [357, 148] on li "AG AXA Global" at bounding box center [473, 155] width 368 height 25
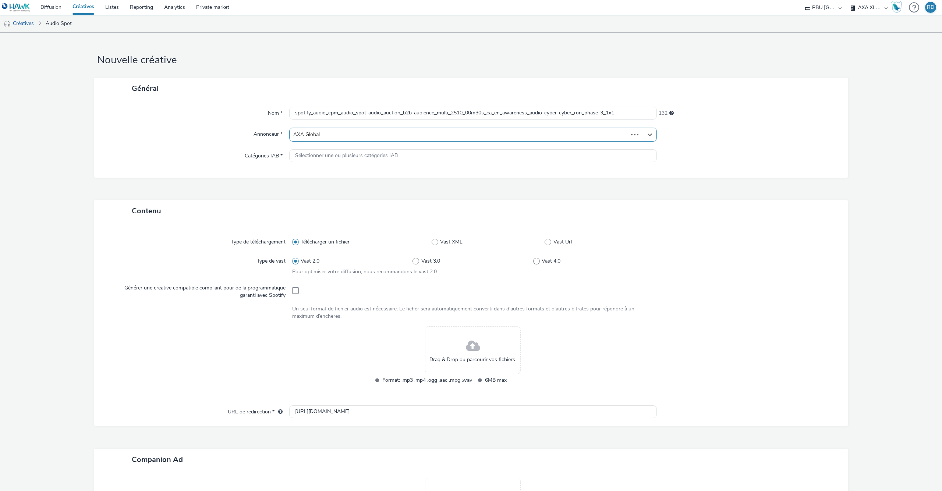
type input "http://axa.com"
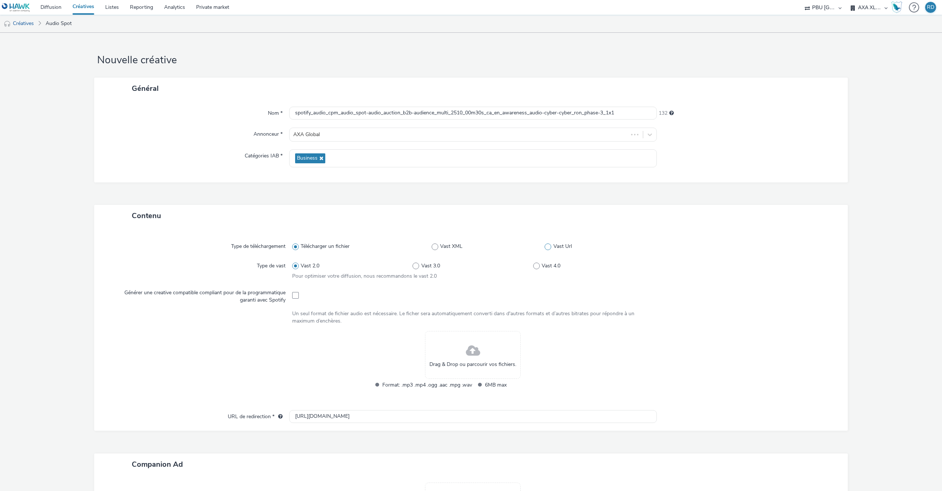
click at [555, 250] on span "Vast Url" at bounding box center [563, 246] width 18 height 7
click at [549, 249] on input "Vast Url" at bounding box center [547, 246] width 5 height 5
radio input "false"
radio input "true"
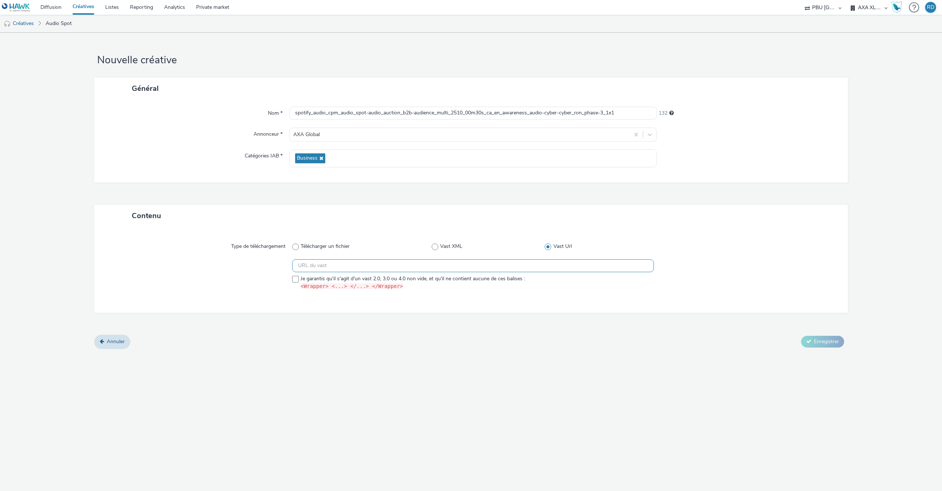
click at [512, 267] on input "text" at bounding box center [473, 265] width 362 height 13
click at [469, 264] on input "text" at bounding box center [473, 265] width 362 height 13
paste input "https://ad.doubleclick.net/ddm/pfadx/N105603.159072SPOTIFY2/B34074761.430139758…"
type input "https://ad.doubleclick.net/ddm/pfadx/N105603.159072SPOTIFY2/B34074761.430139758…"
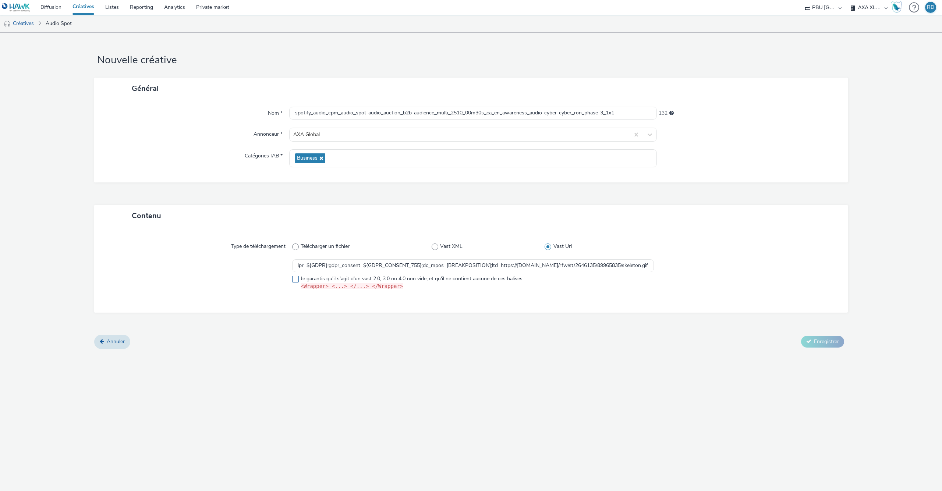
click at [293, 280] on span at bounding box center [295, 279] width 7 height 7
checkbox input "true"
click at [814, 340] on span "Enregistrer" at bounding box center [826, 341] width 25 height 7
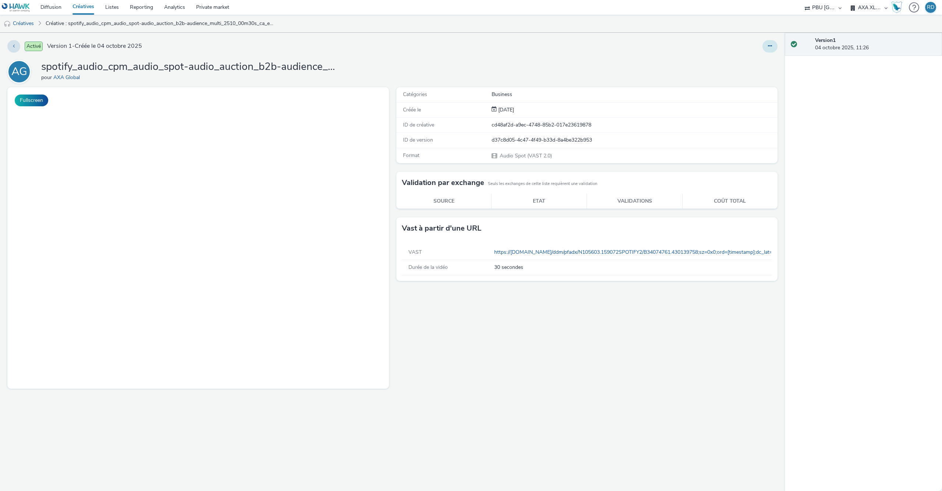
click at [767, 46] on button at bounding box center [770, 46] width 15 height 13
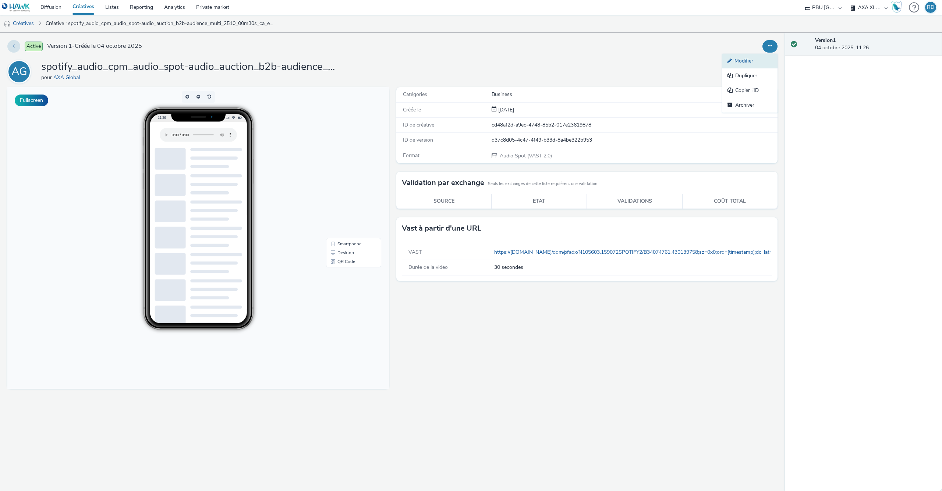
click at [751, 58] on link "Modifier" at bounding box center [749, 61] width 55 height 15
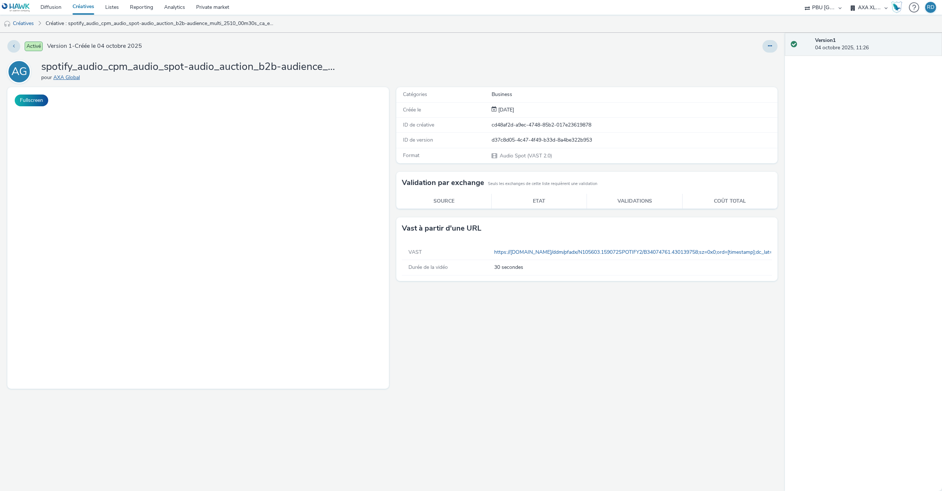
click at [57, 78] on link "AXA Global" at bounding box center [67, 77] width 29 height 7
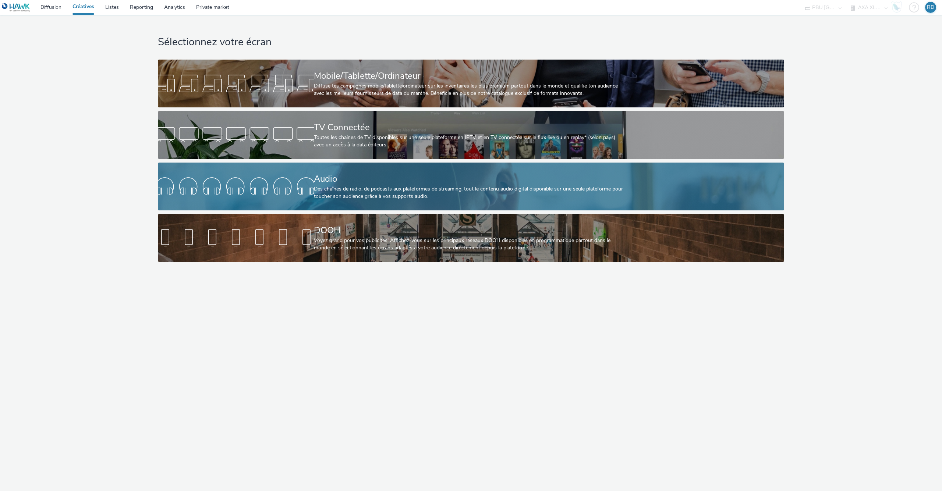
click at [365, 189] on div "Des chaînes de radio, de podcasts aux plateformes de streaming: tout le contenu…" at bounding box center [470, 192] width 312 height 15
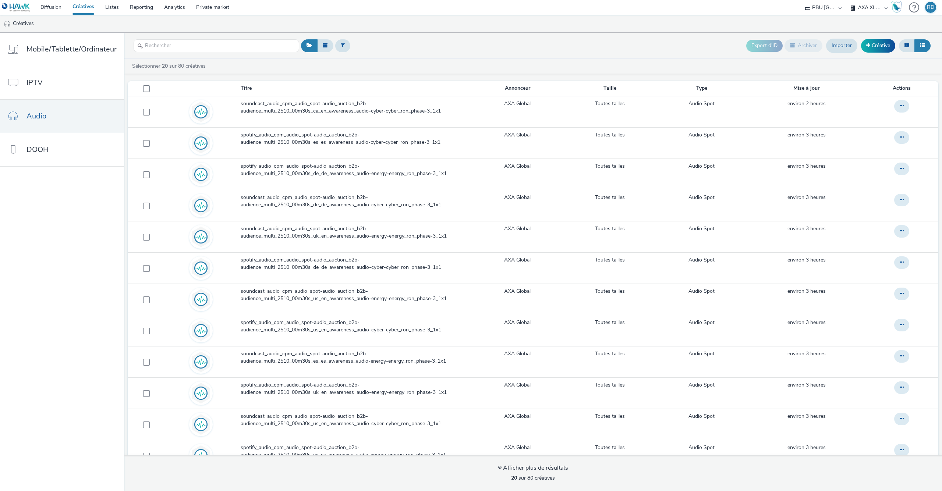
scroll to position [3, 0]
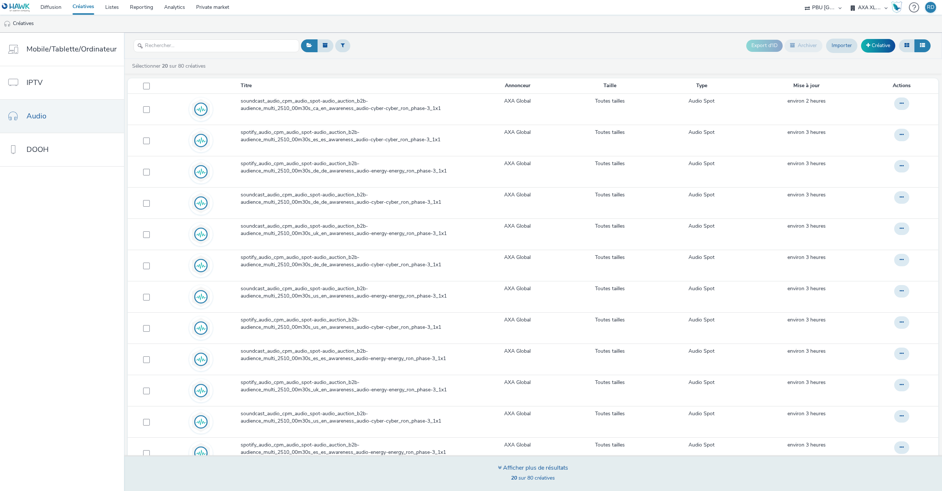
click at [501, 469] on div "Afficher plus de résultats" at bounding box center [533, 468] width 70 height 8
click at [517, 483] on div "Afficher plus de résultats 20 sur 80 créatives" at bounding box center [533, 474] width 70 height 20
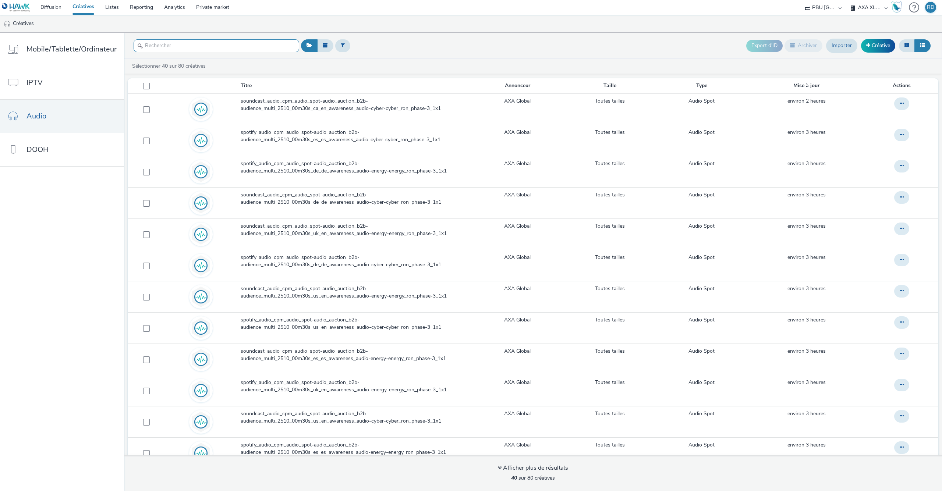
click at [192, 47] on input "text" at bounding box center [217, 45] width 166 height 13
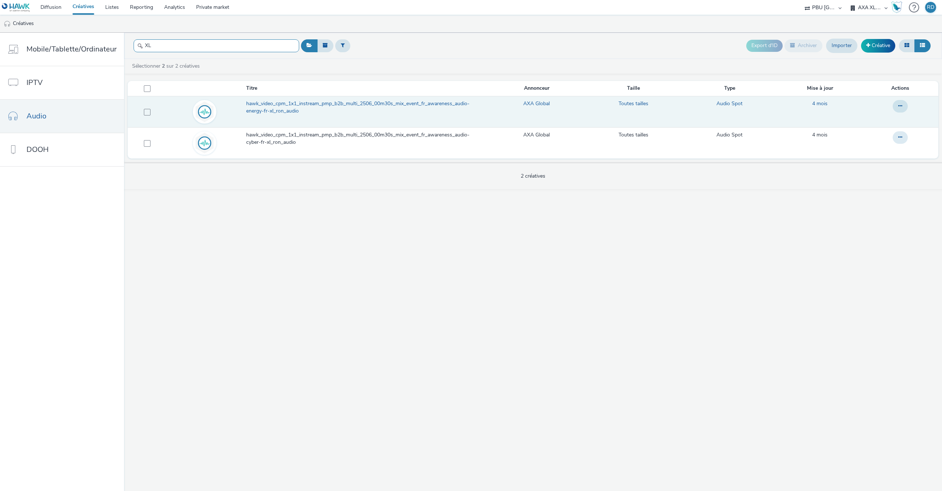
type input "XL"
click at [414, 106] on span "hawk_video_cpm_1x1_instream_pmp_b2b_multi_2506_00m30s_mix_event_fr_awareness_au…" at bounding box center [366, 107] width 241 height 15
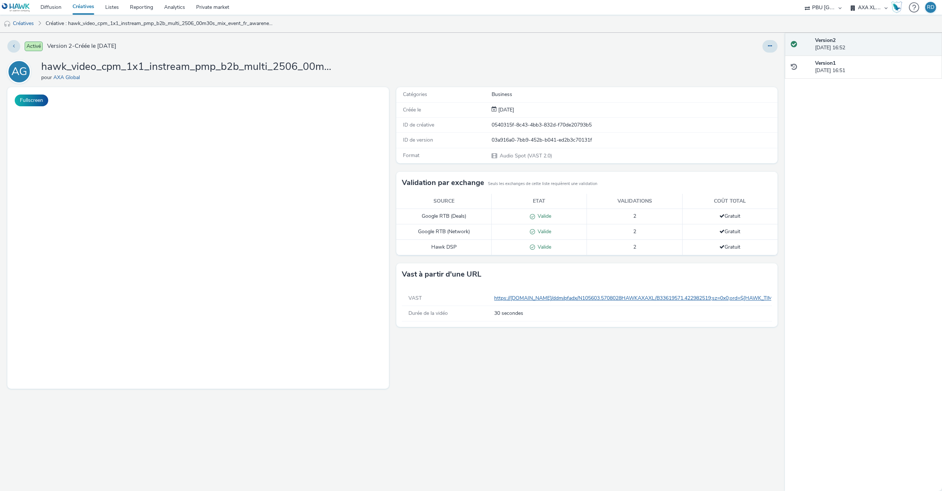
click at [699, 299] on link "https://[DOMAIN_NAME]/ddm/pfadx/N105603.5708028HAWKAXAXL/B33619571.422982519;sz…" at bounding box center [787, 298] width 586 height 7
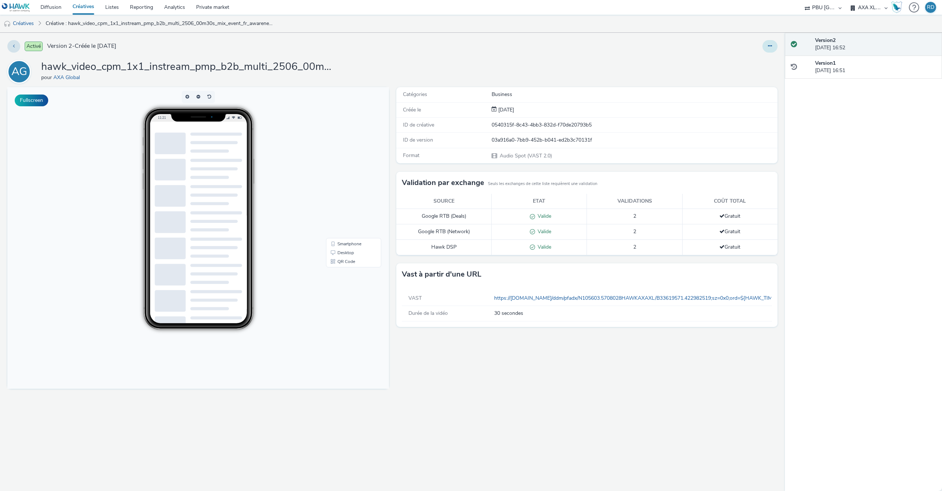
click at [767, 44] on button at bounding box center [770, 46] width 15 height 13
click at [746, 62] on link "Modifier" at bounding box center [749, 61] width 55 height 15
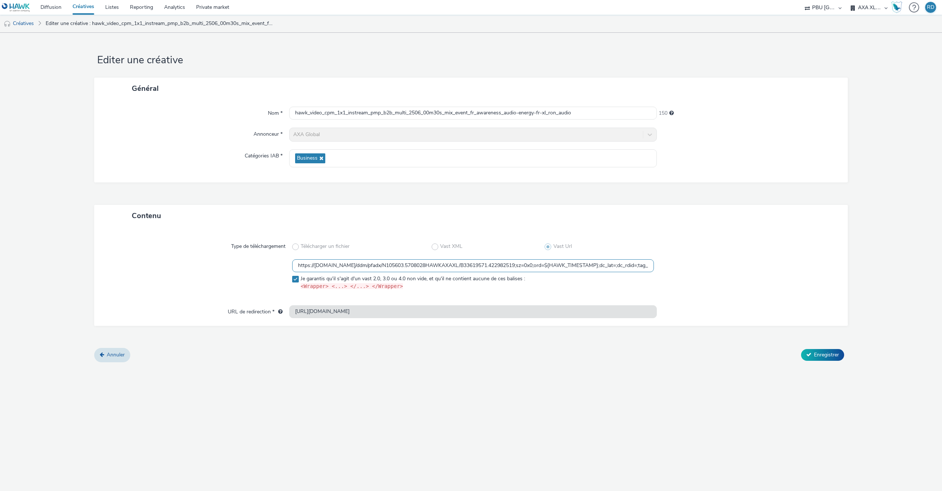
click at [611, 265] on input "https://[DOMAIN_NAME]/ddm/pfadx/N105603.5708028HAWKAXAXL/B33619571.422982519;sz…" at bounding box center [473, 265] width 362 height 13
click at [109, 356] on span "Annuler" at bounding box center [116, 354] width 18 height 7
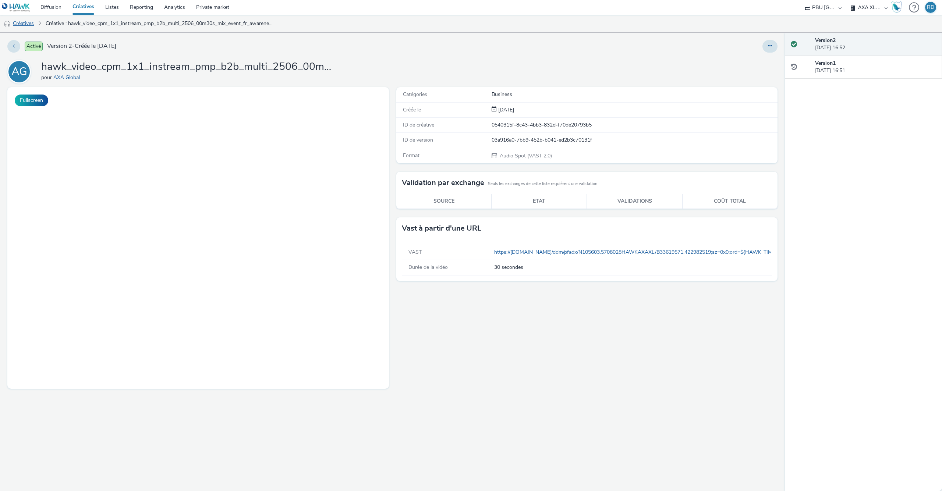
click at [25, 18] on link "Créatives" at bounding box center [19, 24] width 38 height 18
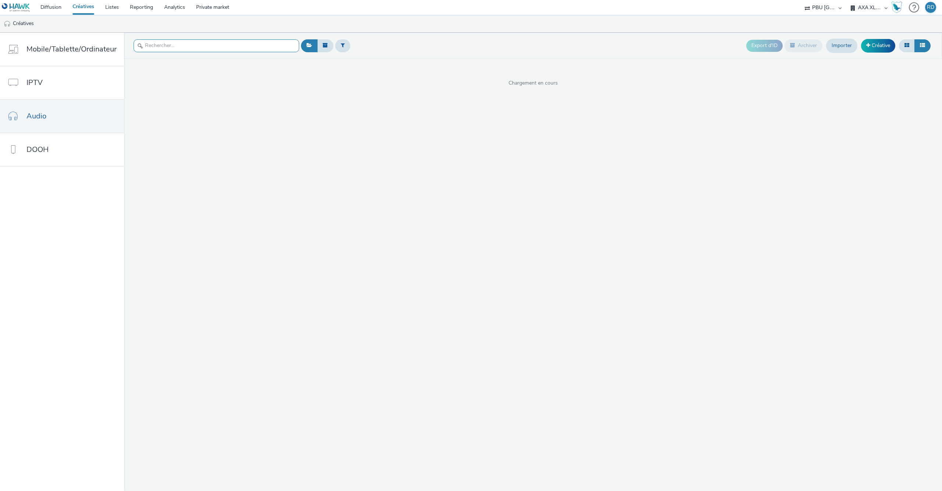
click at [222, 47] on input "text" at bounding box center [217, 45] width 166 height 13
type input "v"
type input "p"
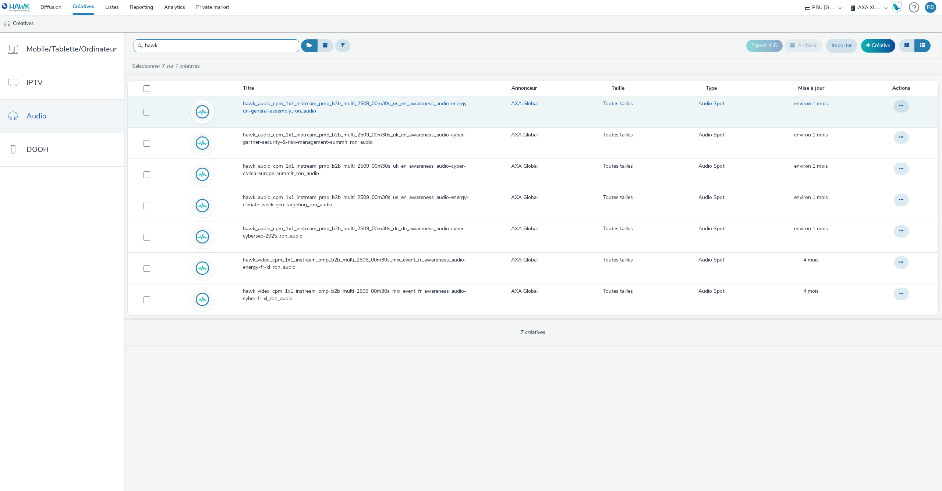
type input "hawk"
click at [312, 114] on span "hawk_audio_cpm_1x1_instream_pmp_b2b_multi_2509_00m30s_us_en_awareness_audio-ene…" at bounding box center [360, 107] width 234 height 15
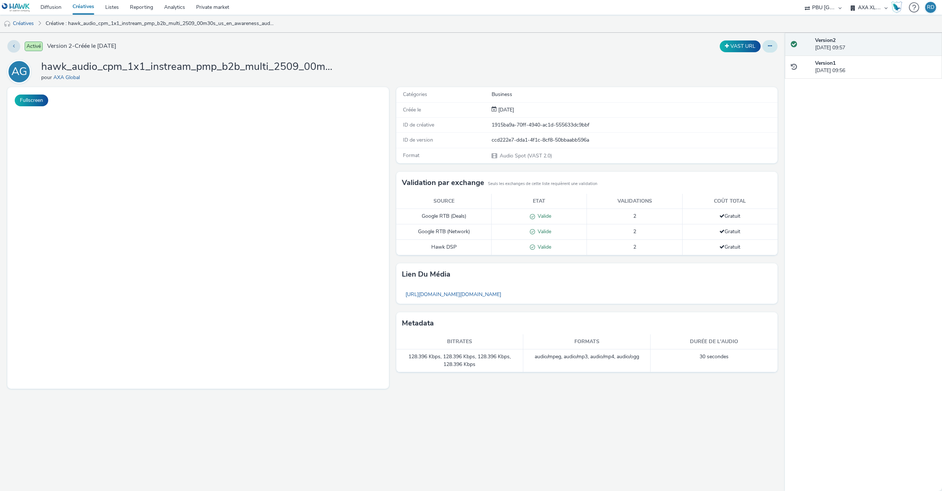
click at [770, 45] on icon at bounding box center [770, 45] width 4 height 5
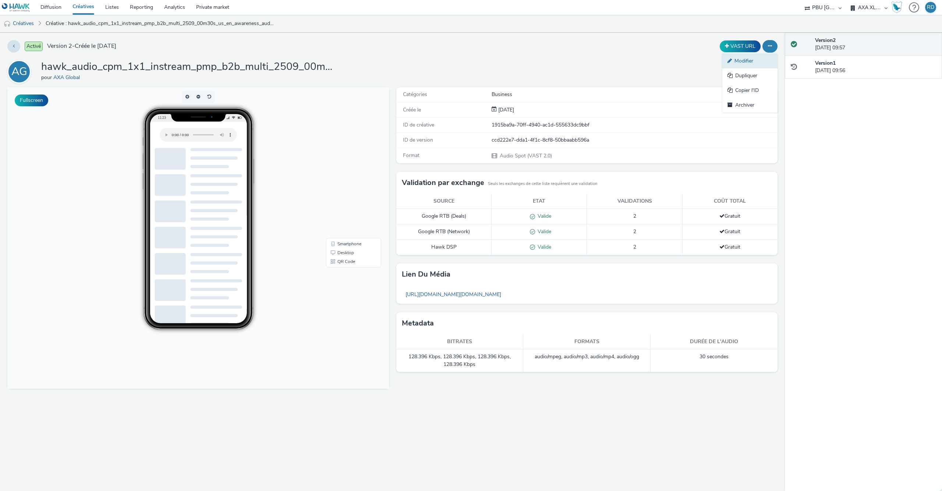
click at [745, 65] on link "Modifier" at bounding box center [749, 61] width 55 height 15
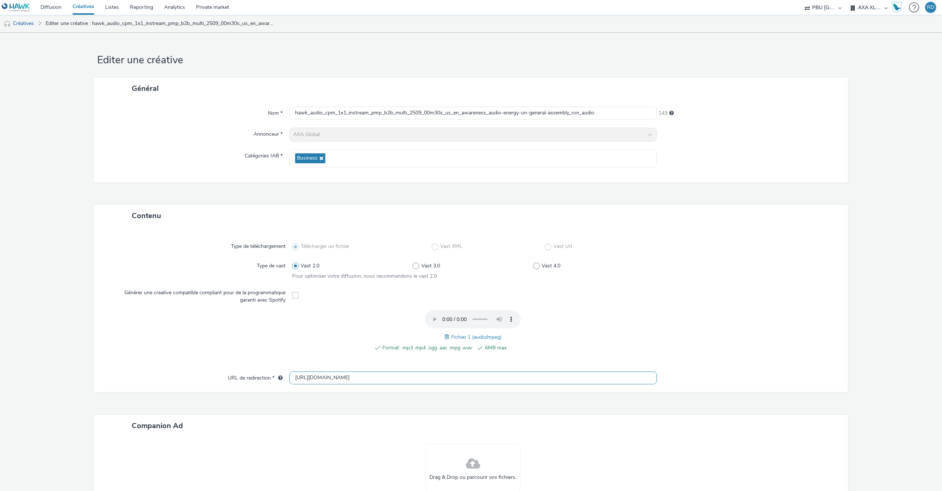
click at [628, 374] on input "[URL][DOMAIN_NAME]" at bounding box center [473, 378] width 368 height 13
click at [82, 9] on link "Créatives" at bounding box center [83, 7] width 33 height 15
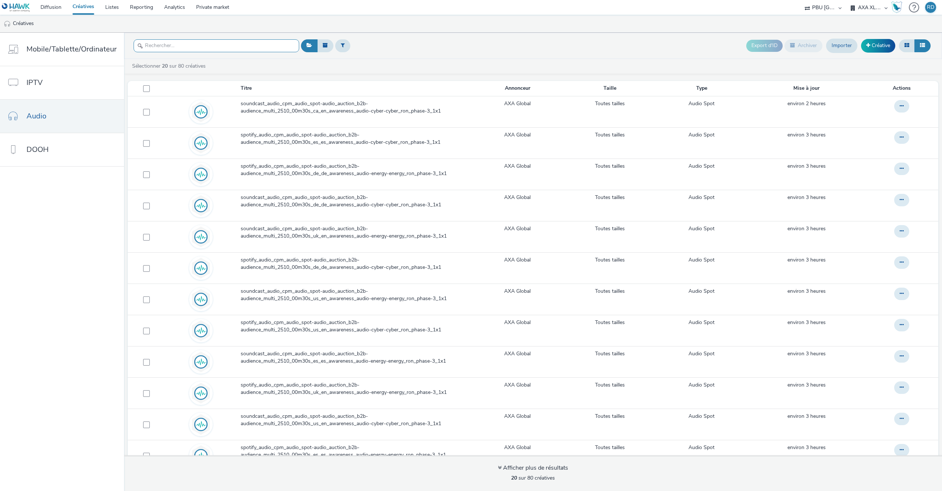
click at [238, 49] on input "text" at bounding box center [217, 45] width 166 height 13
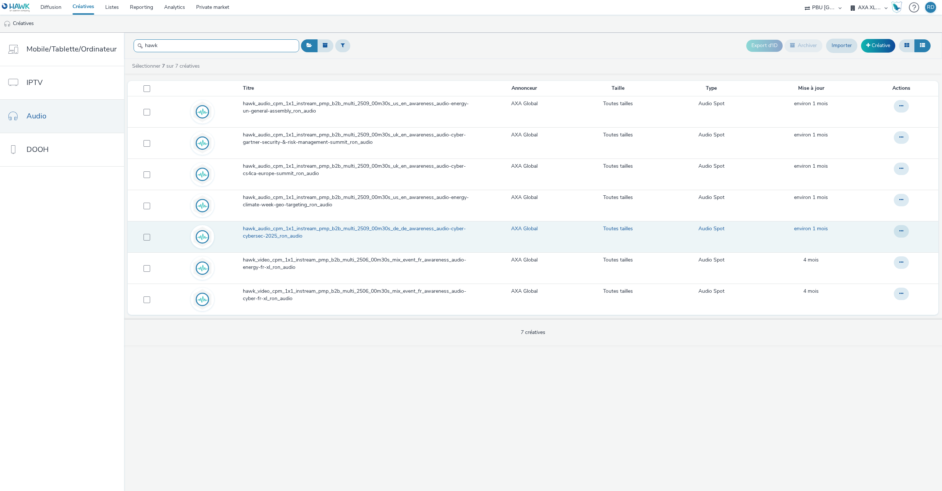
type input "hawk"
click at [318, 237] on span "hawk_audio_cpm_1x1_instream_pmp_b2b_multi_2509_00m30s_de_de_awareness_audio-cyb…" at bounding box center [360, 232] width 234 height 15
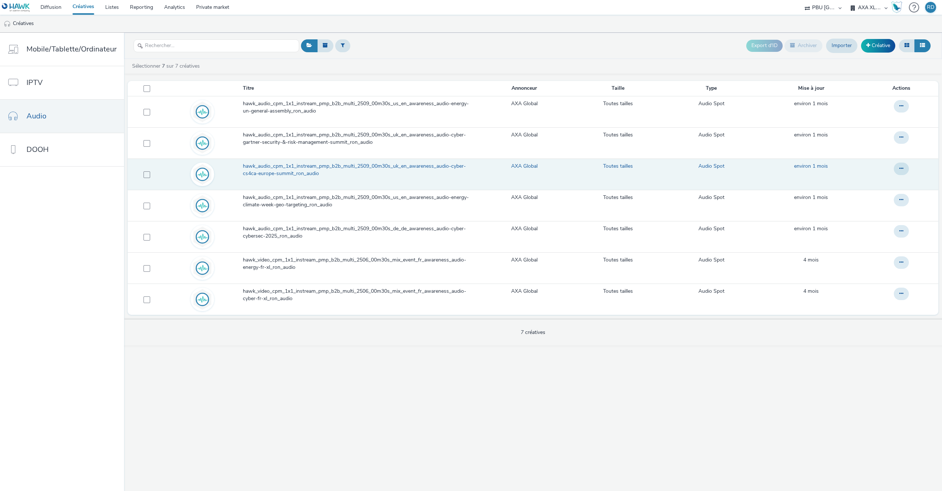
click at [323, 166] on span "hawk_audio_cpm_1x1_instream_pmp_b2b_multi_2509_00m30s_uk_en_awareness_audio-cyb…" at bounding box center [360, 170] width 234 height 15
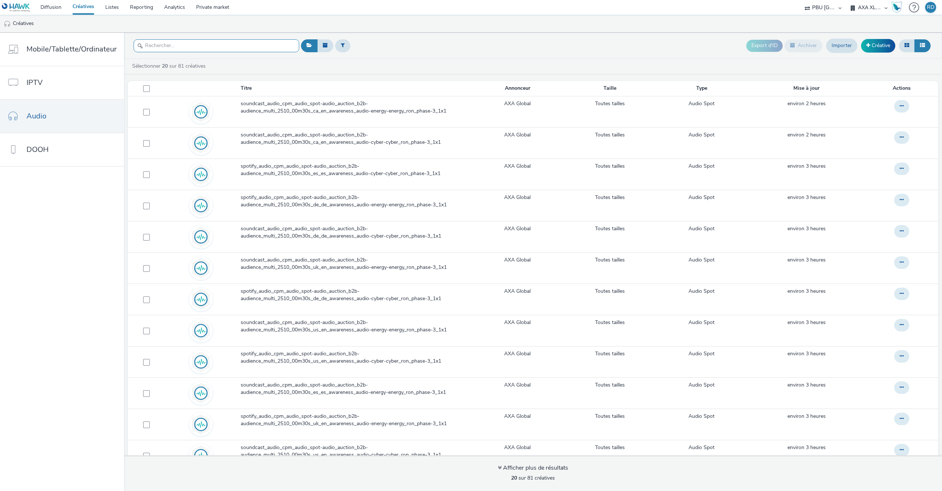
click at [161, 45] on input "text" at bounding box center [217, 45] width 166 height 13
click at [90, 52] on span "Mobile/Tablette/Ordinateur" at bounding box center [71, 49] width 90 height 11
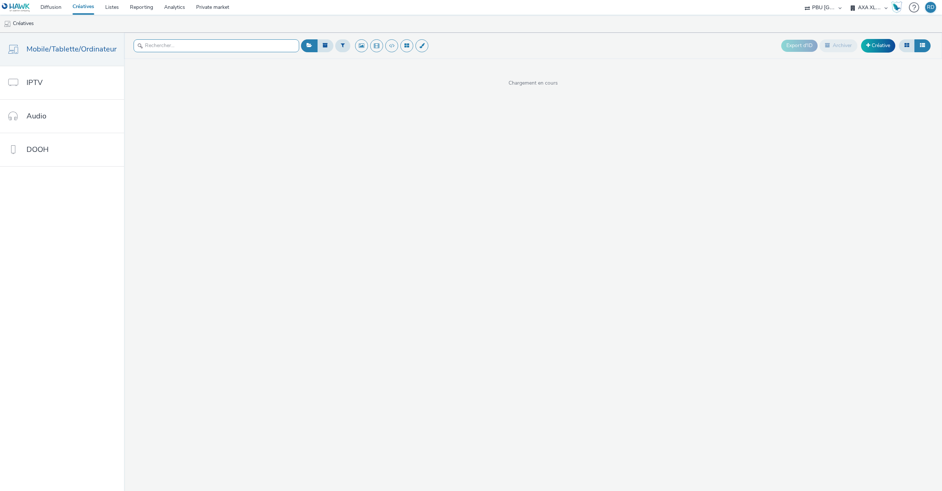
click at [157, 48] on input "text" at bounding box center [217, 45] width 166 height 13
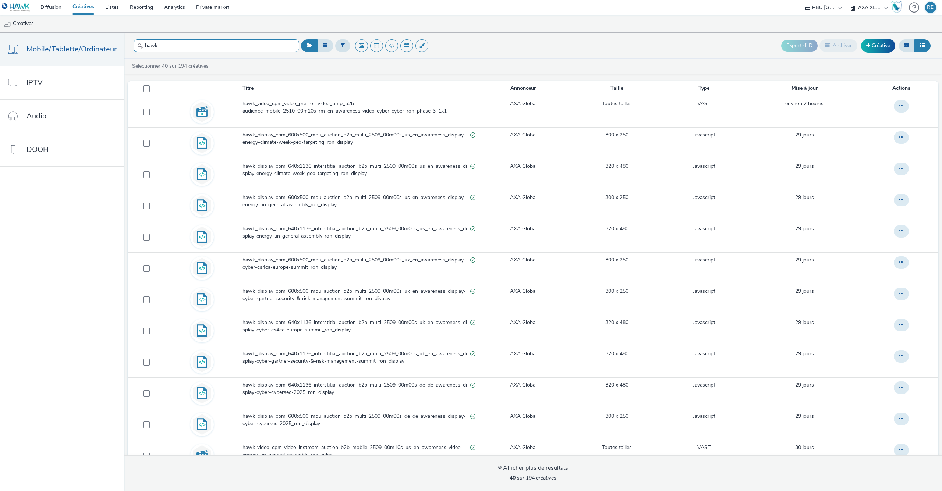
scroll to position [3, 0]
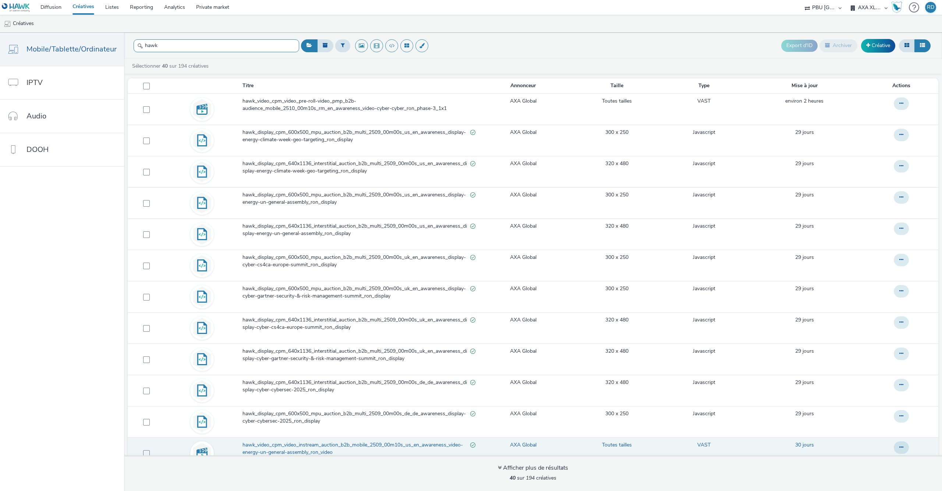
type input "hawk"
click at [415, 446] on span "hawk_video_cpm_video_instream_auction_b2b_mobile_2509_00m10s_us_en_awareness_vi…" at bounding box center [357, 449] width 228 height 15
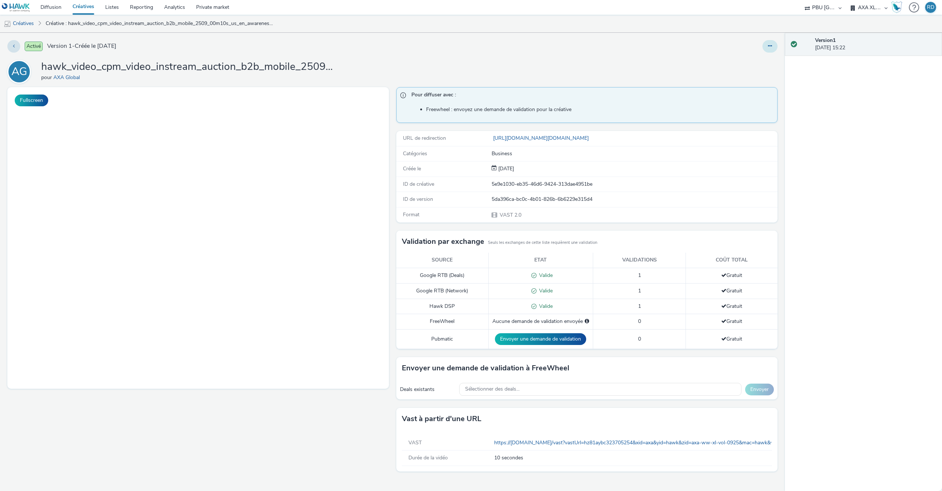
click at [770, 42] on button at bounding box center [770, 46] width 15 height 13
click at [748, 63] on link "Modifier" at bounding box center [749, 61] width 55 height 15
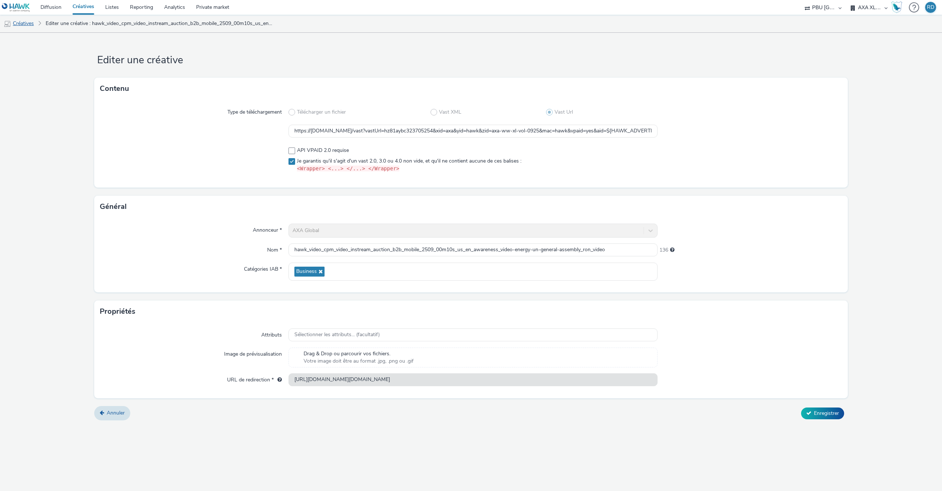
click at [23, 27] on link "Créatives" at bounding box center [19, 24] width 38 height 18
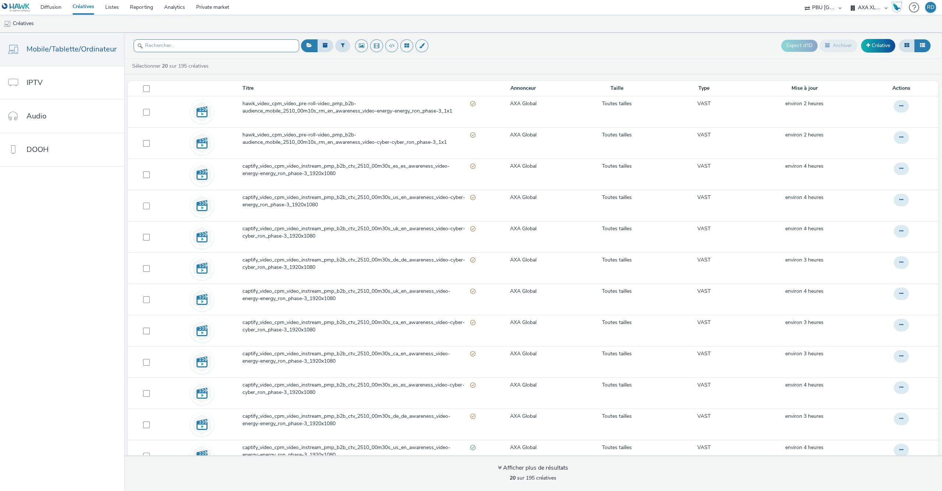
click at [197, 49] on input "text" at bounding box center [217, 45] width 166 height 13
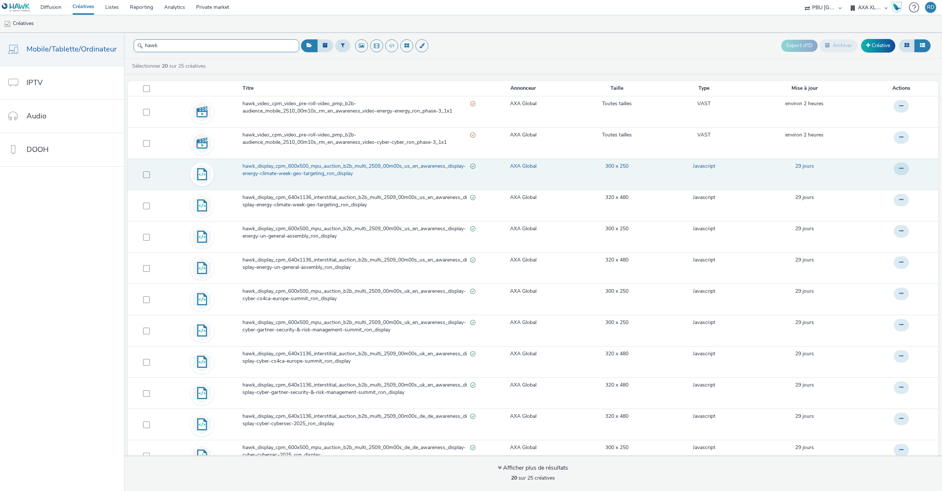
type input "hawk"
click at [278, 166] on span "hawk_display_cpm_600x500_mpu_auction_b2b_multi_2509_00m00s_us_en_awareness_disp…" at bounding box center [357, 170] width 228 height 15
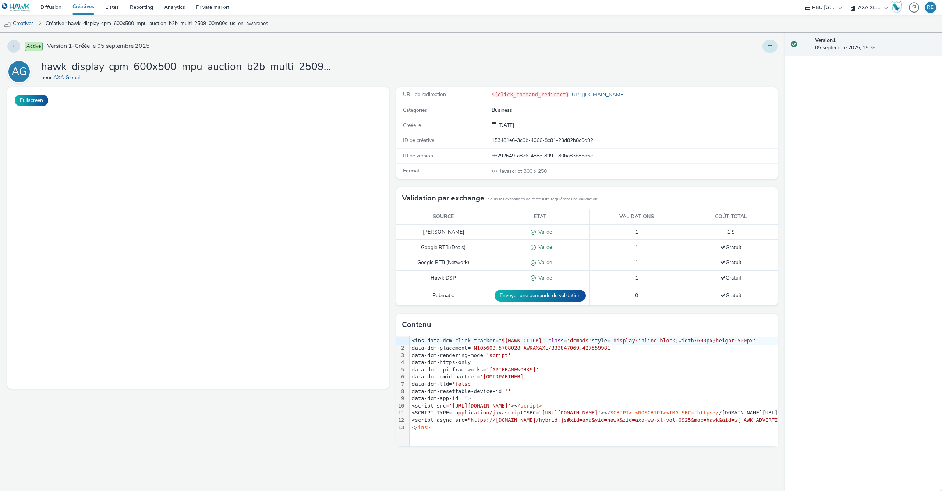
click at [770, 47] on icon at bounding box center [770, 45] width 4 height 5
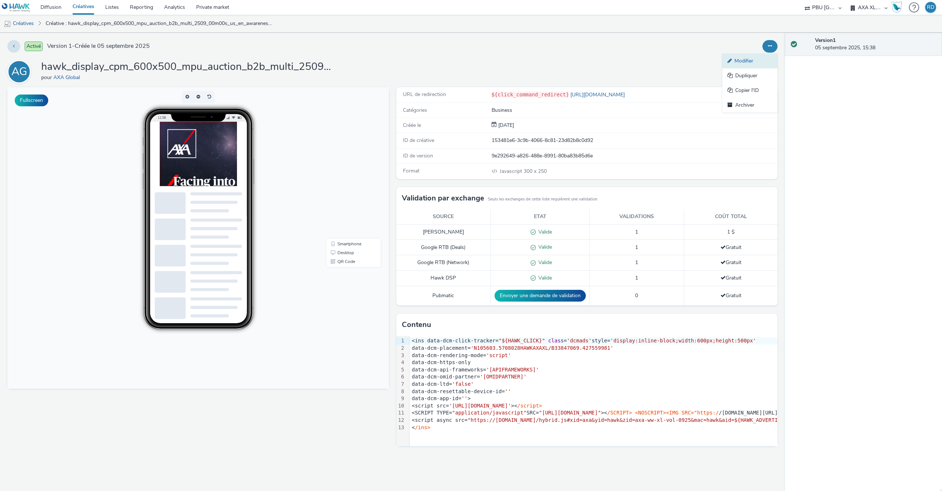
click at [745, 61] on link "Modifier" at bounding box center [749, 61] width 55 height 15
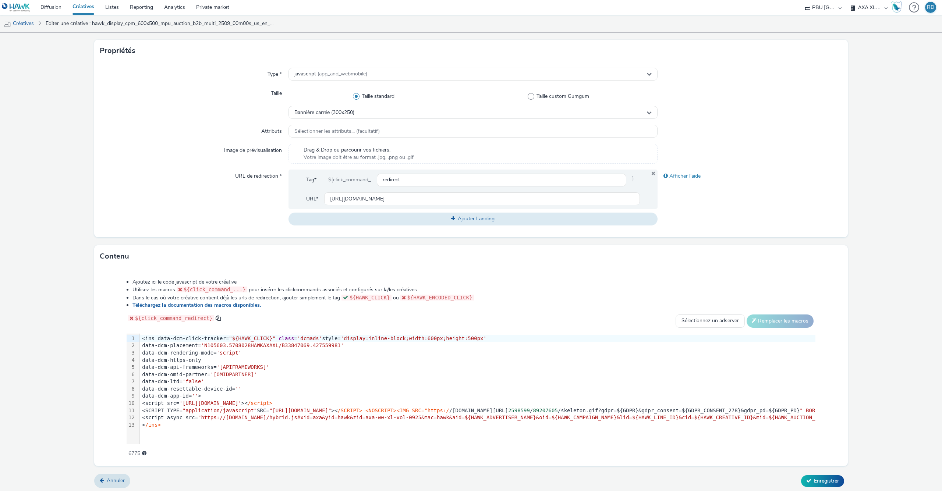
scroll to position [146, 0]
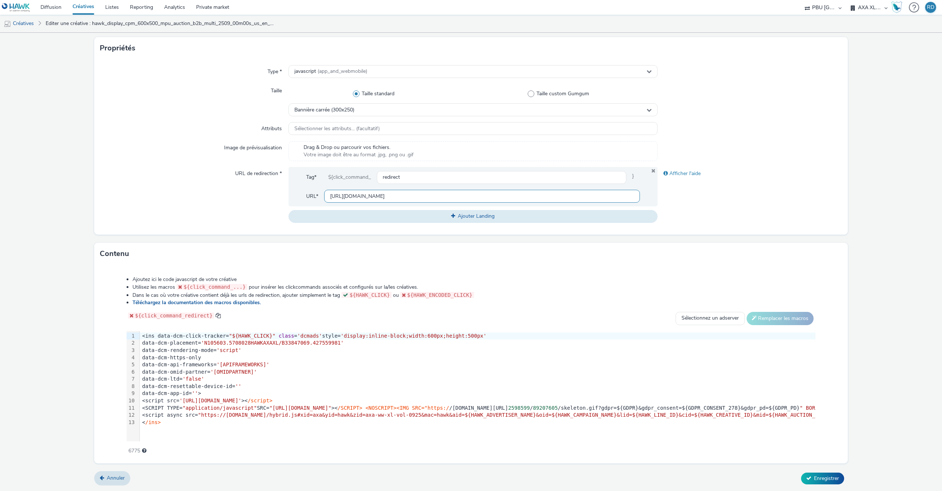
drag, startPoint x: 411, startPoint y: 198, endPoint x: 301, endPoint y: 198, distance: 109.7
click at [324, 198] on input "[URL][DOMAIN_NAME]" at bounding box center [482, 196] width 316 height 13
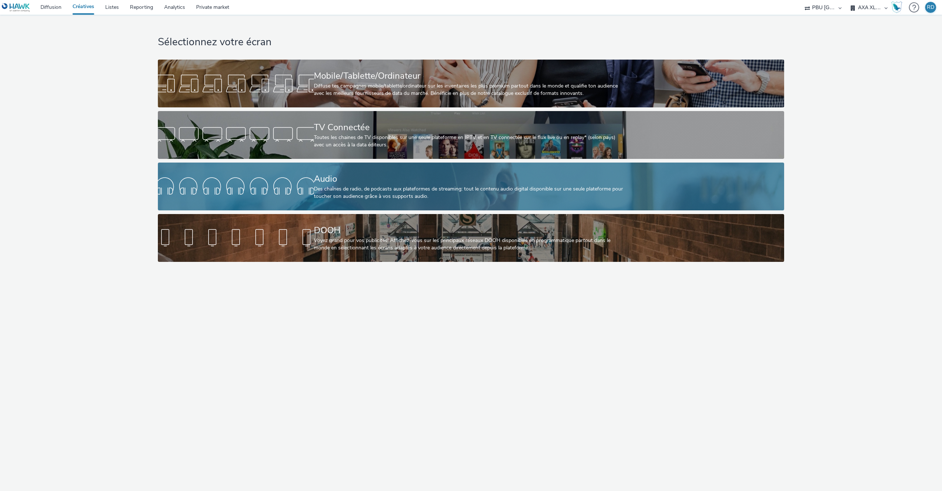
click at [391, 196] on div "Des chaînes de radio, de podcasts aux plateformes de streaming: tout le contenu…" at bounding box center [470, 192] width 312 height 15
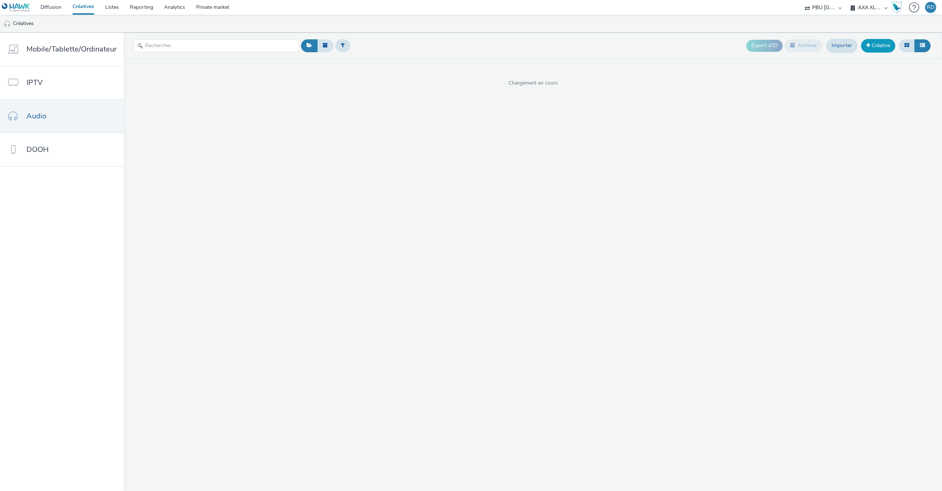
click at [867, 51] on link "Créative" at bounding box center [878, 45] width 34 height 13
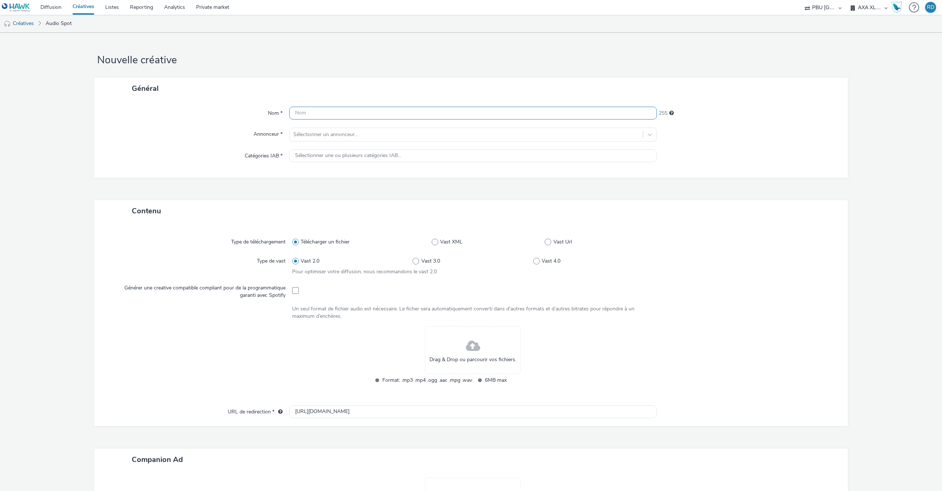
click at [389, 111] on input "text" at bounding box center [473, 113] width 368 height 13
paste input "soundcast_audio_cpm_audio_spot-audio_auction_b2b-audience_multi_2510_00m30s_fr_…"
type input "soundcast_audio_cpm_audio_spot-audio_auction_b2b-audience_multi_2510_00m30s_fr_…"
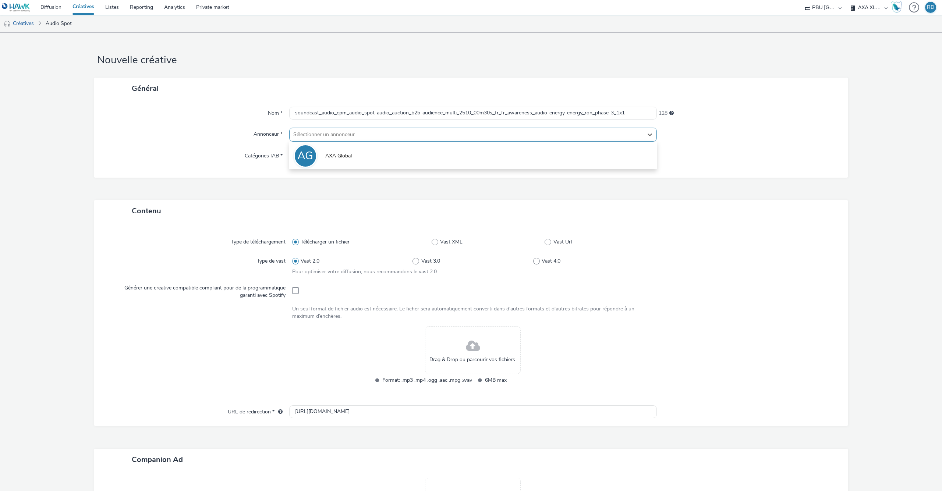
click at [392, 132] on div at bounding box center [466, 134] width 346 height 9
click at [359, 150] on li "AG AXA Global" at bounding box center [473, 155] width 368 height 25
type input "[URL][DOMAIN_NAME]"
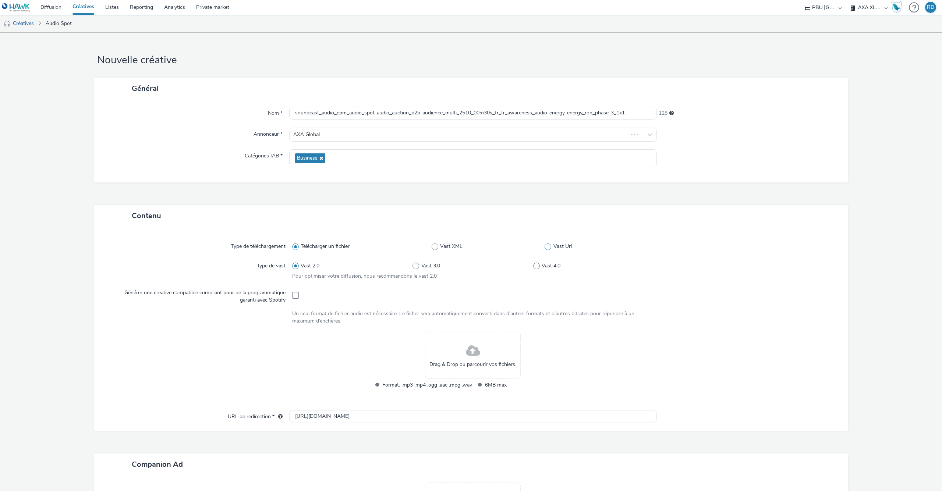
click at [545, 248] on span at bounding box center [548, 247] width 7 height 7
click at [545, 248] on input "Vast Url" at bounding box center [547, 246] width 5 height 5
radio input "false"
radio input "true"
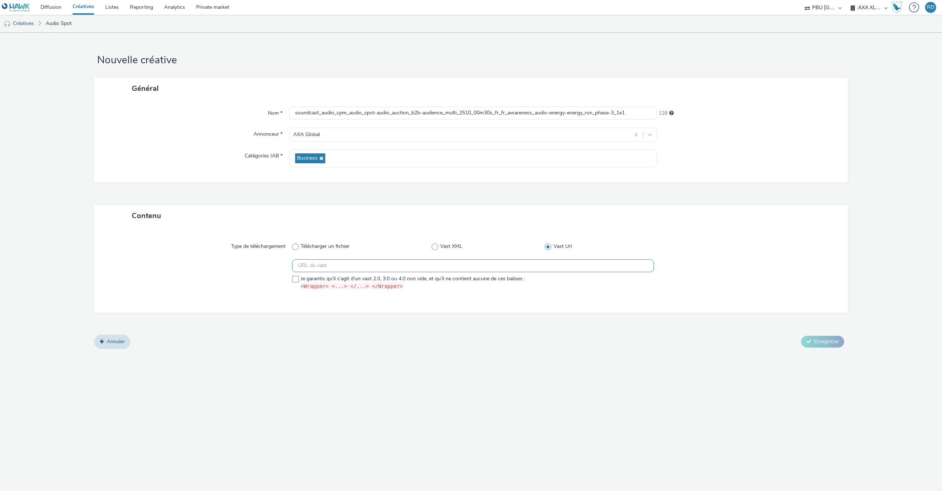
click at [377, 272] on input "text" at bounding box center [473, 265] width 362 height 13
paste input "https://[DOMAIN_NAME]/ddm/pfadx/N105603.5469132FR_SOUNDCAST-REGI/B34163124.4302…"
type input "https://[DOMAIN_NAME]/ddm/pfadx/N105603.5469132FR_SOUNDCAST-REGI/B34163124.4302…"
click at [296, 280] on span at bounding box center [295, 279] width 7 height 7
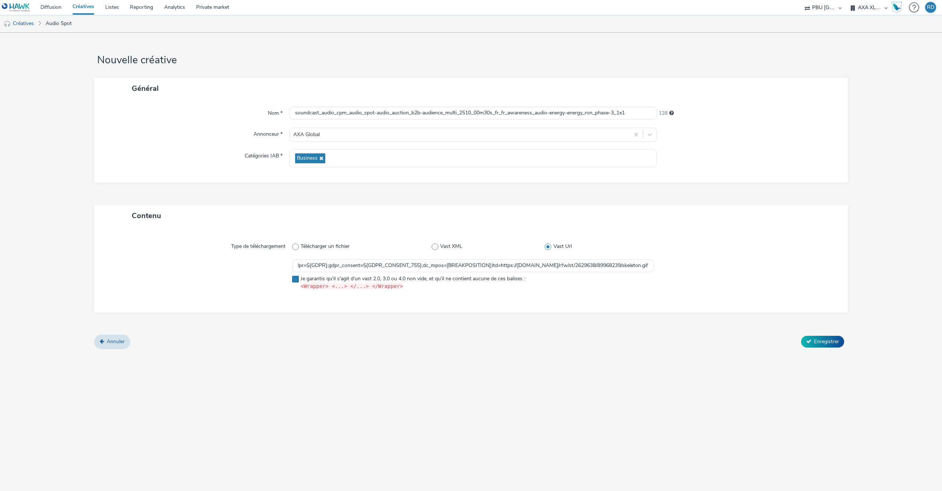
checkbox input "true"
click at [831, 343] on span "Enregistrer" at bounding box center [826, 341] width 25 height 7
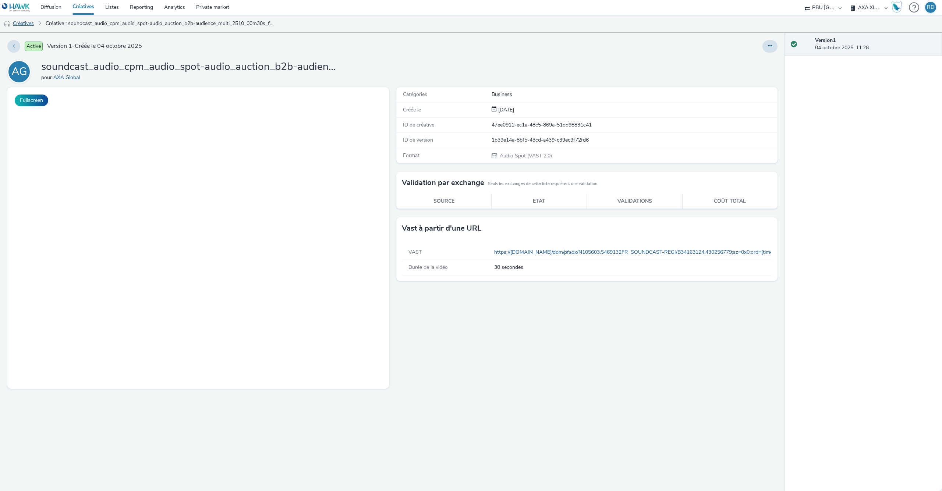
click at [21, 22] on link "Créatives" at bounding box center [19, 24] width 38 height 18
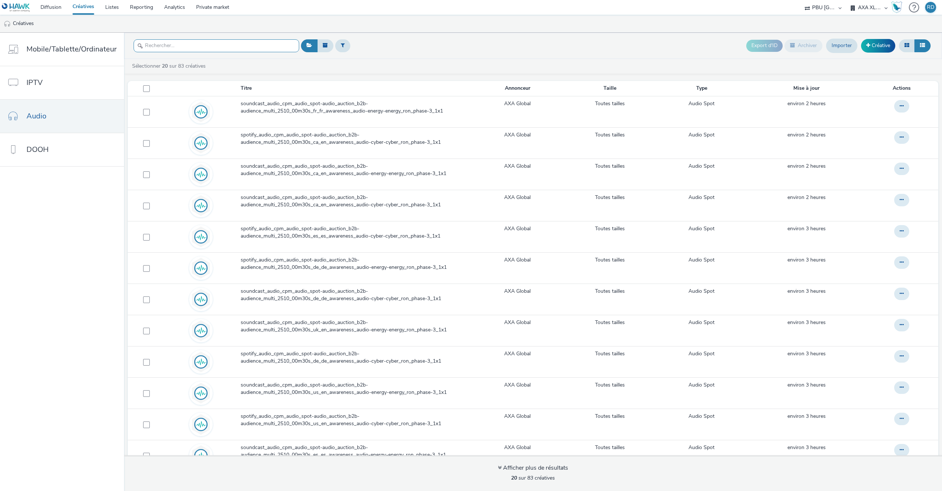
click at [244, 40] on input "text" at bounding box center [217, 45] width 166 height 13
paste input "soundcast_audio_cpm_audio_spot-audio_auction_b2b-audience_multi_2510_00m30s_fr_…"
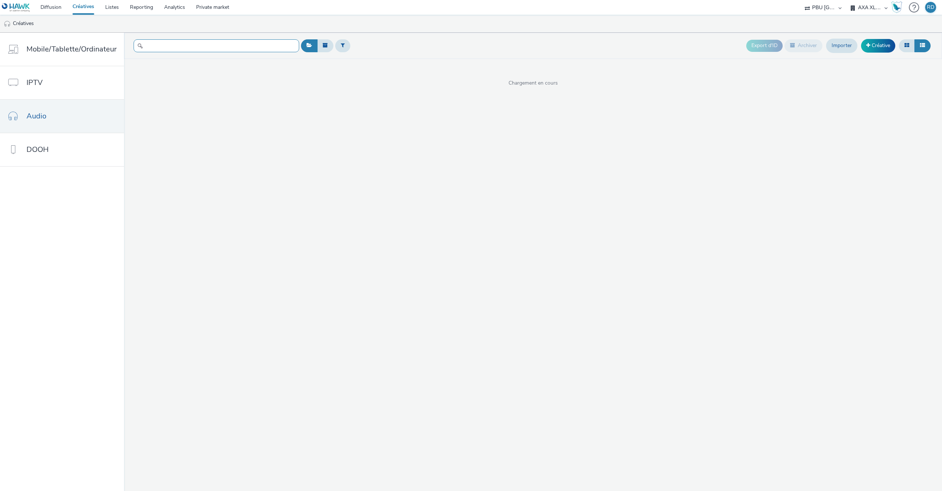
scroll to position [0, 174]
type input "soundcast_audio_cpm_audio_spot-audio_auction_b2b-audience_multi_2510_00m30s_fr_…"
click at [878, 44] on link "Créative" at bounding box center [878, 45] width 34 height 13
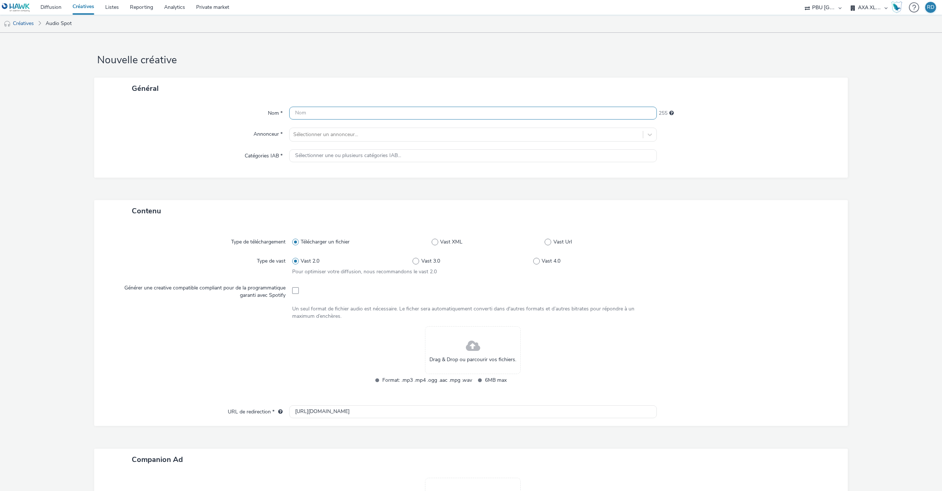
click at [333, 110] on input "text" at bounding box center [473, 113] width 368 height 13
paste input "soundcast_audio_cpm_audio_spot-audio_auction_b2b-audience_multi_2510_00m30s_fr_…"
type input "soundcast_audio_cpm_audio_spot-audio_auction_b2b-audience_multi_2510_00m30s_fr_…"
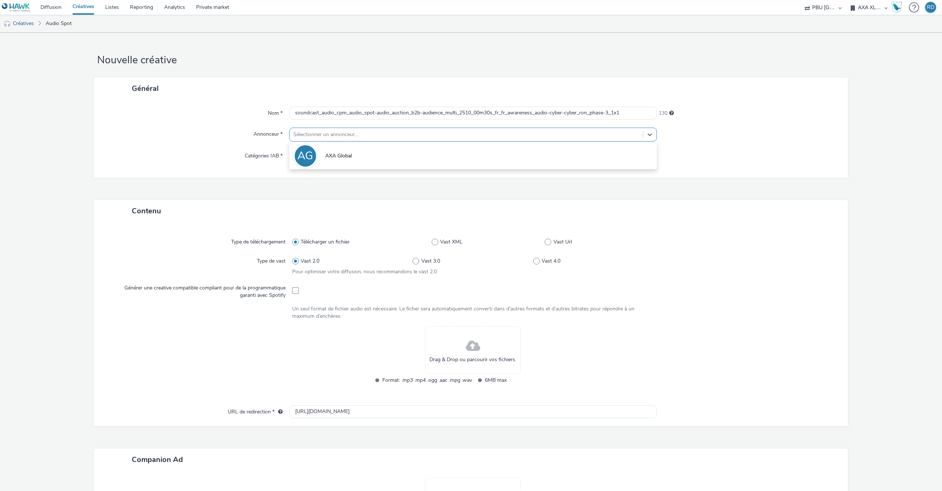
click at [353, 135] on div at bounding box center [466, 134] width 346 height 9
click at [351, 150] on li "AG AXA Global" at bounding box center [473, 155] width 368 height 25
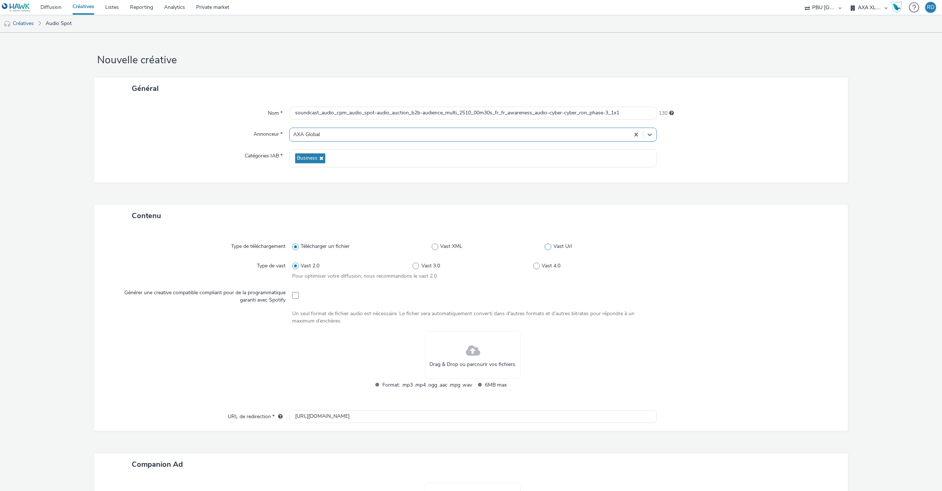
click at [551, 248] on span at bounding box center [548, 247] width 7 height 7
click at [549, 248] on input "Vast Url" at bounding box center [547, 246] width 5 height 5
radio input "false"
radio input "true"
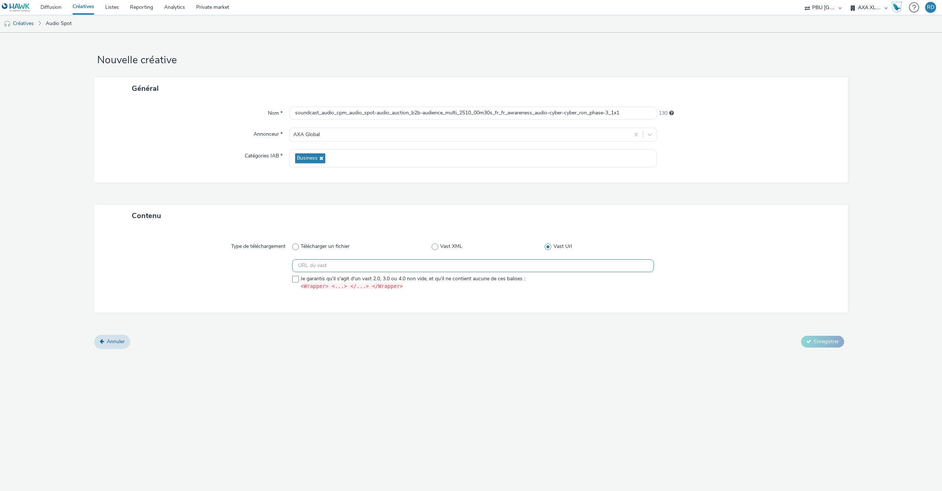
click at [505, 268] on input "text" at bounding box center [473, 265] width 362 height 13
click at [492, 266] on input "text" at bounding box center [473, 265] width 362 height 13
paste input "https://ad.doubleclick.net/ddm/pfadx/N105603.5469132FR_SOUNDCAST-REGI/B34163124…"
type input "https://ad.doubleclick.net/ddm/pfadx/N105603.5469132FR_SOUNDCAST-REGI/B34163124…"
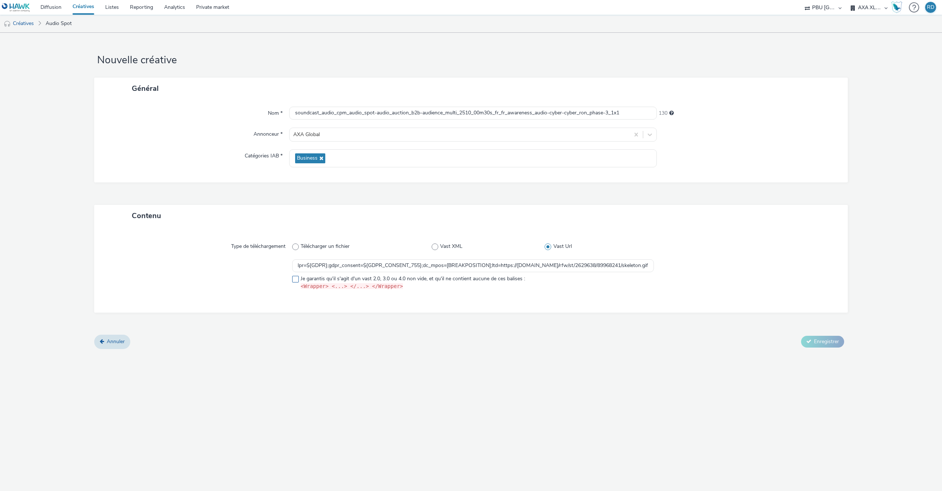
click at [296, 283] on span at bounding box center [295, 279] width 7 height 7
checkbox input "true"
click at [820, 337] on button "Enregistrer" at bounding box center [822, 342] width 43 height 12
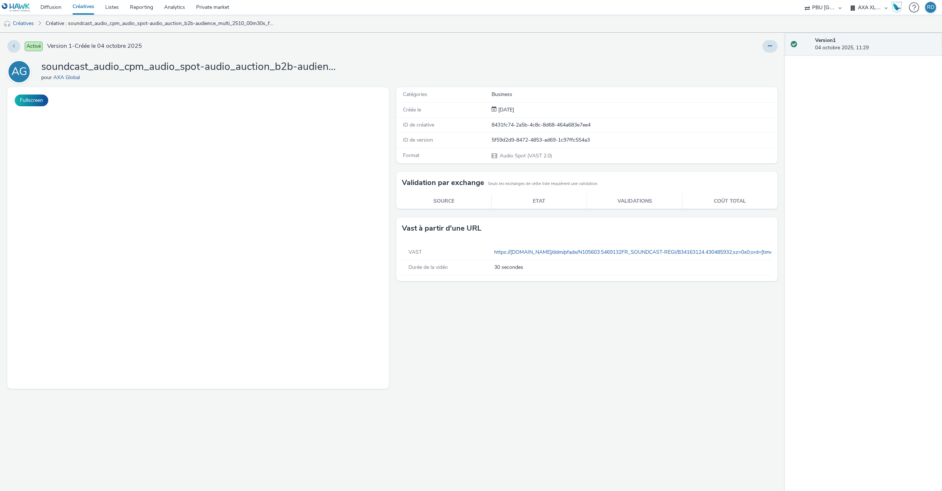
click at [39, 25] on li "Créatives" at bounding box center [21, 24] width 42 height 18
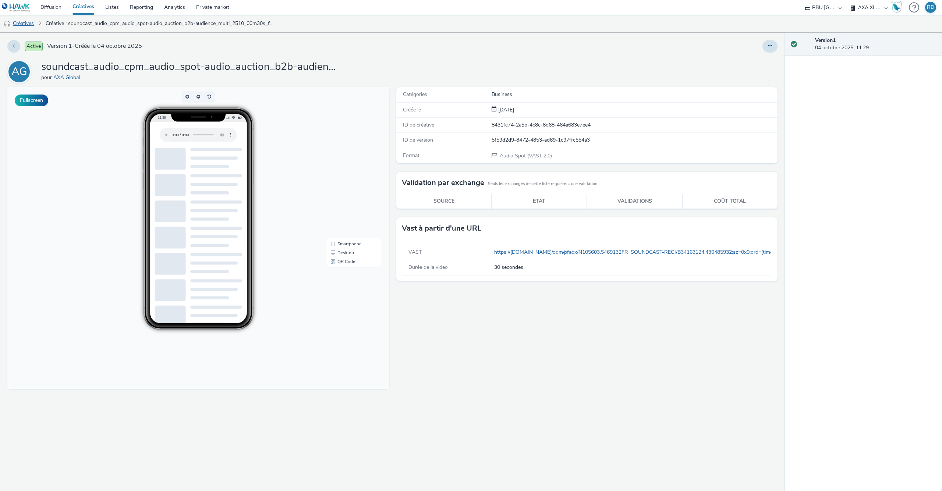
click at [32, 24] on link "Créatives" at bounding box center [19, 24] width 38 height 18
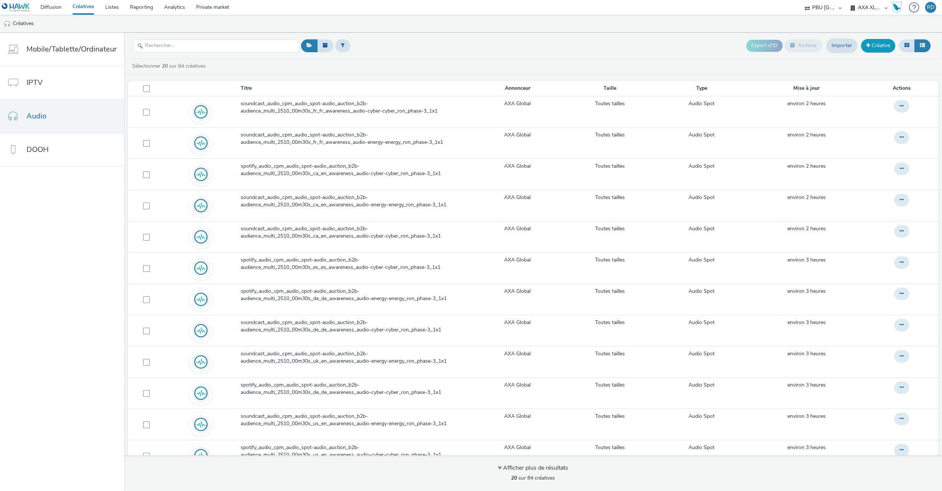
click at [883, 45] on link "Créative" at bounding box center [878, 45] width 34 height 13
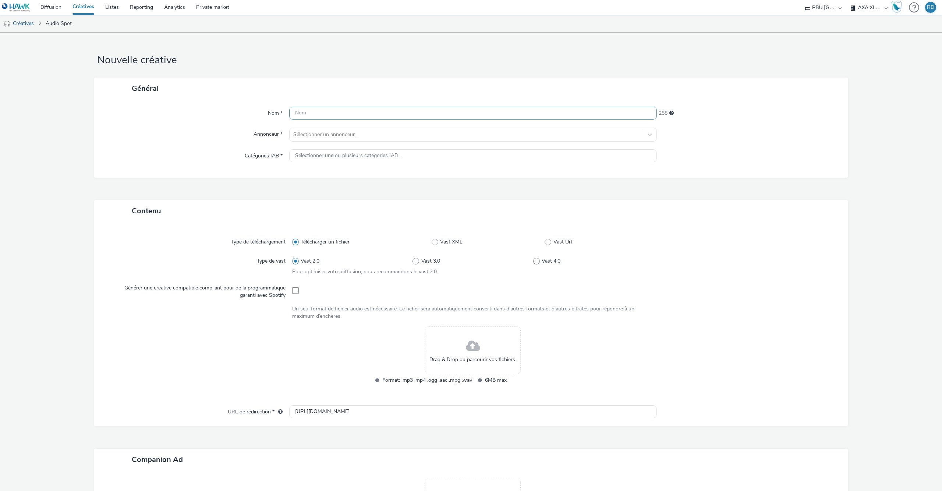
click at [455, 114] on input "text" at bounding box center [473, 113] width 368 height 13
paste input "spotify_audio_cpm_audio_spot-audio_auction_b2b-audience_multi_2510_00m30s_fr_fr…"
type input "spotify_audio_cpm_audio_spot-audio_auction_b2b-audience_multi_2510_00m30s_fr_fr…"
click at [437, 137] on div at bounding box center [466, 134] width 346 height 9
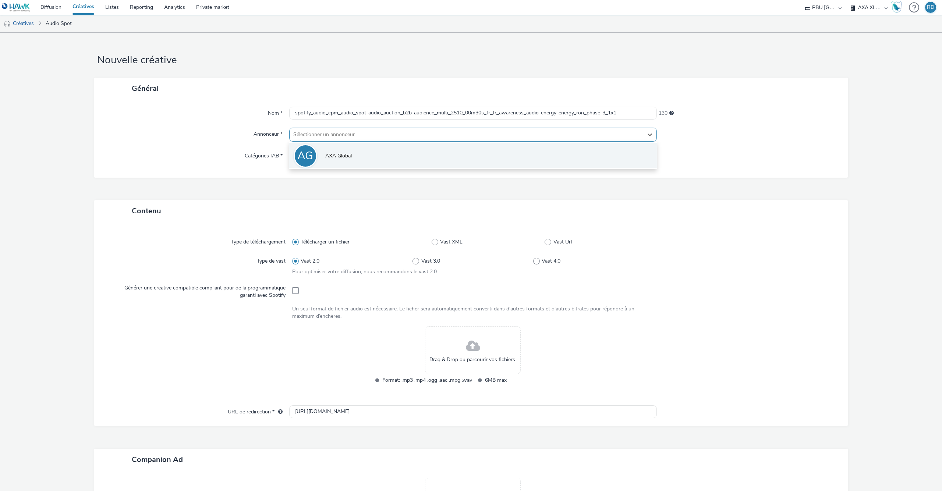
click at [402, 160] on li "AG AXA Global" at bounding box center [473, 155] width 368 height 25
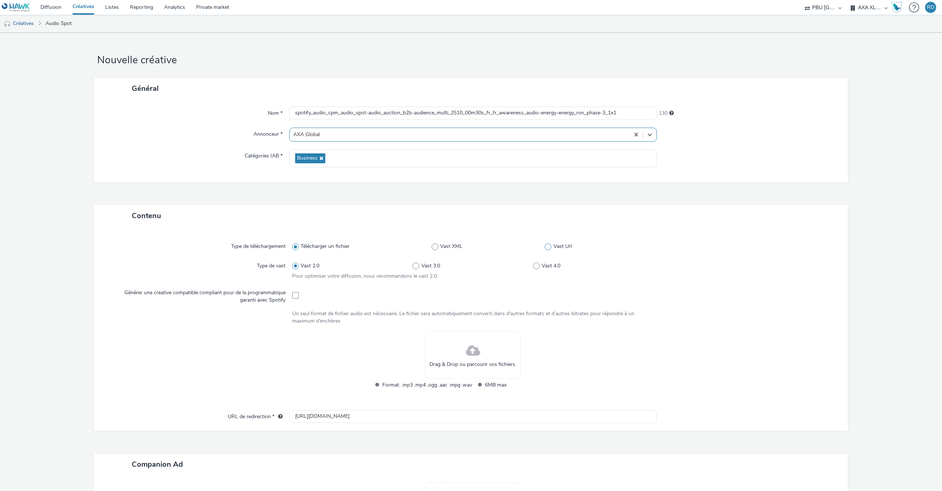
click at [548, 247] on span at bounding box center [548, 247] width 7 height 7
click at [548, 247] on input "Vast Url" at bounding box center [547, 246] width 5 height 5
radio input "false"
radio input "true"
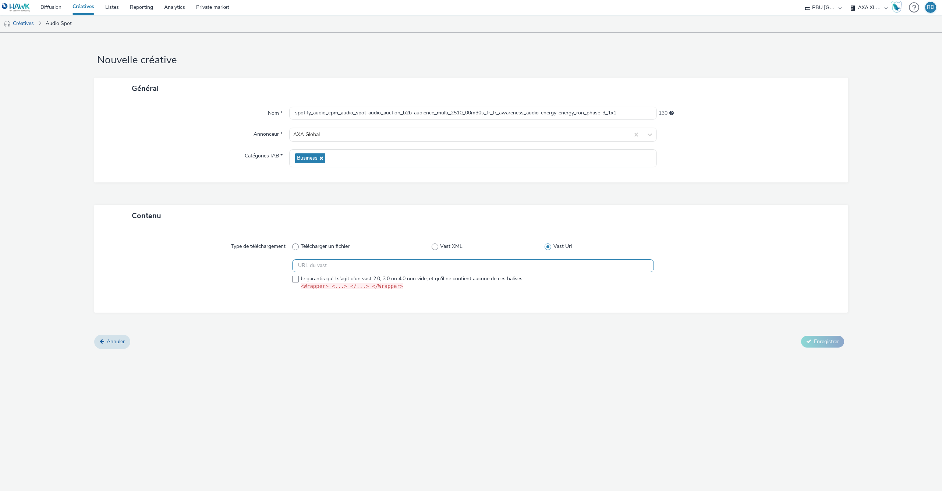
click at [393, 264] on input "text" at bounding box center [473, 265] width 362 height 13
paste input "https://ad.doubleclick.net/ddm/pfadx/N105603.159072SPOTIFY2/B34163124.430256764…"
type input "https://ad.doubleclick.net/ddm/pfadx/N105603.159072SPOTIFY2/B34163124.430256764…"
click at [293, 283] on span at bounding box center [295, 279] width 7 height 7
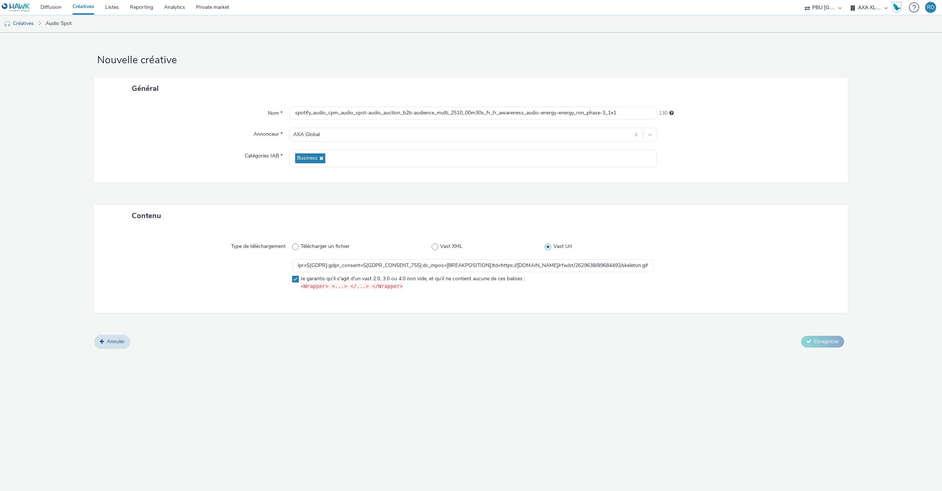
checkbox input "true"
click at [828, 336] on div "Annuler Enregistrer" at bounding box center [471, 341] width 754 height 13
click at [827, 341] on span "Enregistrer" at bounding box center [826, 341] width 25 height 7
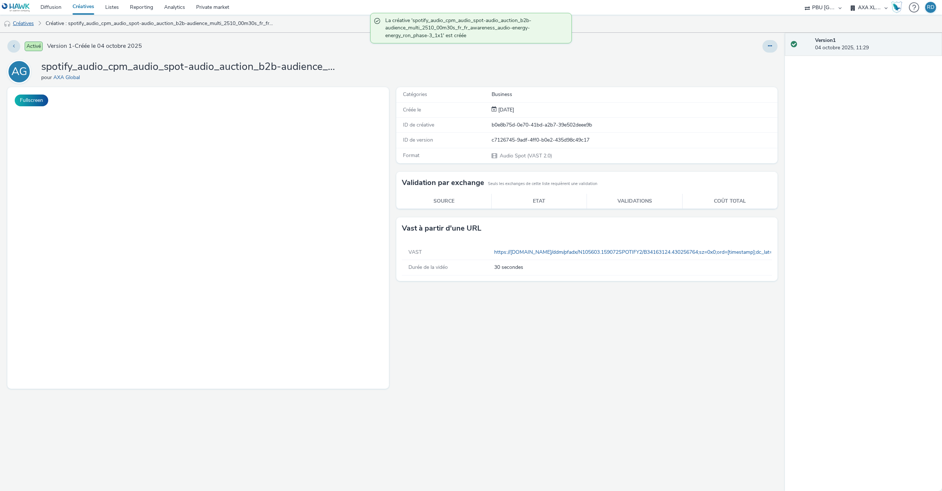
click at [28, 24] on link "Créatives" at bounding box center [19, 24] width 38 height 18
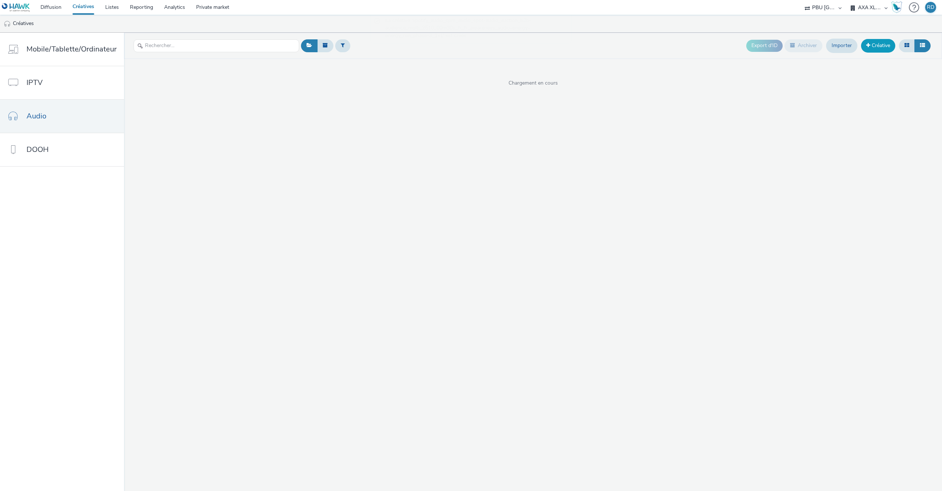
click at [867, 43] on link "Créative" at bounding box center [878, 45] width 34 height 13
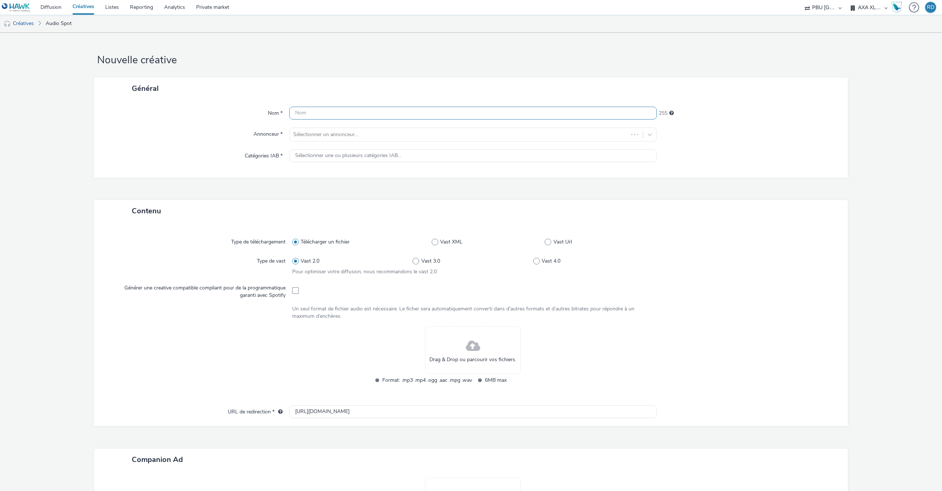
click at [499, 109] on input "text" at bounding box center [473, 113] width 368 height 13
paste input "spotify_audio_cpm_audio_spot-audio_auction_b2b-audience_multi_2510_00m30s_fr_fr…"
type input "spotify_audio_cpm_audio_spot-audio_auction_b2b-audience_multi_2510_00m30s_fr_fr…"
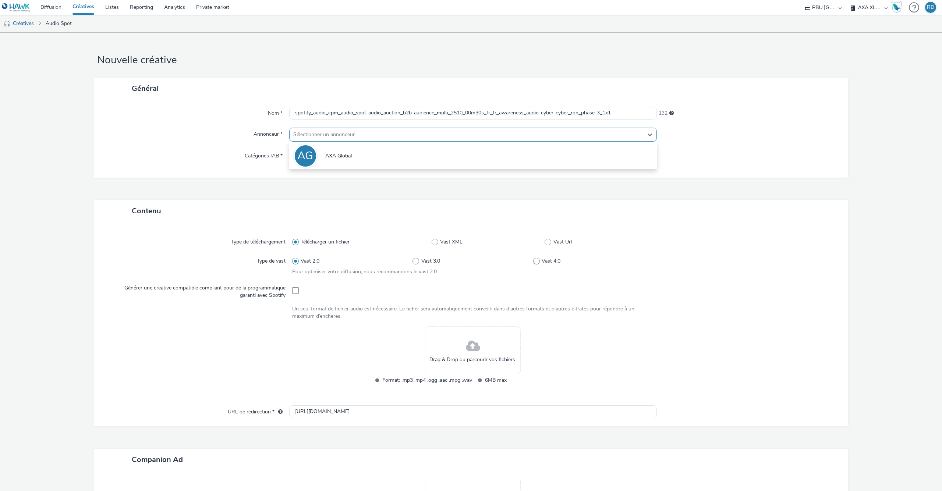
click at [432, 135] on div at bounding box center [466, 134] width 346 height 9
click at [354, 159] on li "AG AXA Global" at bounding box center [473, 155] width 368 height 25
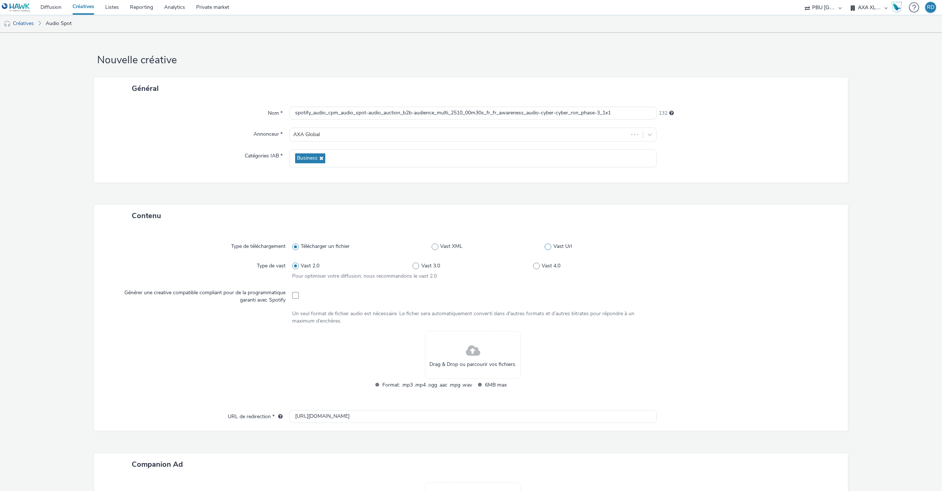
click at [546, 248] on span at bounding box center [548, 247] width 7 height 7
click at [546, 248] on input "Vast Url" at bounding box center [547, 246] width 5 height 5
radio input "false"
radio input "true"
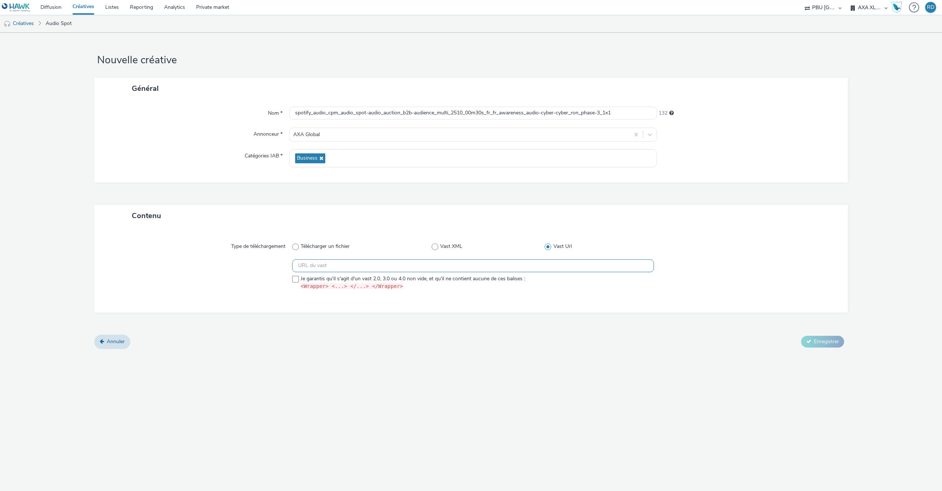
click at [452, 268] on input "text" at bounding box center [473, 265] width 362 height 13
paste input "https://ad.doubleclick.net/ddm/pfadx/N105603.159072SPOTIFY2/B34163124.430485911…"
type input "https://ad.doubleclick.net/ddm/pfadx/N105603.159072SPOTIFY2/B34163124.430485911…"
click at [290, 280] on div at bounding box center [199, 276] width 185 height 34
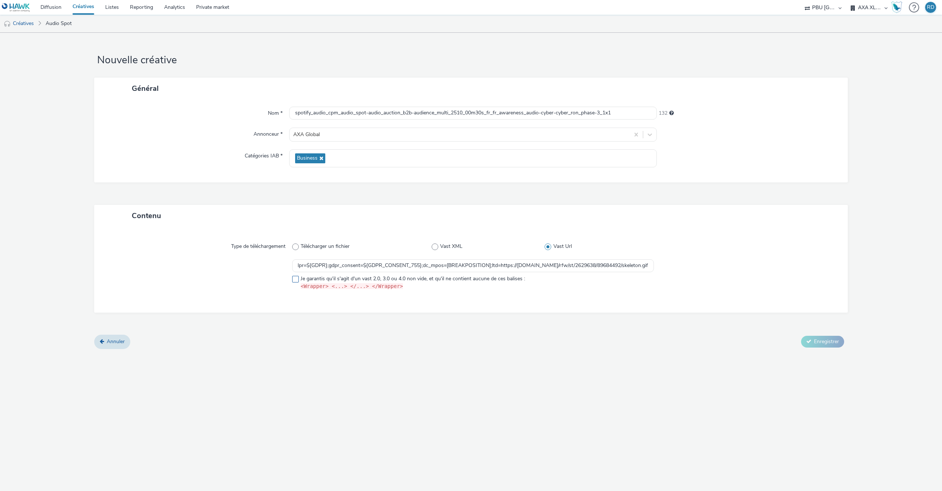
click at [295, 282] on span at bounding box center [295, 279] width 7 height 7
checkbox input "true"
click at [833, 340] on span "Enregistrer" at bounding box center [826, 341] width 25 height 7
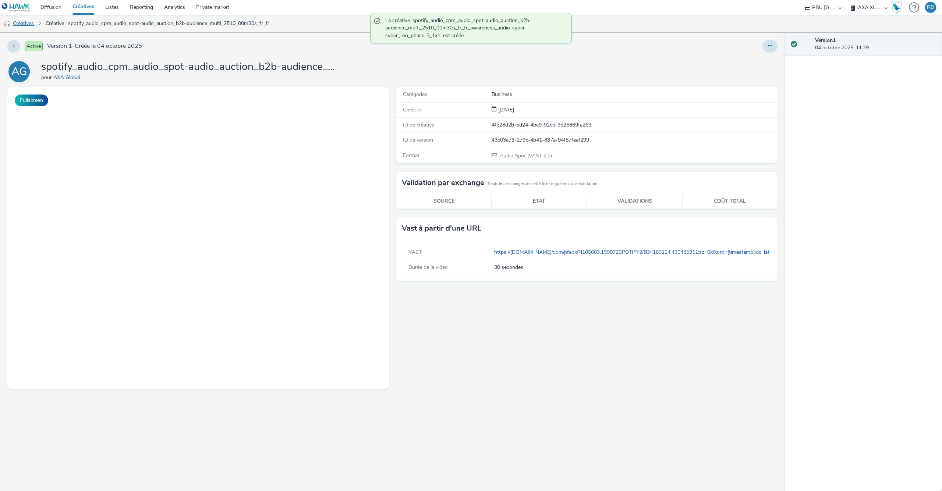
click at [32, 22] on link "Créatives" at bounding box center [19, 24] width 38 height 18
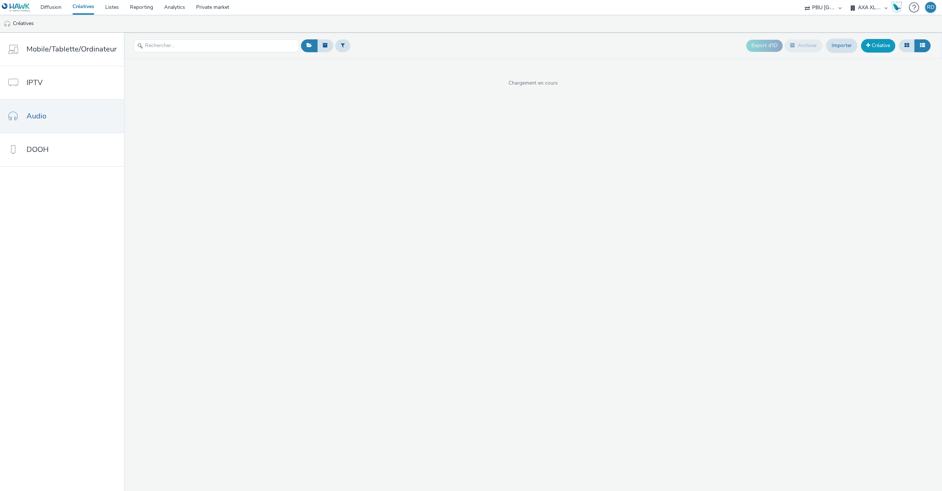
click at [882, 47] on link "Créative" at bounding box center [878, 45] width 34 height 13
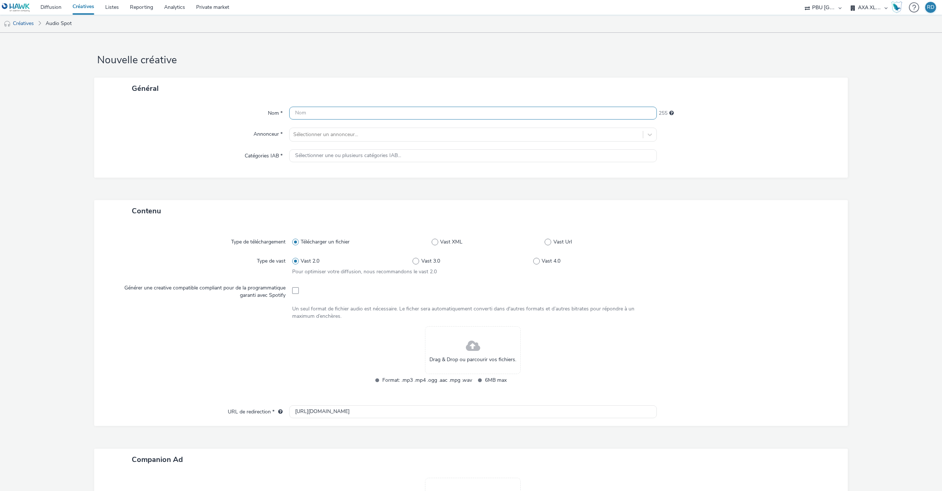
click at [340, 110] on input "text" at bounding box center [473, 113] width 368 height 13
paste input "soundcast_audio_cpm_audio_spot-audio_auction_b2b-audience_multi_2510_00m30s_de_…"
type input "soundcast_audio_cpm_audio_spot-audio_auction_b2b-audience_multi_2510_00m30s_de_…"
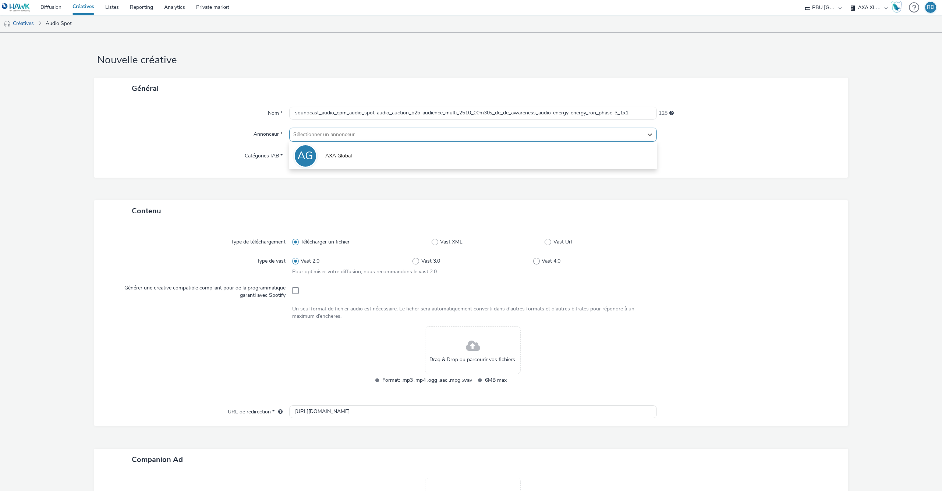
click at [350, 131] on div at bounding box center [466, 134] width 346 height 9
click at [346, 151] on li "AG AXA Global" at bounding box center [473, 155] width 368 height 25
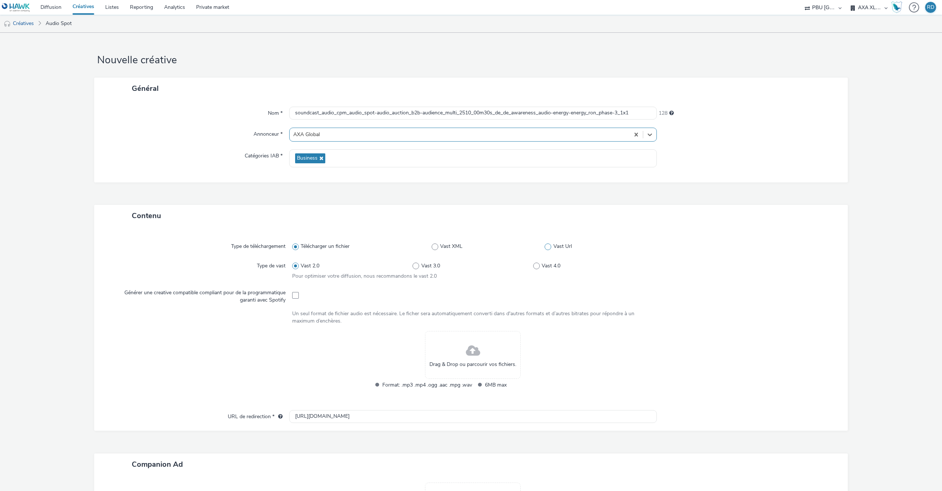
click at [548, 247] on span at bounding box center [548, 247] width 7 height 7
click at [548, 247] on input "Vast Url" at bounding box center [547, 246] width 5 height 5
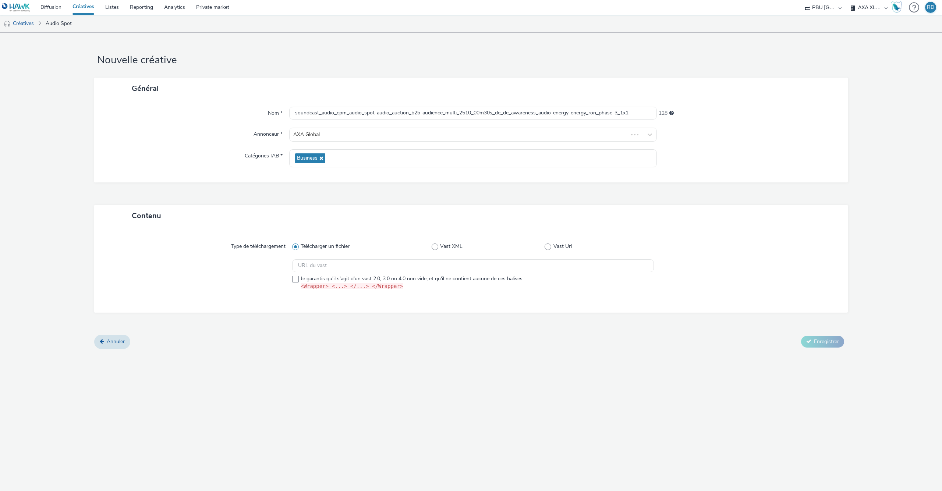
radio input "false"
radio input "true"
click at [386, 267] on input "text" at bounding box center [473, 265] width 362 height 13
paste input "https://ad.doubleclick.net/ddm/pfadx/N105603.5469132FR_SOUNDCAST-REGI/B34076249…"
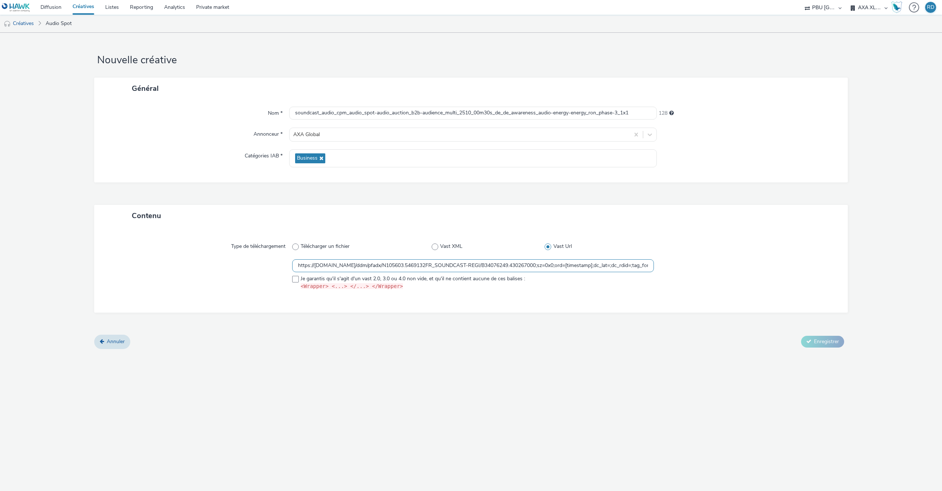
scroll to position [0, 517]
type input "https://ad.doubleclick.net/ddm/pfadx/N105603.5469132FR_SOUNDCAST-REGI/B34076249…"
click at [298, 280] on span at bounding box center [295, 279] width 7 height 7
checkbox input "true"
click at [829, 340] on span "Enregistrer" at bounding box center [826, 341] width 25 height 7
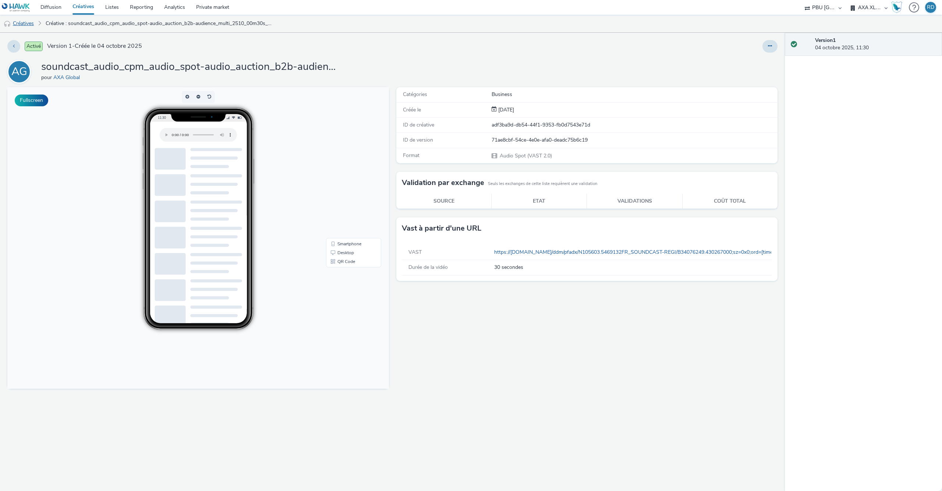
click at [22, 24] on link "Créatives" at bounding box center [19, 24] width 38 height 18
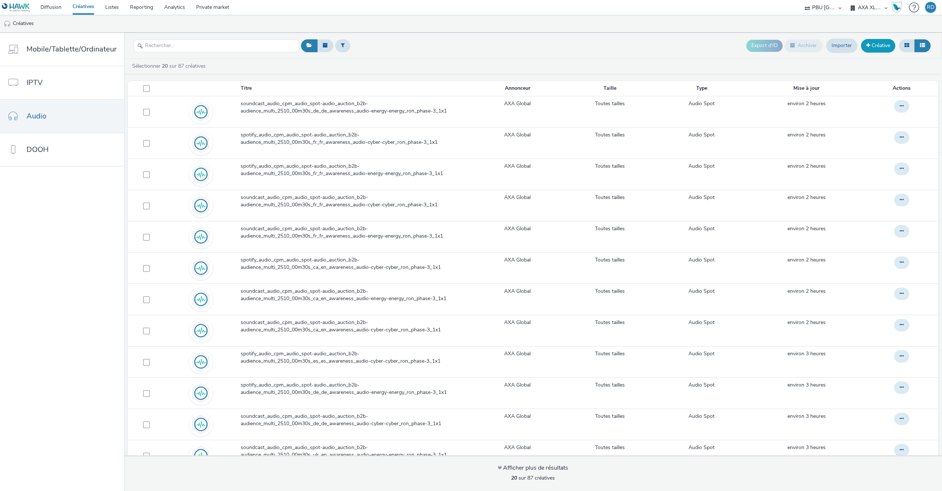
click at [872, 46] on link "Créative" at bounding box center [878, 45] width 34 height 13
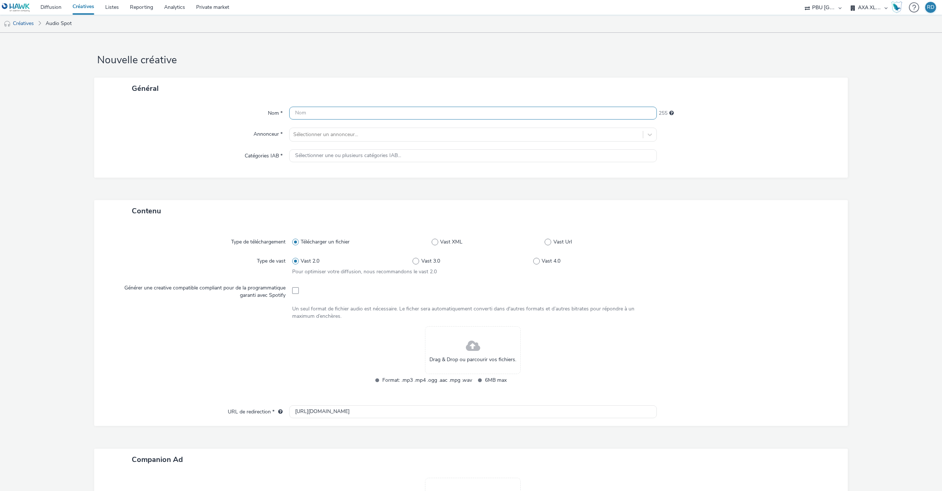
click at [363, 112] on input "text" at bounding box center [473, 113] width 368 height 13
paste input "soundcast_audio_cpm_audio_spot-audio_auction_b2b-audience_multi_2510_00m30s_de_…"
type input "soundcast_audio_cpm_audio_spot-audio_auction_b2b-audience_multi_2510_00m30s_de_…"
click at [549, 242] on span at bounding box center [548, 242] width 7 height 7
click at [549, 242] on input "Vast Url" at bounding box center [547, 242] width 5 height 5
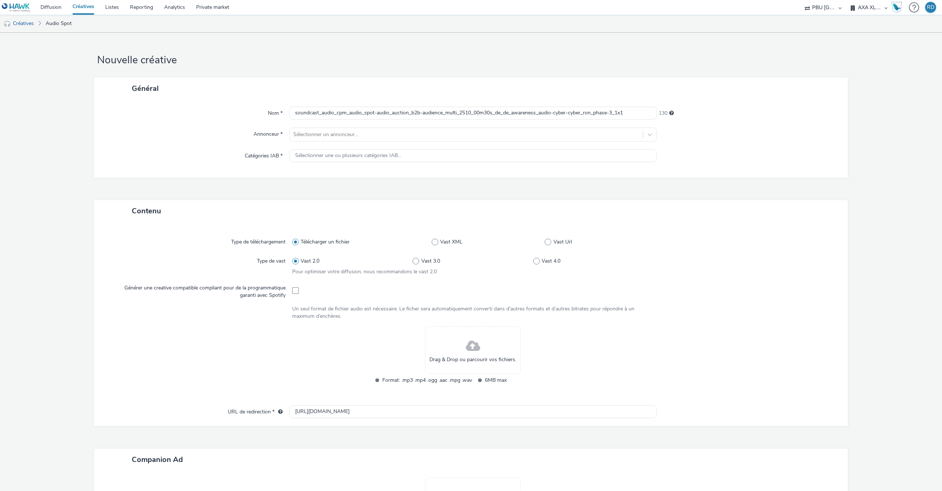
radio input "false"
radio input "true"
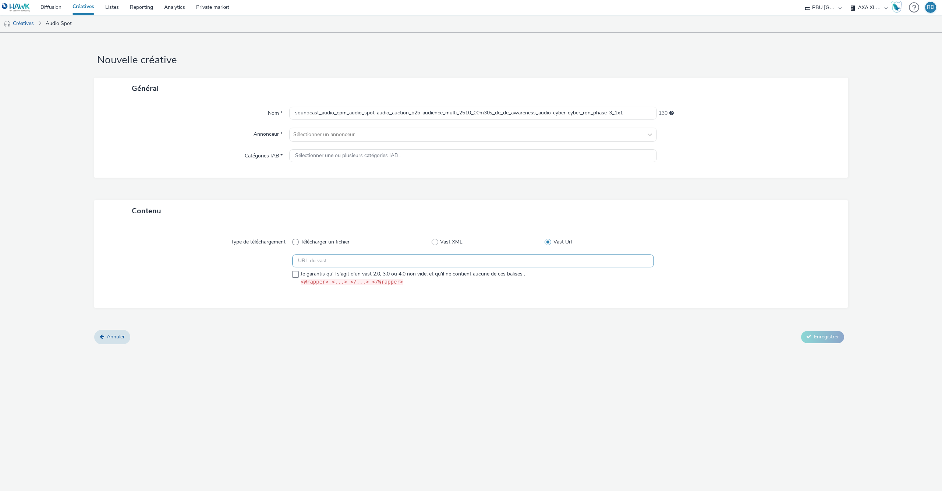
click at [437, 262] on input "text" at bounding box center [473, 261] width 362 height 13
paste input "https://ad.doubleclick.net/ddm/pfadx/N105603.5469132FR_SOUNDCAST-REGI/B34076249…"
type input "https://ad.doubleclick.net/ddm/pfadx/N105603.5469132FR_SOUNDCAST-REGI/B34076249…"
click at [297, 275] on span at bounding box center [295, 274] width 7 height 7
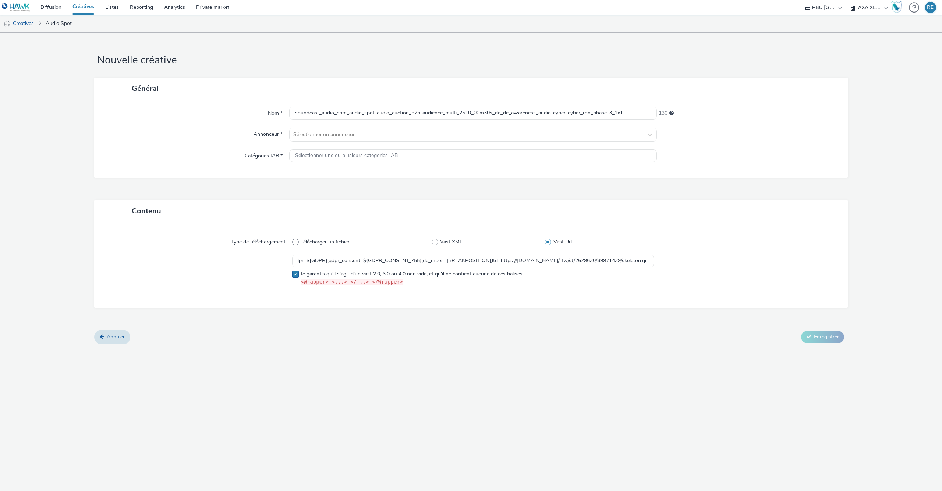
checkbox input "true"
click at [314, 129] on div "Sélectionner un annonceur..." at bounding box center [466, 135] width 353 height 12
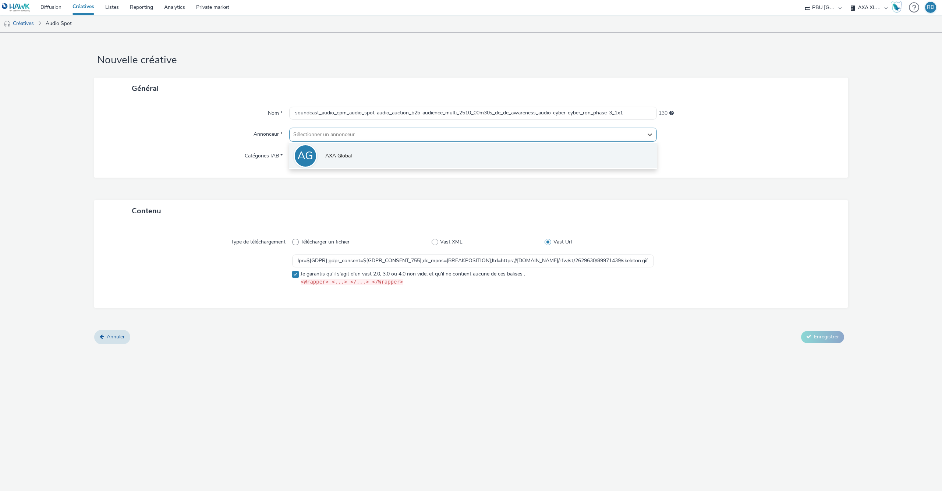
click at [322, 153] on li "AG AXA Global" at bounding box center [473, 155] width 368 height 25
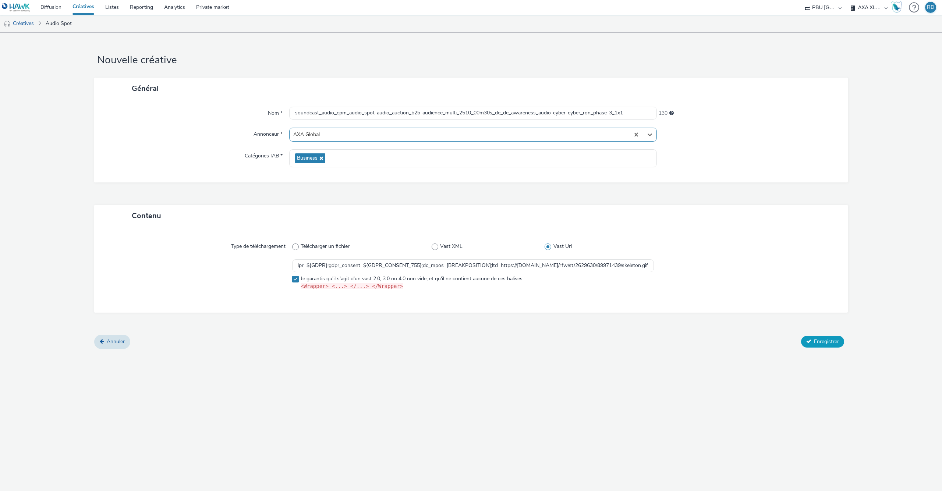
click at [823, 345] on span "Enregistrer" at bounding box center [826, 341] width 25 height 7
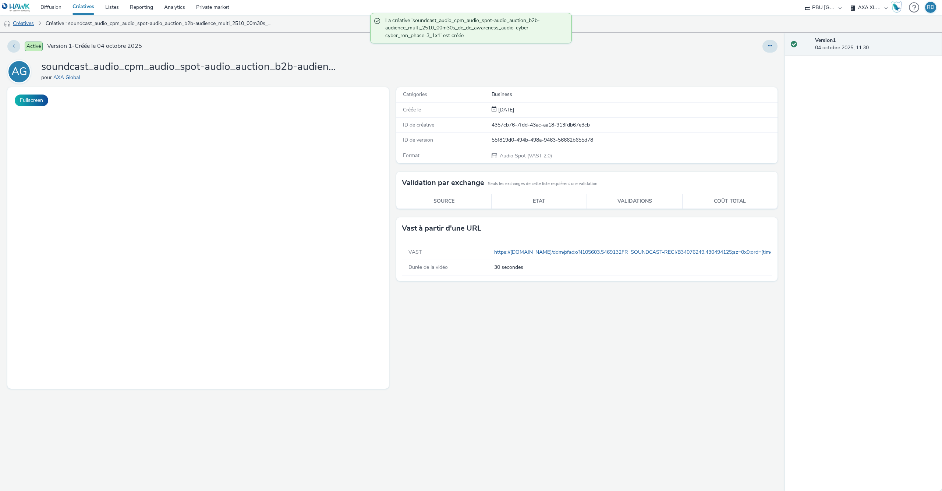
click at [28, 23] on link "Créatives" at bounding box center [19, 24] width 38 height 18
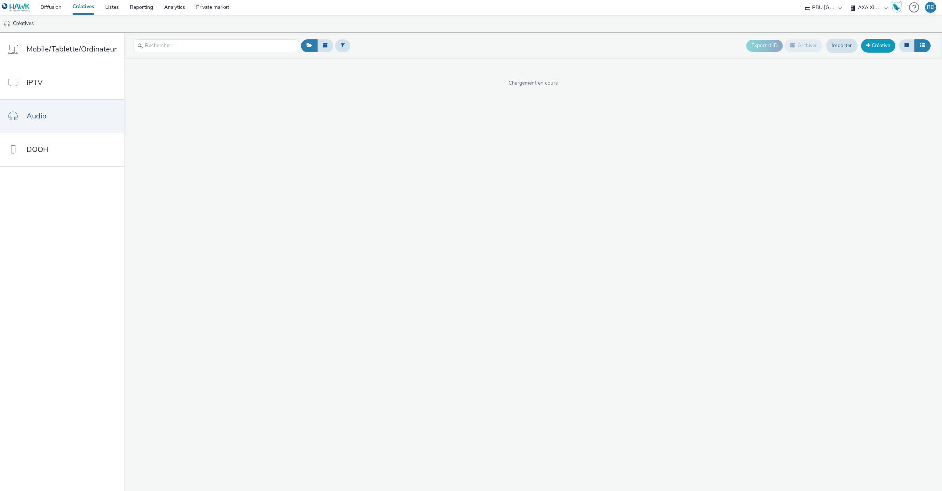
click at [881, 43] on link "Créative" at bounding box center [878, 45] width 34 height 13
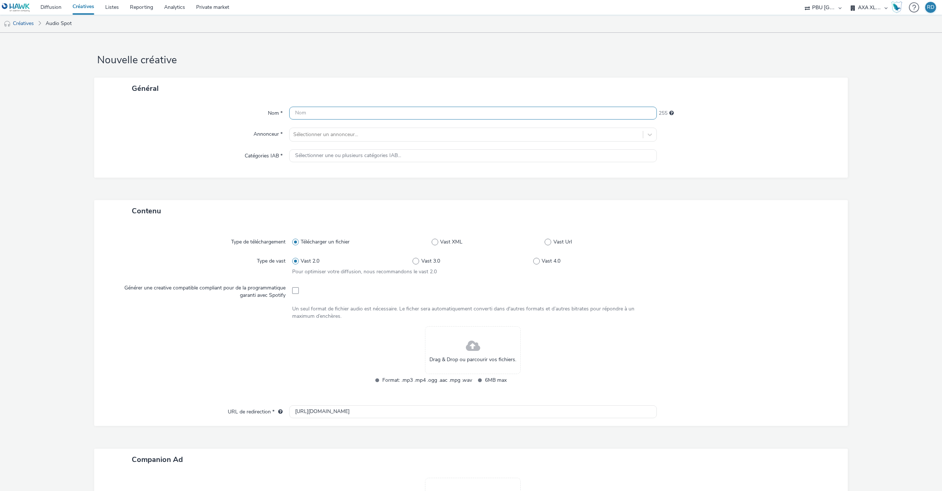
click at [346, 114] on input "text" at bounding box center [473, 113] width 368 height 13
paste input "spotify_audio_cpm_audio_spot-audio_auction_b2b-audience_multi_2510_00m30s_de_de…"
type input "spotify_audio_cpm_audio_spot-audio_auction_b2b-audience_multi_2510_00m30s_de_de…"
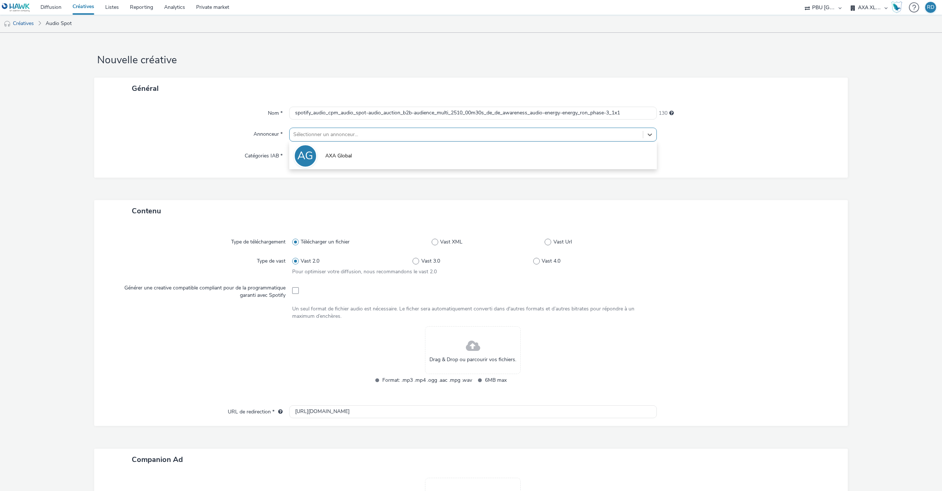
click at [349, 136] on div at bounding box center [466, 134] width 346 height 9
click at [343, 155] on span "AXA Global" at bounding box center [338, 155] width 26 height 7
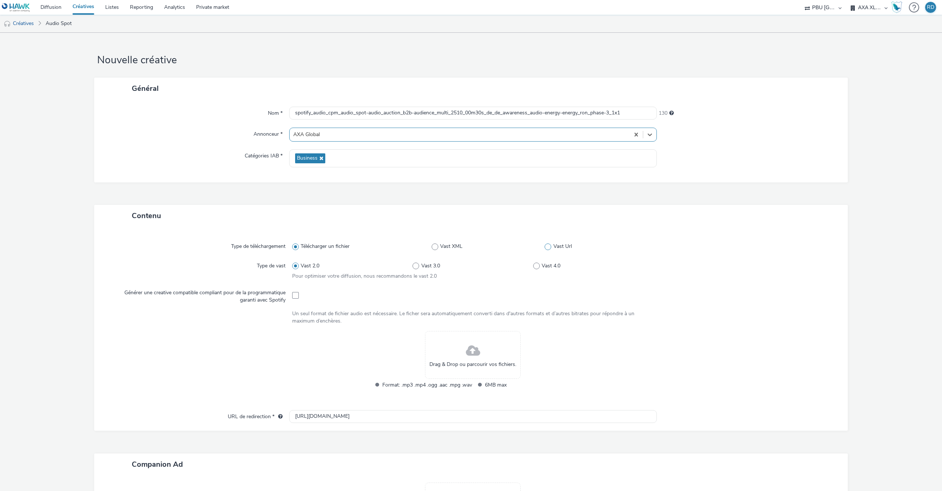
click at [547, 246] on span at bounding box center [548, 247] width 7 height 7
click at [547, 246] on input "Vast Url" at bounding box center [547, 246] width 5 height 5
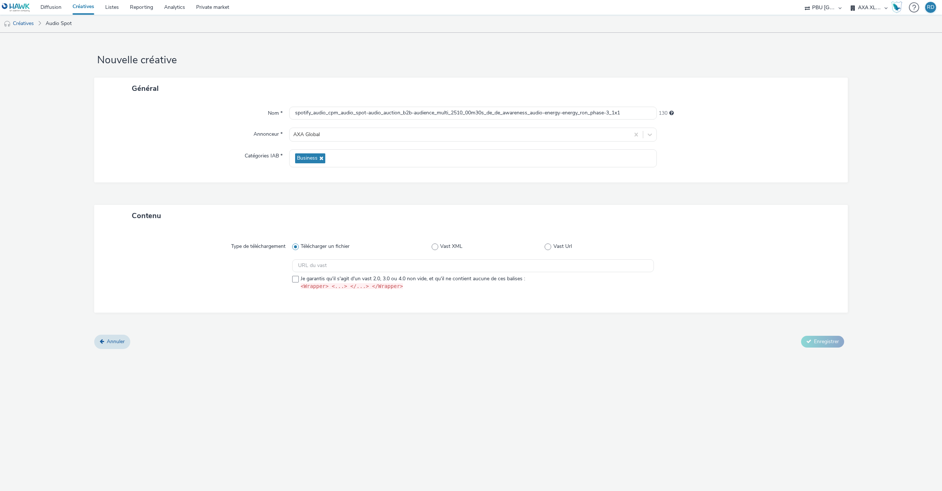
radio input "false"
radio input "true"
click at [290, 281] on div at bounding box center [199, 276] width 185 height 34
click at [293, 281] on span at bounding box center [295, 279] width 7 height 7
checkbox input "true"
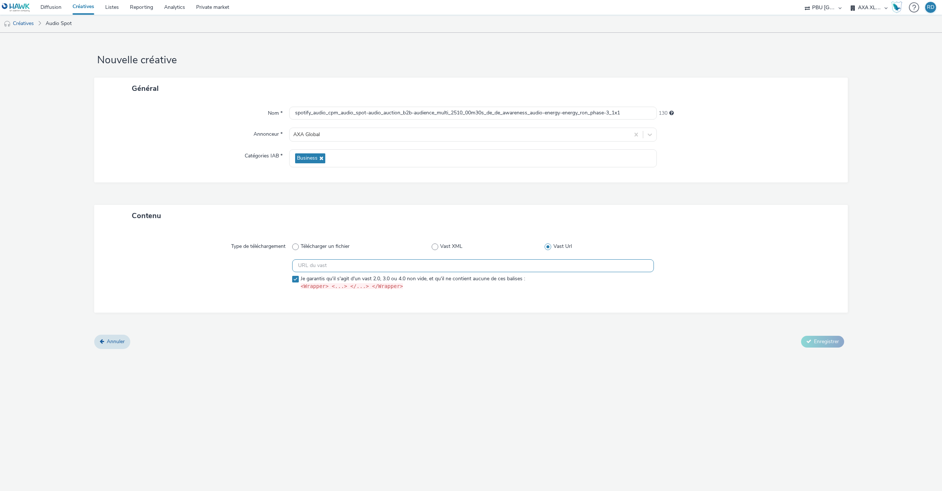
click at [359, 264] on input "text" at bounding box center [473, 265] width 362 height 13
paste input "https://ad.doubleclick.net/ddm/pfadx/N105603.159072SPOTIFY2/B34076249.430267027…"
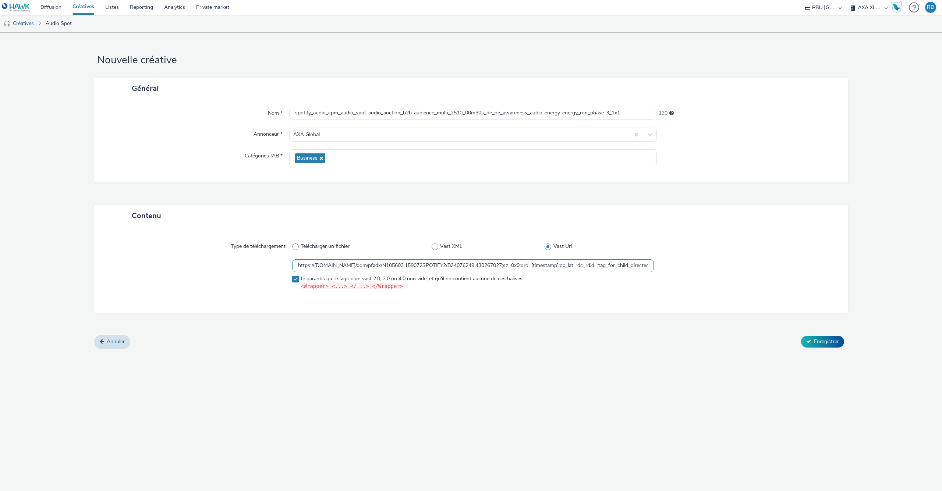
scroll to position [0, 484]
type input "https://ad.doubleclick.net/ddm/pfadx/N105603.159072SPOTIFY2/B34076249.430267027…"
click at [823, 339] on span "Enregistrer" at bounding box center [826, 341] width 25 height 7
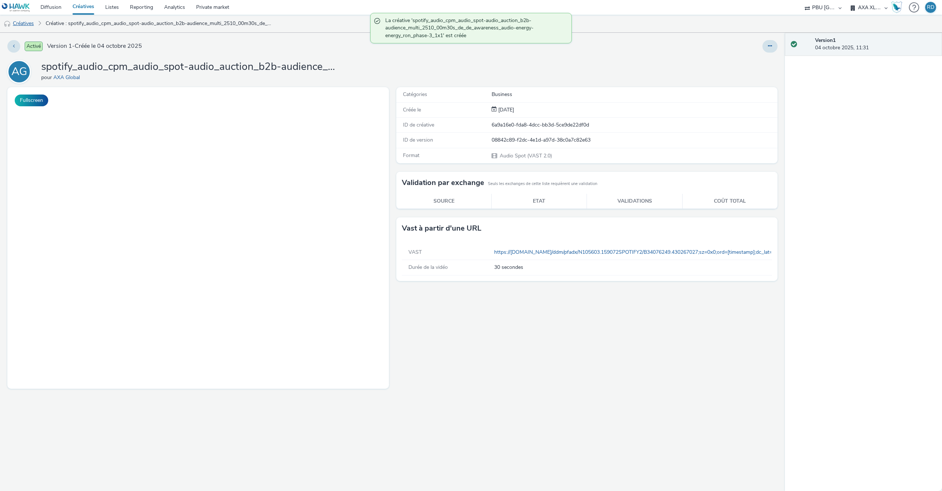
click at [24, 25] on link "Créatives" at bounding box center [19, 24] width 38 height 18
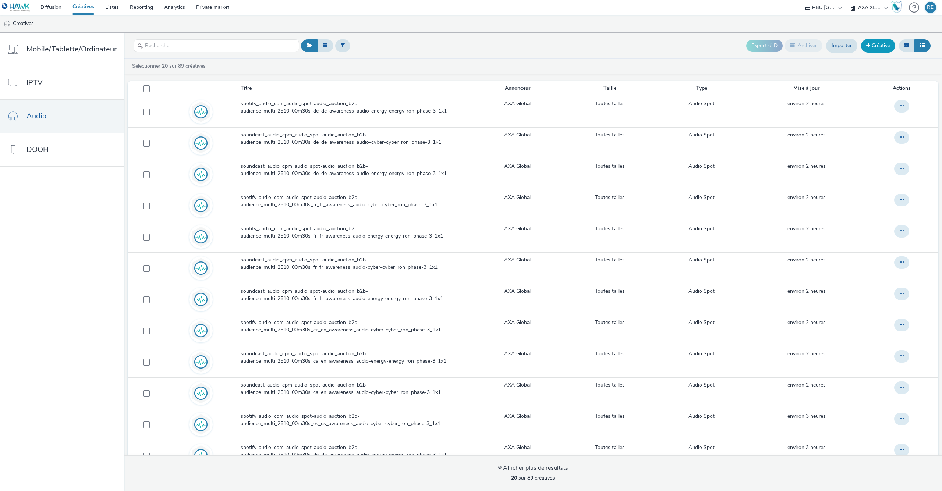
click at [877, 52] on link "Créative" at bounding box center [878, 45] width 34 height 13
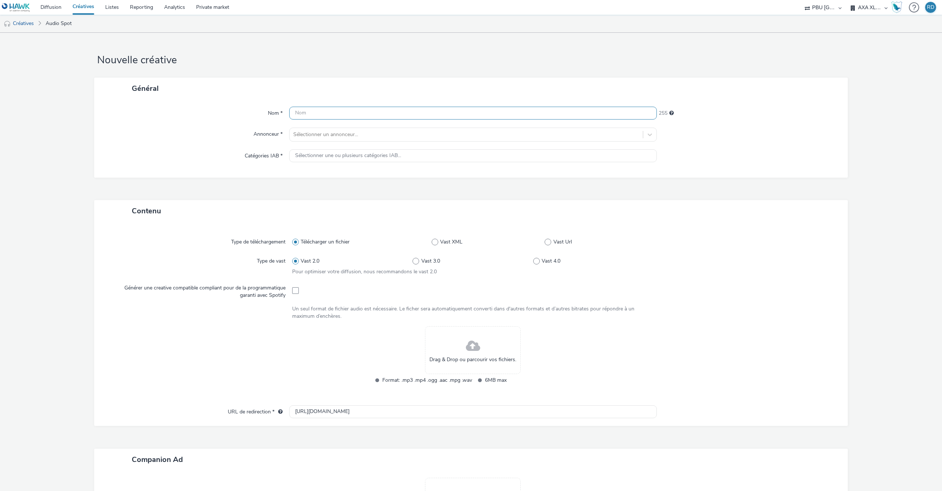
click at [591, 110] on input "text" at bounding box center [473, 113] width 368 height 13
paste input "spotify_audio_cpm_audio_spot-audio_auction_b2b-audience_multi_2510_00m30s_de_de…"
type input "spotify_audio_cpm_audio_spot-audio_auction_b2b-audience_multi_2510_00m30s_de_de…"
click at [549, 136] on div at bounding box center [466, 134] width 346 height 9
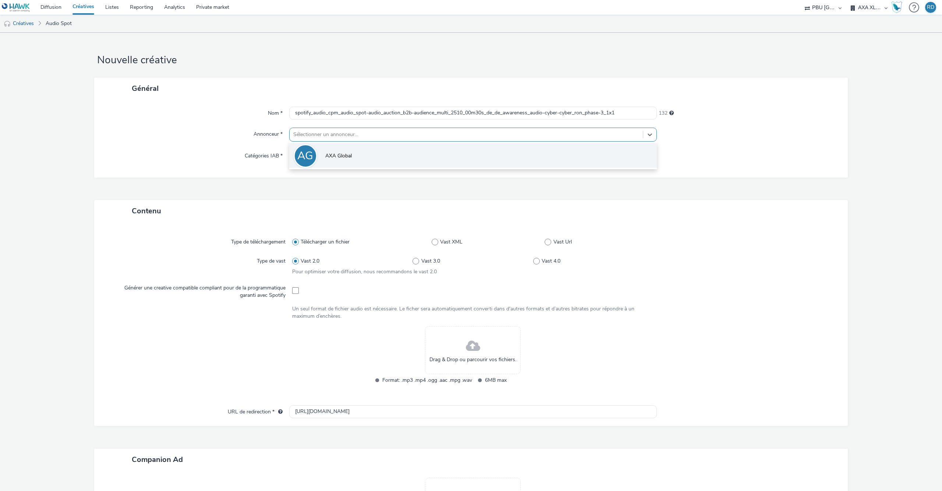
click at [470, 158] on li "AG AXA Global" at bounding box center [473, 155] width 368 height 25
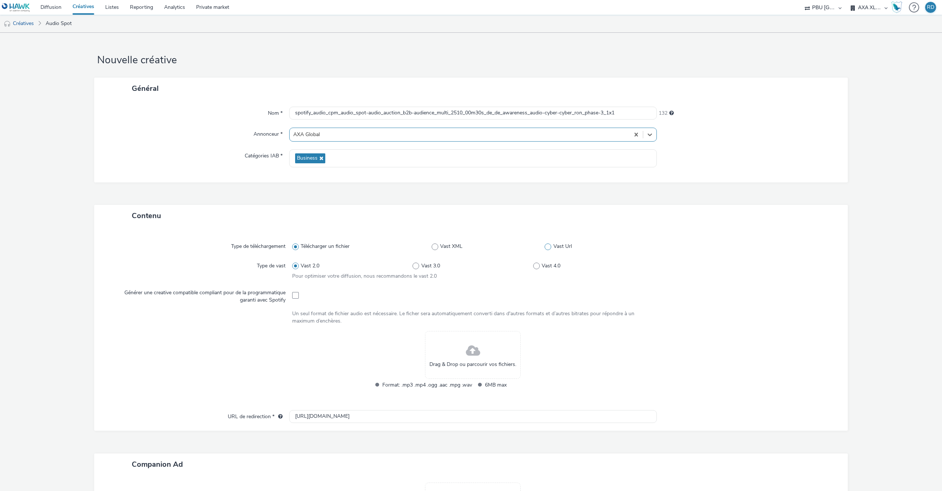
click at [548, 245] on span at bounding box center [548, 247] width 7 height 7
click at [548, 245] on input "Vast Url" at bounding box center [547, 246] width 5 height 5
radio input "false"
radio input "true"
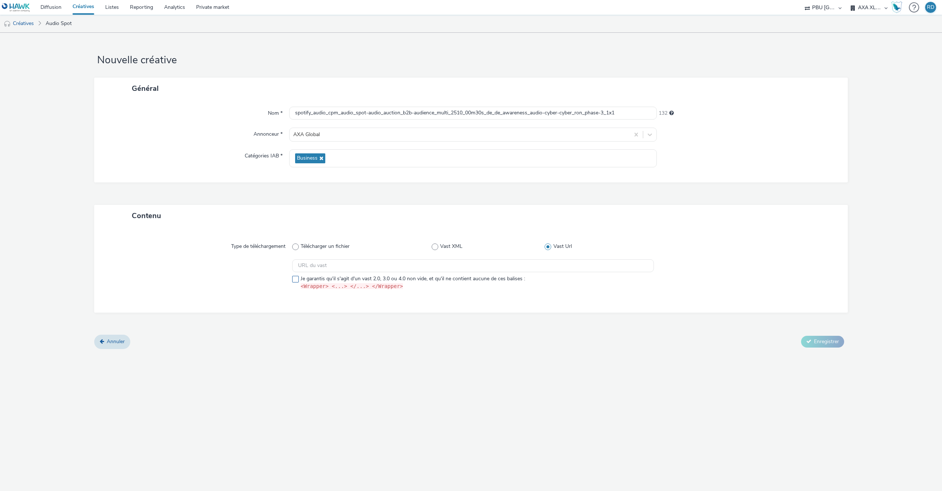
click at [300, 278] on label "Je garantis qu'il s'agit d'un vast 2.0, 3.0 ou 4.0 non vide, et qu'il ne contie…" at bounding box center [473, 282] width 362 height 15
checkbox input "true"
click at [339, 268] on input "text" at bounding box center [473, 265] width 362 height 13
paste input "https://ad.doubleclick.net/ddm/pfadx/N105603.159072SPOTIFY2/B34076249.430494626…"
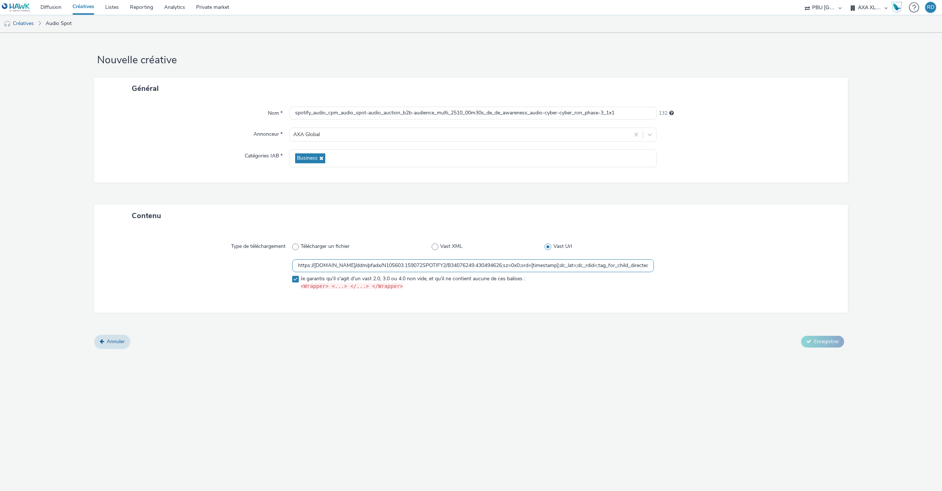
scroll to position [0, 484]
type input "https://ad.doubleclick.net/ddm/pfadx/N105603.159072SPOTIFY2/B34076249.430494626…"
click at [815, 341] on span "Enregistrer" at bounding box center [826, 341] width 25 height 7
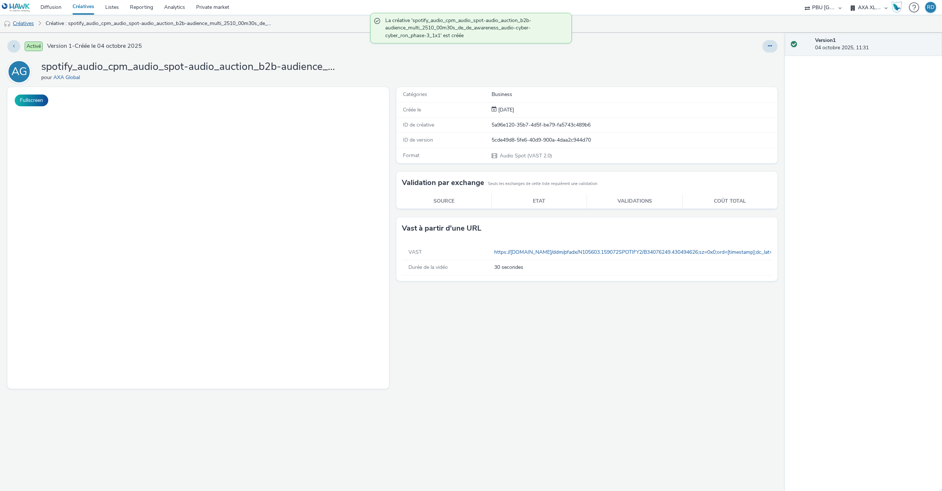
click at [25, 28] on link "Créatives" at bounding box center [19, 24] width 38 height 18
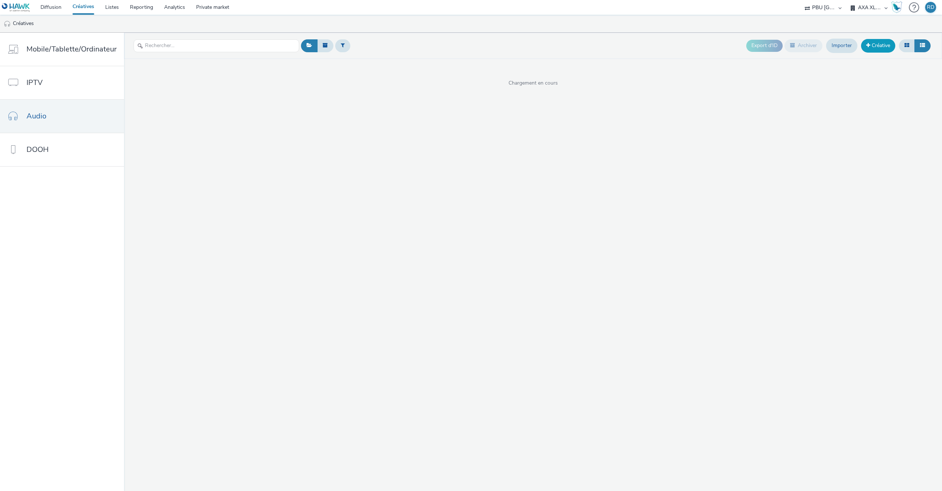
click at [886, 44] on link "Créative" at bounding box center [878, 45] width 34 height 13
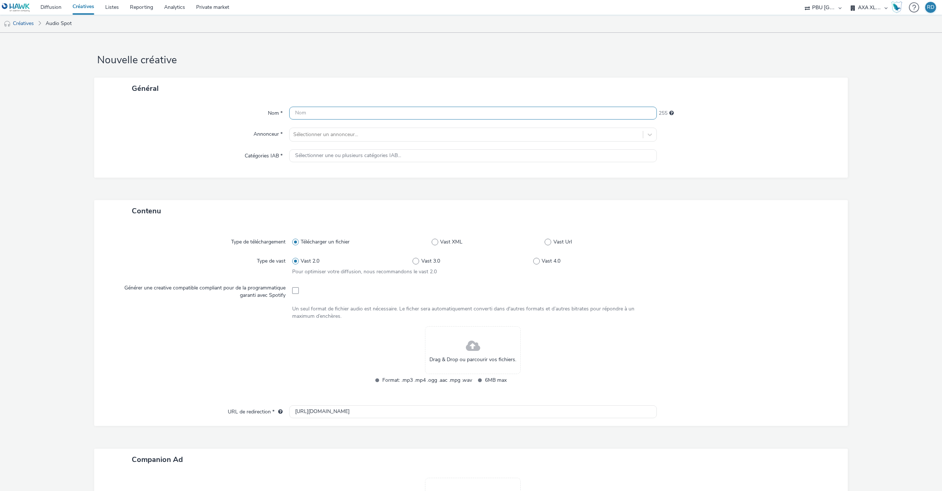
click at [408, 112] on input "text" at bounding box center [473, 113] width 368 height 13
paste input "soundcast_audio_cpm_audio_spot-audio_auction_b2b-audience_multi_2510_00m30s_es_…"
type input "soundcast_audio_cpm_audio_spot-audio_auction_b2b-audience_multi_2510_00m30s_es_…"
click at [406, 138] on div at bounding box center [466, 134] width 346 height 9
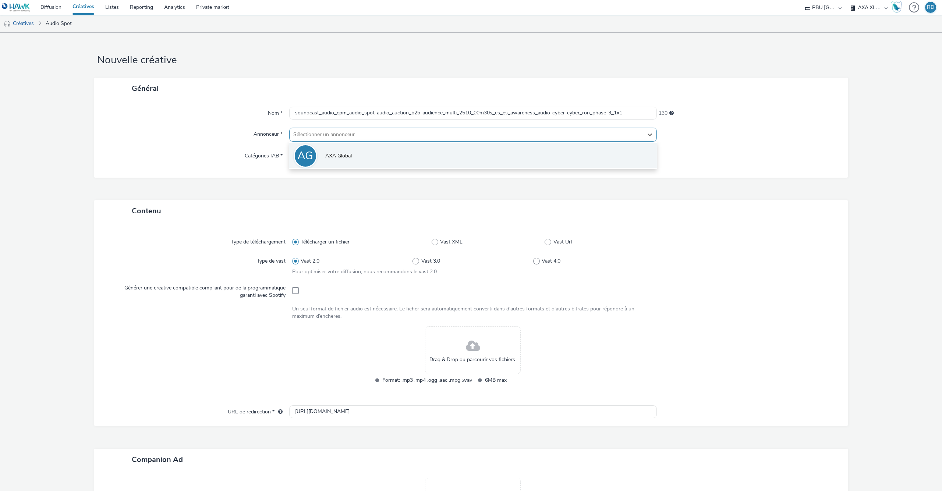
click at [381, 156] on li "AG AXA Global" at bounding box center [473, 155] width 368 height 25
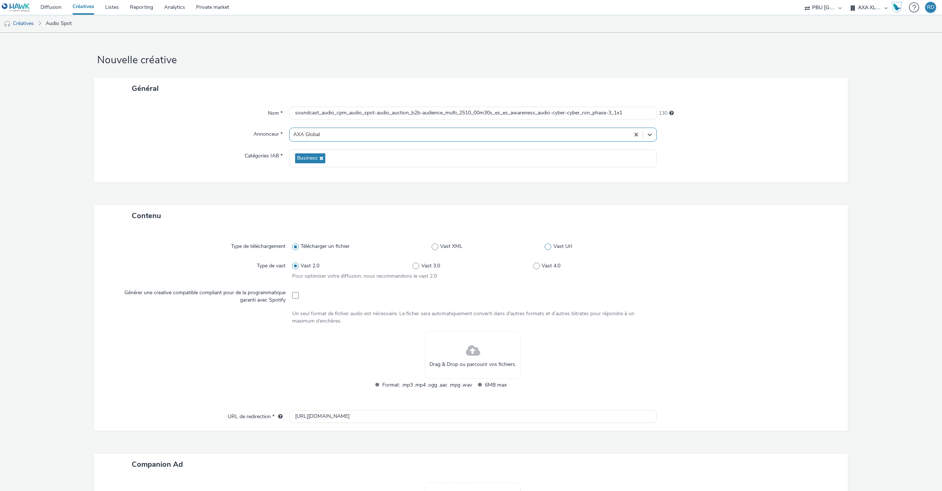
click at [555, 248] on span "Vast Url" at bounding box center [563, 246] width 18 height 7
click at [549, 248] on input "Vast Url" at bounding box center [547, 246] width 5 height 5
radio input "false"
radio input "true"
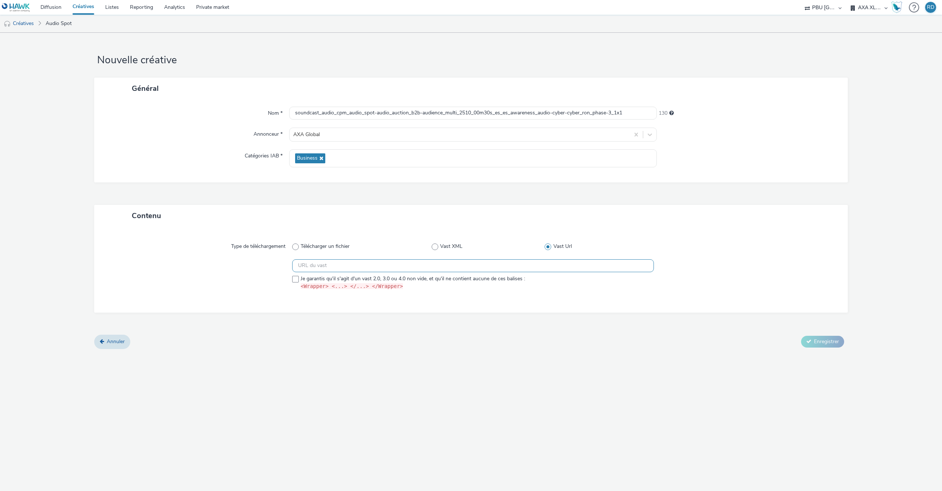
click at [453, 271] on input "text" at bounding box center [473, 265] width 362 height 13
paste input "https://ad.doubleclick.net/ddm/pfadx/N105603.5469132FR_SOUNDCAST-REGI/B34007635…"
type input "https://ad.doubleclick.net/ddm/pfadx/N105603.5469132FR_SOUNDCAST-REGI/B34007635…"
click at [297, 278] on span at bounding box center [295, 279] width 7 height 7
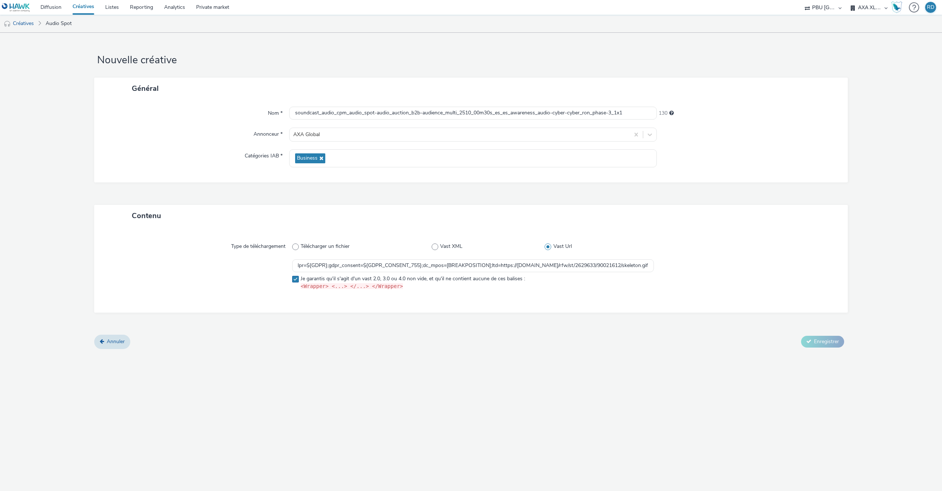
checkbox input "true"
click at [824, 346] on button "Enregistrer" at bounding box center [822, 342] width 43 height 12
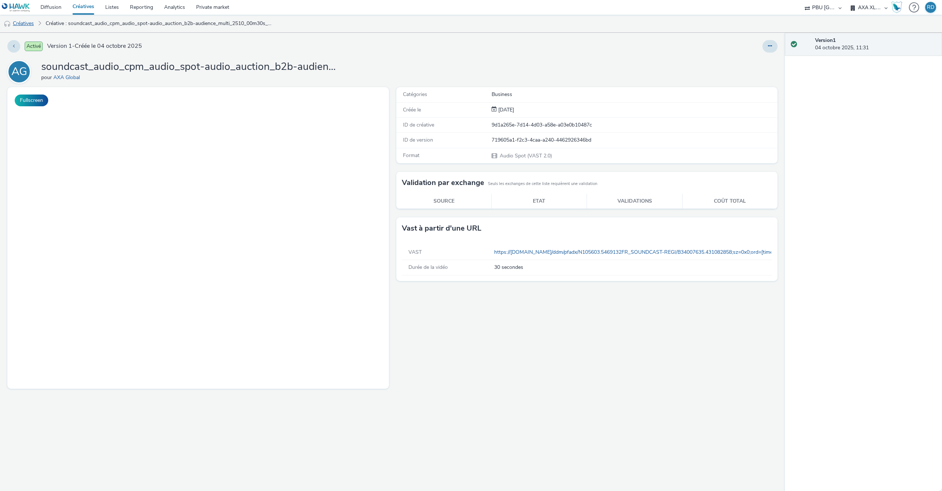
click at [25, 25] on link "Créatives" at bounding box center [19, 24] width 38 height 18
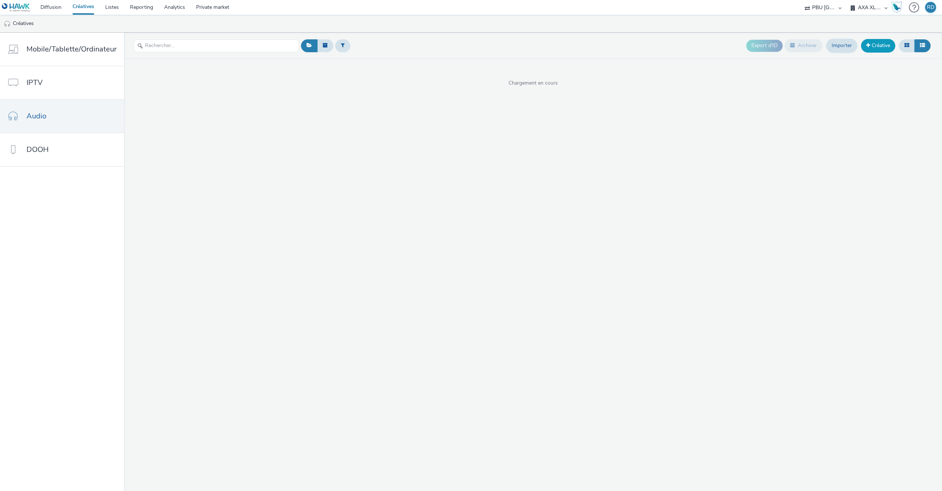
click at [883, 40] on link "Créative" at bounding box center [878, 45] width 34 height 13
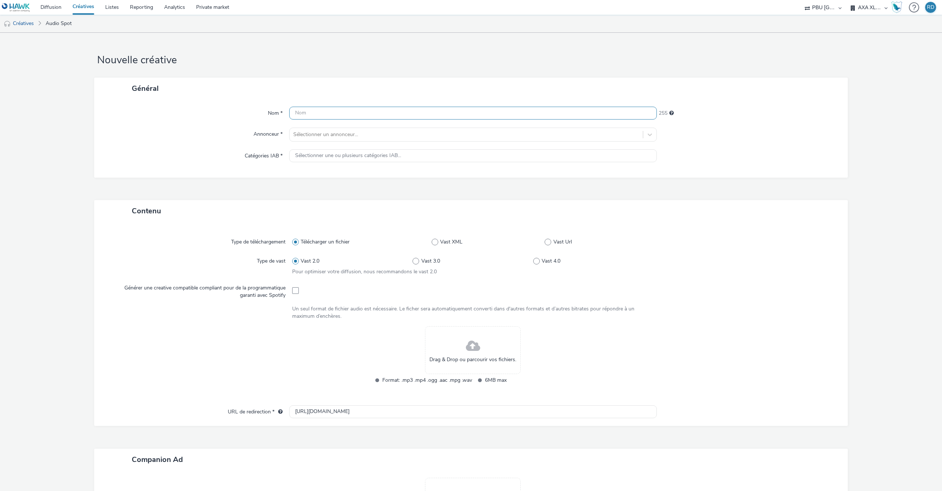
click at [510, 112] on input "text" at bounding box center [473, 113] width 368 height 13
paste input "soundcast_audio_cpm_audio_spot-audio_auction_b2b-audience_multi_2510_00m30s_es_…"
type input "soundcast_audio_cpm_audio_spot-audio_auction_b2b-audience_multi_2510_00m30s_es_…"
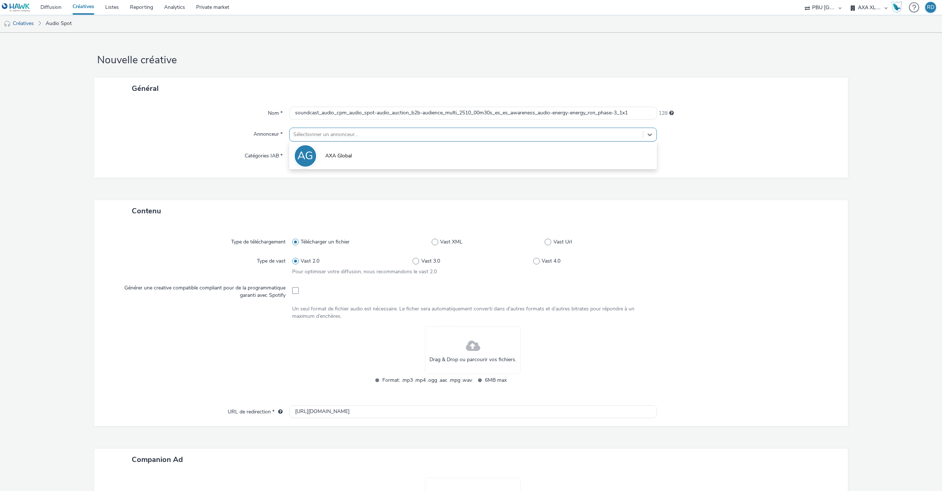
click at [457, 136] on div at bounding box center [466, 134] width 346 height 9
click at [405, 156] on li "AG AXA Global" at bounding box center [473, 155] width 368 height 25
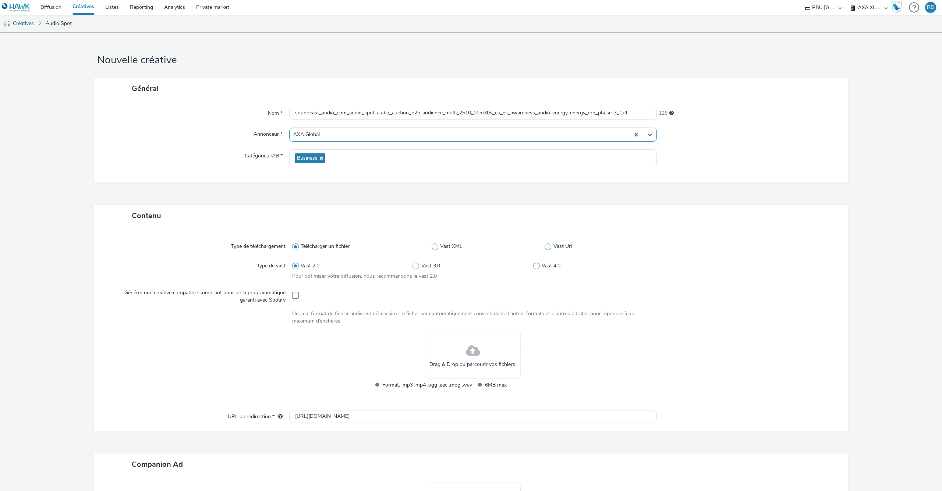
click at [549, 246] on span at bounding box center [548, 247] width 7 height 7
click at [549, 246] on input "Vast Url" at bounding box center [547, 246] width 5 height 5
radio input "false"
radio input "true"
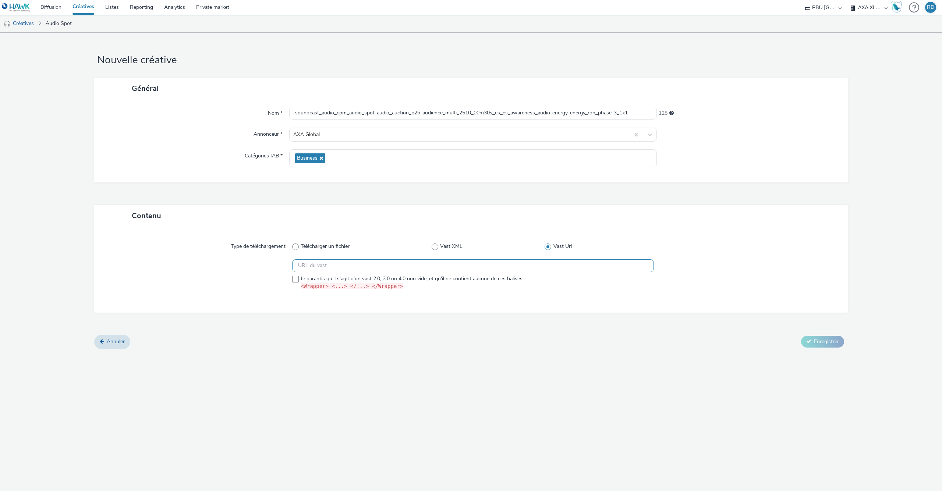
click at [513, 267] on input "text" at bounding box center [473, 265] width 362 height 13
paste input "https://ad.doubleclick.net/ddm/pfadx/N105603.5469132FR_SOUNDCAST-REGI/B34007635…"
type input "https://ad.doubleclick.net/ddm/pfadx/N105603.5469132FR_SOUNDCAST-REGI/B34007635…"
click at [296, 278] on span at bounding box center [295, 279] width 7 height 7
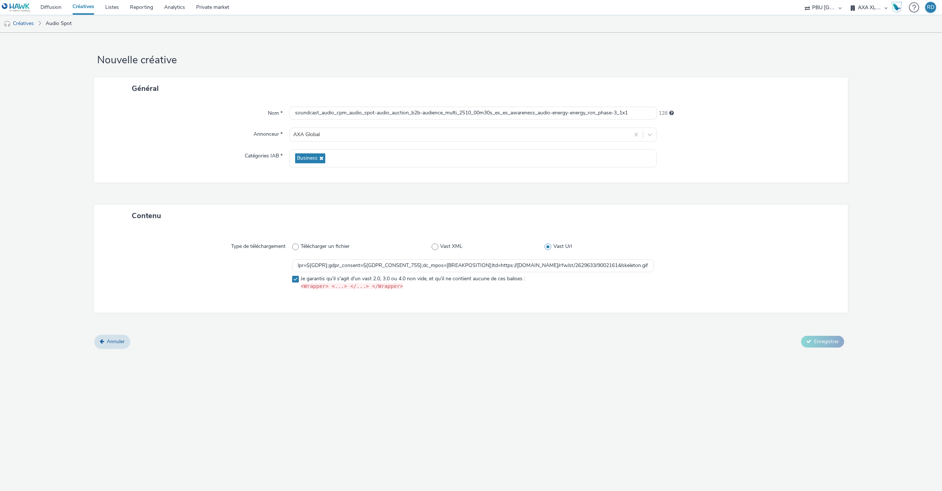
checkbox input "true"
click at [826, 342] on span "Enregistrer" at bounding box center [826, 341] width 25 height 7
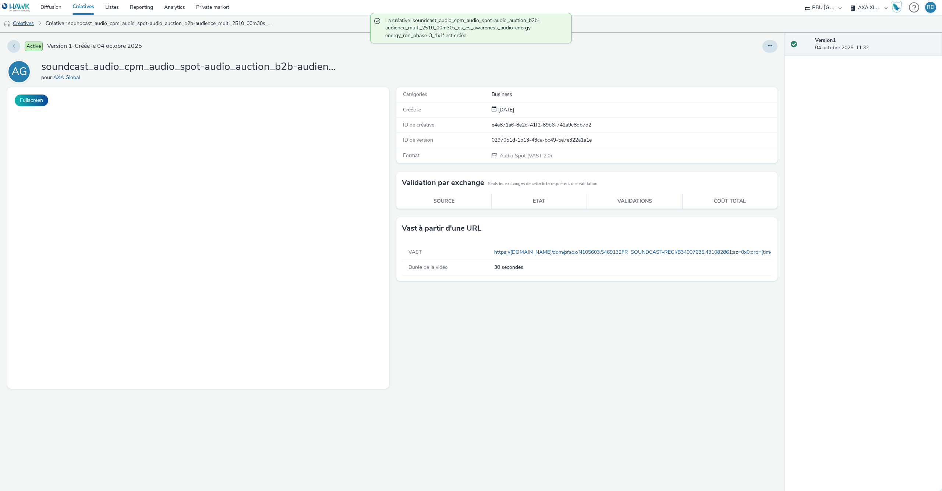
click at [33, 24] on link "Créatives" at bounding box center [19, 24] width 38 height 18
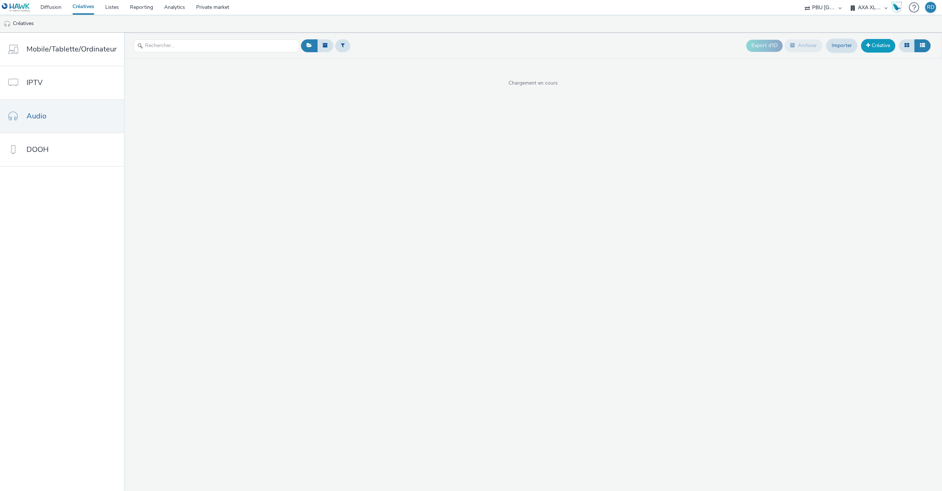
click at [876, 45] on link "Créative" at bounding box center [878, 45] width 34 height 13
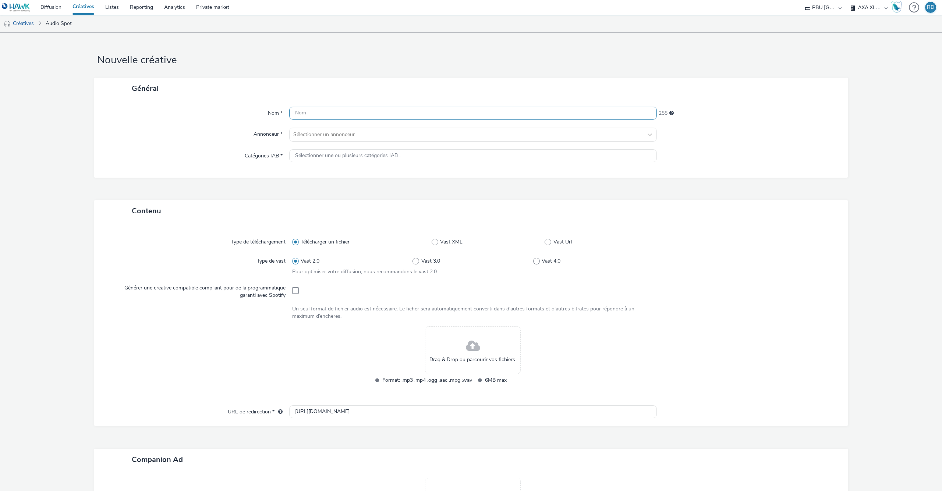
click at [581, 110] on input "text" at bounding box center [473, 113] width 368 height 13
paste input "spotify_audio_cpm_audio_spot-audio_auction_b2b-audience_multi_2510_00m30s_es_es…"
type input "spotify_audio_cpm_audio_spot-audio_auction_b2b-audience_multi_2510_00m30s_es_es…"
click at [549, 242] on span at bounding box center [548, 242] width 7 height 7
click at [549, 242] on input "Vast Url" at bounding box center [547, 242] width 5 height 5
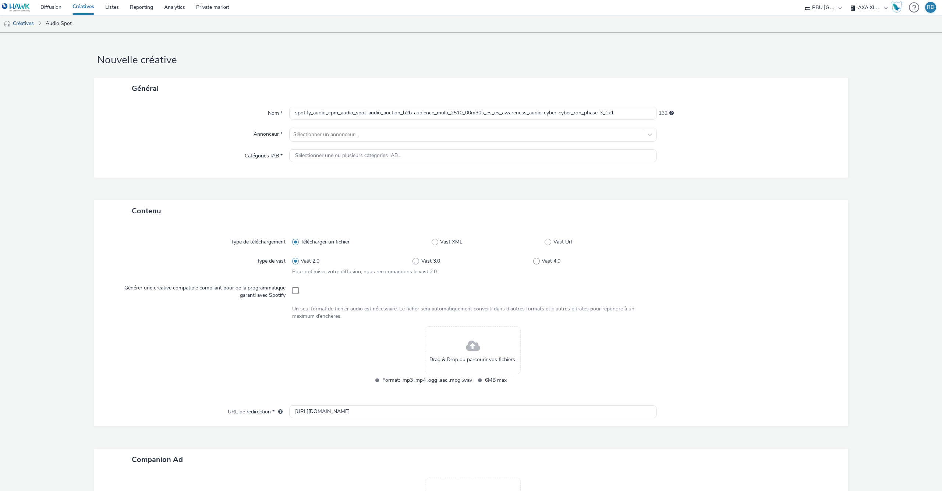
radio input "false"
radio input "true"
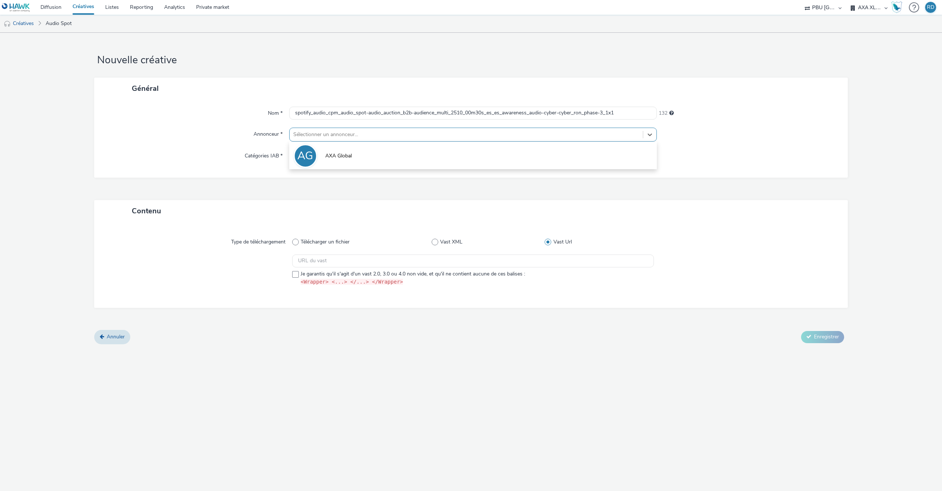
click at [372, 137] on div at bounding box center [466, 134] width 346 height 9
click at [357, 157] on li "AG AXA Global" at bounding box center [473, 155] width 368 height 25
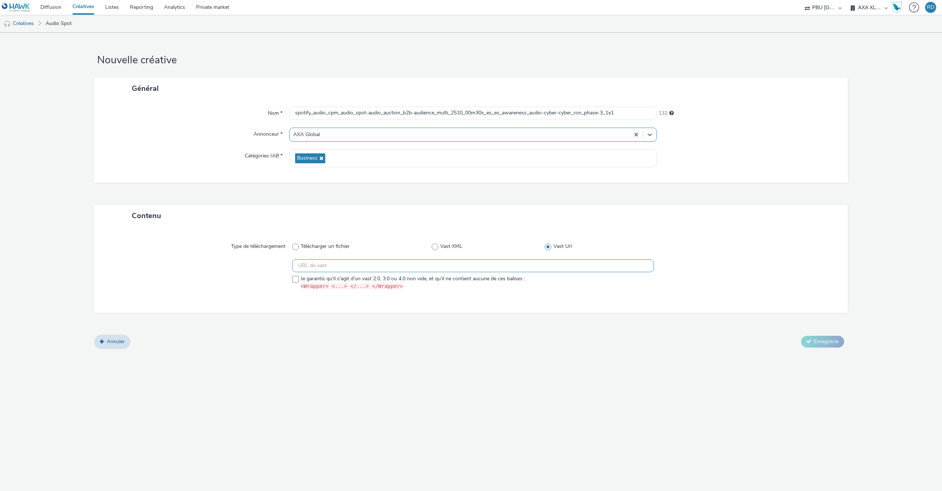
click at [430, 268] on input "text" at bounding box center [473, 265] width 362 height 13
paste input "https://ad.doubleclick.net/ddm/pfadx/N105603.159072SPOTIFY2/B34007635.431082870…"
type input "https://ad.doubleclick.net/ddm/pfadx/N105603.159072SPOTIFY2/B34007635.431082870…"
click at [292, 283] on div at bounding box center [199, 276] width 185 height 34
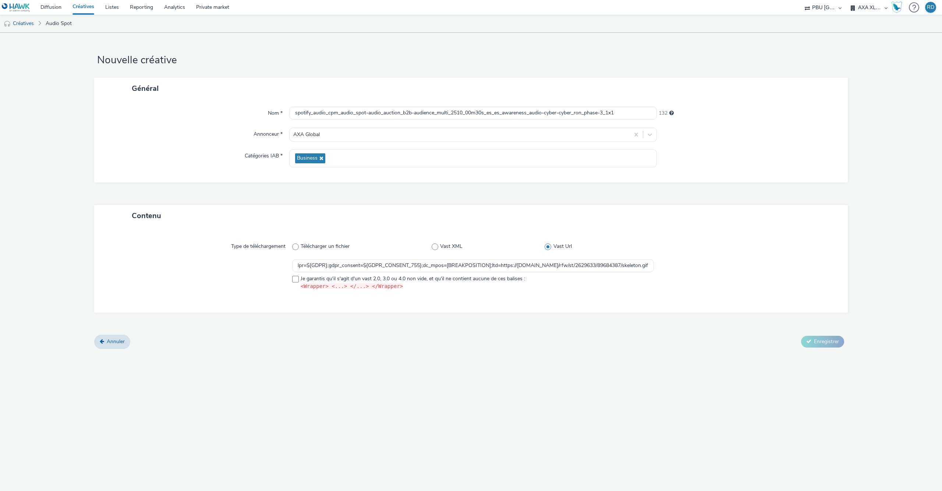
click at [377, 276] on div "https://ad.doubleclick.net/ddm/pfadx/N105603.159072SPOTIFY2/B34007635.431082870…" at bounding box center [473, 274] width 362 height 31
click at [297, 279] on span at bounding box center [295, 279] width 7 height 7
checkbox input "true"
click at [813, 344] on button "Enregistrer" at bounding box center [822, 342] width 43 height 12
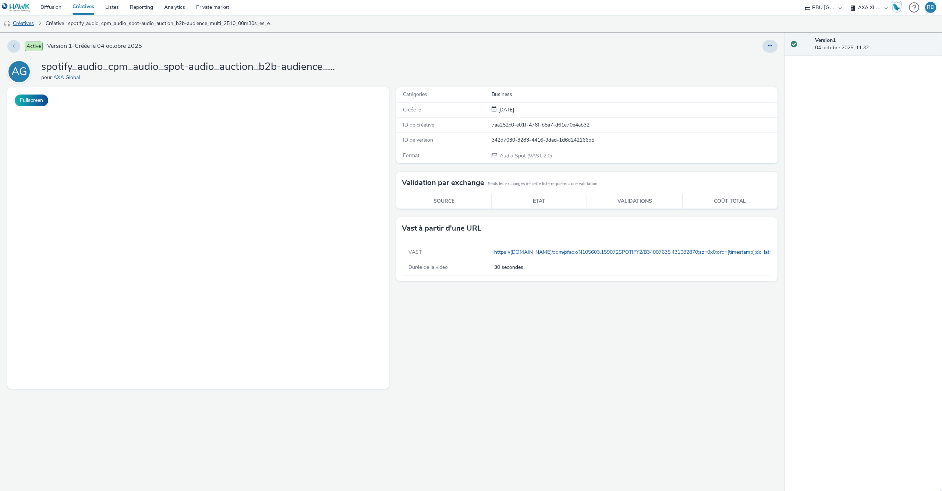
click at [28, 25] on link "Créatives" at bounding box center [19, 24] width 38 height 18
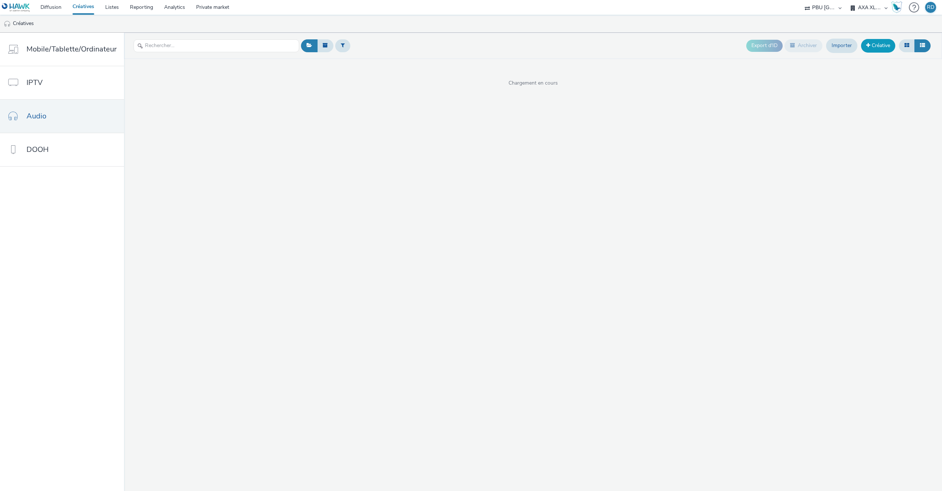
click at [873, 47] on link "Créative" at bounding box center [878, 45] width 34 height 13
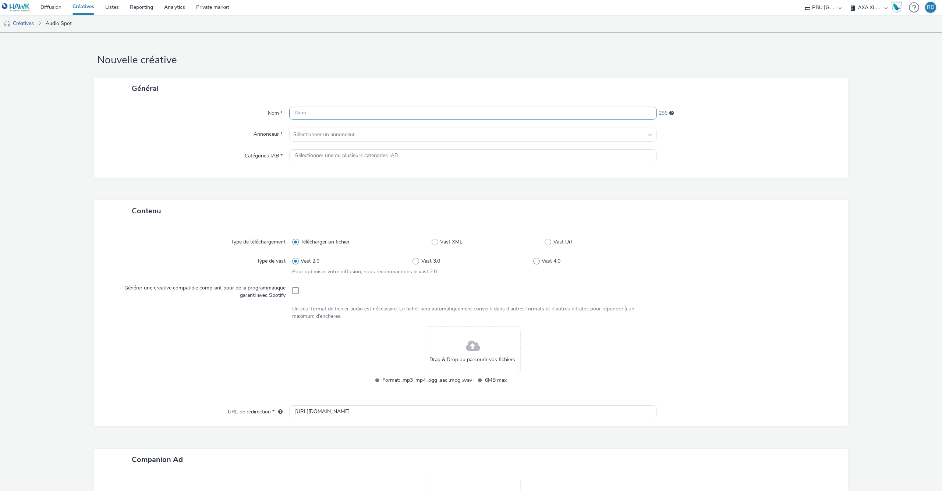
click at [365, 109] on input "text" at bounding box center [473, 113] width 368 height 13
paste input "spotify_audio_cpm_audio_spot-audio_auction_b2b-audience_multi_2510_00m30s_es_es…"
type input "spotify_audio_cpm_audio_spot-audio_auction_b2b-audience_multi_2510_00m30s_es_es…"
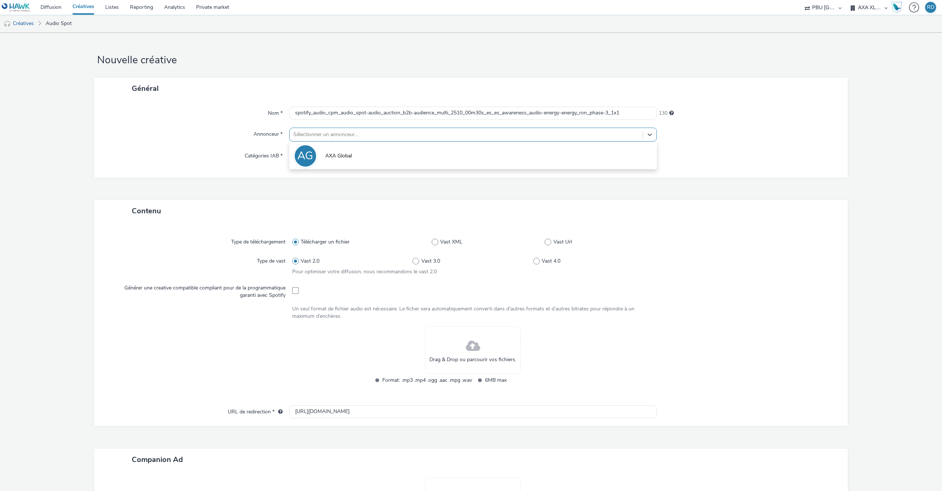
click at [368, 135] on div at bounding box center [466, 134] width 346 height 9
click at [353, 156] on li "AG AXA Global" at bounding box center [473, 155] width 368 height 25
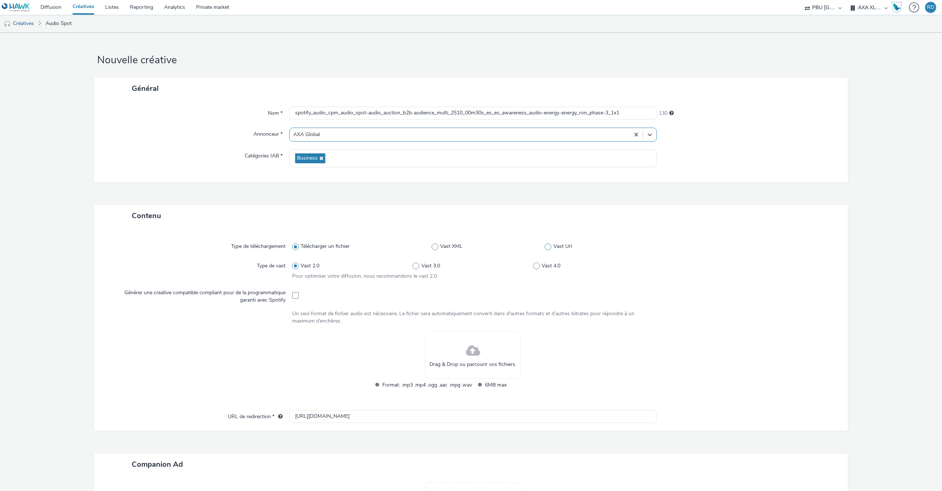
click at [548, 246] on span at bounding box center [548, 247] width 7 height 7
click at [548, 246] on input "Vast Url" at bounding box center [547, 246] width 5 height 5
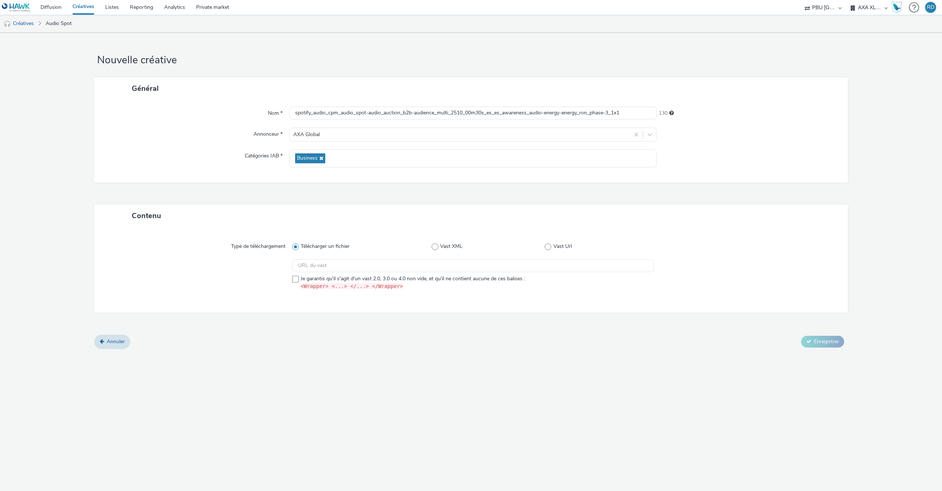
radio input "false"
radio input "true"
click at [421, 269] on input "text" at bounding box center [473, 265] width 362 height 13
paste input "https://ad.doubleclick.net/ddm/pfadx/N105603.159072SPOTIFY2/B34007635.431082879…"
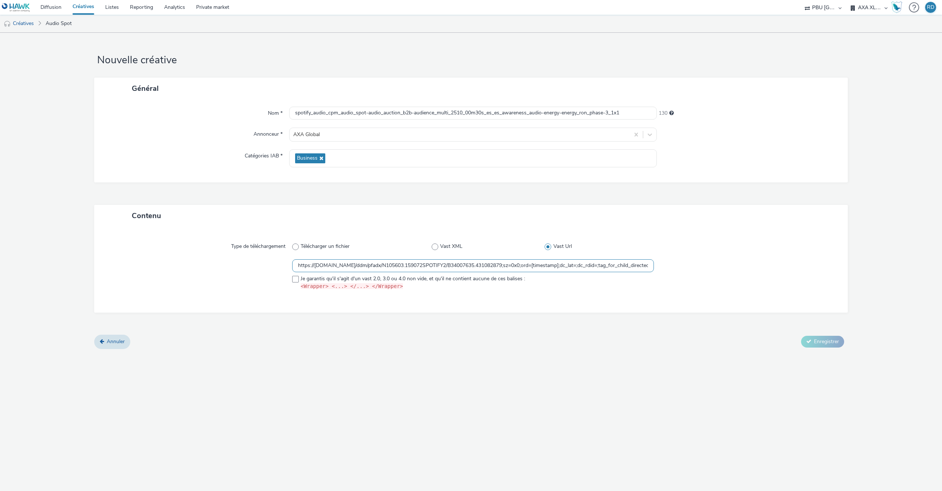
scroll to position [0, 484]
type input "https://ad.doubleclick.net/ddm/pfadx/N105603.159072SPOTIFY2/B34007635.431082879…"
click at [298, 276] on label "Je garantis qu'il s'agit d'un vast 2.0, 3.0 ou 4.0 non vide, et qu'il ne contie…" at bounding box center [473, 282] width 362 height 15
checkbox input "true"
click at [817, 342] on span "Enregistrer" at bounding box center [826, 341] width 25 height 7
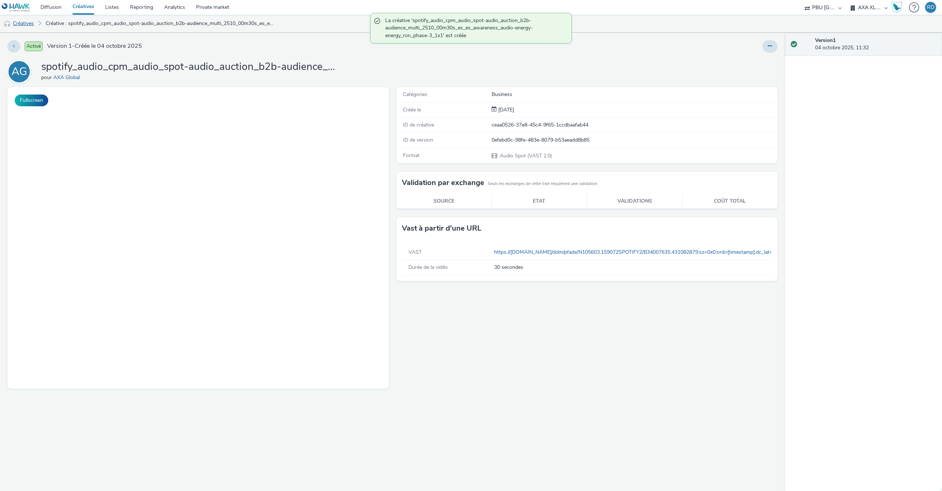
click at [19, 25] on link "Créatives" at bounding box center [19, 24] width 38 height 18
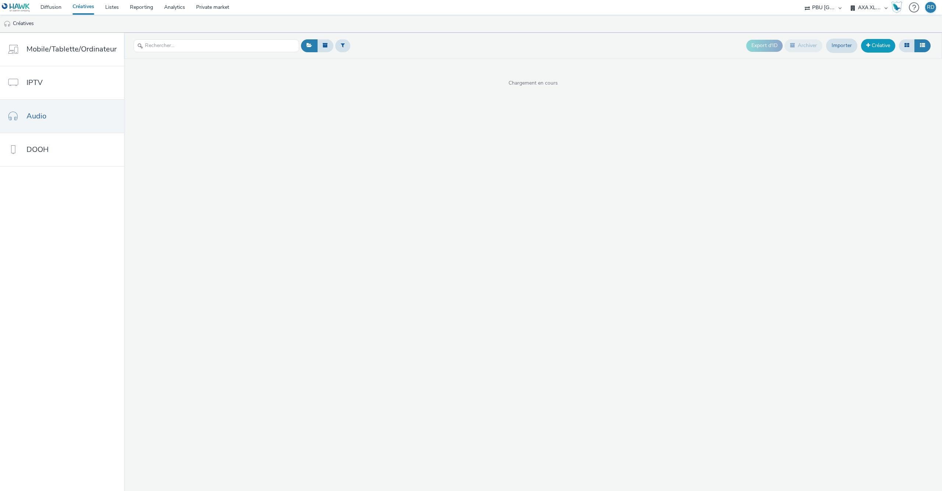
click at [883, 50] on link "Créative" at bounding box center [878, 45] width 34 height 13
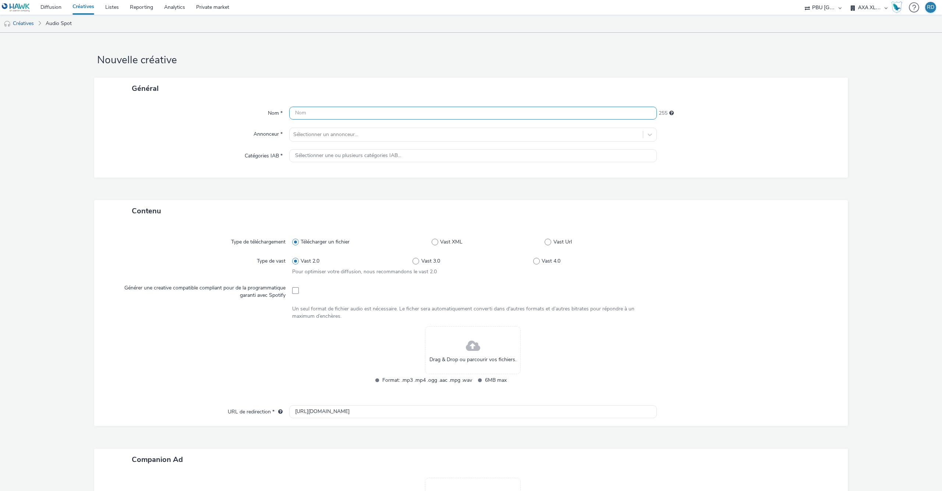
click at [401, 112] on input "text" at bounding box center [473, 113] width 368 height 13
paste input "soundcast_audio_cpm_audio_spot-audio_auction_b2b-audience_multi_2510_00m30s_uk_…"
type input "soundcast_audio_cpm_audio_spot-audio_auction_b2b-audience_multi_2510_00m30s_uk_…"
click at [401, 134] on div at bounding box center [466, 134] width 346 height 9
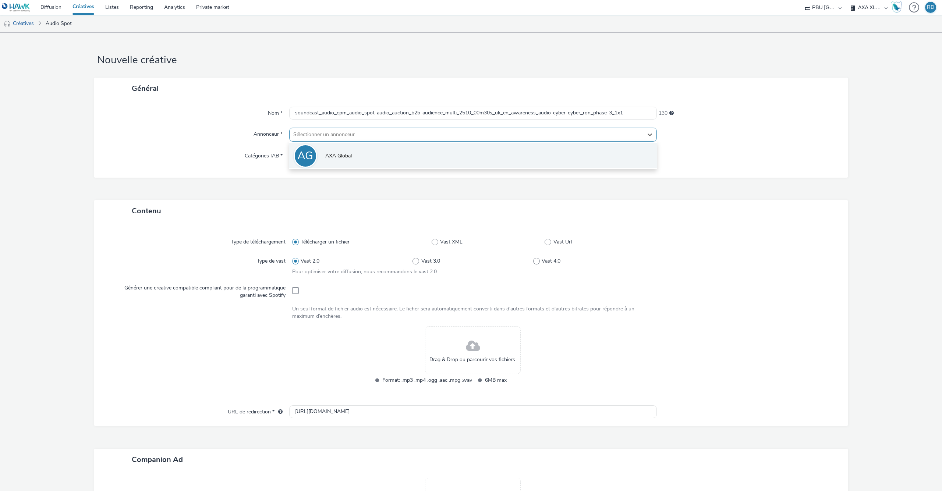
click at [370, 152] on li "AG AXA Global" at bounding box center [473, 155] width 368 height 25
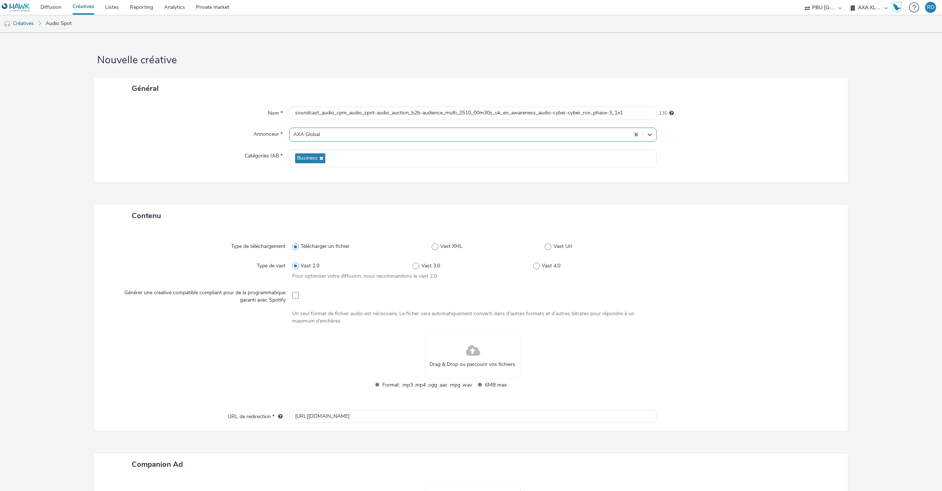
click at [551, 241] on div "Télécharger un fichier Vast XML Vast Url" at bounding box center [473, 246] width 362 height 13
click at [549, 244] on span at bounding box center [548, 247] width 7 height 7
click at [549, 244] on input "Vast Url" at bounding box center [547, 246] width 5 height 5
radio input "false"
radio input "true"
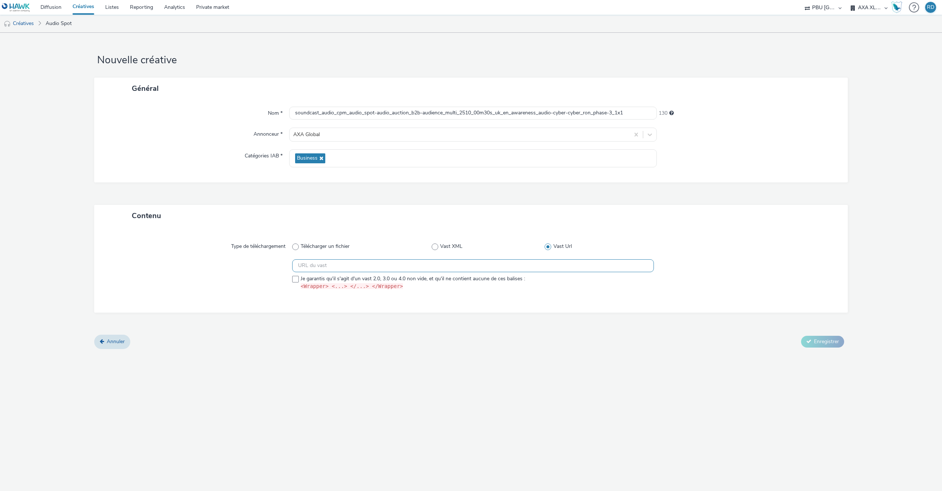
click at [511, 266] on input "text" at bounding box center [473, 265] width 362 height 13
paste input "https://ad.doubleclick.net/ddm/pfadx/N105603.5469132FR_SOUNDCAST-REGI/B34076255…"
type input "https://ad.doubleclick.net/ddm/pfadx/N105603.5469132FR_SOUNDCAST-REGI/B34076255…"
click at [293, 283] on span at bounding box center [295, 279] width 7 height 7
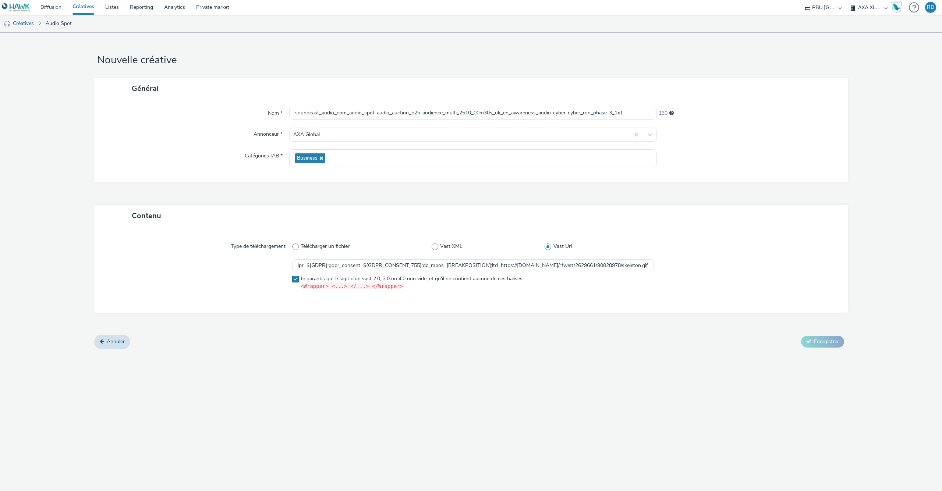
checkbox input "true"
click at [817, 343] on span "Enregistrer" at bounding box center [826, 341] width 25 height 7
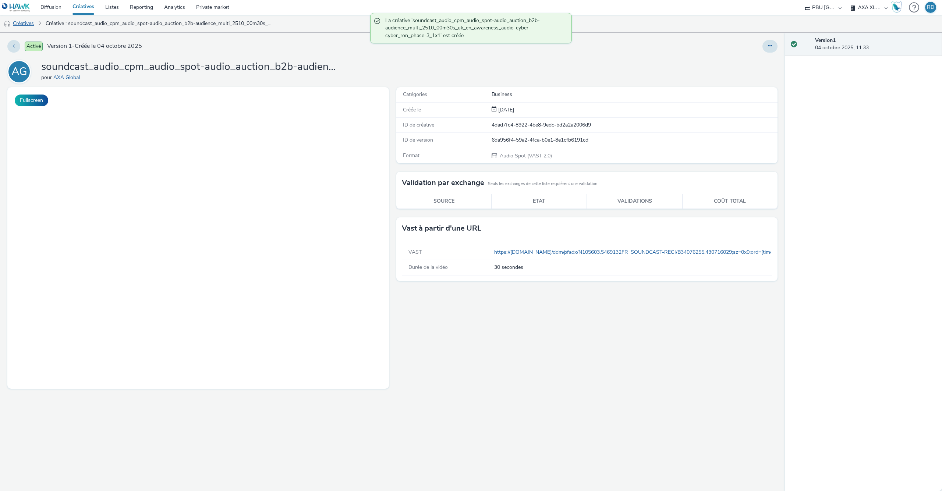
click at [28, 22] on link "Créatives" at bounding box center [19, 24] width 38 height 18
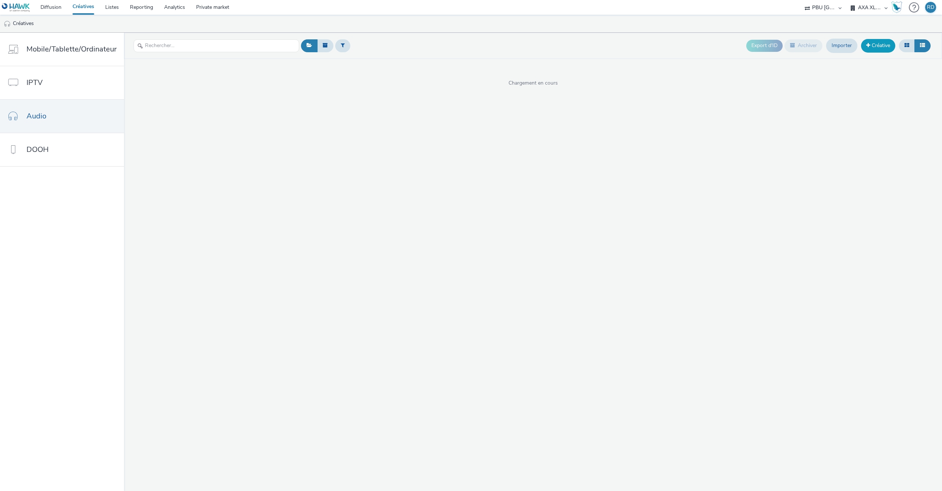
click at [880, 50] on link "Créative" at bounding box center [878, 45] width 34 height 13
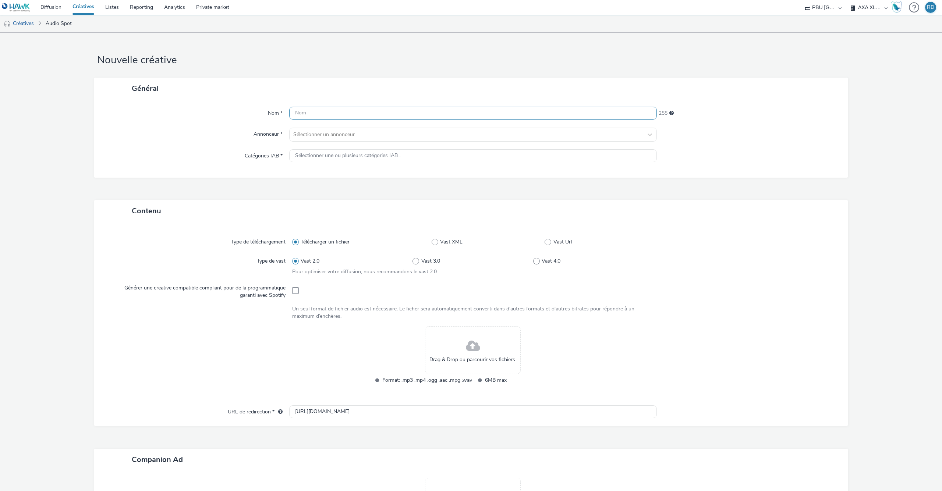
click at [428, 120] on input "text" at bounding box center [473, 113] width 368 height 13
paste input "soundcast_audio_cpm_audio_spot-audio_auction_b2b-audience_multi_2510_00m30s_uk_…"
type input "soundcast_audio_cpm_audio_spot-audio_auction_b2b-audience_multi_2510_00m30s_uk_…"
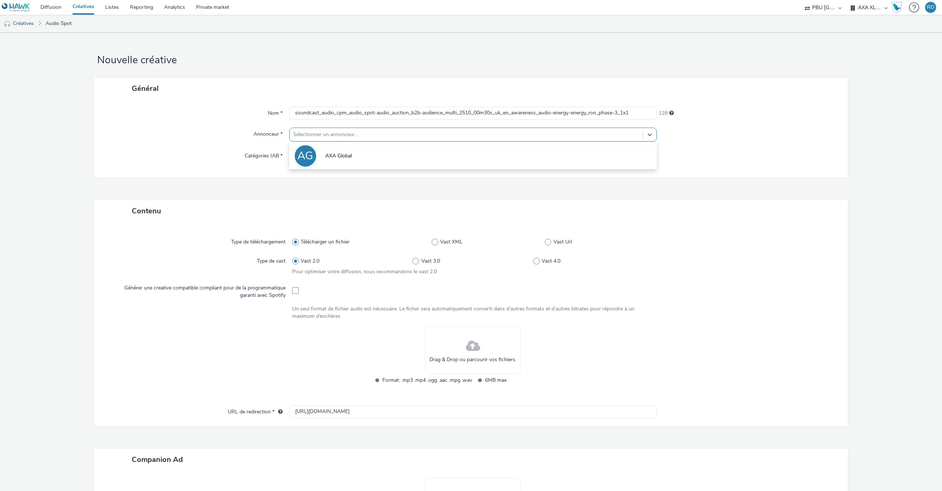
click at [424, 137] on div at bounding box center [466, 134] width 346 height 9
click at [402, 162] on li "AG AXA Global" at bounding box center [473, 155] width 368 height 25
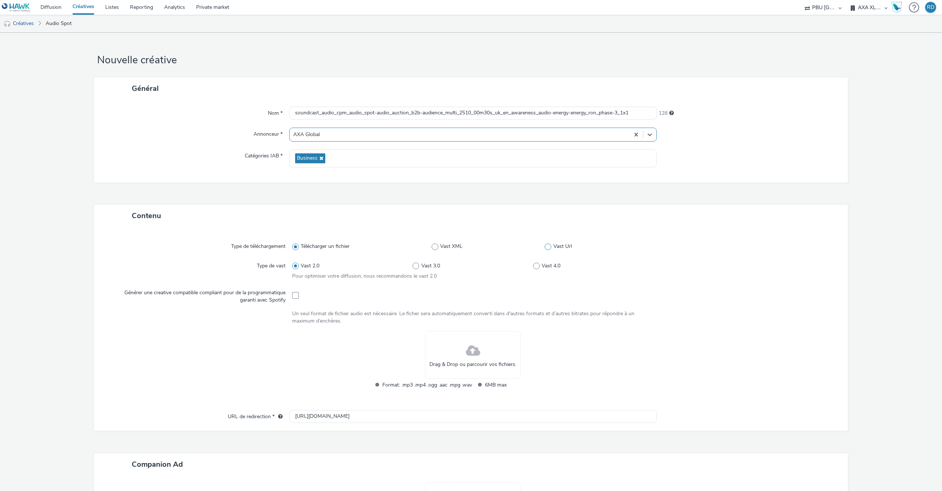
click at [548, 247] on span at bounding box center [548, 247] width 7 height 7
click at [548, 247] on input "Vast Url" at bounding box center [547, 246] width 5 height 5
radio input "false"
radio input "true"
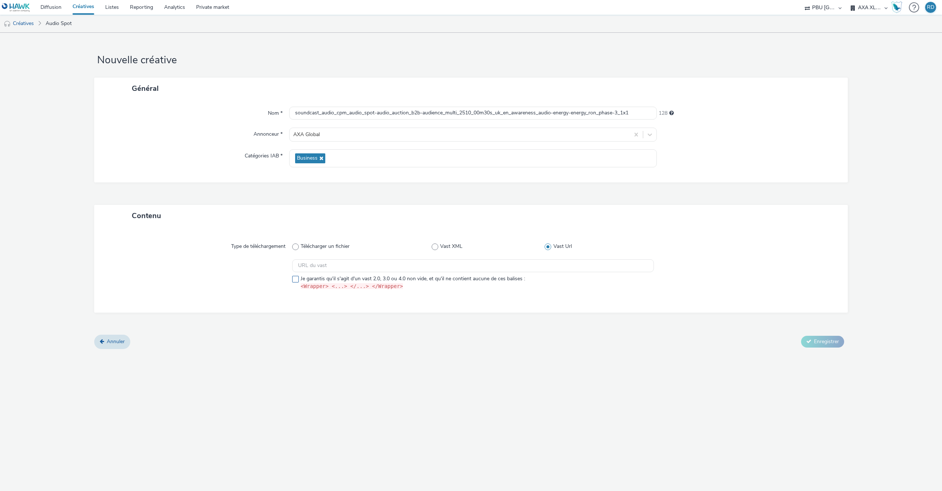
click at [295, 281] on span at bounding box center [295, 279] width 7 height 7
checkbox input "true"
click at [325, 270] on input "text" at bounding box center [473, 265] width 362 height 13
click at [336, 262] on input "text" at bounding box center [473, 265] width 362 height 13
paste input "https://ad.doubleclick.net/ddm/pfadx/N105603.5469132FR_SOUNDCAST-REGI/B34076255…"
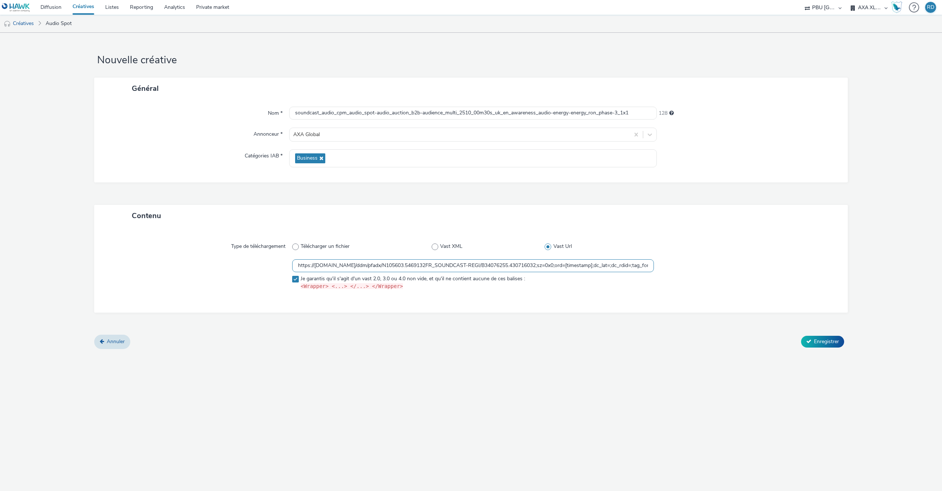
scroll to position [0, 517]
type input "https://ad.doubleclick.net/ddm/pfadx/N105603.5469132FR_SOUNDCAST-REGI/B34076255…"
click at [817, 343] on span "Enregistrer" at bounding box center [826, 341] width 25 height 7
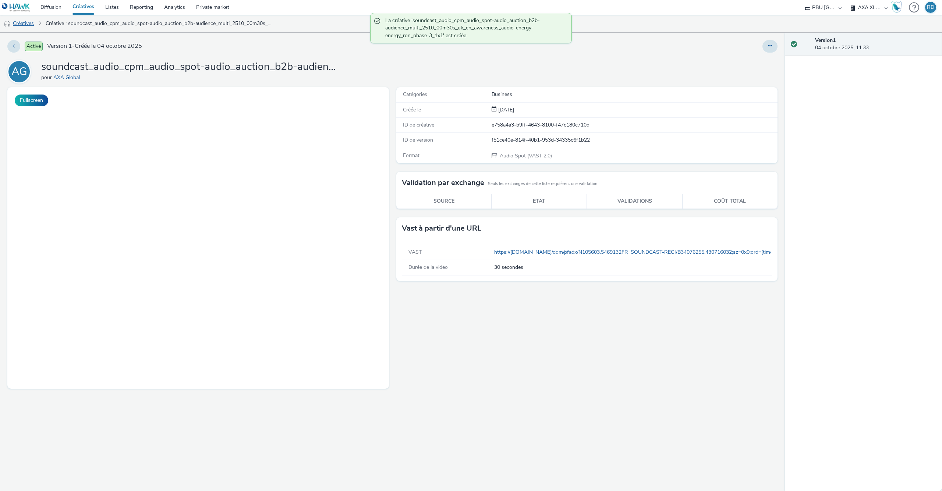
click at [24, 22] on link "Créatives" at bounding box center [19, 24] width 38 height 18
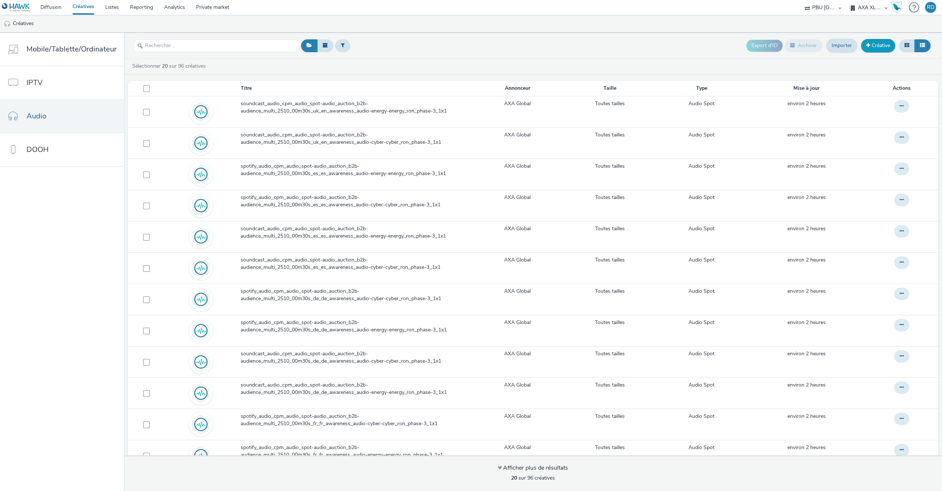
click at [872, 48] on link "Créative" at bounding box center [878, 45] width 34 height 13
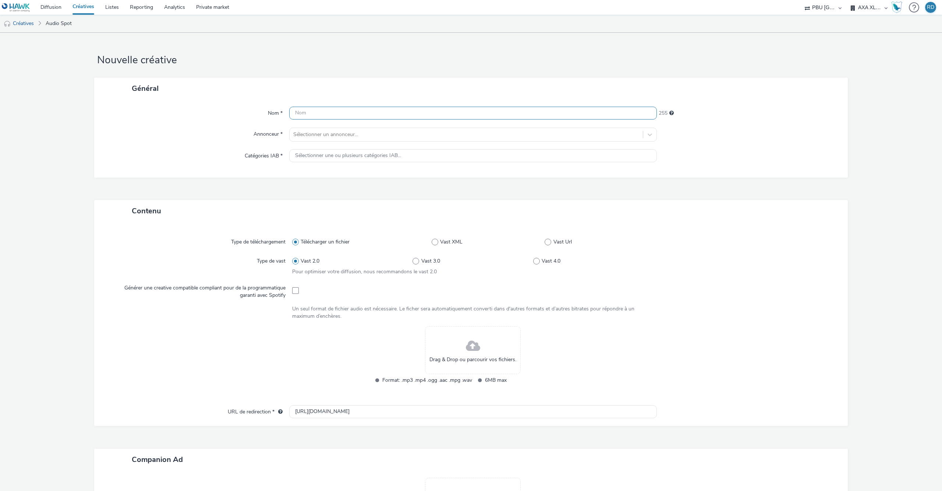
click at [390, 118] on input "text" at bounding box center [473, 113] width 368 height 13
paste input "spotify_audio_cpm_audio_spot-audio_auction_b2b-audience_multi_2510_00m30s_uk_en…"
type input "spotify_audio_cpm_audio_spot-audio_auction_b2b-audience_multi_2510_00m30s_uk_en…"
click at [390, 131] on div at bounding box center [466, 134] width 346 height 9
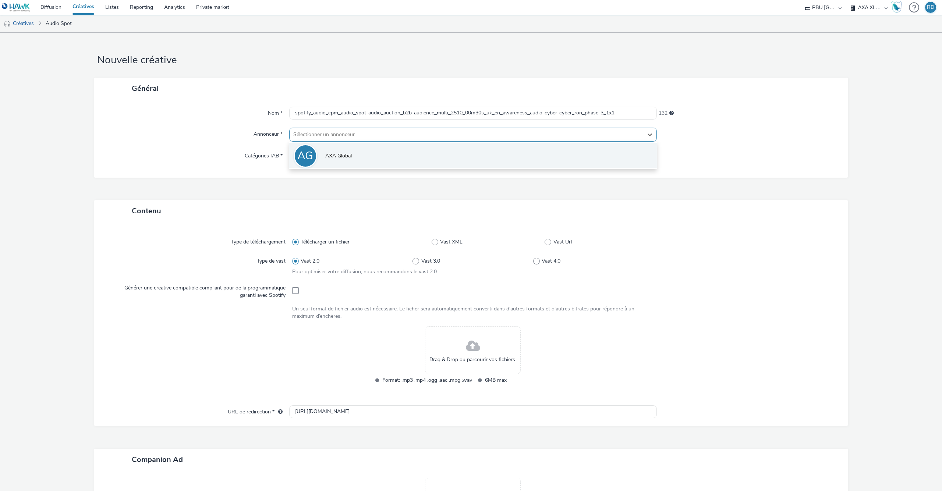
click at [354, 156] on li "AG AXA Global" at bounding box center [473, 155] width 368 height 25
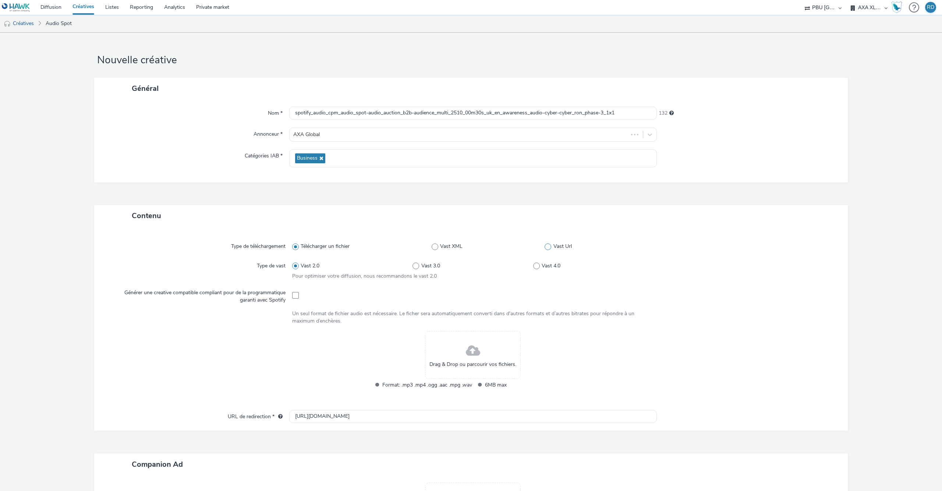
click at [548, 247] on span at bounding box center [548, 247] width 7 height 7
click at [548, 247] on input "Vast Url" at bounding box center [547, 246] width 5 height 5
radio input "false"
radio input "true"
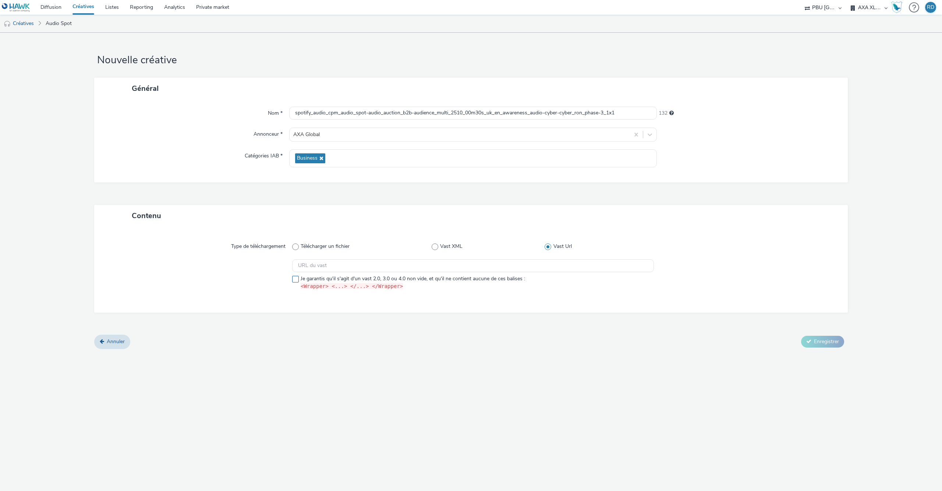
click at [296, 285] on label "Je garantis qu'il s'agit d'un vast 2.0, 3.0 ou 4.0 non vide, et qu'il ne contie…" at bounding box center [473, 282] width 362 height 15
checkbox input "true"
click at [356, 259] on div "Type de téléchargement Télécharger un fichier Vast XML Vast Url Je garantis qu'…" at bounding box center [471, 269] width 739 height 71
click at [357, 267] on input "text" at bounding box center [473, 265] width 362 height 13
paste input "https://ad.doubleclick.net/ddm/pfadx/N105603.159072SPOTIFY2/B34076255.430716035…"
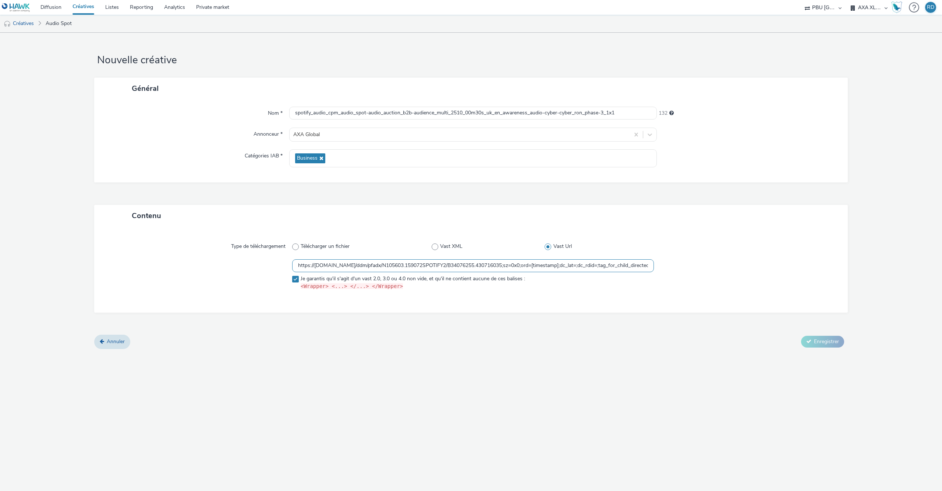
scroll to position [0, 484]
type input "https://ad.doubleclick.net/ddm/pfadx/N105603.159072SPOTIFY2/B34076255.430716035…"
click at [808, 346] on button "Enregistrer" at bounding box center [822, 342] width 43 height 12
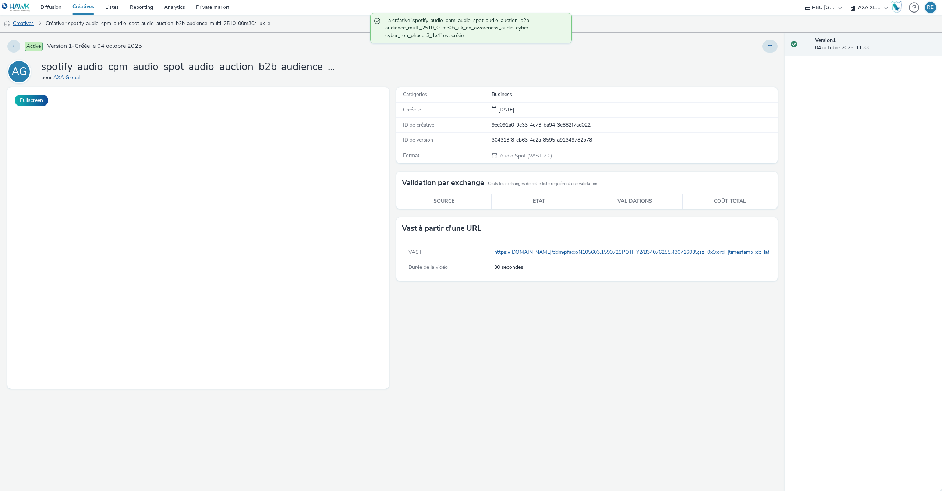
click at [31, 22] on link "Créatives" at bounding box center [19, 24] width 38 height 18
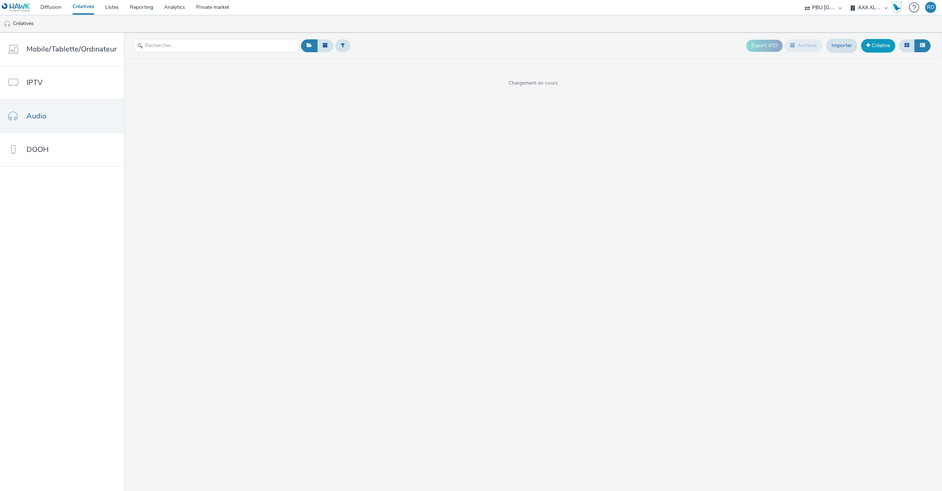
click at [873, 47] on link "Créative" at bounding box center [878, 45] width 34 height 13
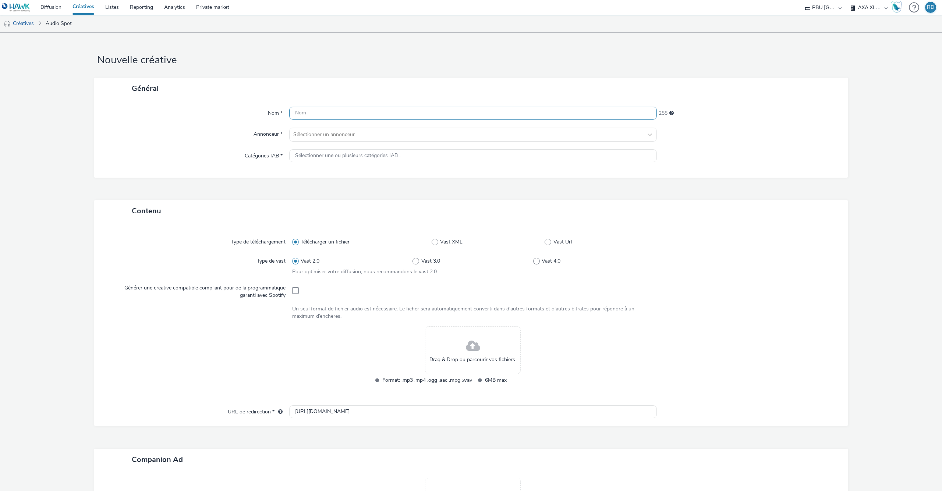
click at [513, 112] on input "text" at bounding box center [473, 113] width 368 height 13
paste input "spotify_audio_cpm_audio_spot-audio_auction_b2b-audience_multi_2510_00m30s_uk_en…"
type input "spotify_audio_cpm_audio_spot-audio_auction_b2b-audience_multi_2510_00m30s_uk_en…"
click at [414, 132] on div at bounding box center [466, 134] width 346 height 9
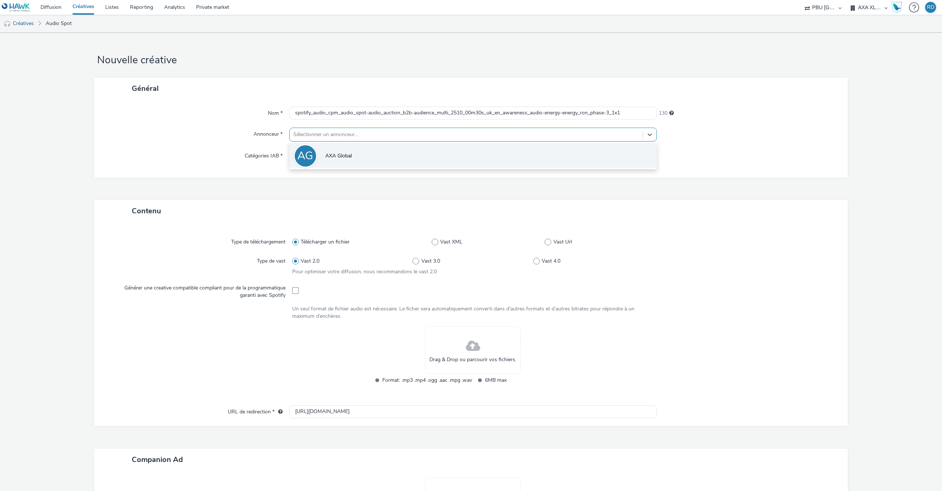
click at [409, 146] on li "AG AXA Global" at bounding box center [473, 155] width 368 height 25
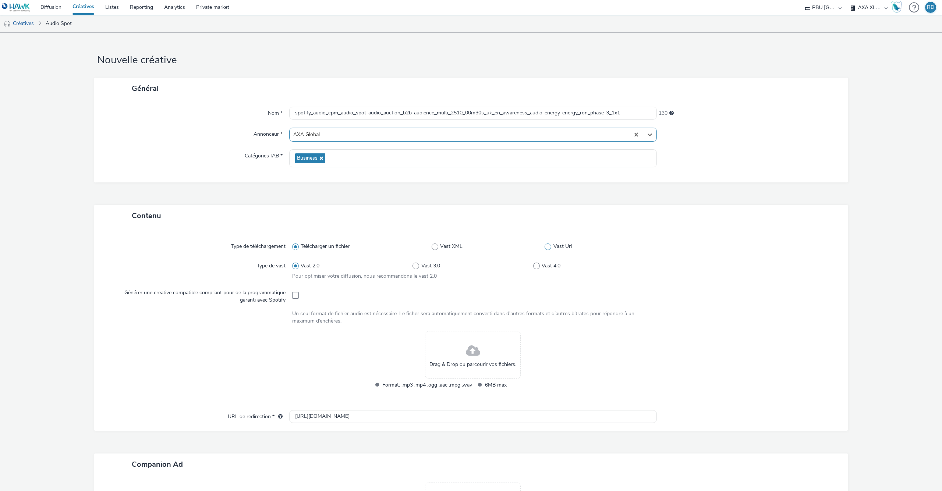
click at [548, 248] on span at bounding box center [548, 247] width 7 height 7
click at [548, 248] on input "Vast Url" at bounding box center [547, 246] width 5 height 5
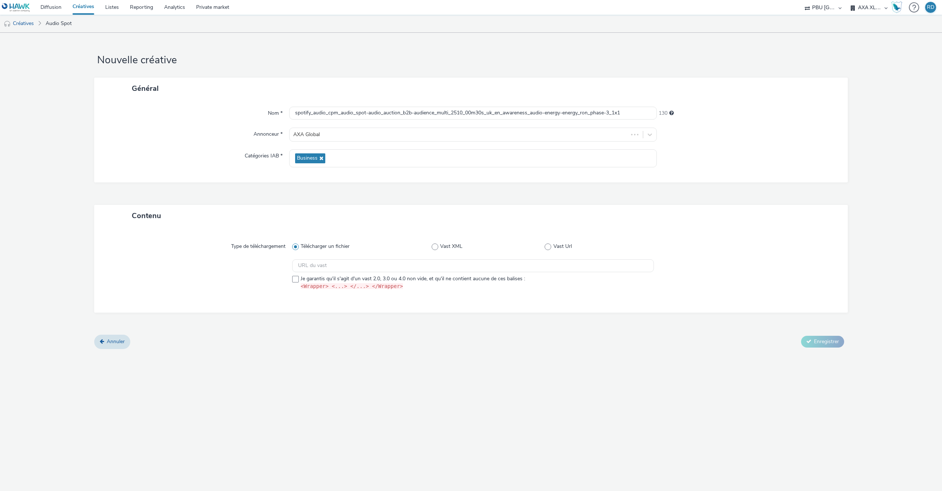
radio input "false"
radio input "true"
click at [293, 283] on span at bounding box center [295, 279] width 7 height 7
checkbox input "true"
click at [340, 264] on input "text" at bounding box center [473, 265] width 362 height 13
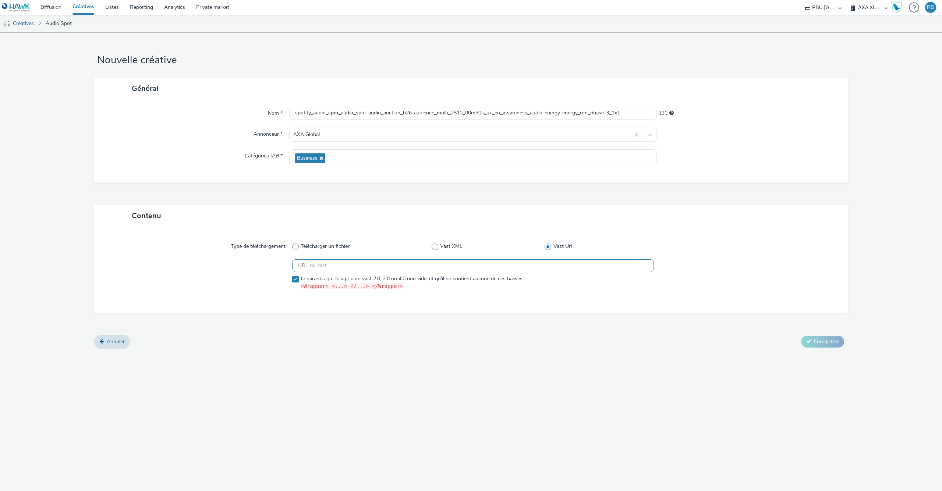
paste input "https://ad.doubleclick.net/ddm/pfadx/N105603.159072SPOTIFY2/B34076255.430716038…"
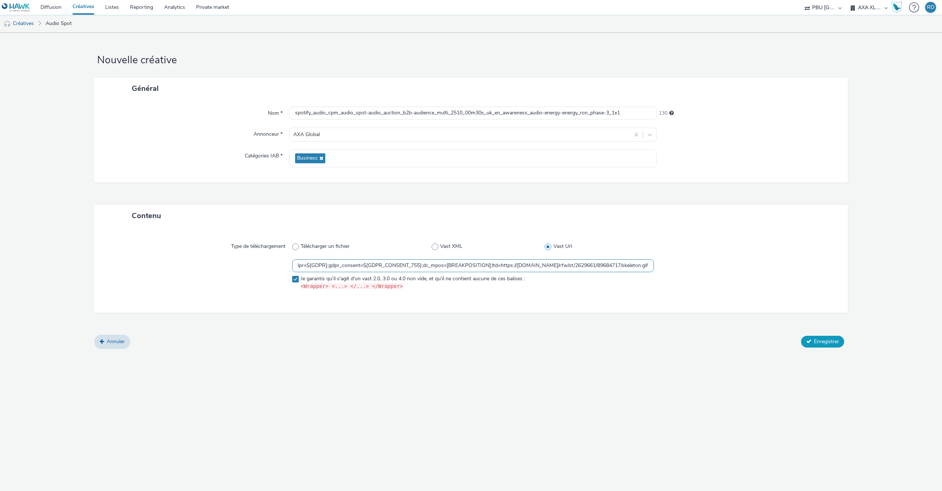
type input "https://ad.doubleclick.net/ddm/pfadx/N105603.159072SPOTIFY2/B34076255.430716038…"
click at [822, 344] on span "Enregistrer" at bounding box center [826, 341] width 25 height 7
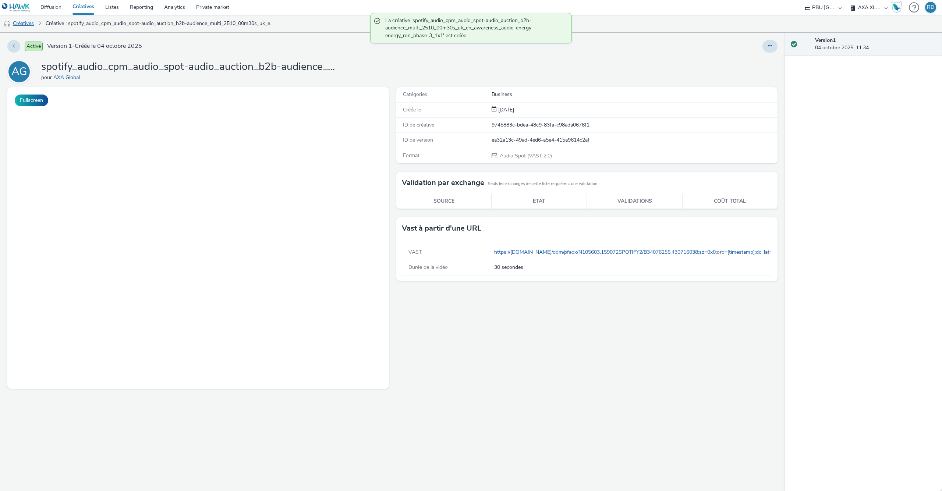
click at [28, 24] on link "Créatives" at bounding box center [19, 24] width 38 height 18
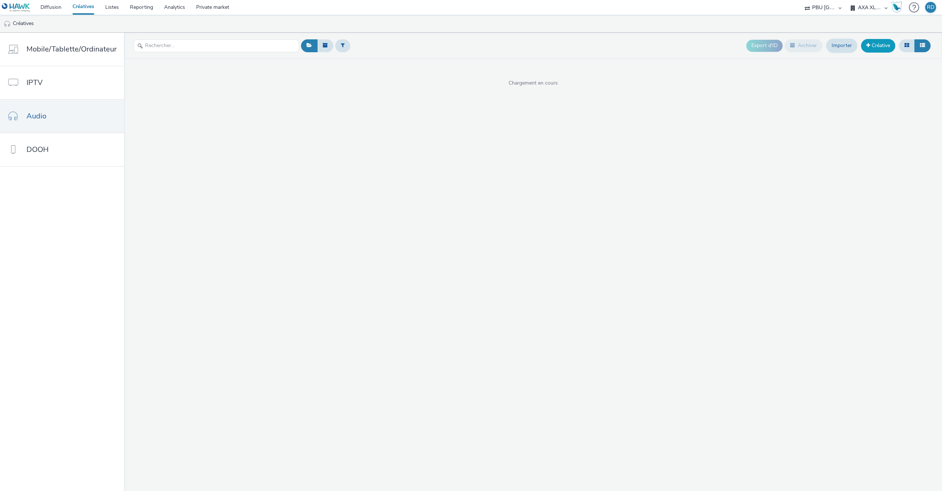
click at [884, 47] on link "Créative" at bounding box center [878, 45] width 34 height 13
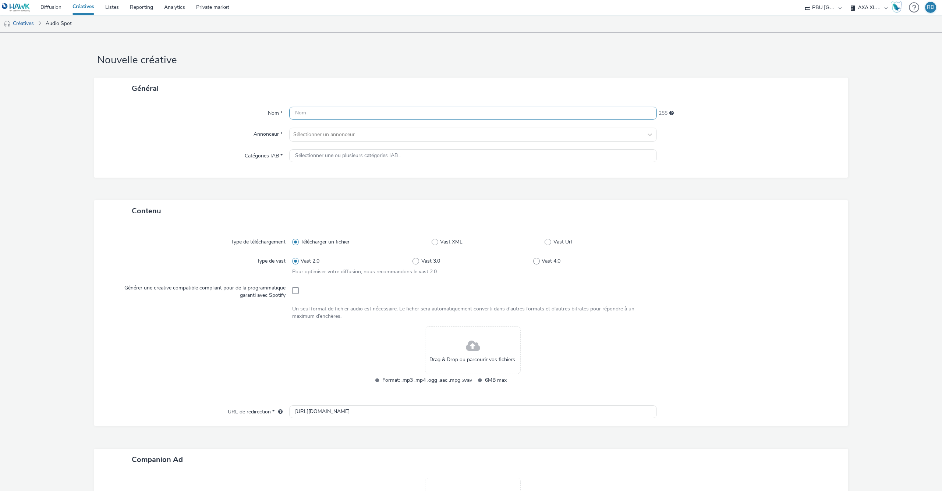
click at [412, 110] on input "text" at bounding box center [473, 113] width 368 height 13
click at [329, 109] on input "text" at bounding box center [473, 113] width 368 height 13
paste input "soundcast_audio_cpm_audio_spot-audio_auction_b2b-audience_multi_2510_00m30s_us_…"
type input "soundcast_audio_cpm_audio_spot-audio_auction_b2b-audience_multi_2510_00m30s_us_…"
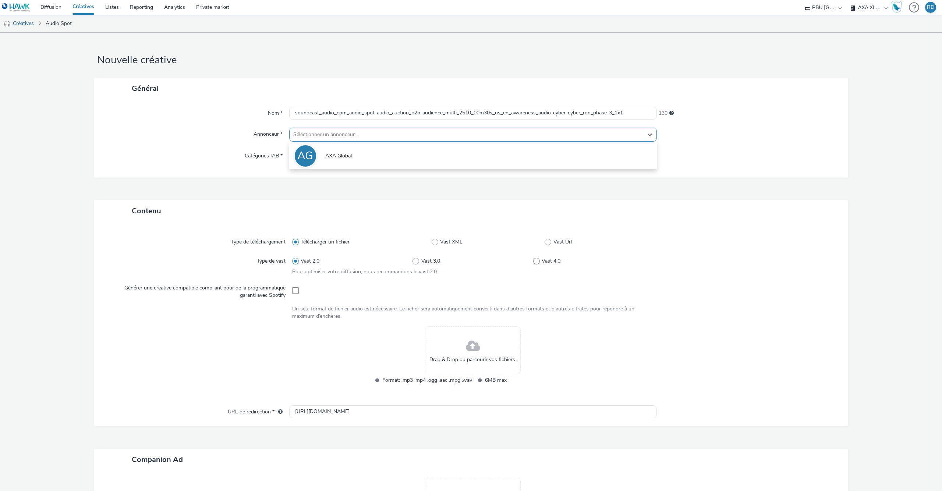
click at [338, 134] on div at bounding box center [466, 134] width 346 height 9
click at [331, 150] on li "AG AXA Global" at bounding box center [473, 155] width 368 height 25
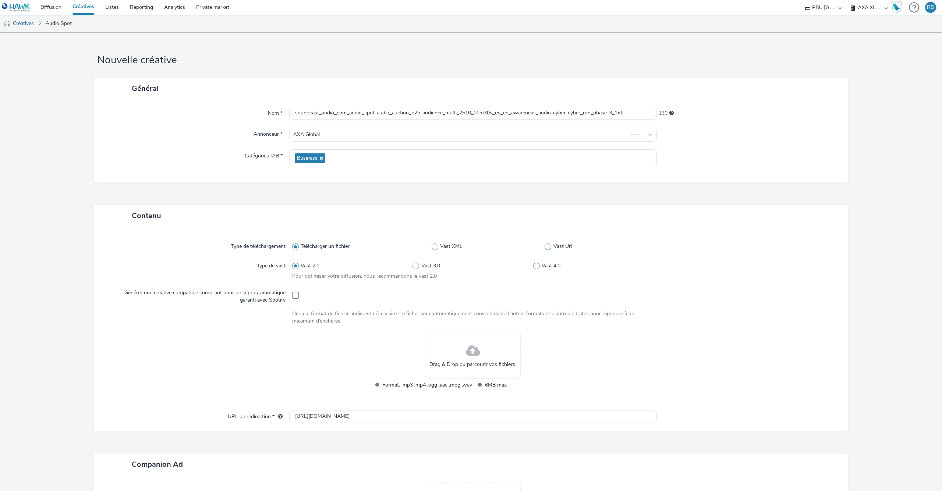
click at [556, 245] on span "Vast Url" at bounding box center [563, 246] width 18 height 7
click at [549, 245] on input "Vast Url" at bounding box center [547, 246] width 5 height 5
radio input "false"
radio input "true"
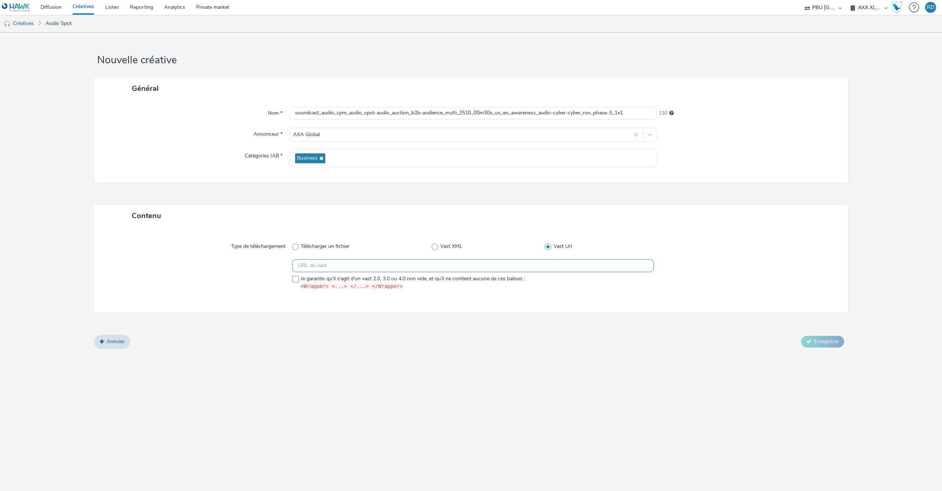
click at [389, 267] on input "text" at bounding box center [473, 265] width 362 height 13
paste input "https://ad.doubleclick.net/ddm/pfadx/N105603.5469132FR_SOUNDCAST-REGI/B34004938…"
type input "https://ad.doubleclick.net/ddm/pfadx/N105603.5469132FR_SOUNDCAST-REGI/B34004938…"
click at [406, 282] on span "Je garantis qu'il s'agit d'un vast 2.0, 3.0 ou 4.0 non vide, et qu'il ne contie…" at bounding box center [413, 282] width 225 height 15
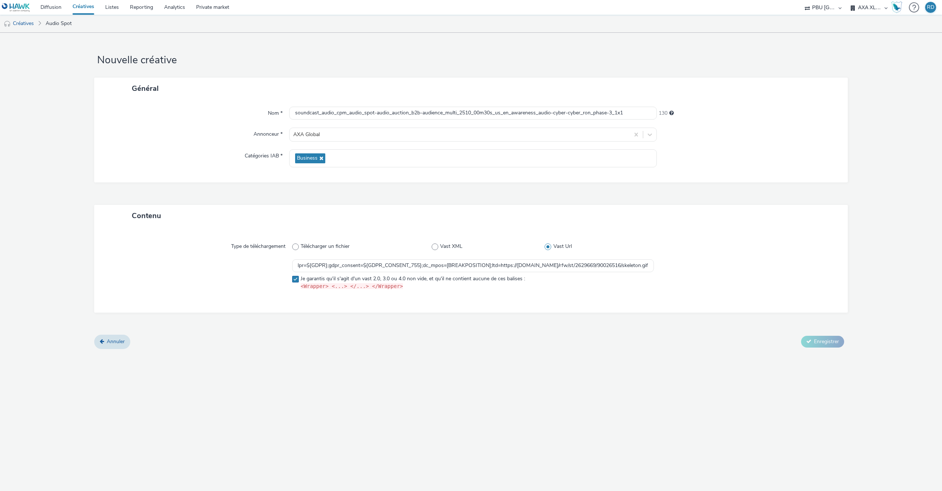
checkbox input "true"
click at [810, 346] on button "Enregistrer" at bounding box center [822, 342] width 43 height 12
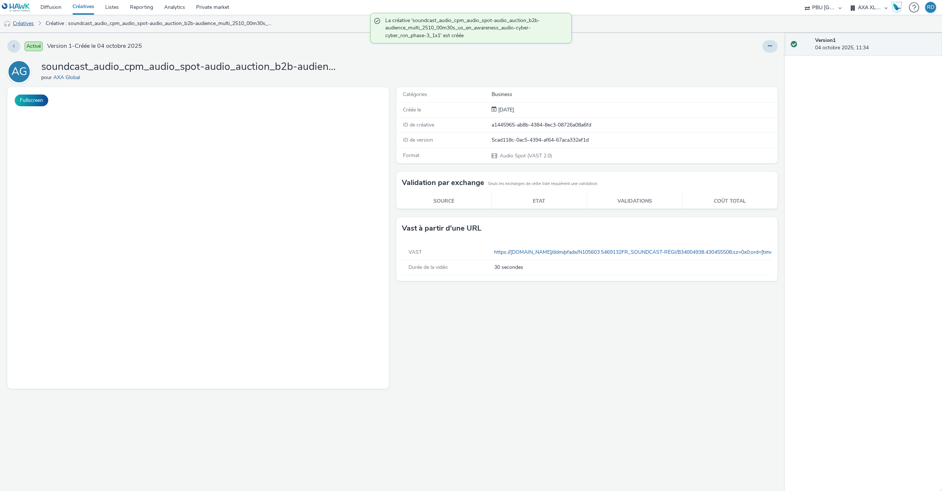
click at [24, 17] on link "Créatives" at bounding box center [19, 24] width 38 height 18
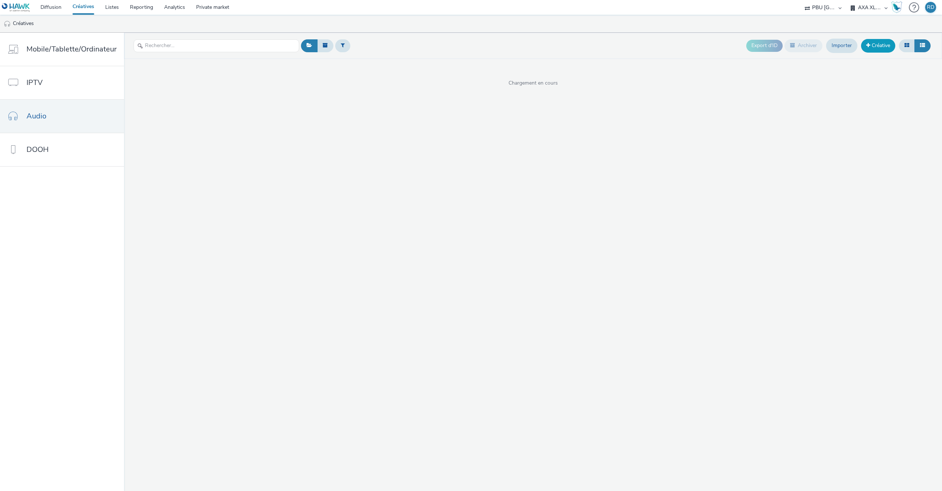
click at [876, 46] on link "Créative" at bounding box center [878, 45] width 34 height 13
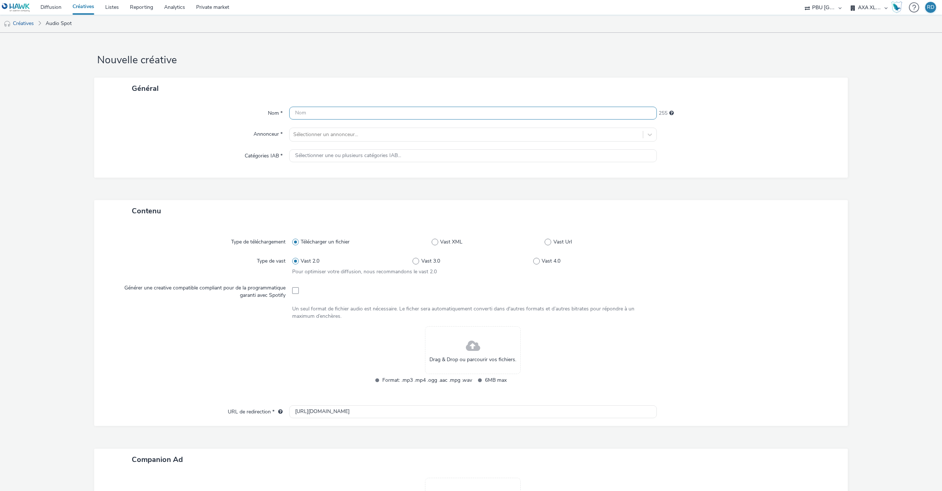
click at [399, 116] on input "text" at bounding box center [473, 113] width 368 height 13
paste input "soundcast_audio_cpm_audio_spot-audio_auction_b2b-audience_multi_2510_00m30s_us_…"
type input "soundcast_audio_cpm_audio_spot-audio_auction_b2b-audience_multi_2510_00m30s_us_…"
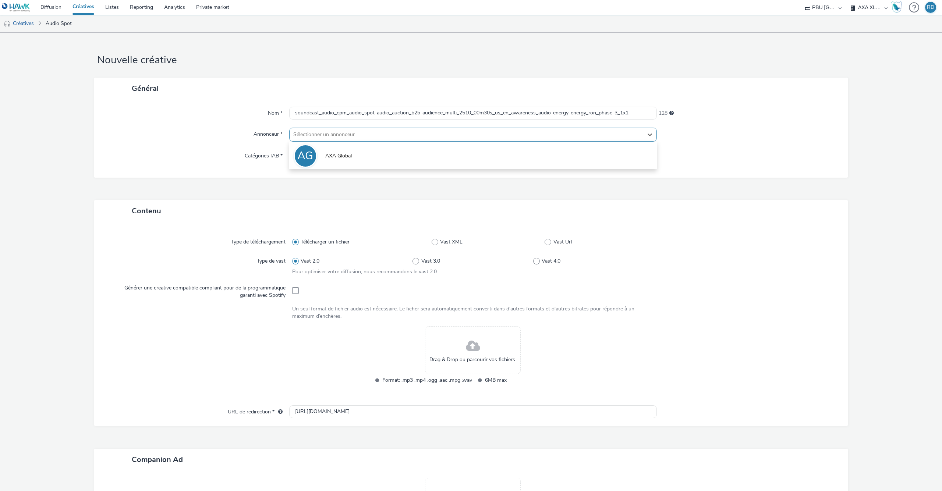
click at [400, 134] on div at bounding box center [466, 134] width 346 height 9
click at [365, 155] on li "AG AXA Global" at bounding box center [473, 155] width 368 height 25
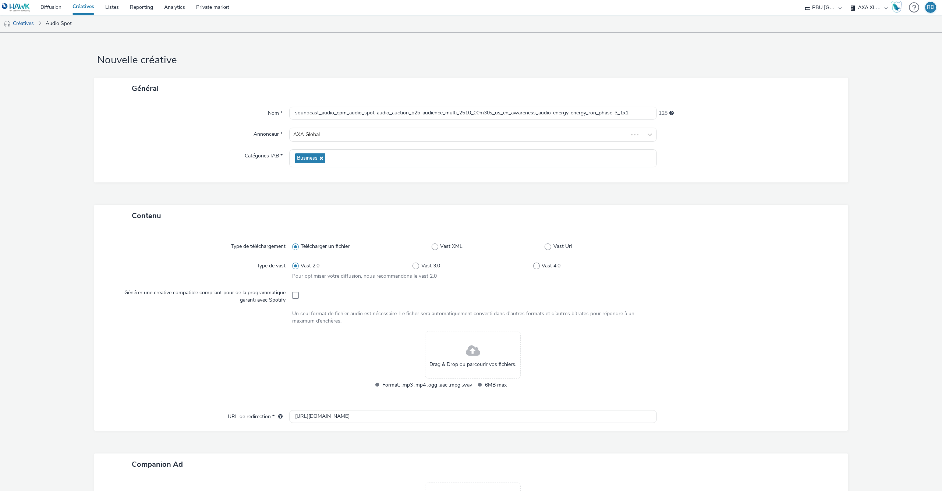
click at [549, 243] on div "Télécharger un fichier Vast XML Vast Url" at bounding box center [473, 246] width 362 height 13
click at [548, 247] on span at bounding box center [548, 247] width 7 height 7
click at [548, 247] on input "Vast Url" at bounding box center [547, 246] width 5 height 5
radio input "false"
radio input "true"
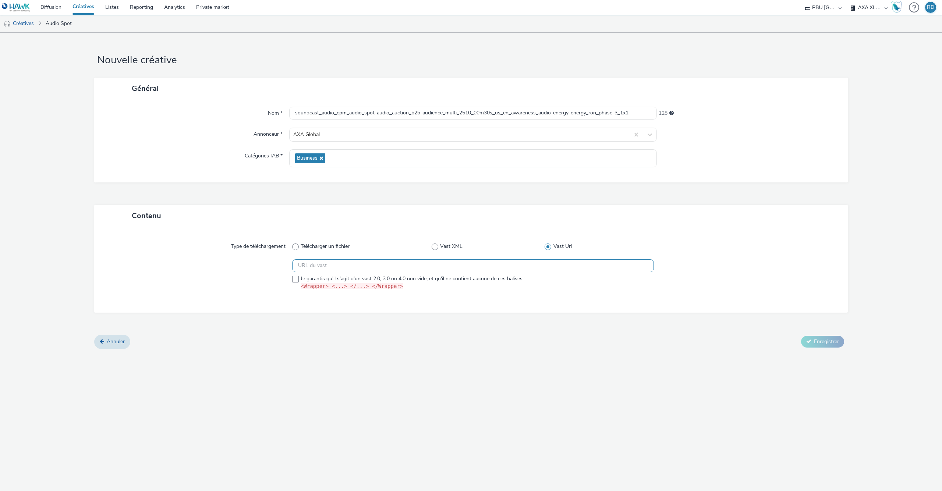
click at [334, 270] on input "text" at bounding box center [473, 265] width 362 height 13
paste input "https://ad.doubleclick.net/ddm/pfadx/N105603.5469132FR_SOUNDCAST-REGI/B34004938…"
type input "https://ad.doubleclick.net/ddm/pfadx/N105603.5469132FR_SOUNDCAST-REGI/B34004938…"
click at [290, 281] on div at bounding box center [199, 276] width 185 height 34
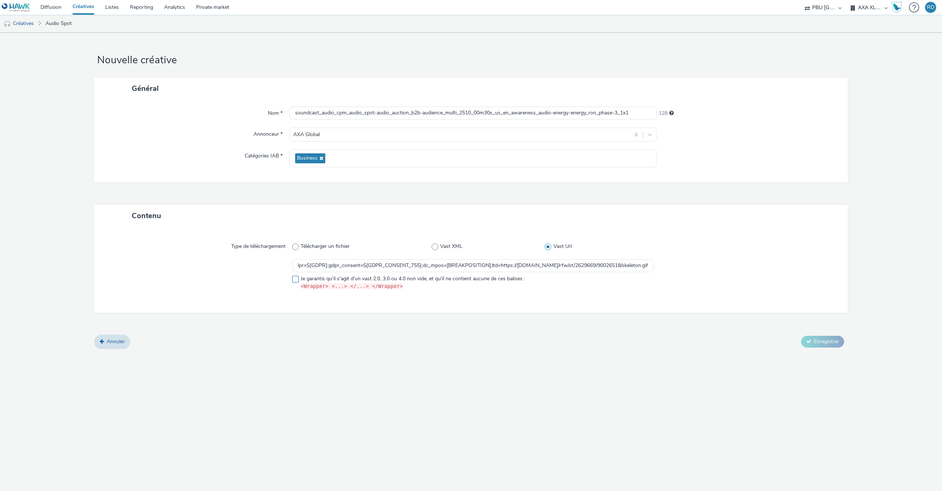
click at [297, 281] on span at bounding box center [295, 279] width 7 height 7
checkbox input "true"
click at [830, 343] on span "Enregistrer" at bounding box center [826, 341] width 25 height 7
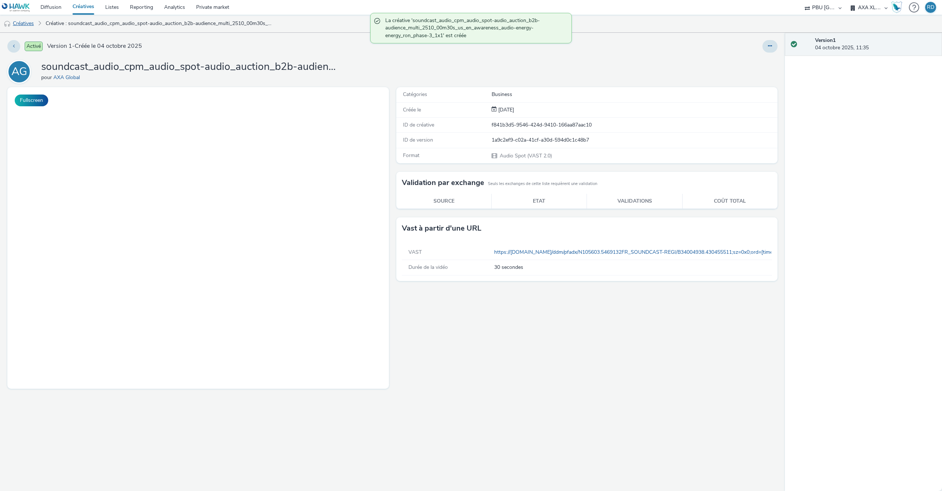
click at [25, 25] on link "Créatives" at bounding box center [19, 24] width 38 height 18
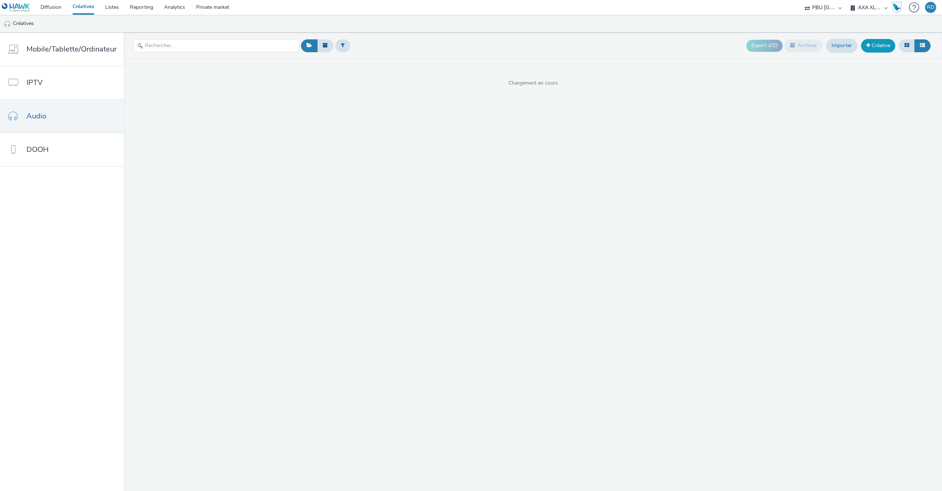
click at [873, 47] on link "Créative" at bounding box center [878, 45] width 34 height 13
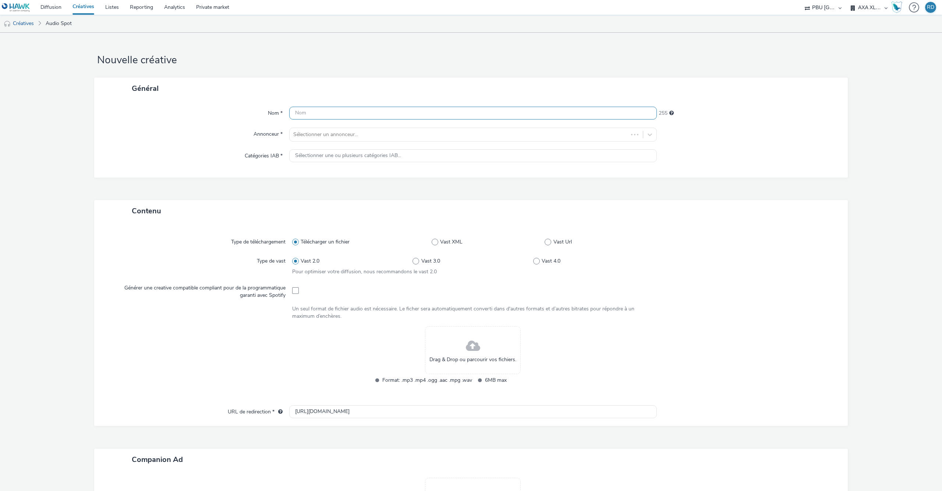
click at [406, 113] on input "text" at bounding box center [473, 113] width 368 height 13
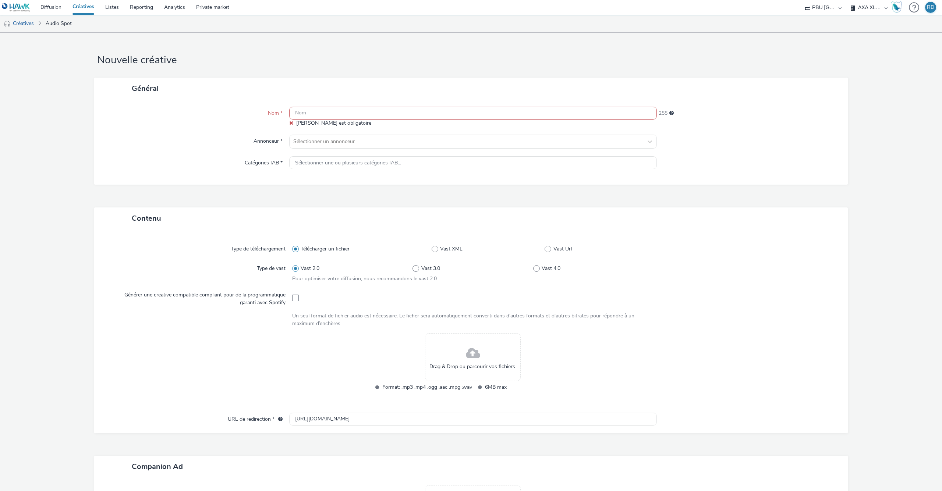
paste input "spotify_audio_cpm_audio_spot-audio_auction_b2b-audience_multi_2510_00m30s_us_en…"
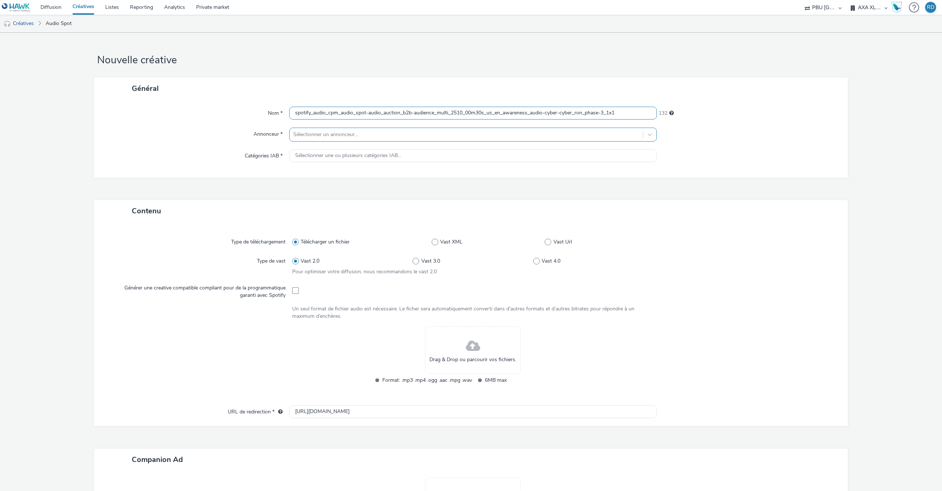
type input "spotify_audio_cpm_audio_spot-audio_auction_b2b-audience_multi_2510_00m30s_us_en…"
click at [401, 133] on div at bounding box center [466, 134] width 346 height 9
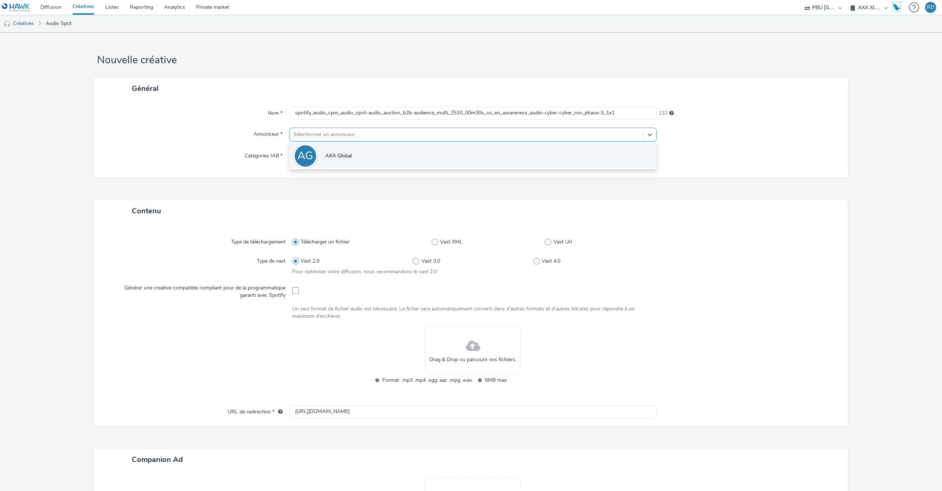
click at [386, 156] on li "AG AXA Global" at bounding box center [473, 155] width 368 height 25
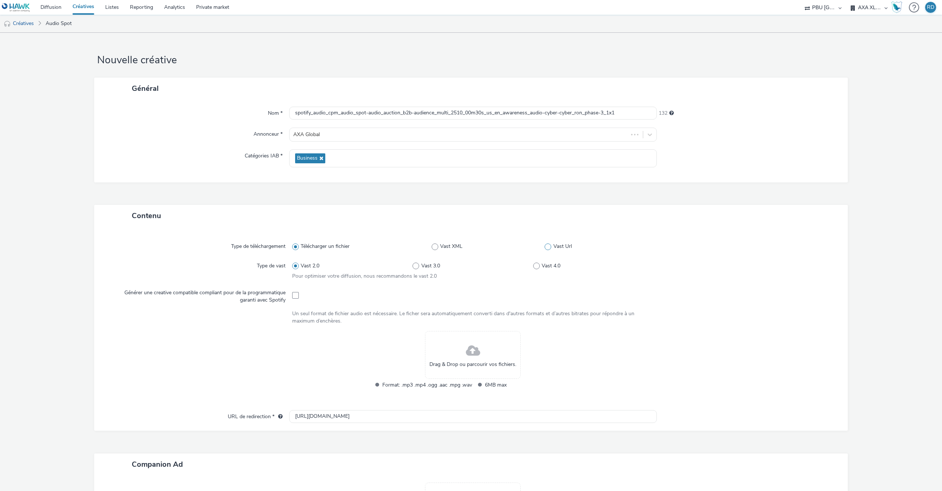
click at [546, 249] on span at bounding box center [548, 247] width 7 height 7
click at [546, 249] on input "Vast Url" at bounding box center [547, 246] width 5 height 5
radio input "false"
radio input "true"
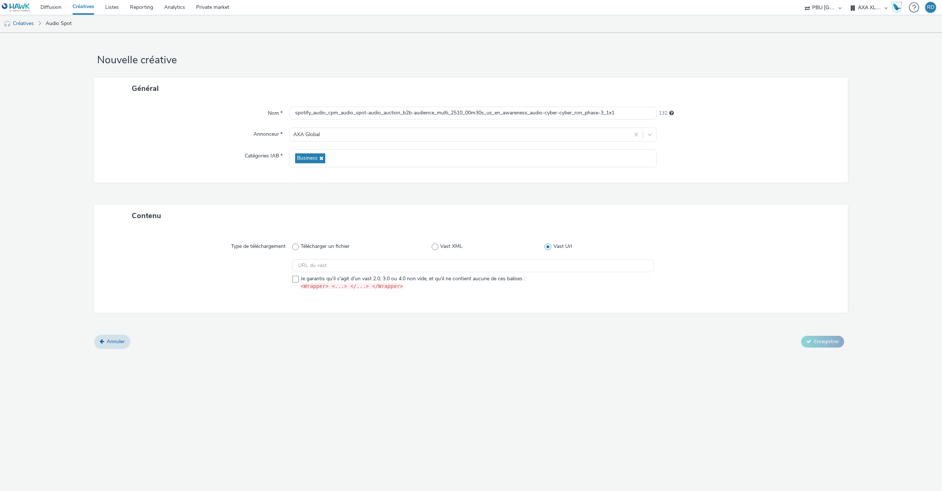
click at [291, 281] on div at bounding box center [199, 276] width 185 height 34
click at [297, 280] on span at bounding box center [295, 279] width 7 height 7
checkbox input "true"
click at [329, 269] on input "text" at bounding box center [473, 265] width 362 height 13
paste input "spotify_audio_cpm_audio_spot-audio_auction_b2b-audience_multi_2510_00m30s_us_en…"
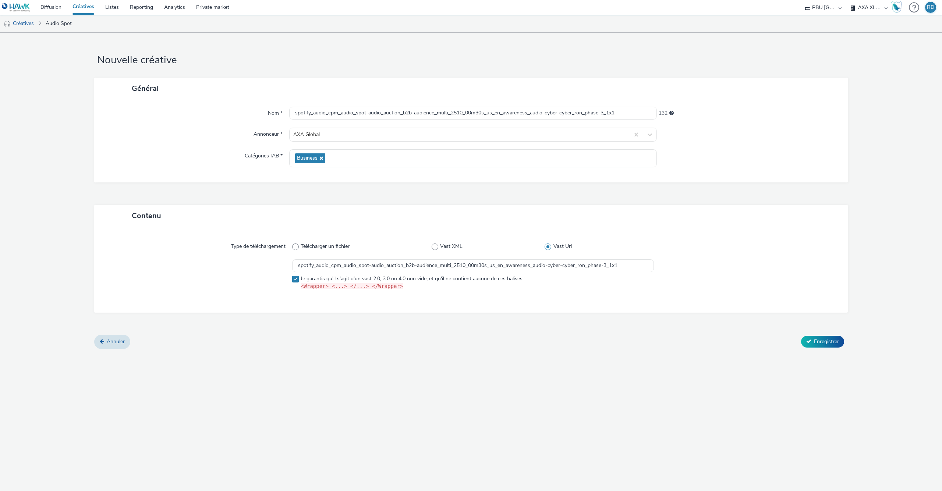
click at [683, 353] on form "Nouvelle créative Général Nom * spotify_audio_cpm_audio_spot-audio_auction_b2b-…" at bounding box center [471, 194] width 942 height 322
click at [641, 266] on input "spotify_audio_cpm_audio_spot-audio_auction_b2b-audience_multi_2510_00m30s_us_en…" at bounding box center [473, 265] width 362 height 13
click at [722, 264] on div at bounding box center [744, 276] width 181 height 34
click at [814, 346] on button "Enregistrer" at bounding box center [822, 342] width 43 height 12
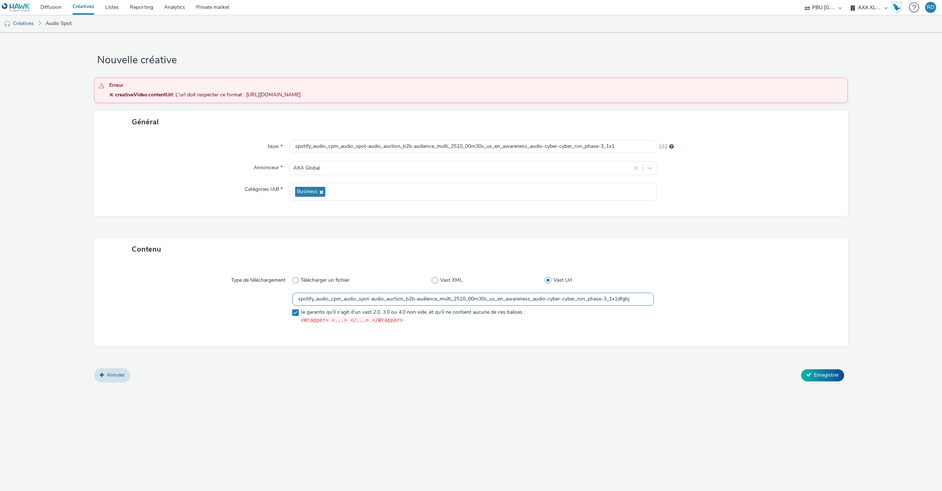
click at [639, 301] on input "spotify_audio_cpm_audio_spot-audio_auction_b2b-audience_multi_2510_00m30s_us_en…" at bounding box center [473, 299] width 362 height 13
paste input "https://ad.doubleclick.net/ddm/pfadx/N105603.159072SPOTIFY2/B34004938.430455514…"
type input "https://ad.doubleclick.net/ddm/pfadx/N105603.159072SPOTIFY2/B34004938.430455514…"
click at [821, 376] on span "Enregistrer" at bounding box center [826, 375] width 25 height 7
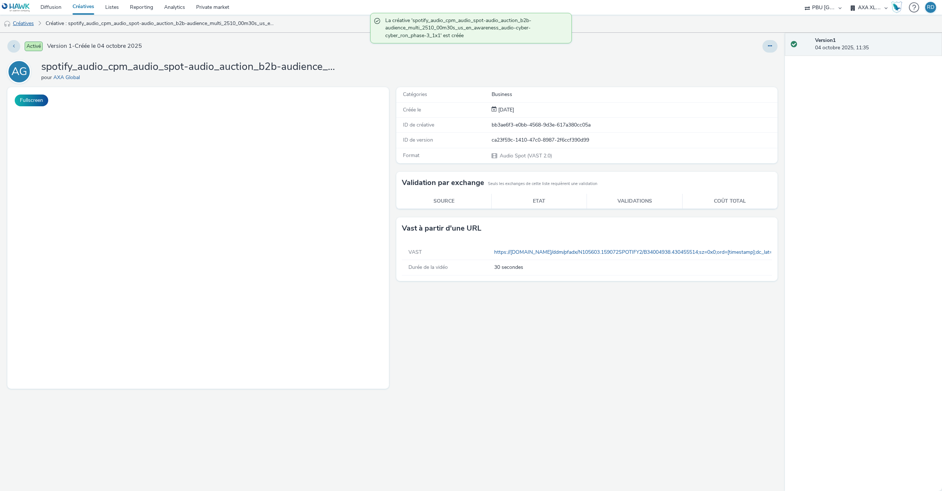
click at [26, 23] on link "Créatives" at bounding box center [19, 24] width 38 height 18
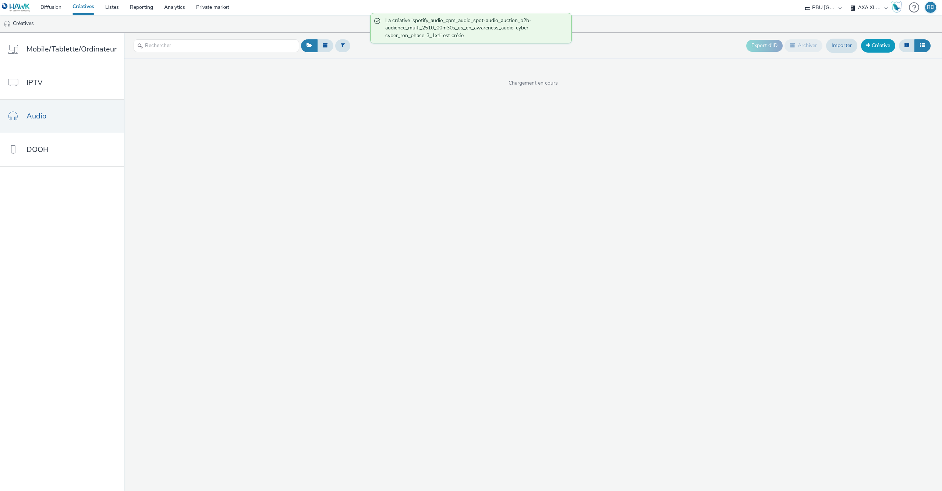
click at [874, 48] on link "Créative" at bounding box center [878, 45] width 34 height 13
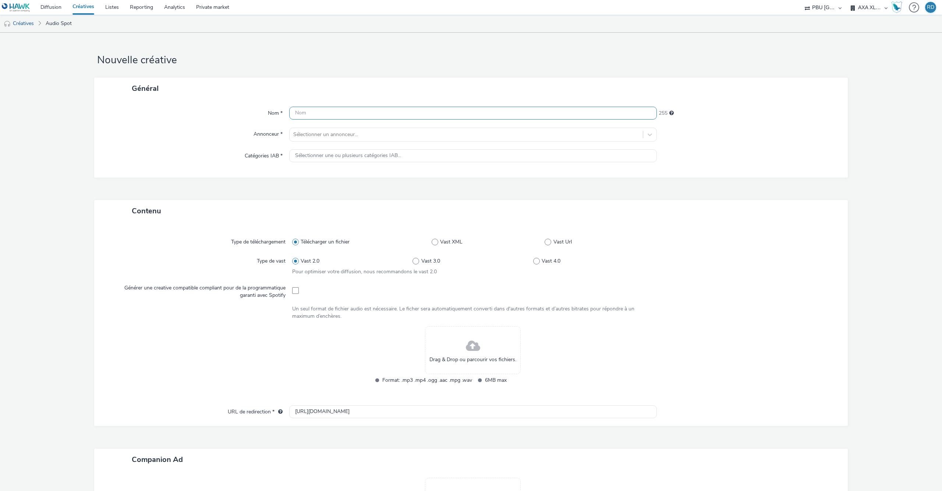
click at [374, 110] on input "text" at bounding box center [473, 113] width 368 height 13
paste input "spotify_audio_cpm_audio_spot-audio_auction_b2b-audience_multi_2510_00m30s_us_en…"
type input "spotify_audio_cpm_audio_spot-audio_auction_b2b-audience_multi_2510_00m30s_us_en…"
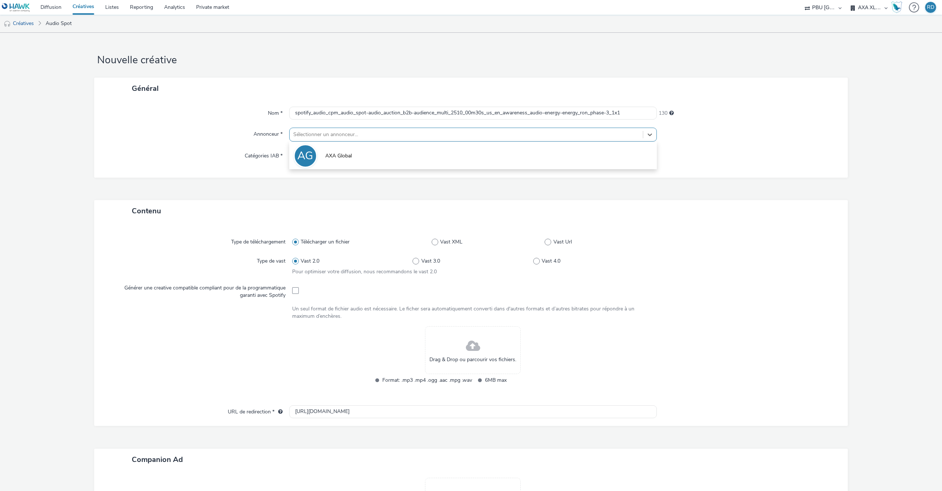
click at [379, 137] on div at bounding box center [466, 134] width 346 height 9
click at [358, 161] on li "AG AXA Global" at bounding box center [473, 155] width 368 height 25
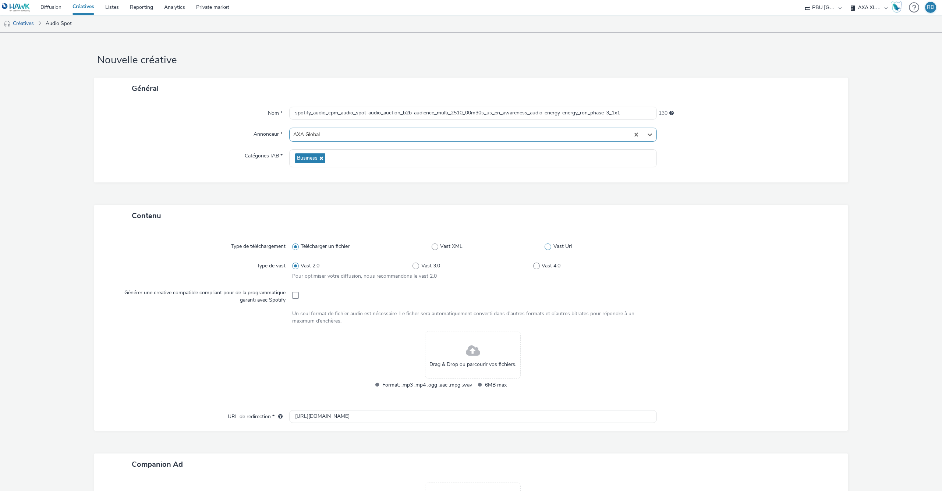
click at [549, 250] on span at bounding box center [548, 247] width 7 height 7
click at [549, 249] on input "Vast Url" at bounding box center [547, 246] width 5 height 5
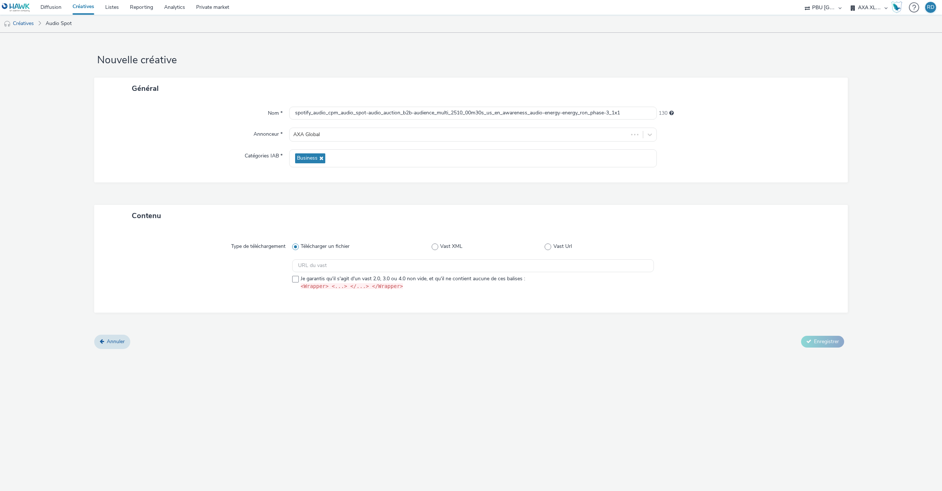
radio input "false"
radio input "true"
click at [480, 268] on input "text" at bounding box center [473, 265] width 362 height 13
click at [296, 282] on span at bounding box center [295, 279] width 7 height 7
checkbox input "true"
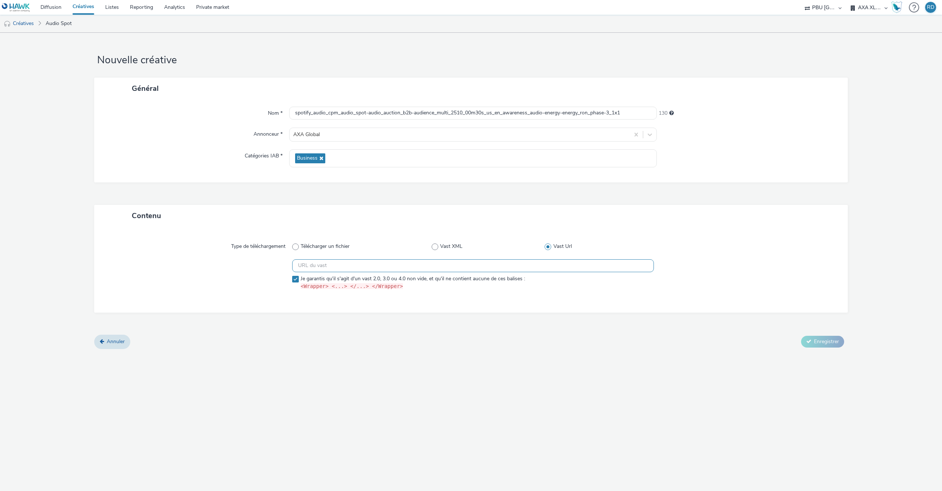
click at [322, 262] on input "text" at bounding box center [473, 265] width 362 height 13
paste input "https://ad.doubleclick.net/ddm/pfadx/N105603.159072SPOTIFY2/B34004938.430455517…"
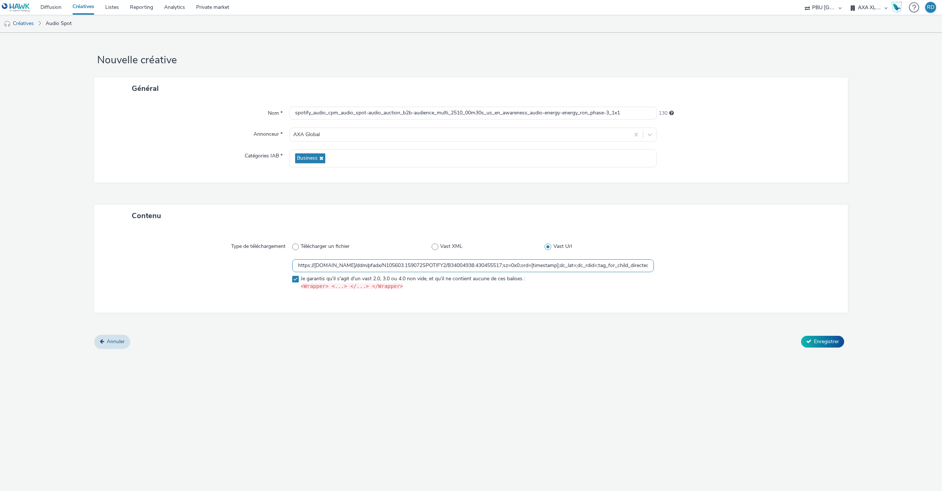
scroll to position [0, 484]
type input "https://ad.doubleclick.net/ddm/pfadx/N105603.159072SPOTIFY2/B34004938.430455517…"
click at [837, 343] on span "Enregistrer" at bounding box center [826, 341] width 25 height 7
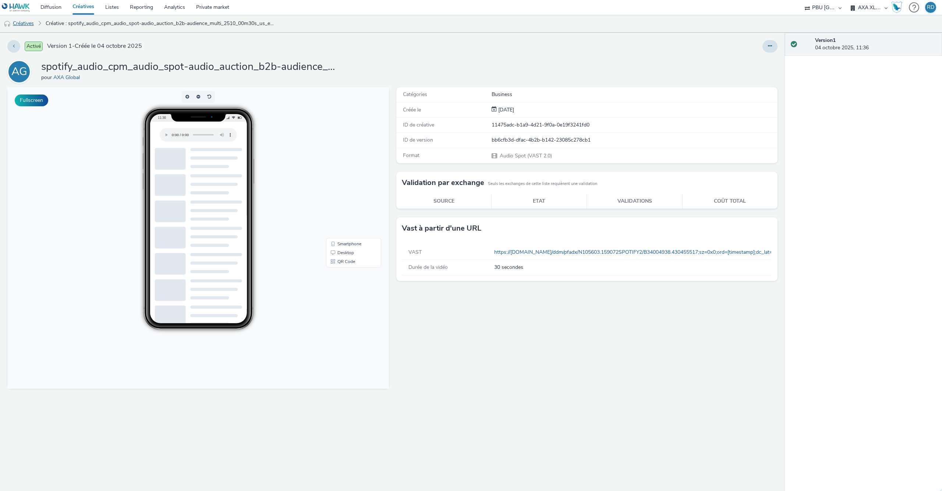
click at [24, 22] on link "Créatives" at bounding box center [19, 24] width 38 height 18
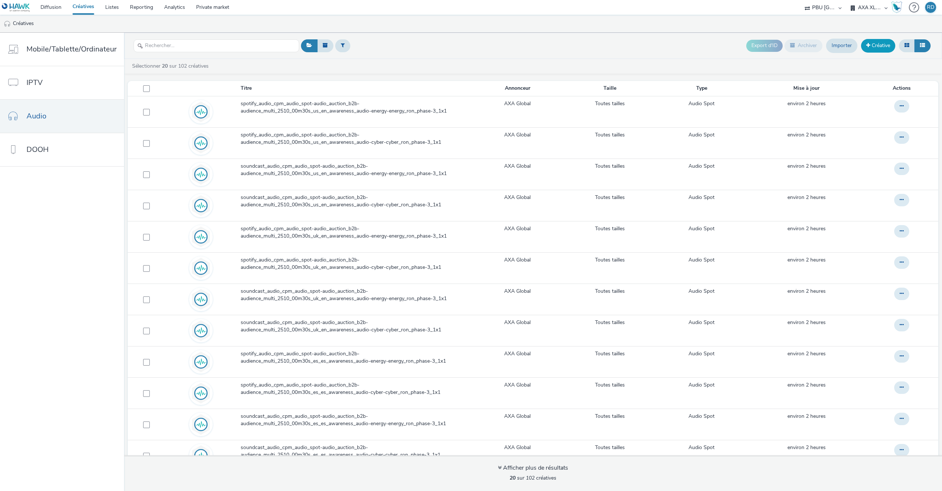
click at [888, 45] on link "Créative" at bounding box center [878, 45] width 34 height 13
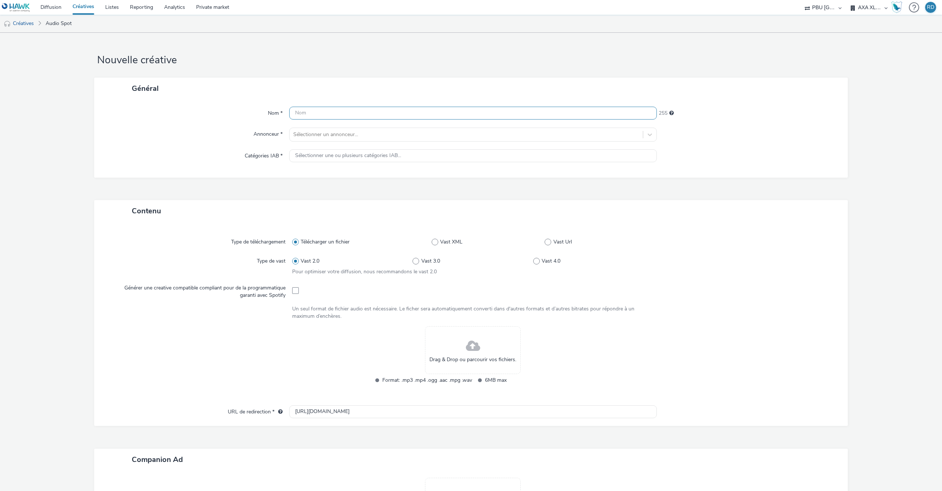
click at [336, 116] on input "text" at bounding box center [473, 113] width 368 height 13
paste input "hawk_audio_cpm_audio_instream-audio_pmp_b2b-audience_multi_2510_00m30s_rm_en_aw…"
type input "hawk_audio_cpm_audio_instream-audio_pmp_b2b-audience_multi_2510_00m30s_rm_en_aw…"
click at [349, 135] on div at bounding box center [466, 134] width 346 height 9
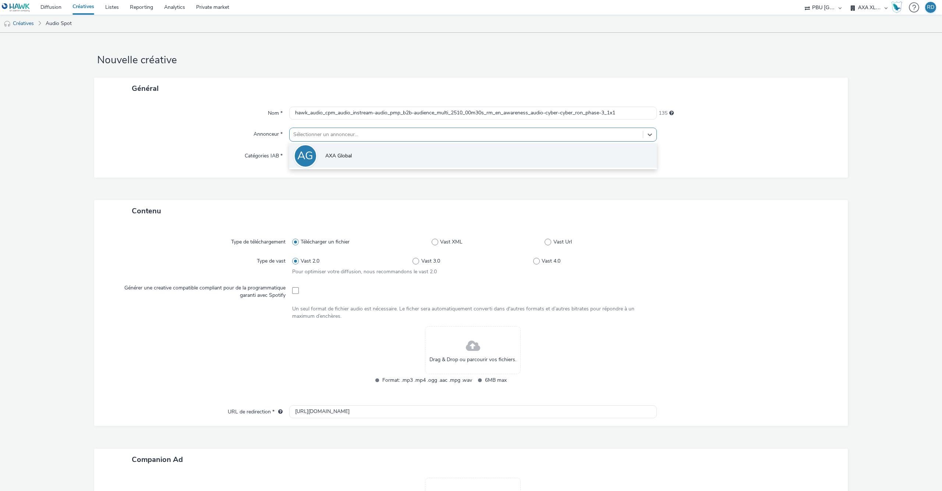
click at [347, 152] on li "AG AXA Global" at bounding box center [473, 155] width 368 height 25
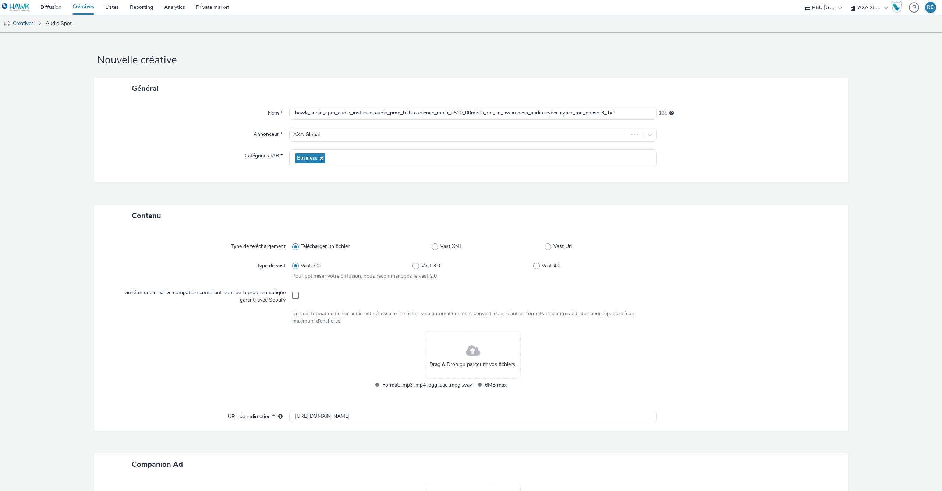
click at [552, 243] on div "Télécharger un fichier Vast XML Vast Url" at bounding box center [473, 246] width 362 height 13
click at [552, 244] on label "Vast Url" at bounding box center [599, 246] width 109 height 7
click at [549, 244] on input "Vast Url" at bounding box center [547, 246] width 5 height 5
radio input "false"
radio input "true"
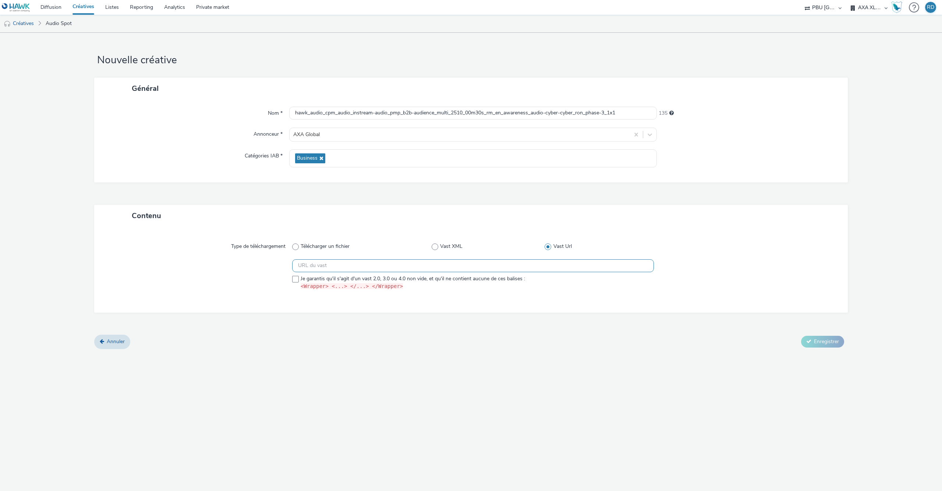
click at [415, 263] on input "text" at bounding box center [473, 265] width 362 height 13
paste input "https://[DOMAIN_NAME]/ddm/pfadx/N105603.5708028HAWKAXAXL/B34007638.431063244;sz…"
type input "https://[DOMAIN_NAME]/ddm/pfadx/N105603.5708028HAWKAXAXL/B34007638.431063244;sz…"
click at [292, 280] on div at bounding box center [199, 276] width 185 height 34
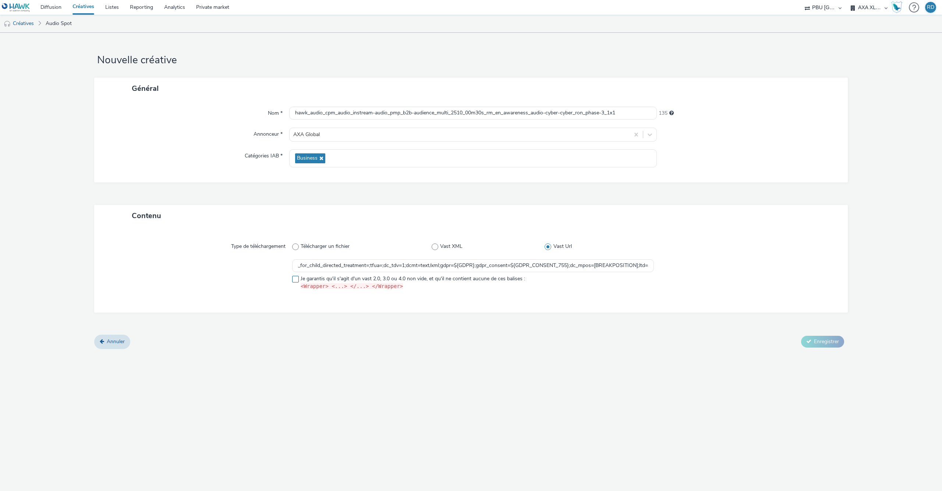
click at [293, 280] on span at bounding box center [295, 279] width 7 height 7
checkbox input "true"
click at [825, 340] on span "Enregistrer" at bounding box center [826, 341] width 25 height 7
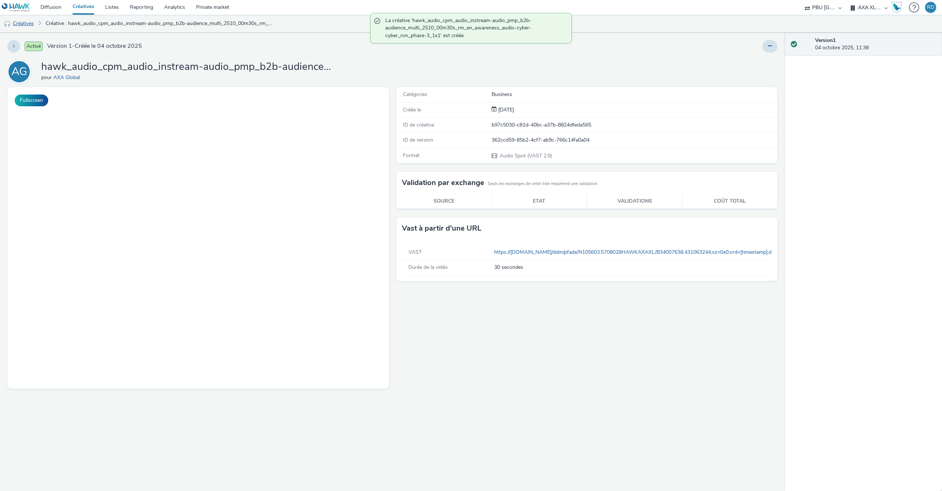
click at [26, 20] on link "Créatives" at bounding box center [19, 24] width 38 height 18
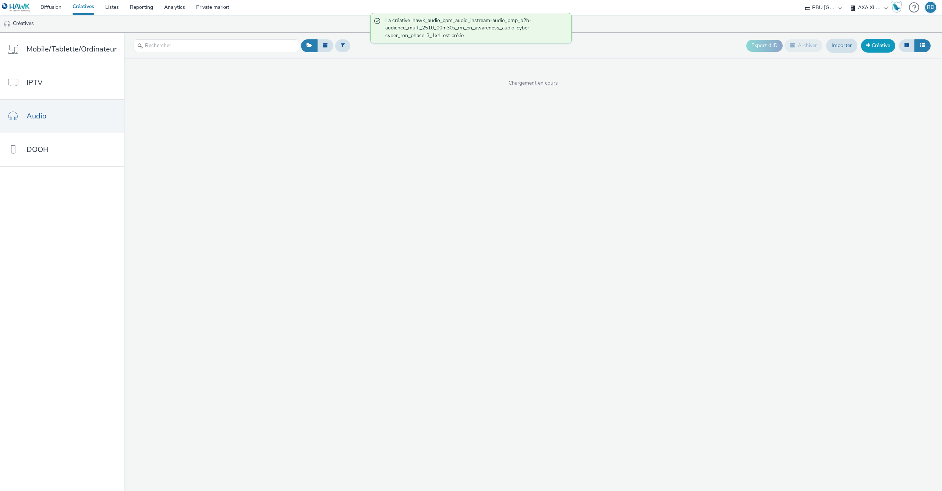
click at [877, 45] on link "Créative" at bounding box center [878, 45] width 34 height 13
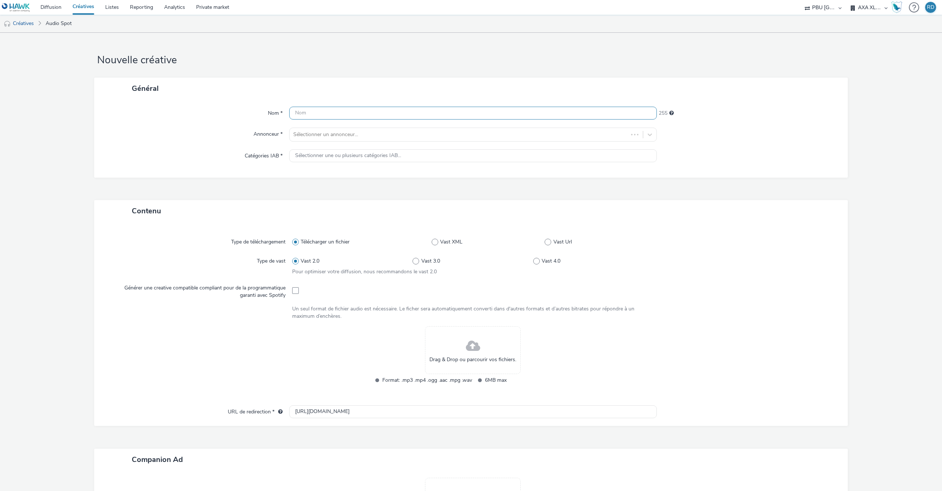
click at [349, 119] on input "text" at bounding box center [473, 113] width 368 height 13
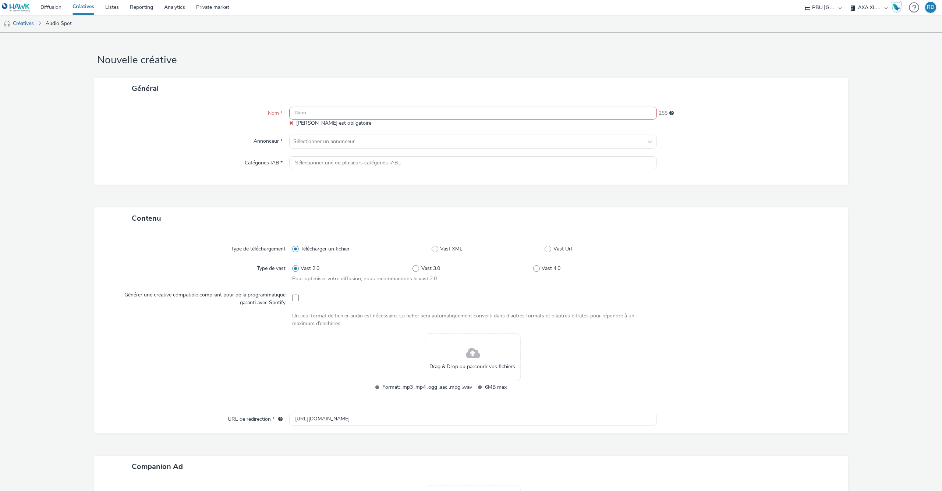
click at [349, 114] on input "text" at bounding box center [473, 113] width 368 height 13
paste input "hawk_audio_cpm_audio_instream-audio_pmp_b2b-audience_multi_2510_00m30s_rm_en_aw…"
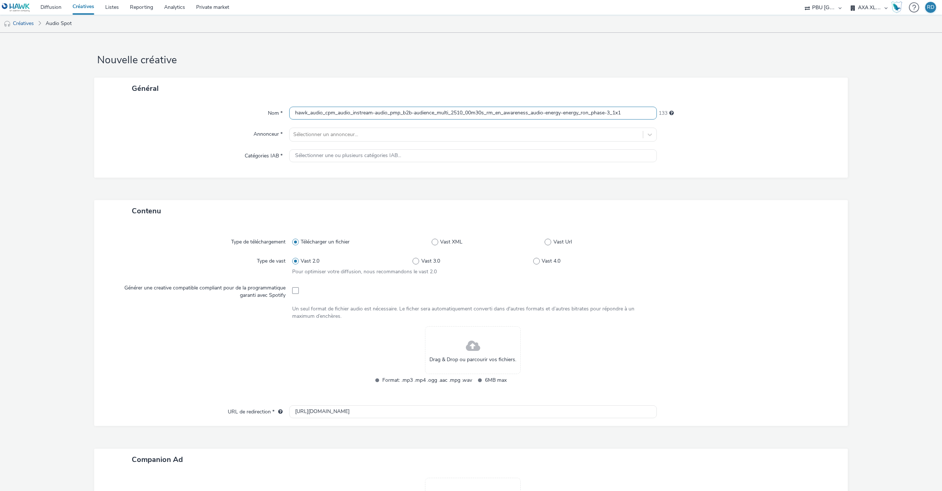
type input "hawk_audio_cpm_audio_instream-audio_pmp_b2b-audience_multi_2510_00m30s_rm_en_aw…"
click at [381, 135] on div at bounding box center [466, 134] width 346 height 9
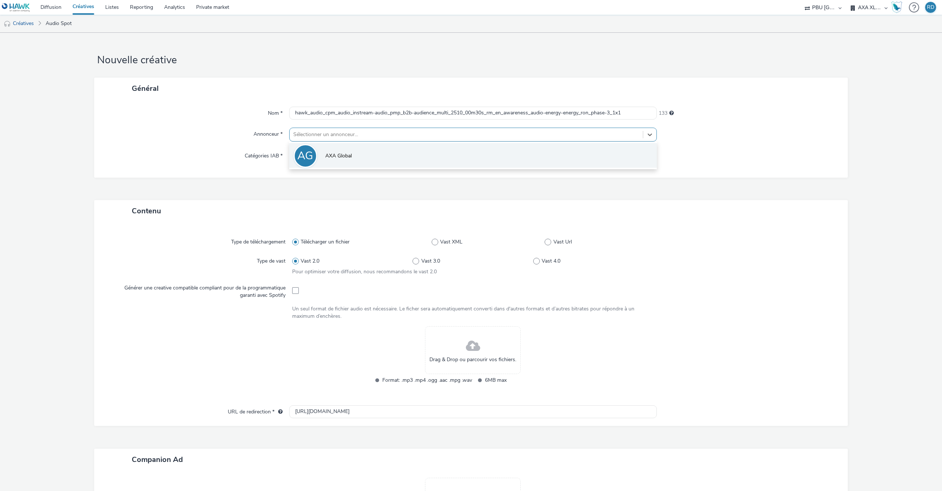
click at [365, 148] on li "AG AXA Global" at bounding box center [473, 155] width 368 height 25
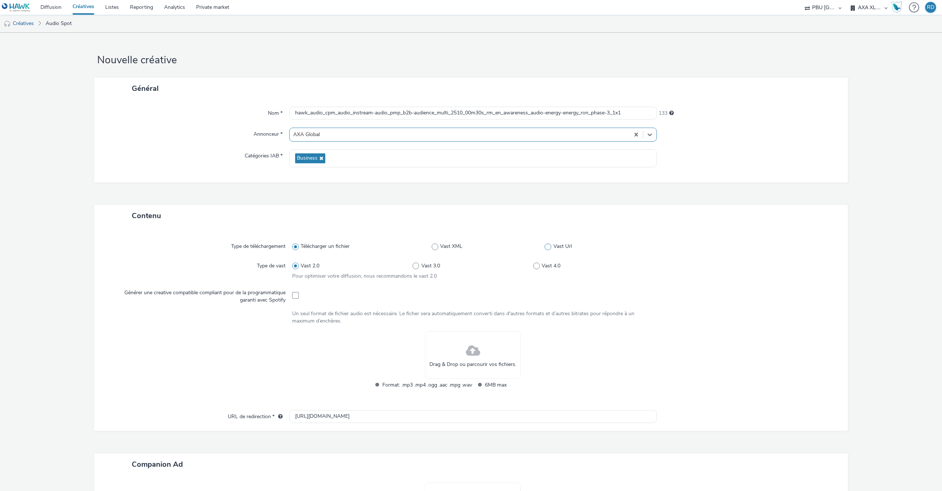
click at [552, 247] on label "Vast Url" at bounding box center [599, 246] width 109 height 7
click at [549, 247] on input "Vast Url" at bounding box center [547, 246] width 5 height 5
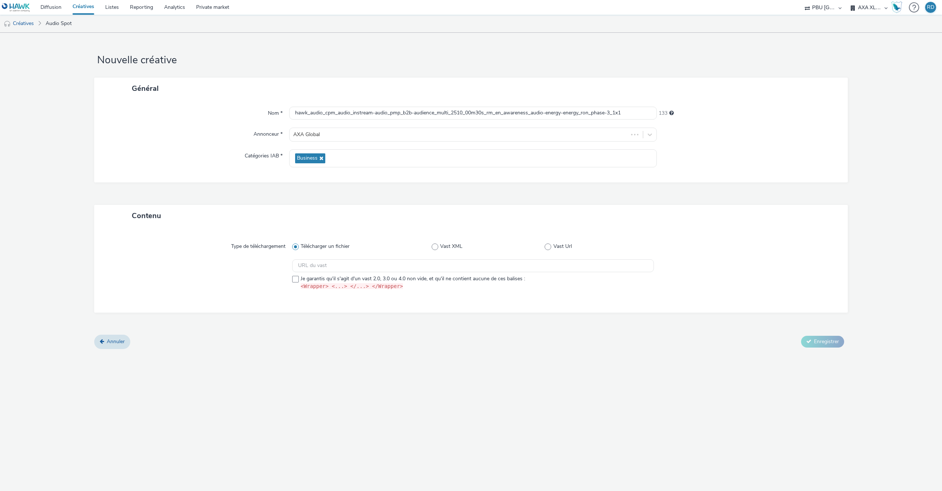
radio input "false"
radio input "true"
click at [489, 268] on input "text" at bounding box center [473, 265] width 362 height 13
paste input "https://[DOMAIN_NAME]/ddm/pfadx/N105603.5708028HAWKAXAXL/B34007638.431063247;sz…"
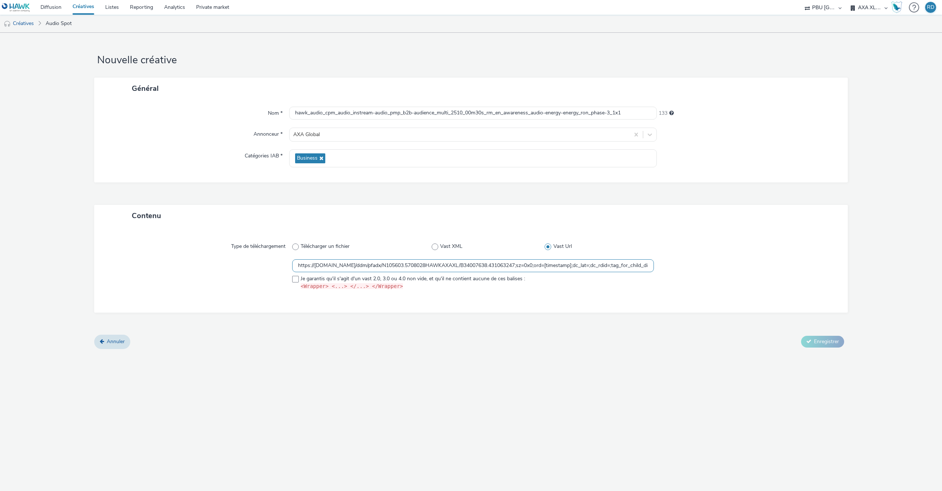
scroll to position [0, 329]
type input "https://[DOMAIN_NAME]/ddm/pfadx/N105603.5708028HAWKAXAXL/B34007638.431063247;sz…"
click at [301, 280] on label "Je garantis qu'il s'agit d'un vast 2.0, 3.0 ou 4.0 non vide, et qu'il ne contie…" at bounding box center [473, 282] width 362 height 15
checkbox input "true"
click at [816, 340] on span "Enregistrer" at bounding box center [826, 341] width 25 height 7
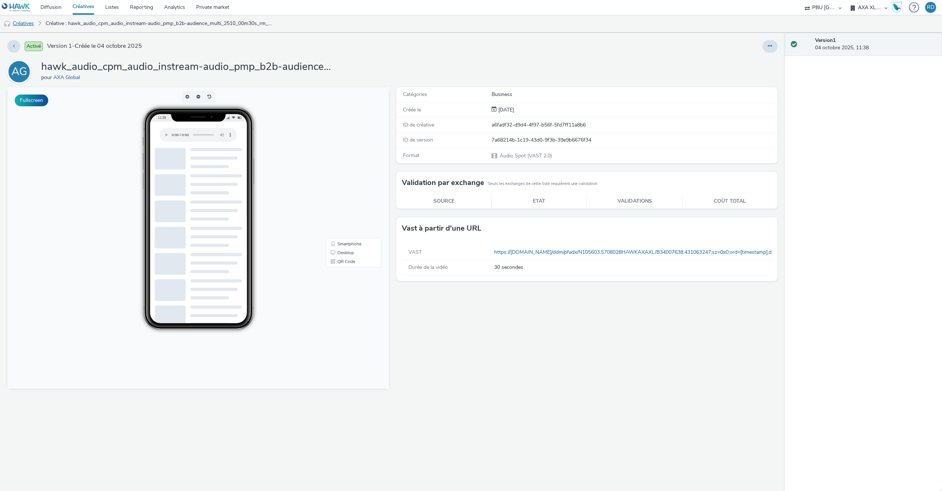
click at [25, 25] on link "Créatives" at bounding box center [19, 24] width 38 height 18
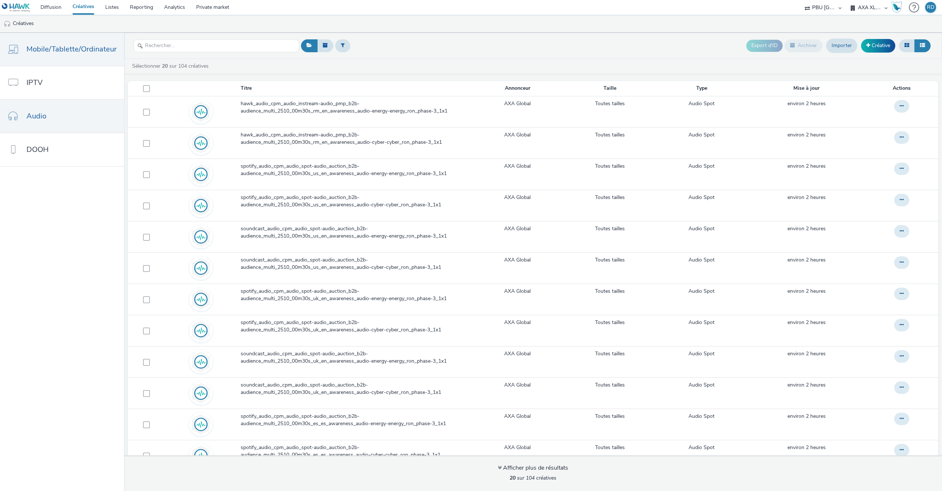
click at [65, 53] on span "Mobile/Tablette/Ordinateur" at bounding box center [71, 49] width 90 height 11
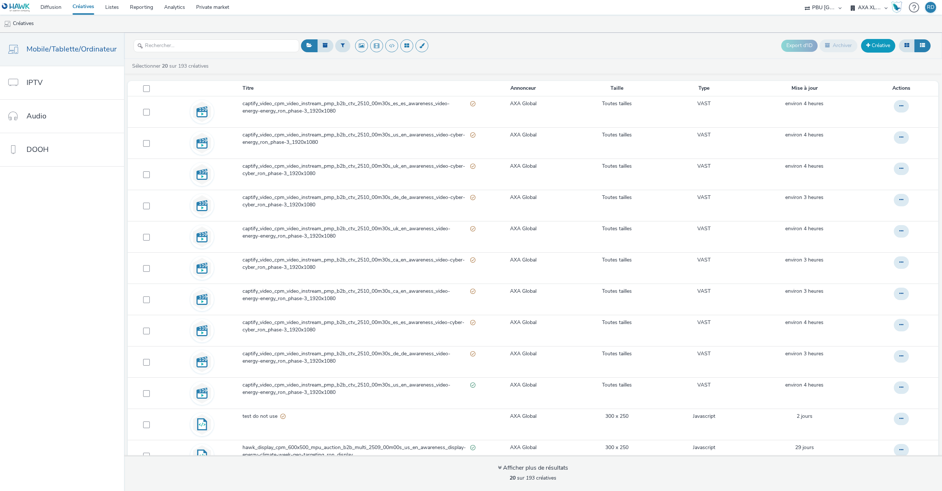
click at [879, 45] on link "Créative" at bounding box center [878, 45] width 34 height 13
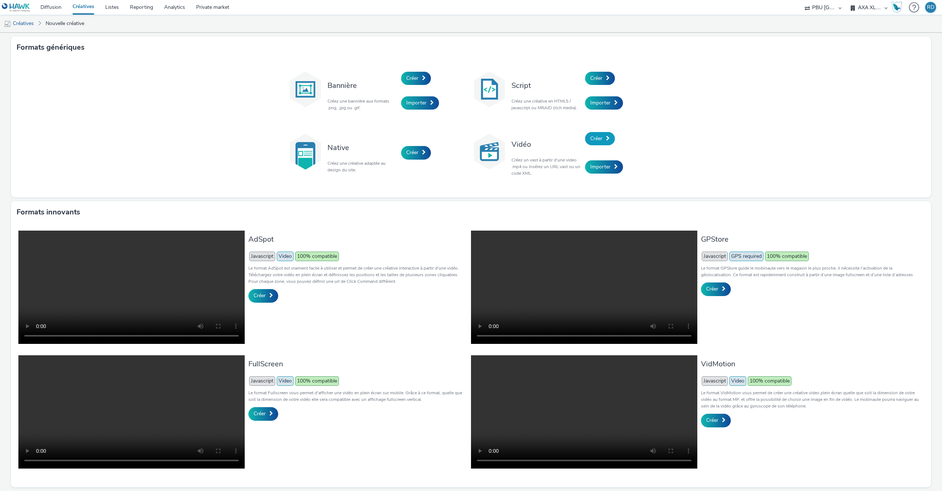
click at [602, 141] on span "Créer" at bounding box center [596, 138] width 12 height 7
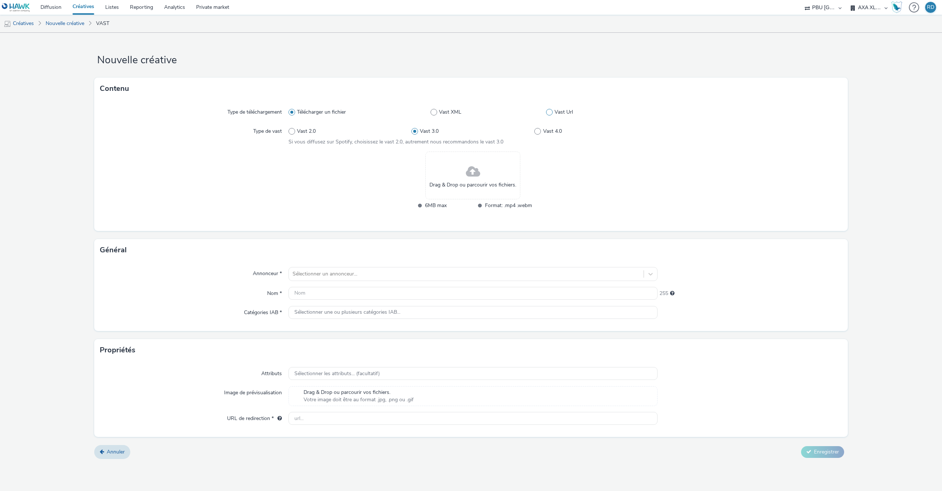
click at [550, 112] on span at bounding box center [549, 112] width 7 height 7
click at [550, 112] on input "Vast Url" at bounding box center [548, 112] width 5 height 5
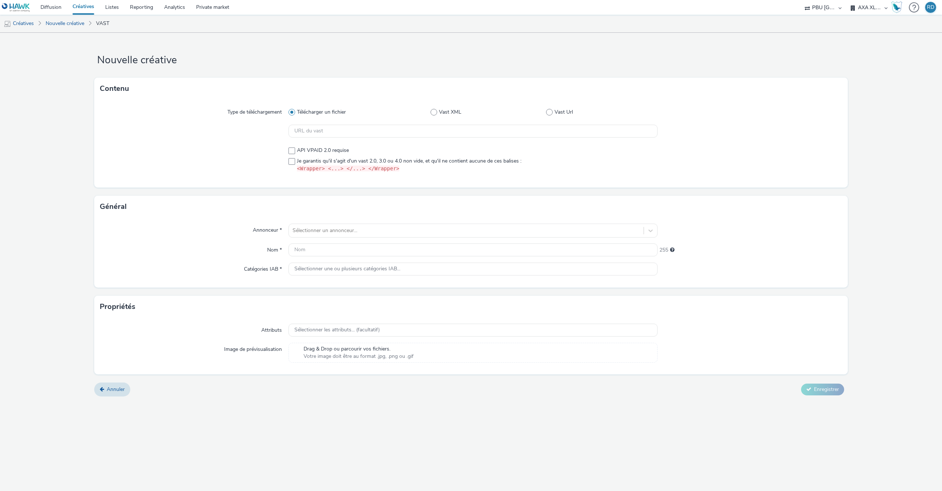
radio input "false"
radio input "true"
click at [424, 133] on input "text" at bounding box center [473, 131] width 369 height 13
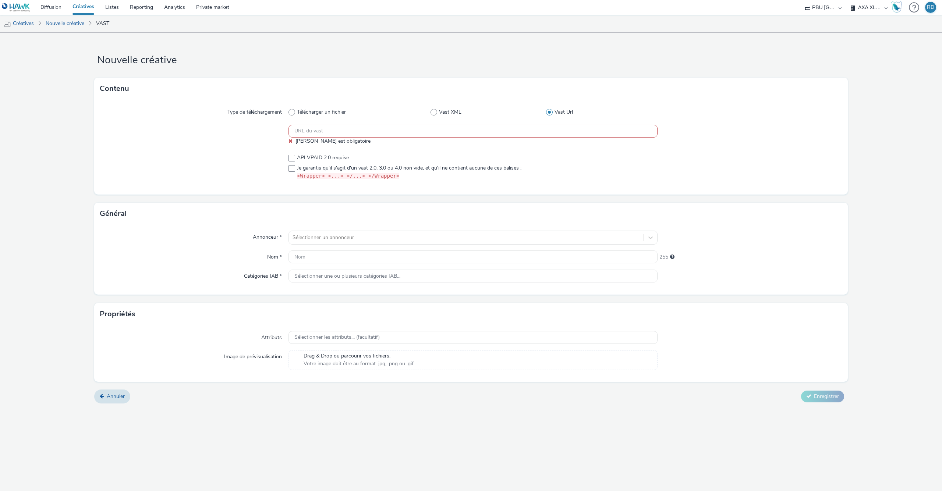
paste input "https://vast.xpln.tech/vast?vastUrl=us8k5ywd-6450224860&xid=axa&yid=hawk&zid=ax…"
type input "https://vast.xpln.tech/vast?vastUrl=us8k5ywd-6450224860&xid=axa&yid=hawk&zid=ax…"
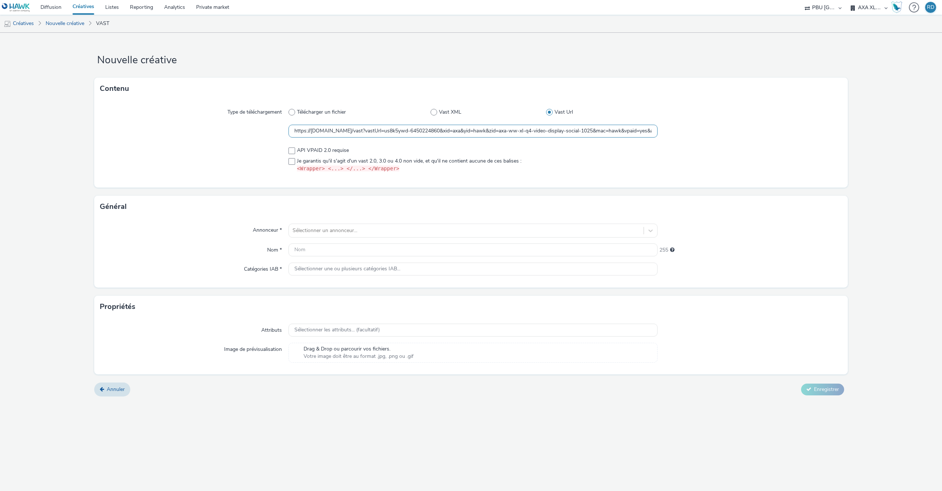
scroll to position [0, 1340]
click at [294, 159] on span at bounding box center [292, 161] width 7 height 7
checkbox input "true"
click at [293, 152] on span at bounding box center [292, 151] width 7 height 7
checkbox input "true"
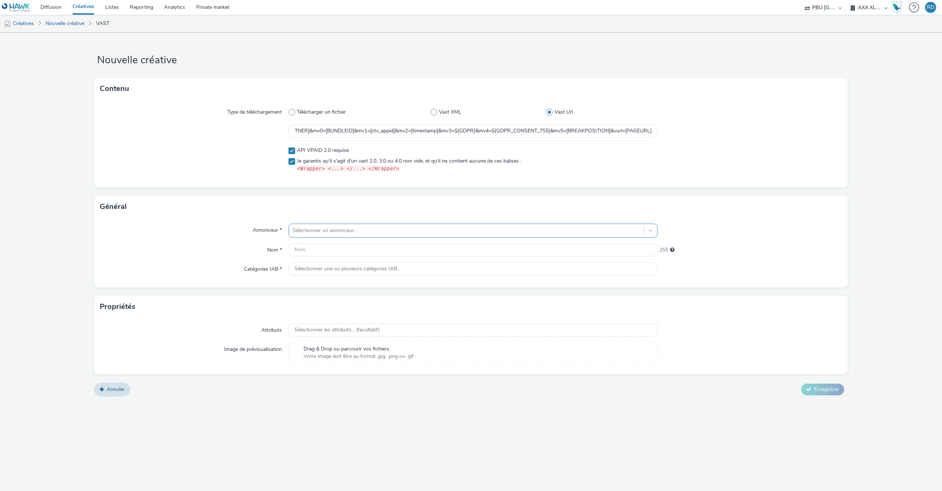
click at [340, 229] on div at bounding box center [466, 230] width 347 height 9
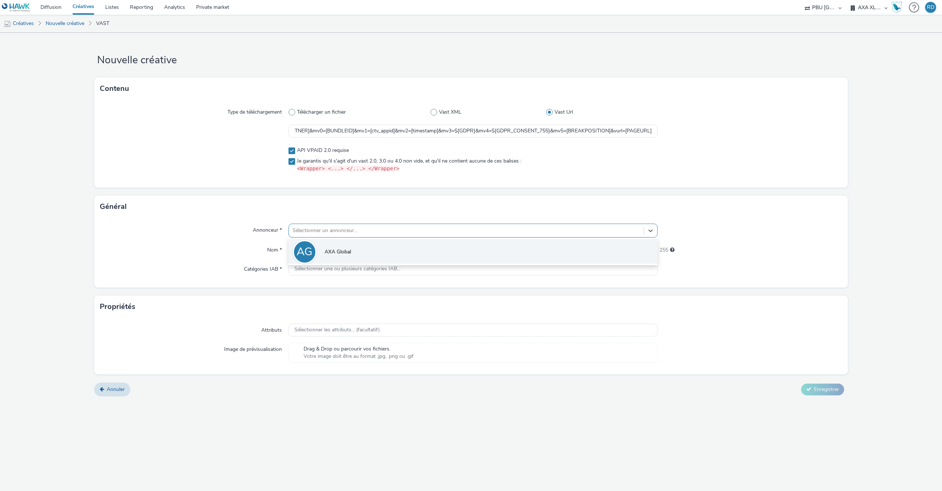
click at [340, 247] on li "AG AXA Global" at bounding box center [473, 251] width 369 height 25
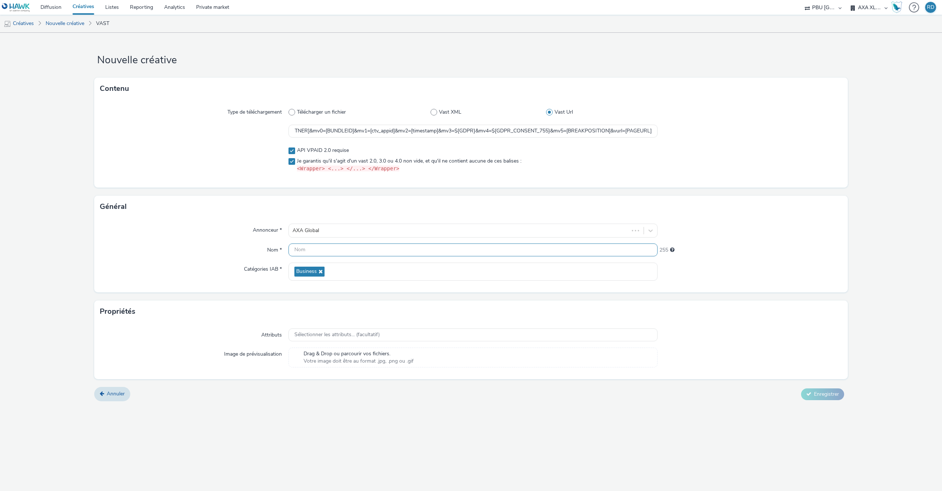
click at [340, 247] on input "text" at bounding box center [473, 250] width 369 height 13
paste input "hawk_video_cpm_video_pre-roll-video_pmp_b2b-audience_mobile_2510_00m10s_rm_en_a…"
type input "hawk_video_cpm_video_pre-roll-video_pmp_b2b-audience_mobile_2510_00m10s_rm_en_a…"
click at [831, 395] on span "Enregistrer" at bounding box center [826, 394] width 25 height 7
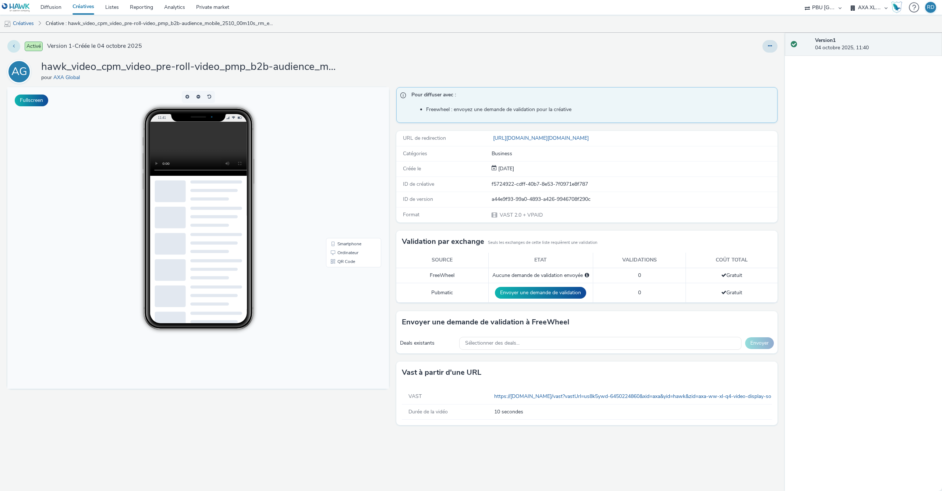
click at [14, 49] on icon at bounding box center [14, 45] width 2 height 5
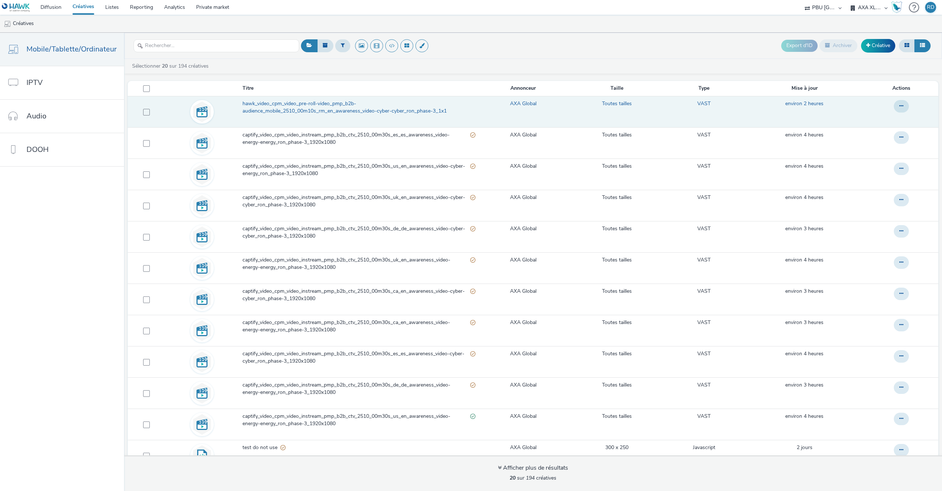
click at [392, 109] on span "hawk_video_cpm_video_pre-roll-video_pmp_b2b-audience_mobile_2510_00m10s_rm_en_a…" at bounding box center [359, 107] width 233 height 15
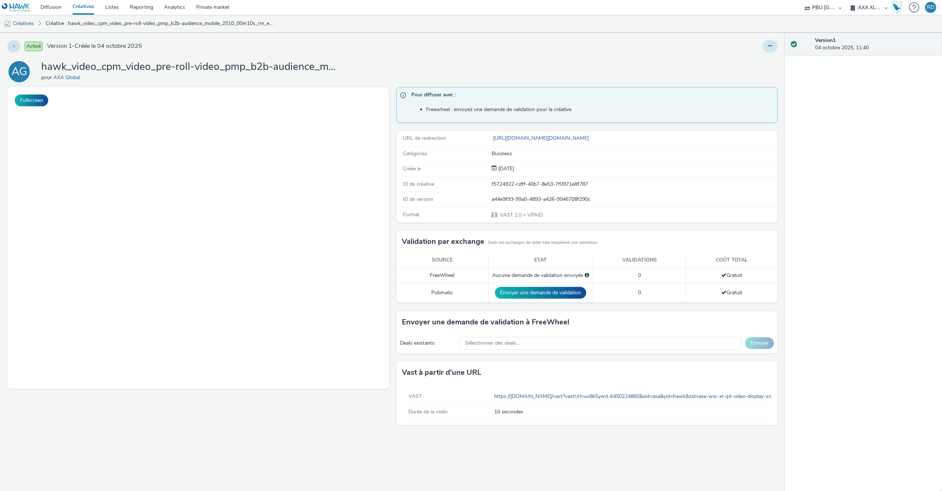
click at [767, 46] on button at bounding box center [770, 46] width 15 height 13
click at [745, 61] on link "Modifier" at bounding box center [749, 61] width 55 height 15
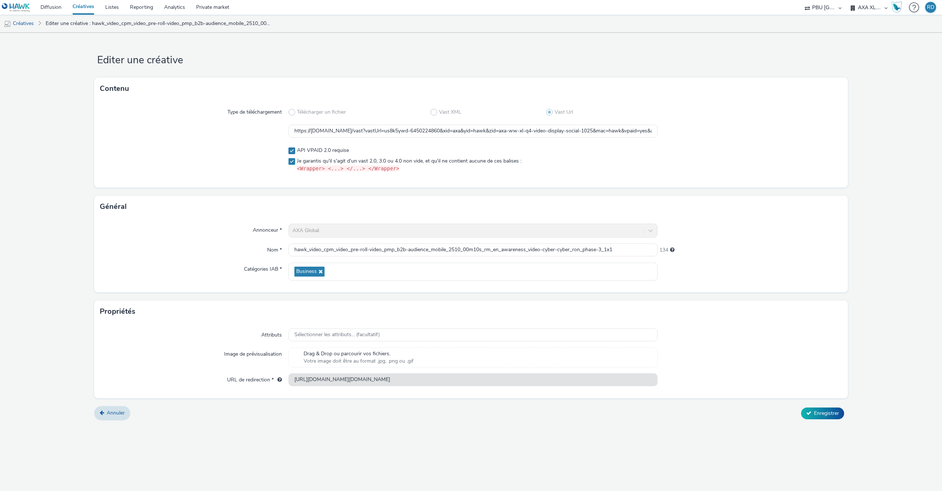
click at [292, 150] on span at bounding box center [292, 151] width 7 height 7
checkbox input "false"
click at [824, 413] on span "Enregistrer" at bounding box center [826, 413] width 25 height 7
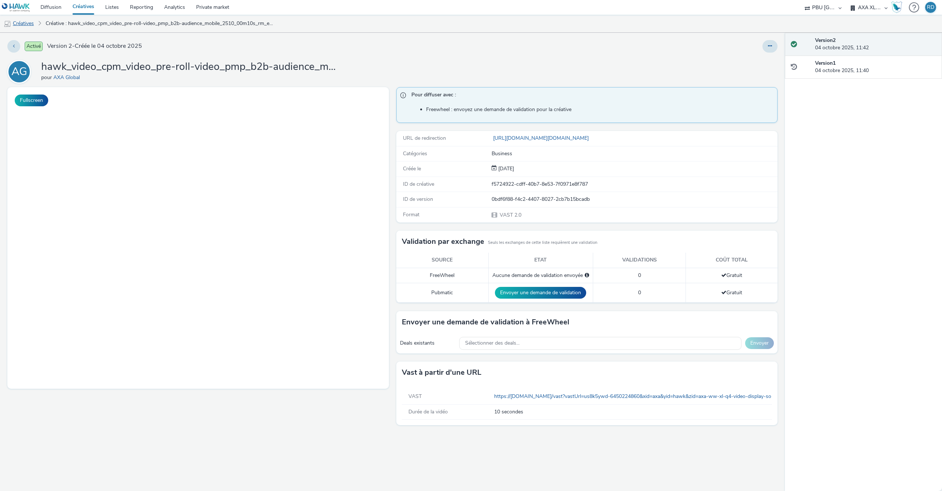
click at [20, 22] on link "Créatives" at bounding box center [19, 24] width 38 height 18
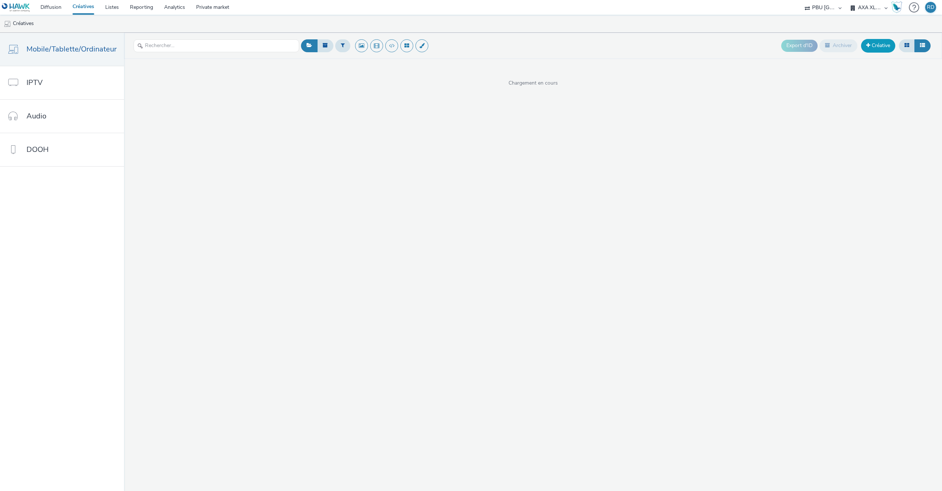
click at [879, 46] on link "Créative" at bounding box center [878, 45] width 34 height 13
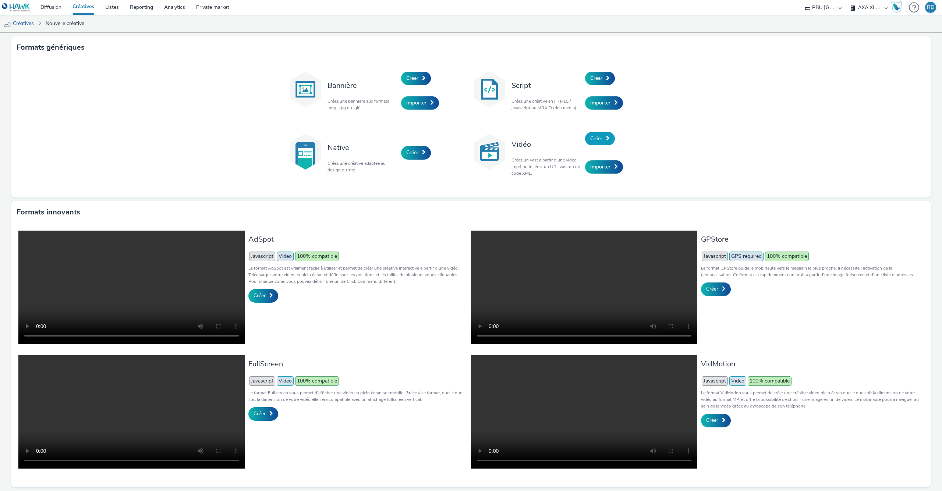
click at [601, 138] on span "Créer" at bounding box center [596, 138] width 12 height 7
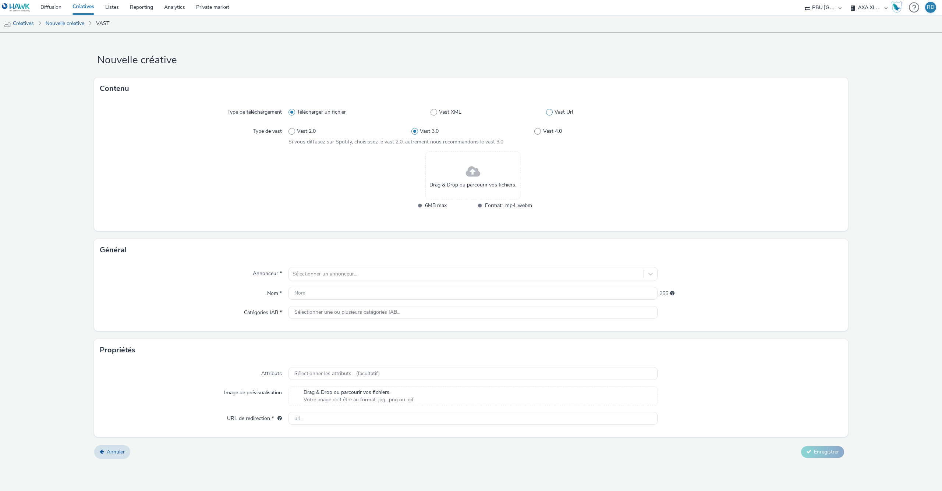
click at [548, 112] on span at bounding box center [549, 112] width 7 height 7
click at [548, 112] on input "Vast Url" at bounding box center [548, 112] width 5 height 5
radio input "false"
radio input "true"
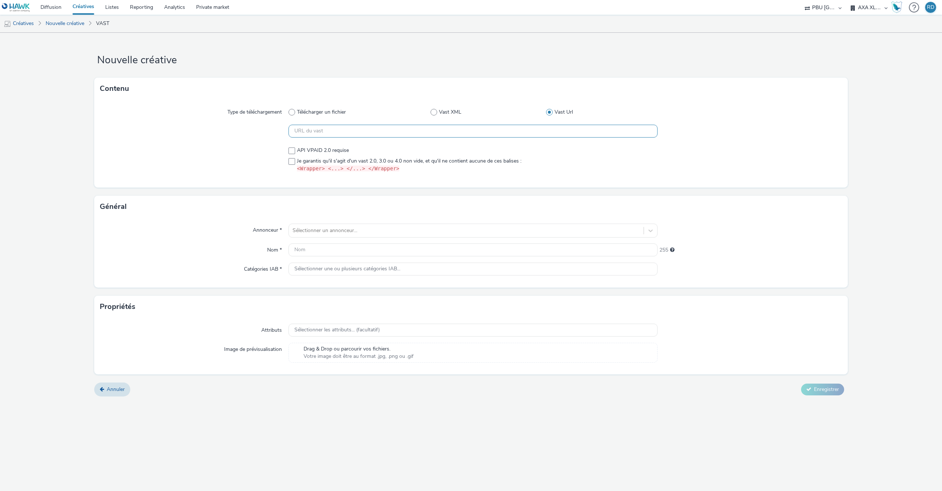
click at [362, 131] on input "text" at bounding box center [473, 131] width 369 height 13
paste input "hawk_video_cpm_video_pre-roll-video_pmp_b2b-audience_mobile_2510_00m10s_rm_en_a…"
click at [292, 165] on div "API VPAID 2.0 requise Je garantis qu'il s'agit d'un vast 2.0, 3.0 ou 4.0 non vi…" at bounding box center [473, 160] width 369 height 26
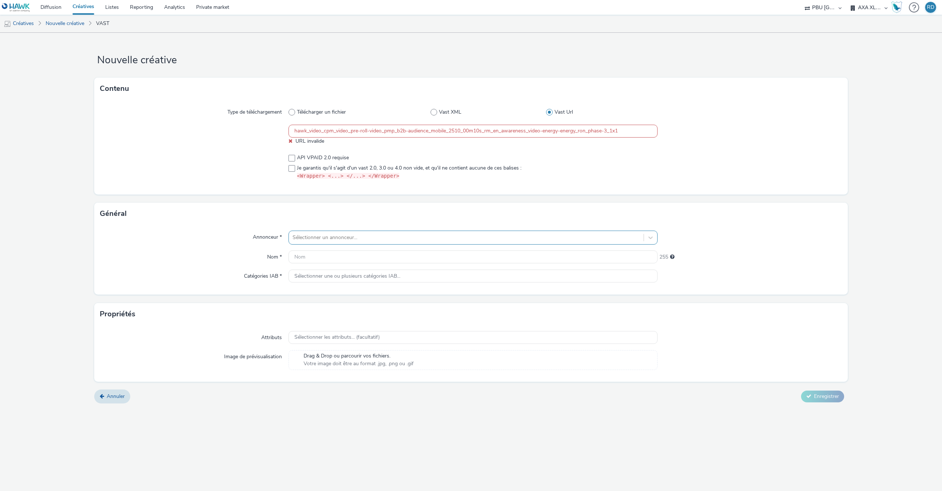
click at [328, 236] on div at bounding box center [466, 237] width 347 height 9
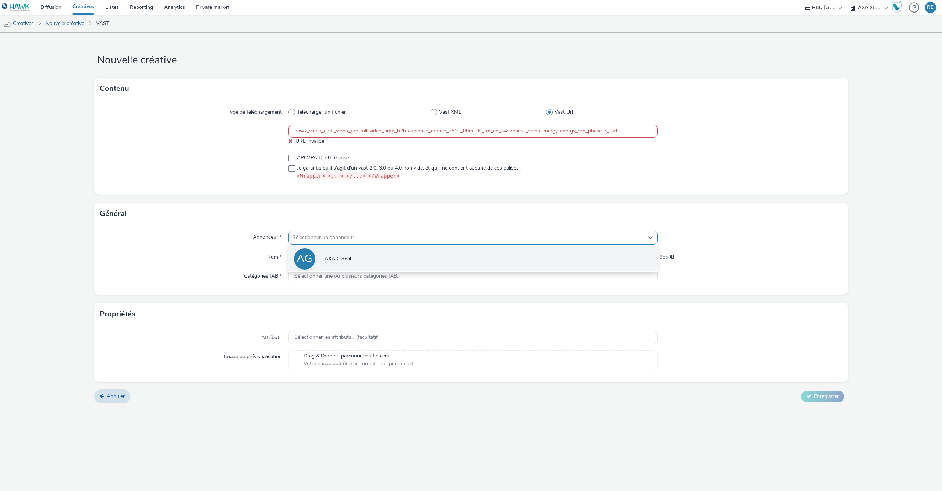
click at [329, 256] on span "AXA Global" at bounding box center [338, 258] width 26 height 7
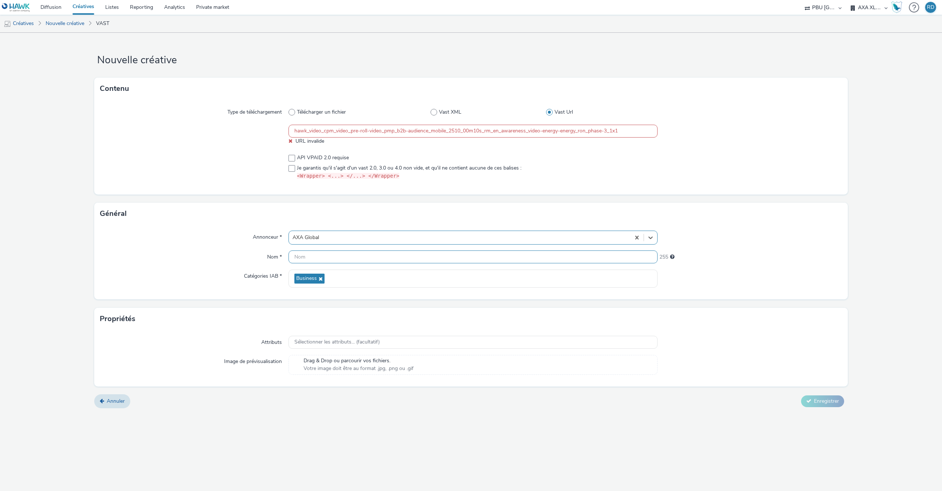
click at [318, 258] on input "text" at bounding box center [473, 257] width 369 height 13
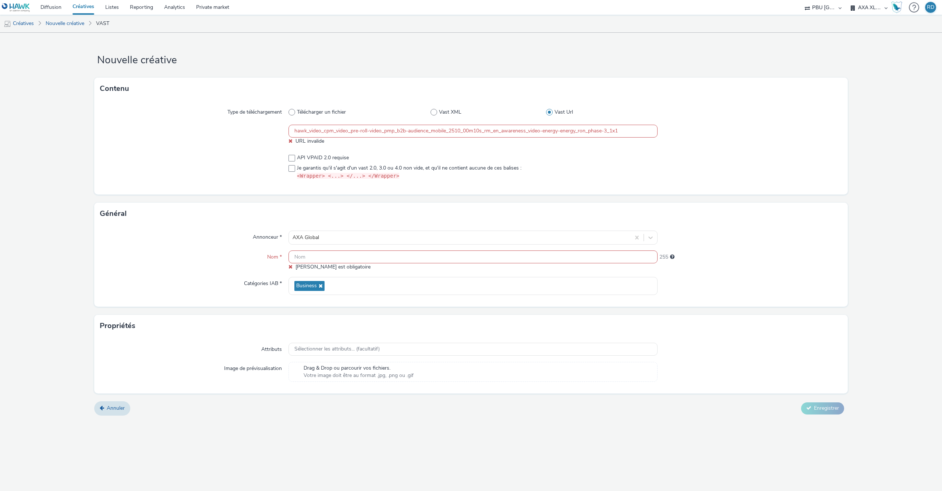
click at [326, 134] on input "hawk_video_cpm_video_pre-roll-video_pmp_b2b-audience_mobile_2510_00m10s_rm_en_a…" at bounding box center [473, 131] width 369 height 13
paste input "ttps://vast.xpln.tech/vast?vastUrl=6guzxz05-3081761473&xid=axa&yid=hawk&zid=axa…"
type input "https://vast.xpln.tech/vast?vastUrl=6guzxz05-3081761473&xid=axa&yid=hawk&zid=ax…"
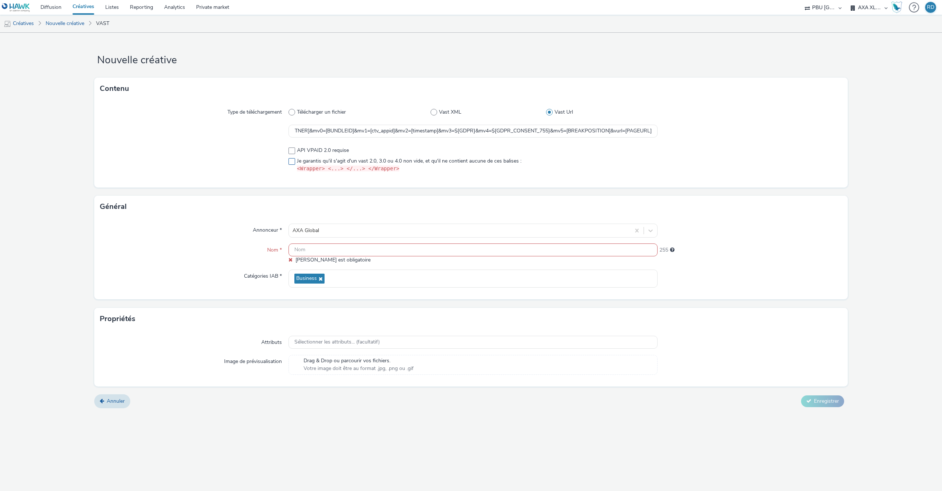
click at [293, 160] on span at bounding box center [292, 161] width 7 height 7
checkbox input "true"
click at [337, 246] on input "text" at bounding box center [473, 250] width 369 height 13
paste input "hawk_video_cpm_video_pre-roll-video_pmp_b2b-audience_mobile_2510_00m10s_rm_en_a…"
type input "hawk_video_cpm_video_pre-roll-video_pmp_b2b-audience_mobile_2510_00m10s_rm_en_a…"
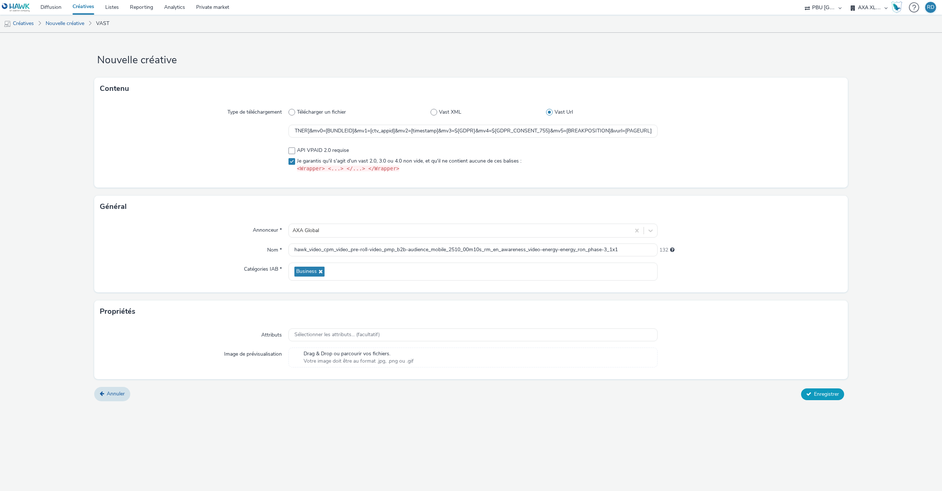
click at [828, 391] on button "Enregistrer" at bounding box center [822, 395] width 43 height 12
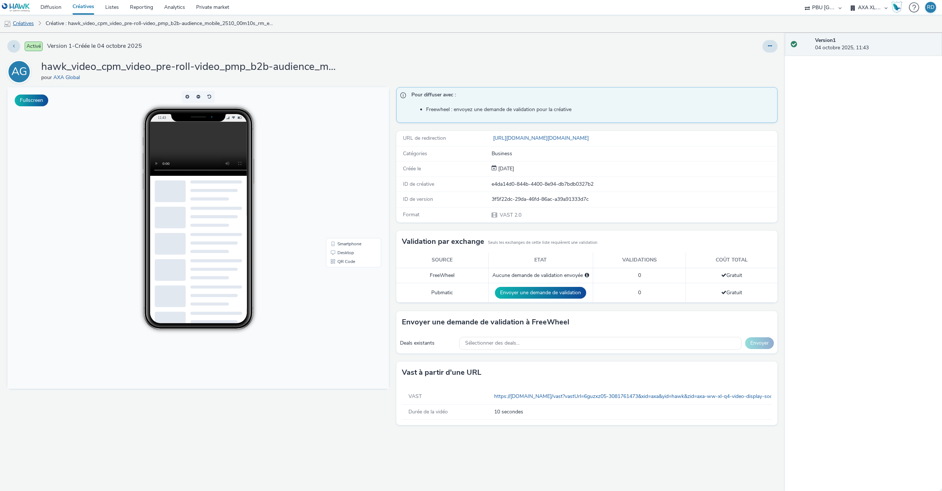
click at [26, 25] on link "Créatives" at bounding box center [19, 24] width 38 height 18
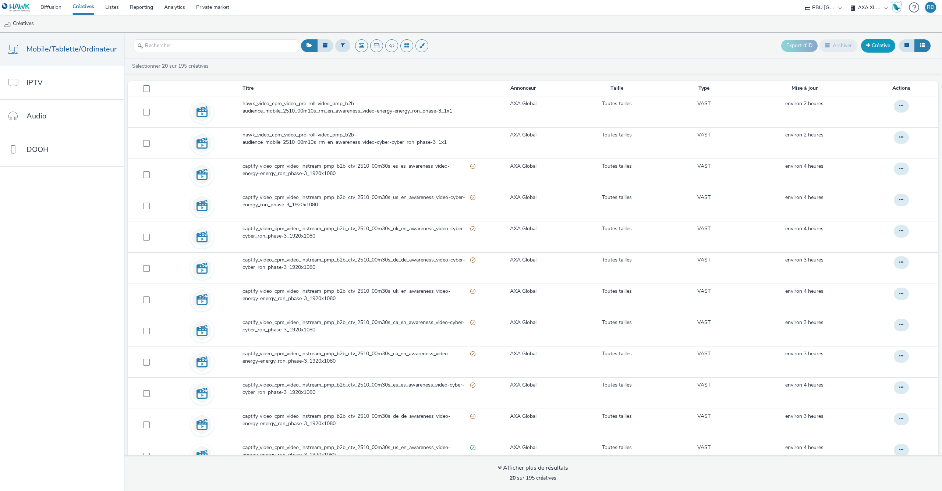
click at [871, 49] on link "Créative" at bounding box center [878, 45] width 34 height 13
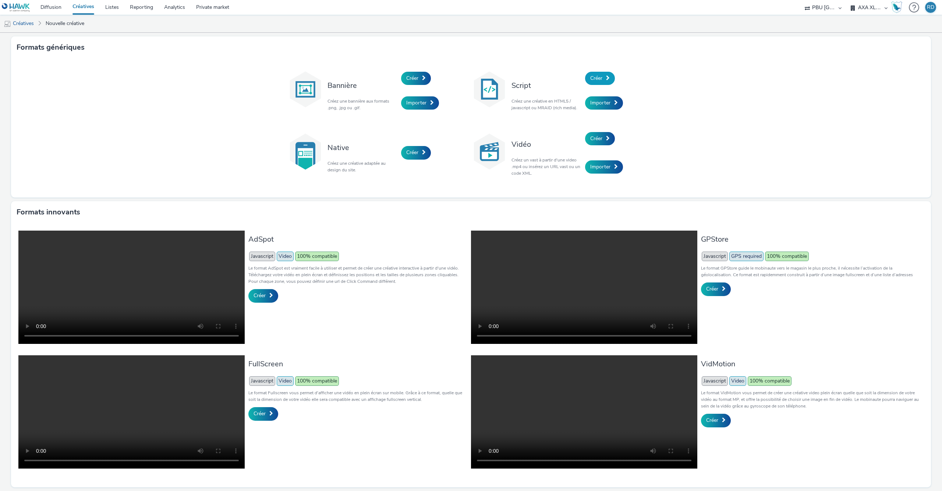
click at [599, 82] on span "Créer" at bounding box center [596, 78] width 12 height 7
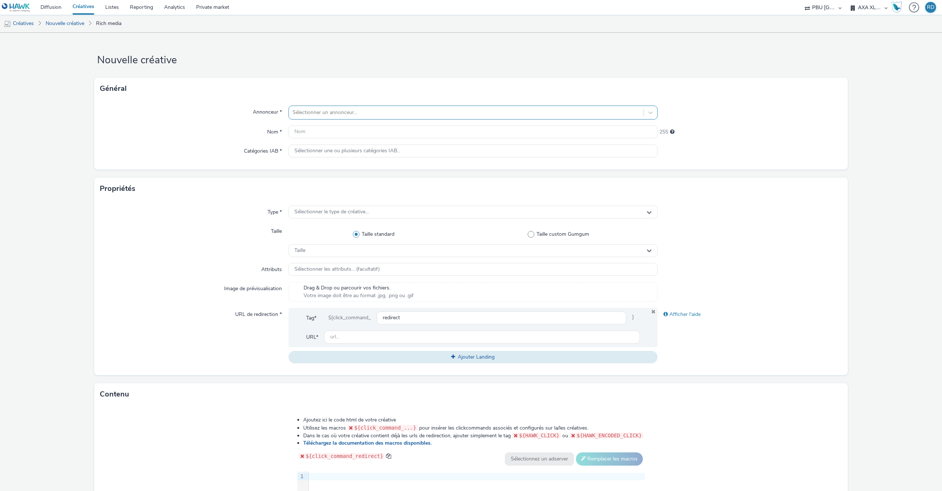
click at [432, 109] on div at bounding box center [466, 112] width 347 height 9
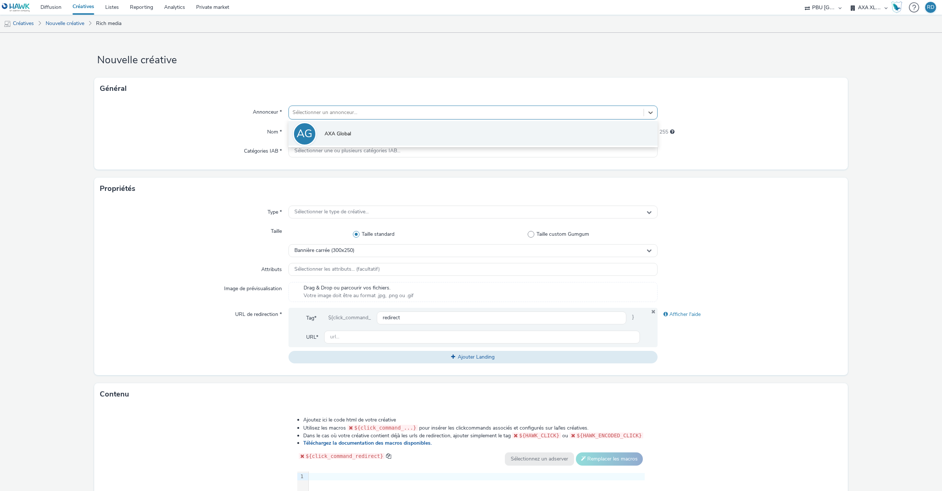
click at [363, 128] on li "AG AXA Global" at bounding box center [473, 133] width 369 height 25
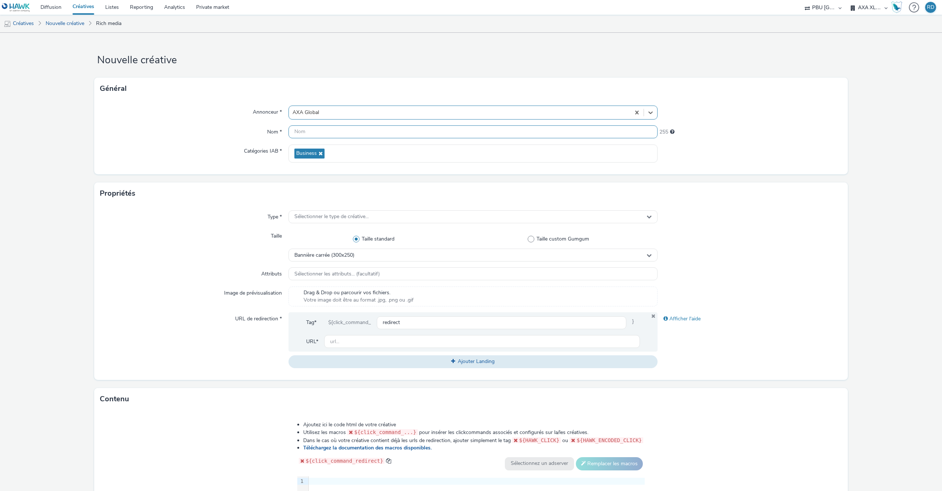
click at [363, 128] on input "text" at bounding box center [473, 132] width 369 height 13
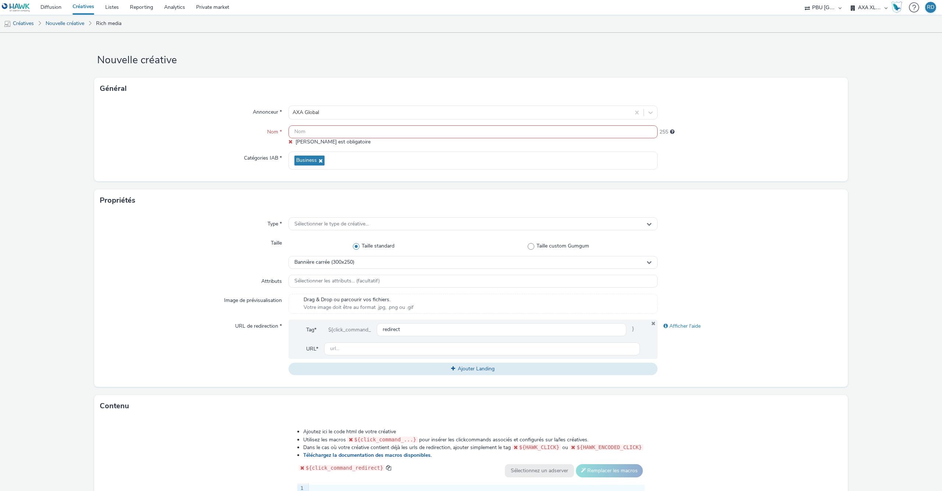
click at [380, 133] on input "text" at bounding box center [473, 132] width 369 height 13
paste input "hawk_display_cpm_600x500_high-impact-display_pmp_b2b-audience_multi_2510_00m00s…"
type input "hawk_display_cpm_600x500_high-impact-display_pmp_b2b-audience_multi_2510_00m00s…"
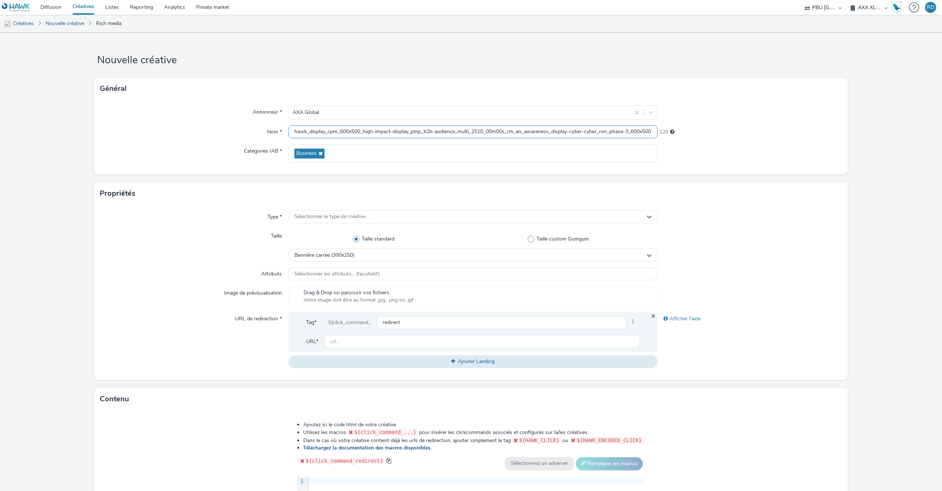
scroll to position [0, 5]
click at [416, 218] on div "Sélectionner le type de créative..." at bounding box center [473, 217] width 369 height 13
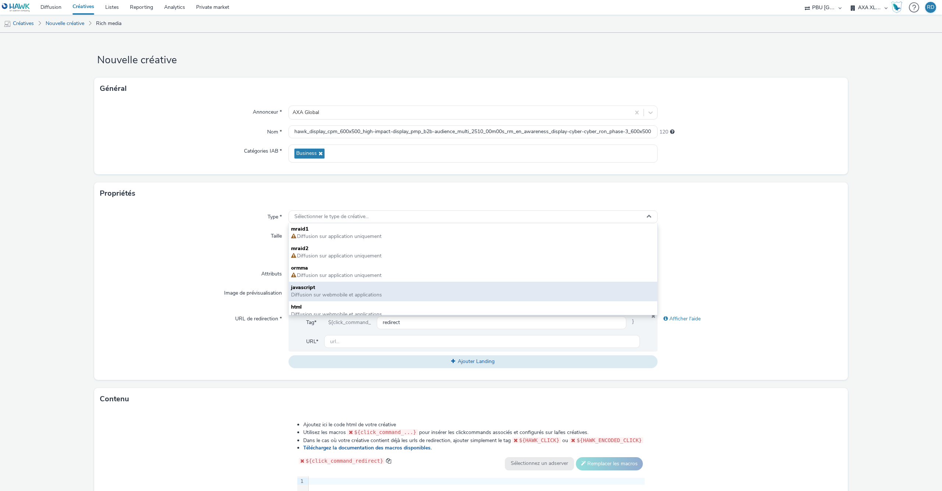
click at [370, 287] on span "javascript" at bounding box center [473, 287] width 364 height 7
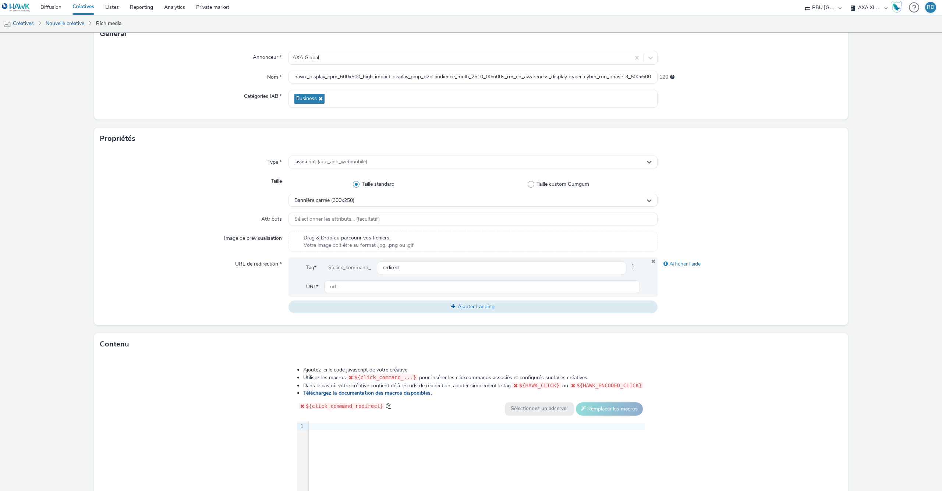
scroll to position [84, 0]
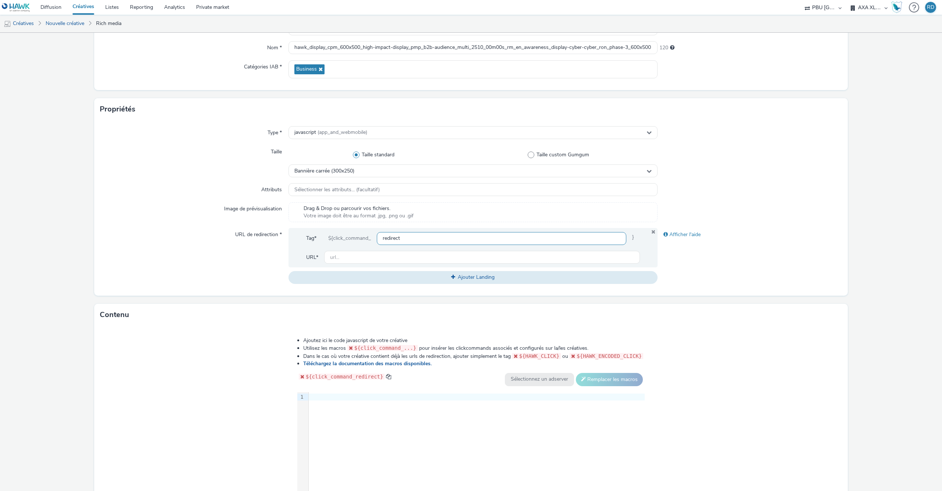
click at [432, 240] on input "redirect" at bounding box center [502, 238] width 250 height 13
click at [391, 440] on div "9 1 ›" at bounding box center [471, 447] width 348 height 110
click at [474, 274] on button "Ajouter Landing" at bounding box center [473, 277] width 369 height 13
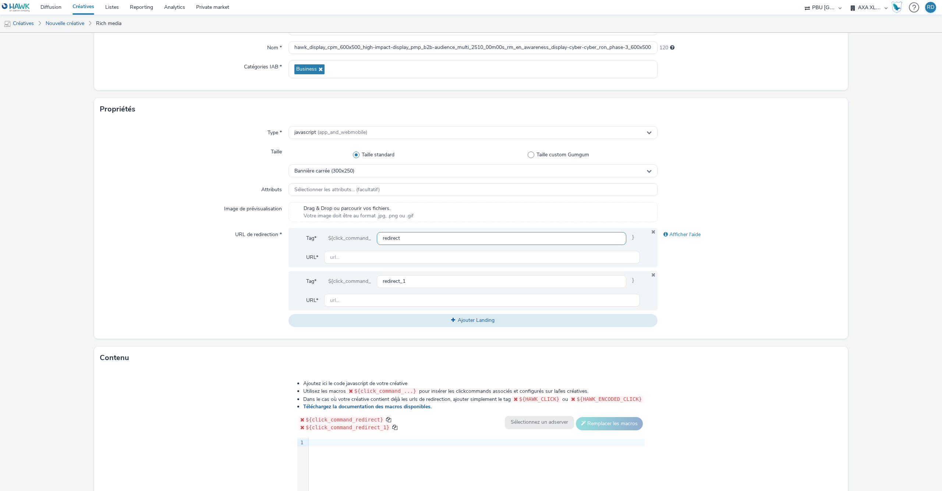
click at [445, 242] on input "redirect" at bounding box center [502, 238] width 250 height 13
type input "r"
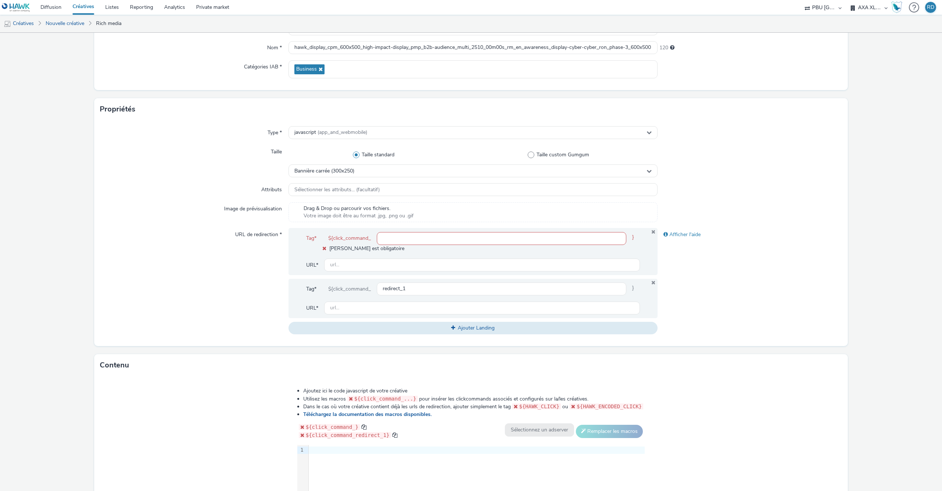
paste input ""<ins class='dcmads' style='display:inline-block;width:600px;height:500px' data…"
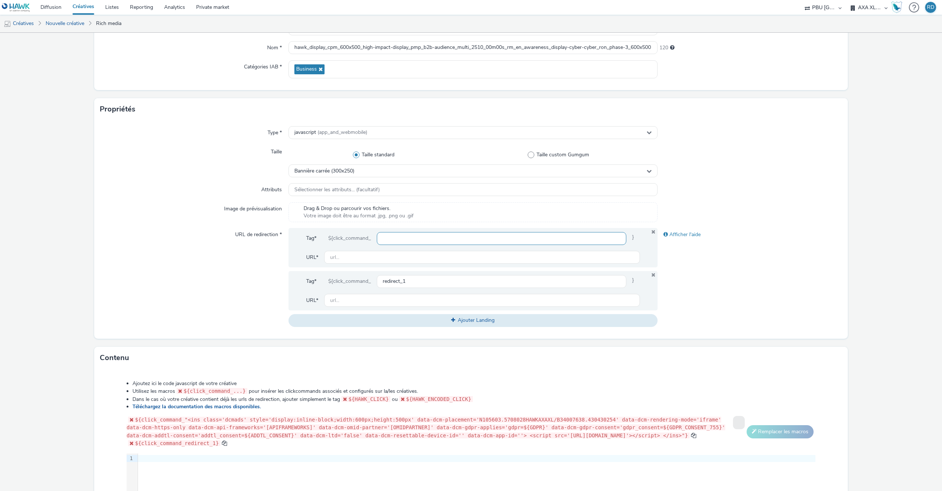
type input ""<ins class='dcmads' style='display:inline-block;width:600px;height:500px' data…"
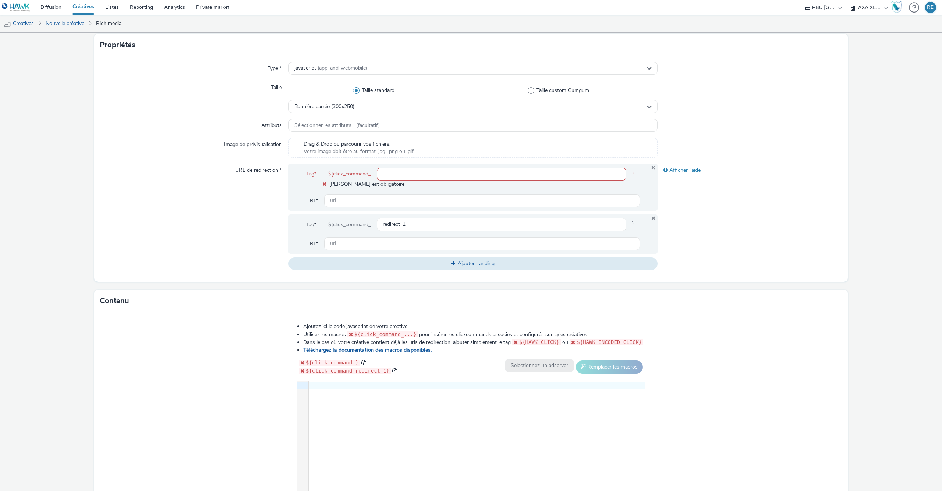
scroll to position [0, 0]
paste input "https://ad.doubleclick.net/ddm/ad/N105603.5708028HAWKAXAXL/B34007638.430430254;…"
type input "https://ad.doubleclick.net/ddm/ad/N105603.5708028HAWKAXAXL/B34007638.430430254;…"
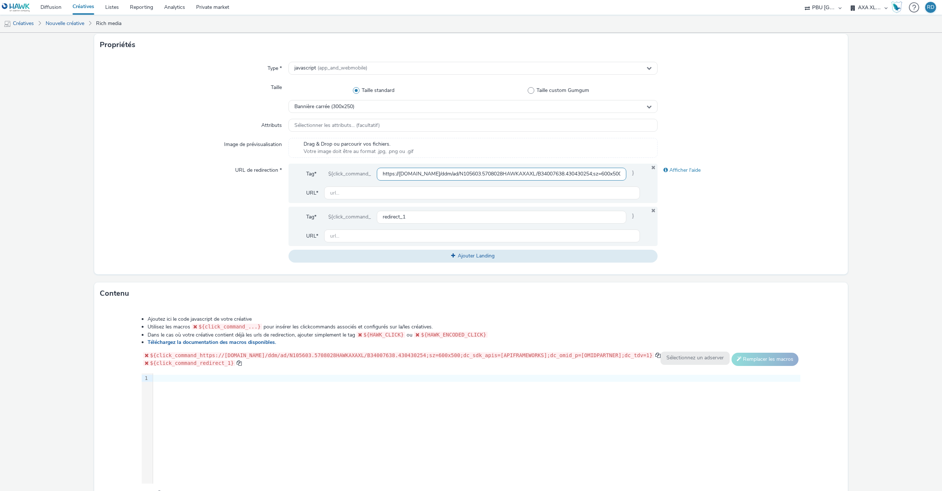
scroll to position [0, 180]
click at [456, 219] on input "redirect_1" at bounding box center [502, 217] width 250 height 13
type input "r"
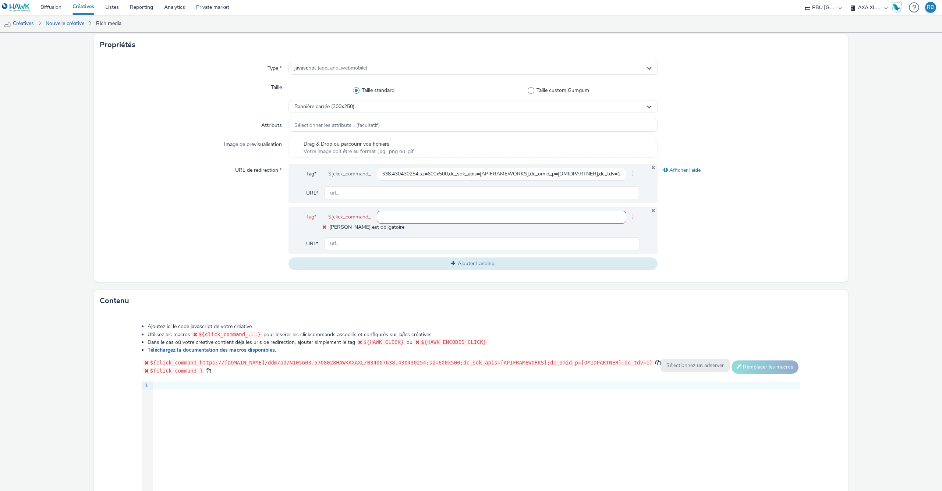
click at [429, 221] on input "text" at bounding box center [502, 217] width 250 height 13
paste input "https://ad.doubleclick.net/ddm/jump/N105603.5708028HAWKAXAXL/B34007638.43043025…"
type input "https://ad.doubleclick.net/ddm/jump/N105603.5708028HAWKAXAXL/B34007638.43043025…"
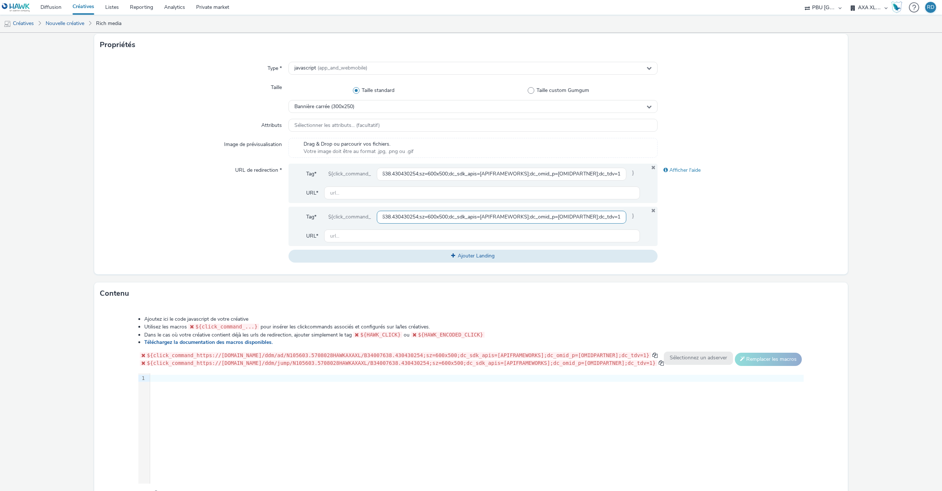
scroll to position [192, 0]
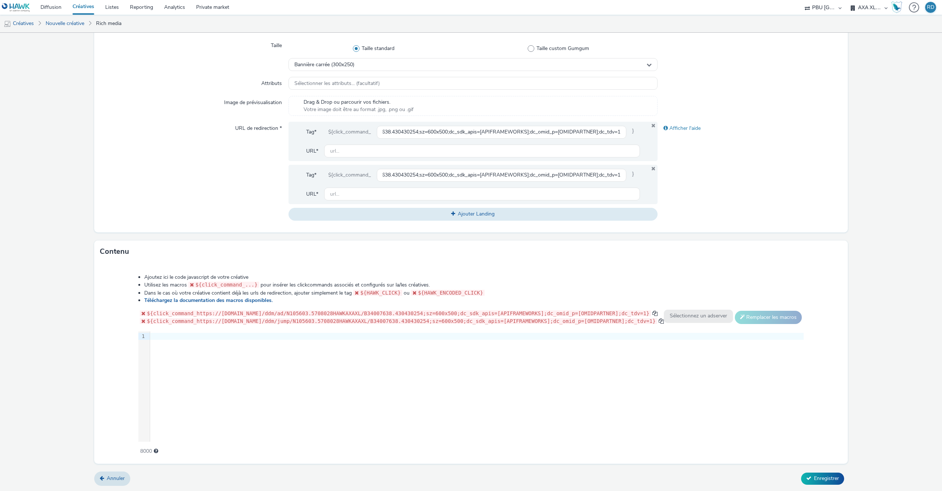
click at [461, 405] on div "9 1 ›" at bounding box center [470, 387] width 665 height 110
click at [404, 307] on div "Ajoutez ici le code javascript de votre créative Utilisez les macros ${click_co…" at bounding box center [471, 361] width 718 height 184
click at [653, 170] on icon at bounding box center [654, 168] width 6 height 5
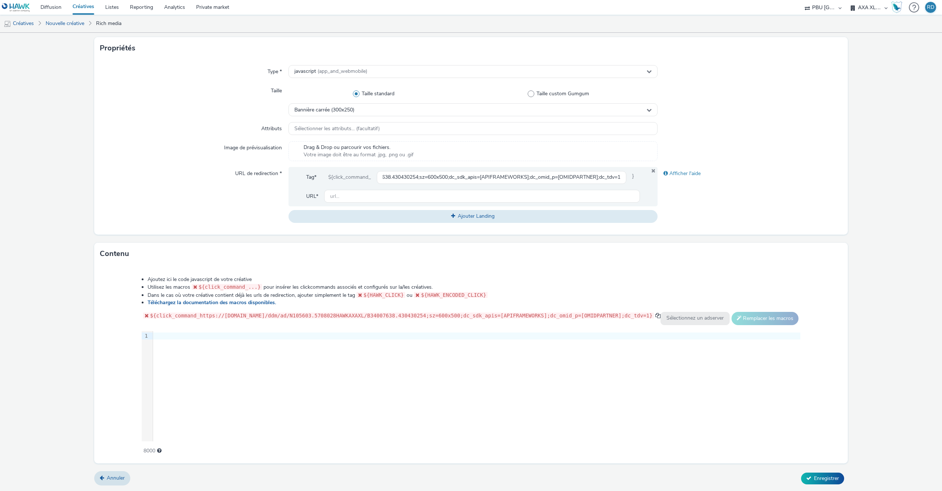
scroll to position [146, 0]
click at [614, 192] on input "text" at bounding box center [482, 196] width 316 height 13
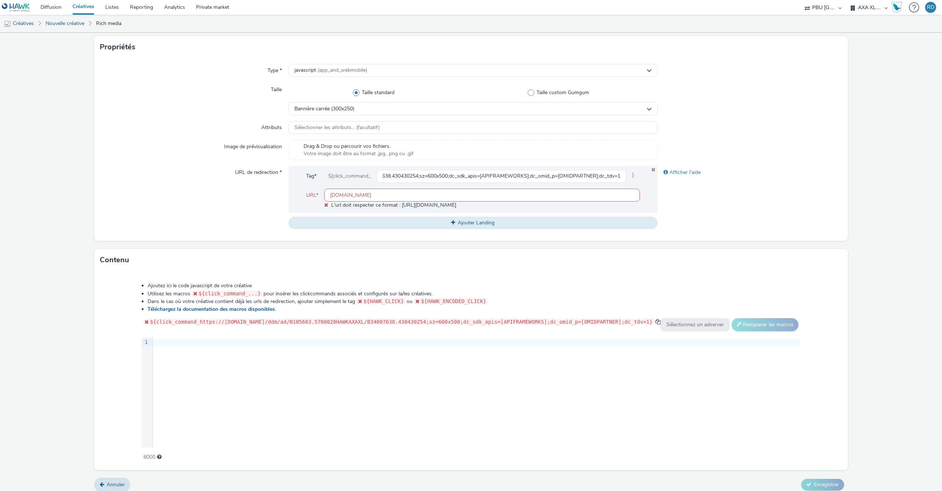
click at [674, 316] on div "Ajoutez ici le code javascript de votre créative Utilisez les macros ${click_co…" at bounding box center [471, 367] width 712 height 181
click at [274, 311] on link "Téléchargez la documentation des macros disponibles." at bounding box center [213, 309] width 131 height 7
click at [326, 207] on icon at bounding box center [326, 204] width 4 height 5
click at [374, 199] on input "www.axa.com" at bounding box center [482, 195] width 316 height 13
click at [686, 319] on div "Ajoutez ici le code javascript de votre créative Utilisez les macros ${click_co…" at bounding box center [471, 367] width 712 height 181
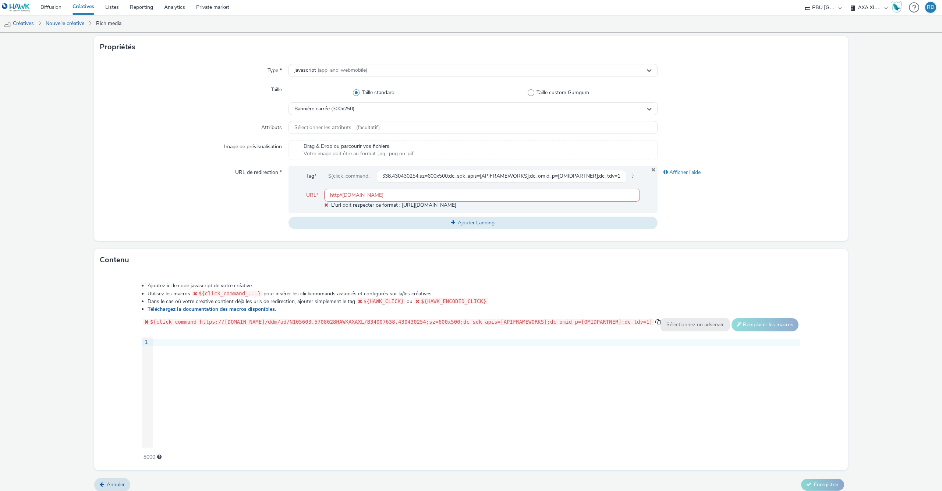
click at [355, 199] on input "http//www.axa.com" at bounding box center [482, 195] width 316 height 13
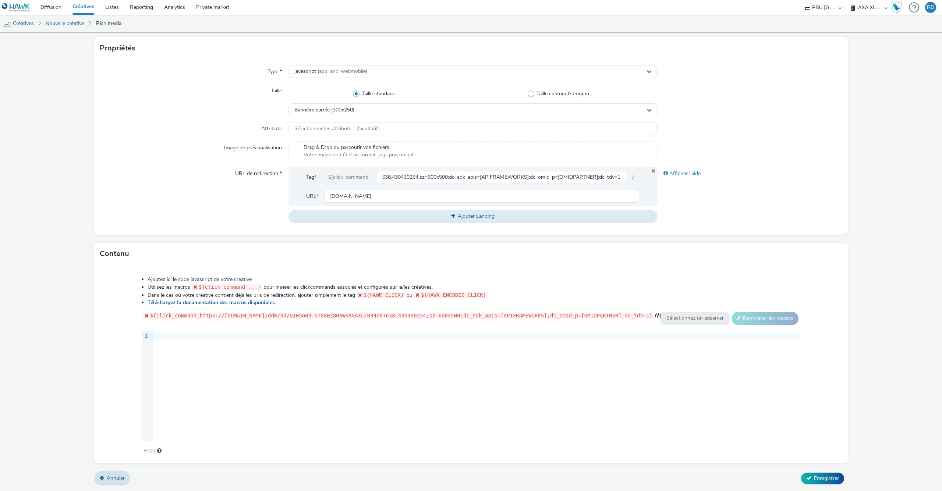
click at [699, 210] on div "Afficher l'aide" at bounding box center [750, 195] width 185 height 56
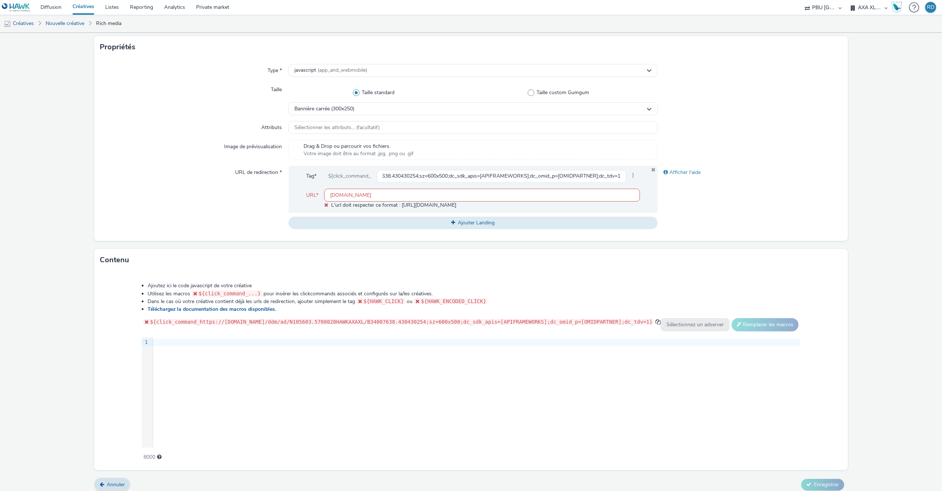
click at [339, 195] on input "http.axa.com" at bounding box center [482, 195] width 316 height 13
click at [685, 317] on div "Ajoutez ici le code javascript de votre créative Utilisez les macros ${click_co…" at bounding box center [471, 367] width 712 height 181
click at [670, 172] on div "Afficher l'aide" at bounding box center [750, 172] width 185 height 13
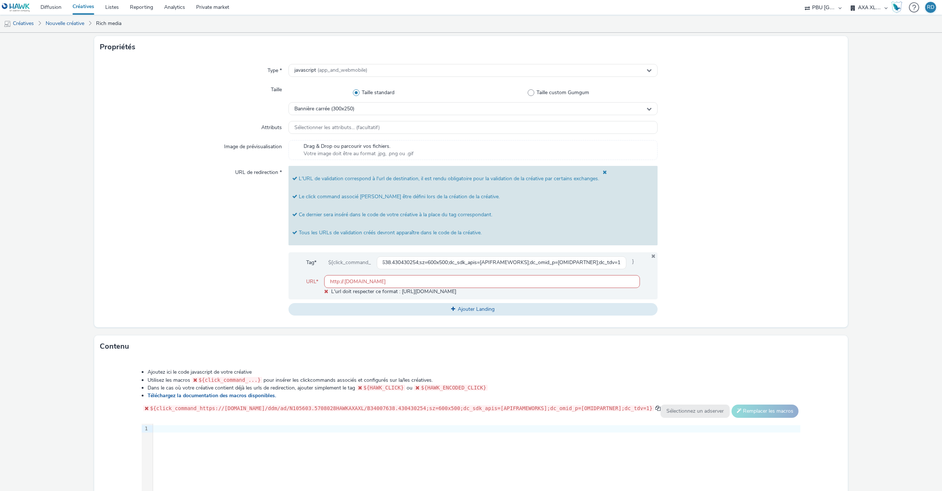
click at [344, 283] on input "http://.axa.com" at bounding box center [482, 281] width 316 height 13
type input "http://axa.com"
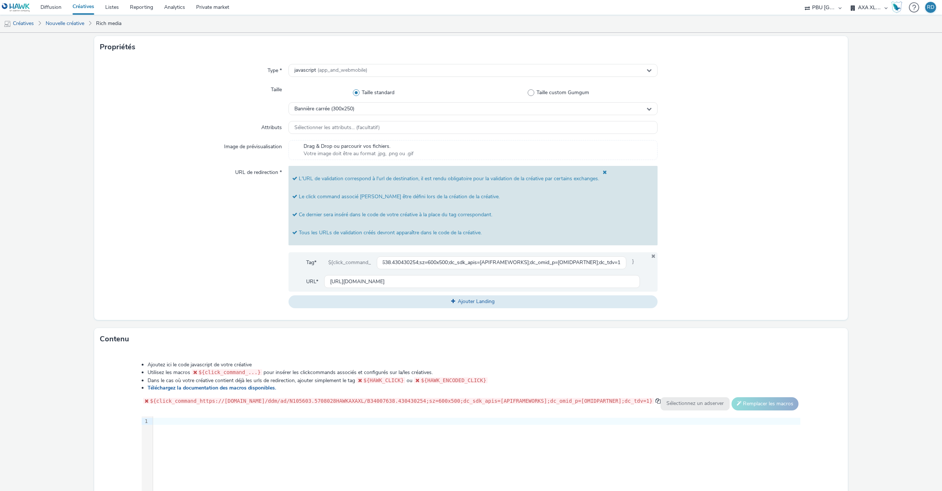
click at [725, 307] on div at bounding box center [750, 237] width 185 height 142
click at [653, 257] on icon at bounding box center [654, 256] width 6 height 5
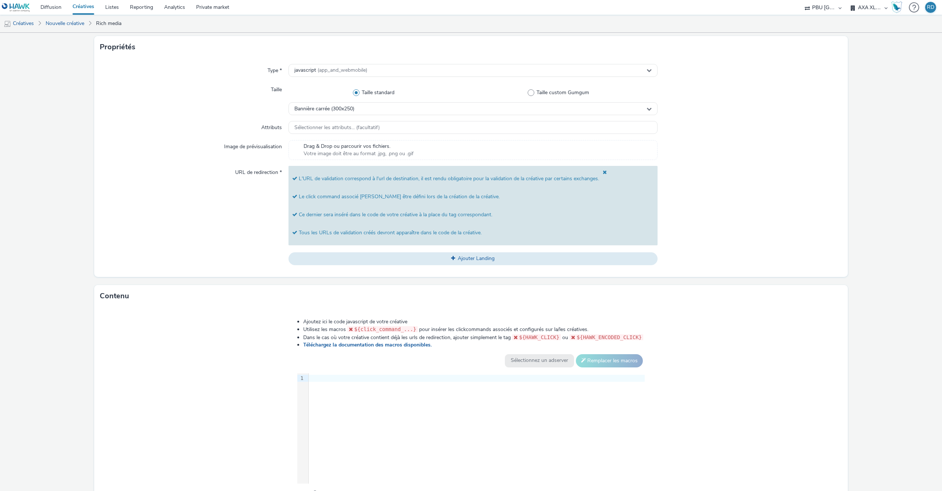
click at [605, 174] on span at bounding box center [603, 179] width 8 height 18
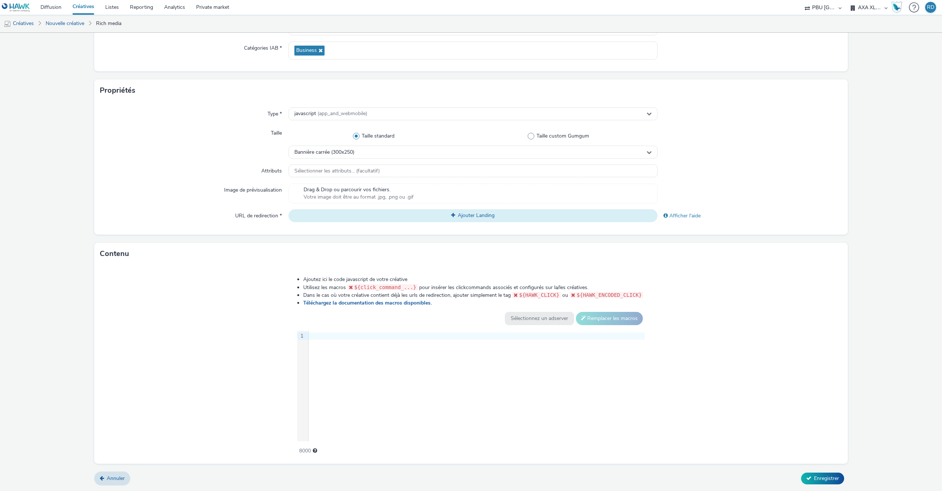
click at [464, 212] on button "Ajouter Landing" at bounding box center [473, 215] width 369 height 13
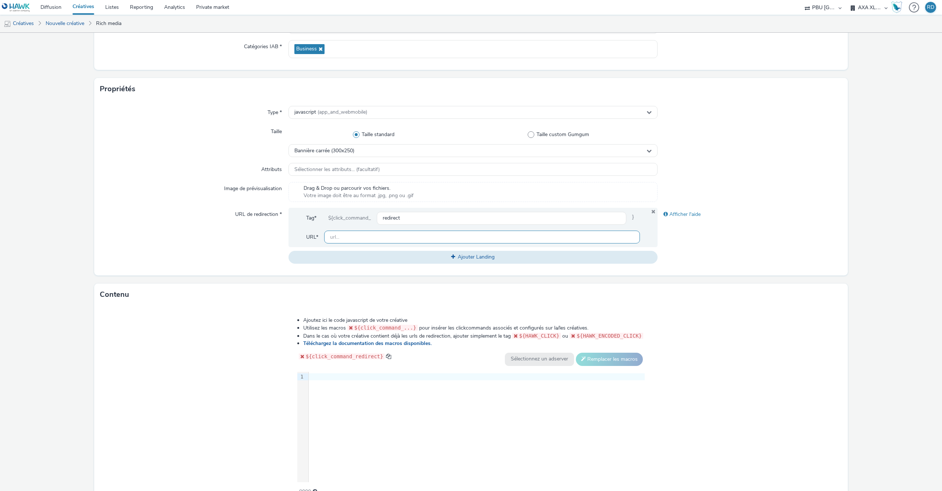
click at [419, 236] on input "text" at bounding box center [482, 237] width 316 height 13
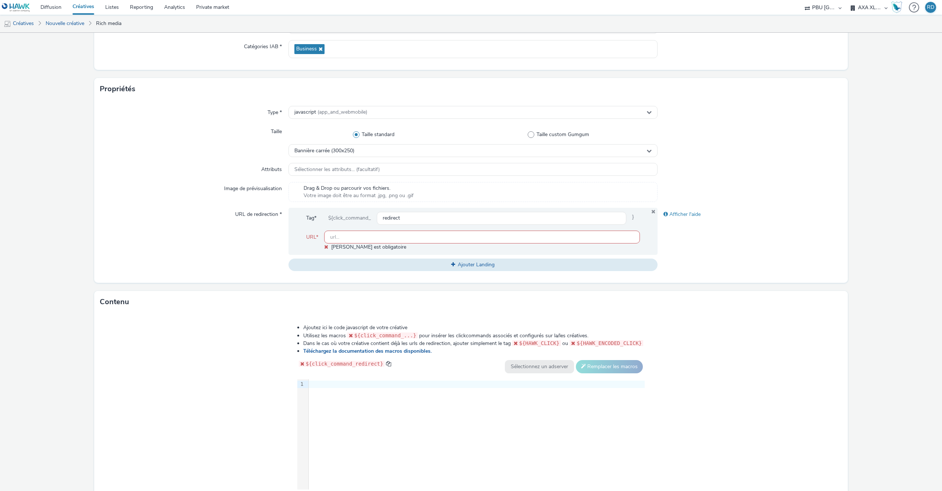
paste input "https://axaxl.com/"
type input "https://axaxl.com/"
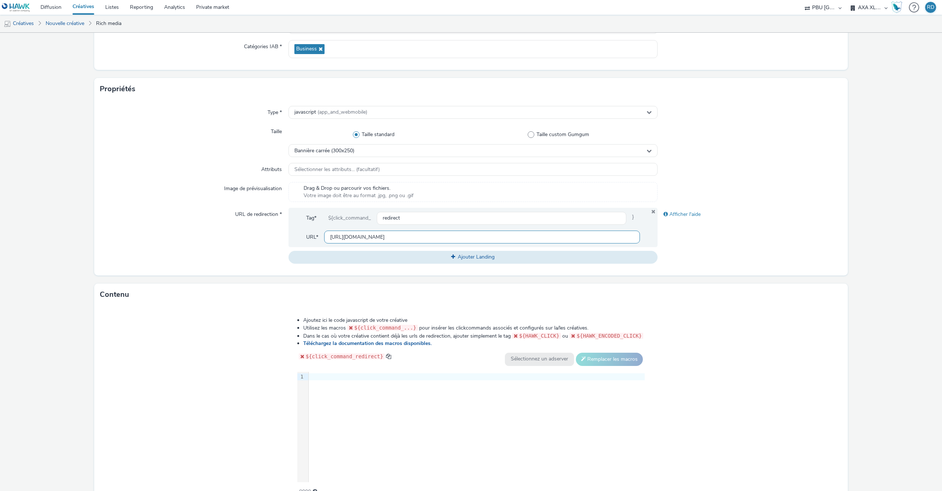
scroll to position [146, 0]
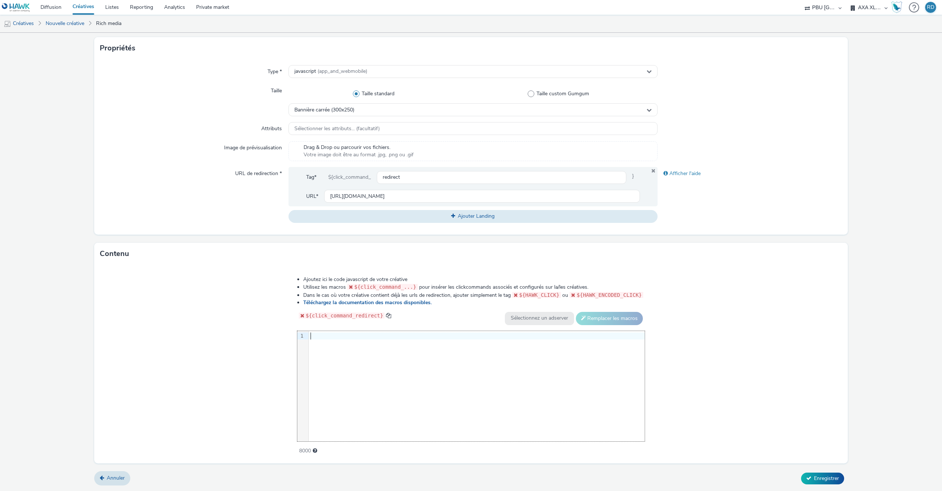
click at [371, 362] on div "9 1 ›" at bounding box center [471, 386] width 348 height 110
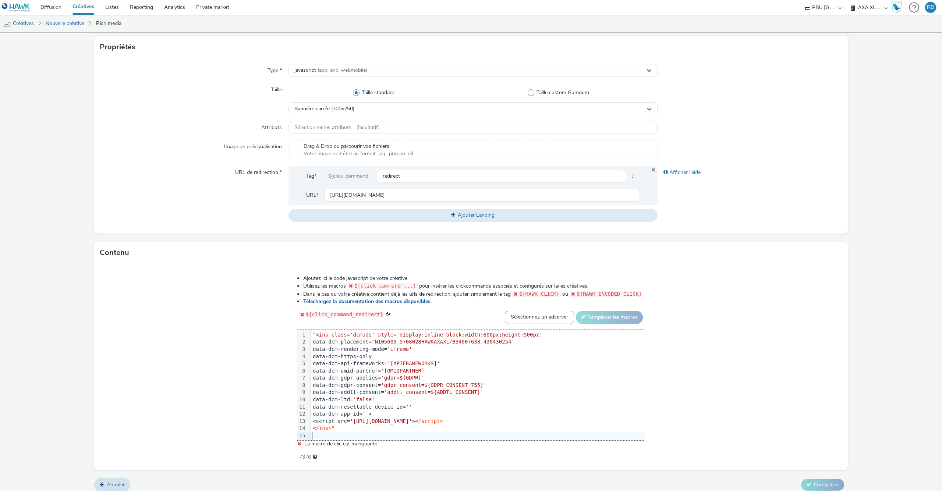
click at [505, 311] on select "Sélectionnez un adserver Sizmek DCM Adform Sting" at bounding box center [539, 317] width 69 height 13
select select "dcm"
click option "DCM" at bounding box center [0, 0] width 0 height 0
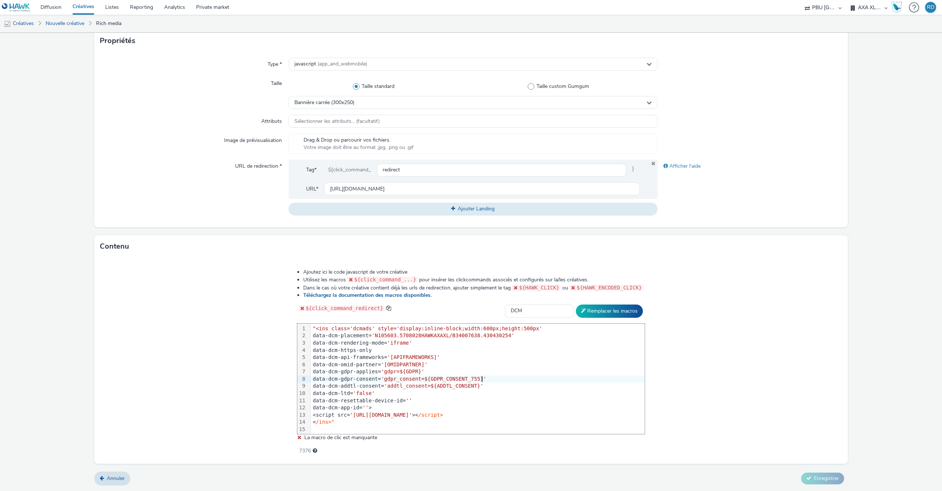
scroll to position [0, 0]
click at [622, 310] on button "Remplacer les macros" at bounding box center [609, 311] width 67 height 13
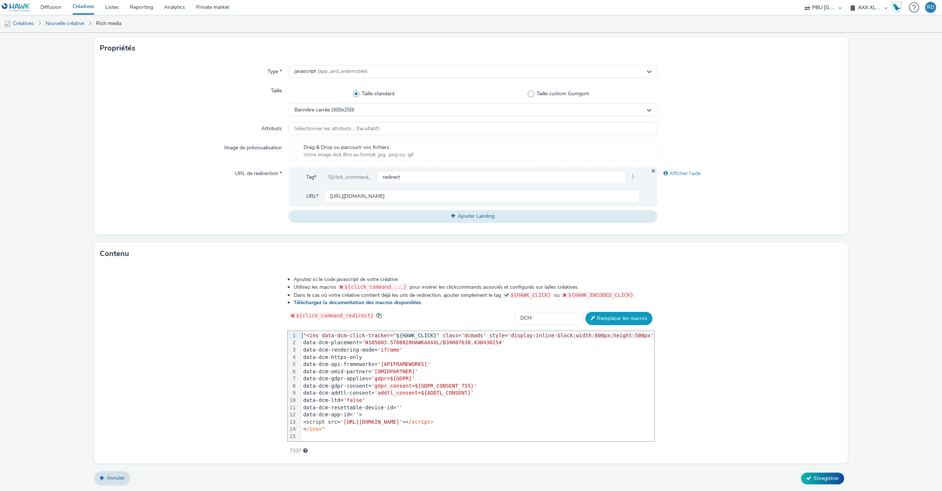
scroll to position [146, 0]
click at [370, 430] on div "< /ins>"" at bounding box center [477, 429] width 347 height 7
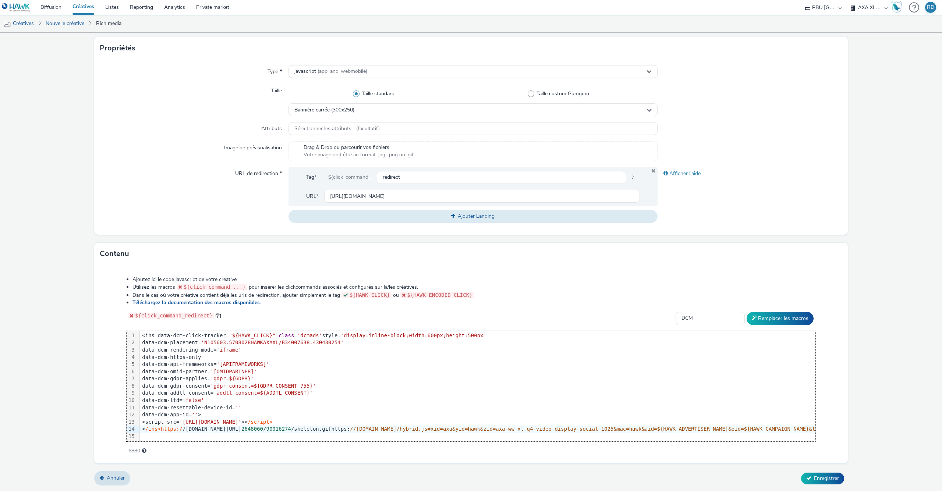
scroll to position [0, 644]
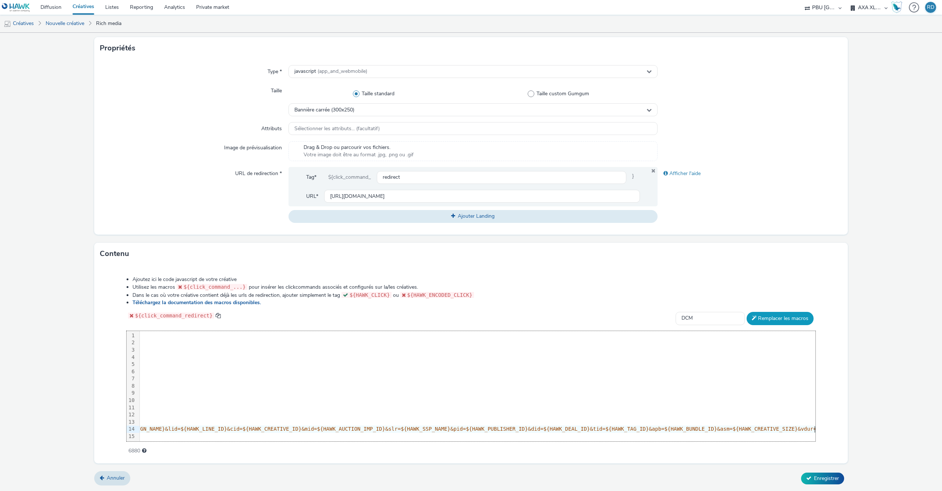
click at [784, 322] on button "Remplacer les macros" at bounding box center [780, 318] width 67 height 13
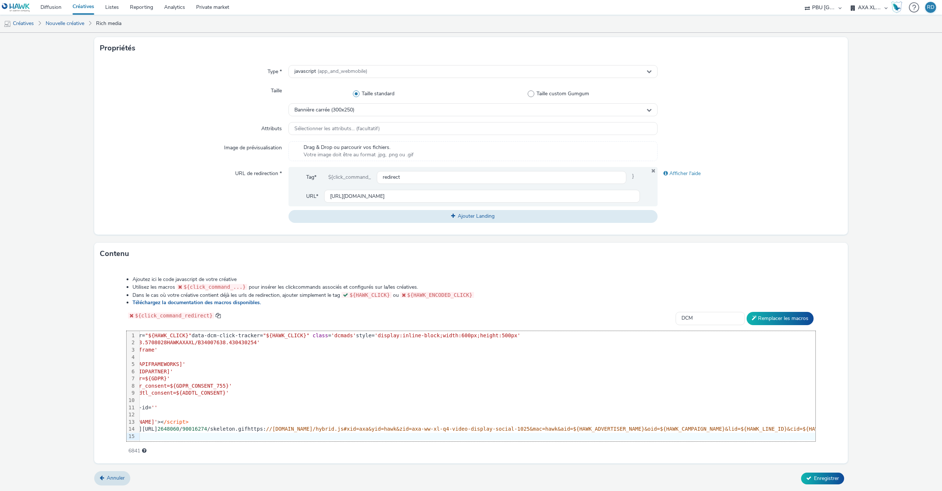
scroll to position [0, 0]
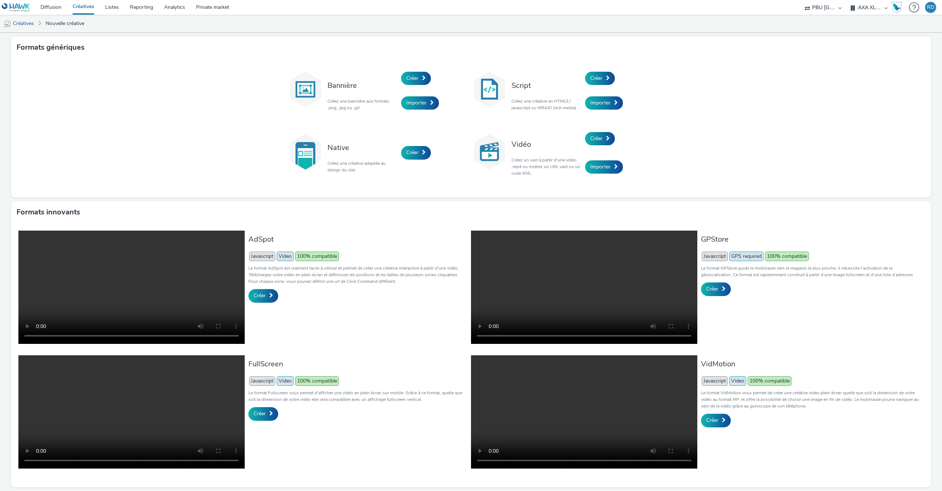
scroll to position [28, 0]
click at [56, 14] on link "Diffusion" at bounding box center [51, 7] width 32 height 15
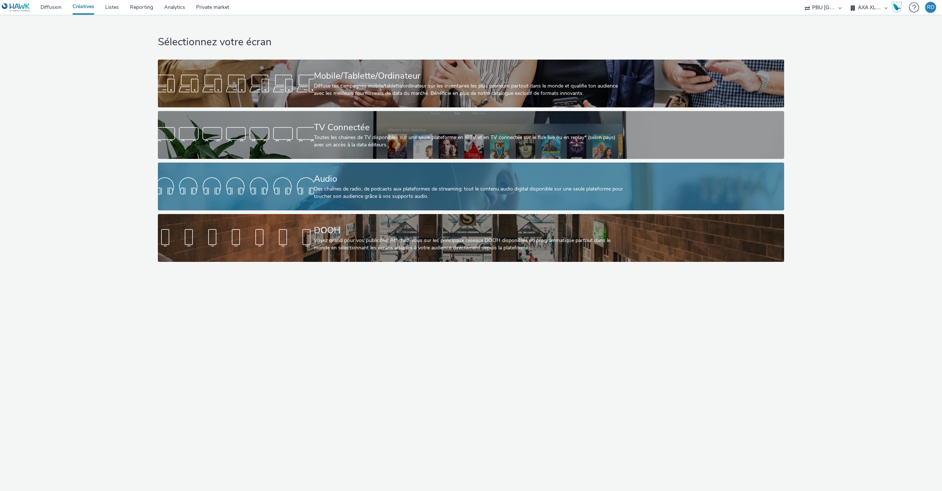
click at [379, 185] on div "Des chaînes de radio, de podcasts aux plateformes de streaming: tout le contenu…" at bounding box center [470, 192] width 312 height 15
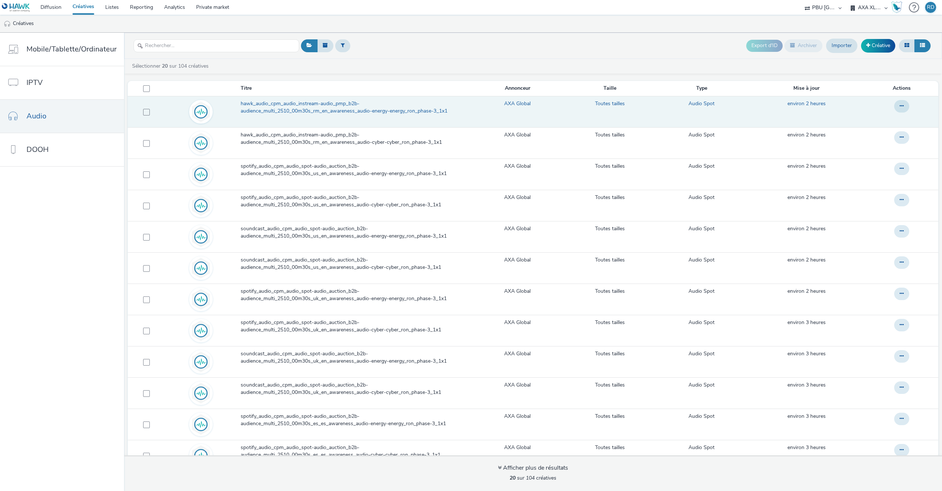
click at [362, 118] on link "hawk_audio_cpm_audio_instream-audio_pmp_b2b-audience_multi_2510_00m30s_rm_en_aw…" at bounding box center [357, 109] width 233 height 19
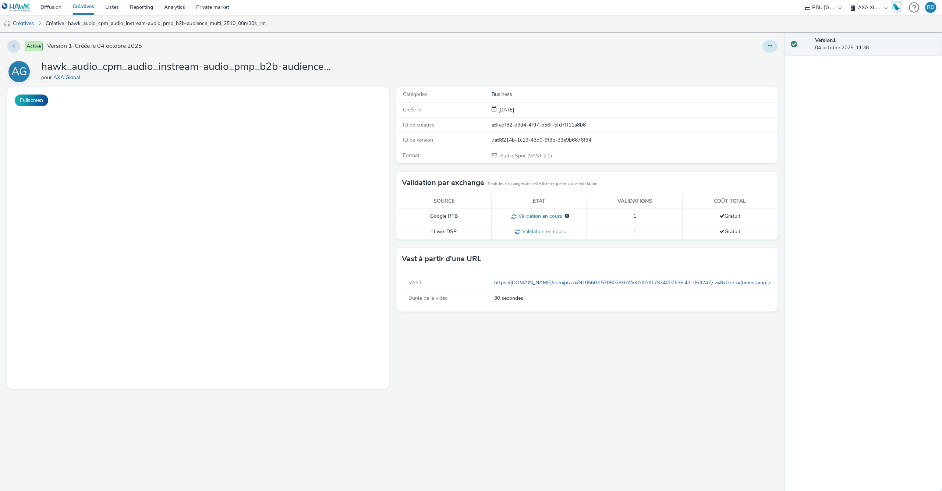
click at [771, 46] on icon at bounding box center [770, 45] width 4 height 5
click at [743, 63] on link "Modifier" at bounding box center [749, 61] width 55 height 15
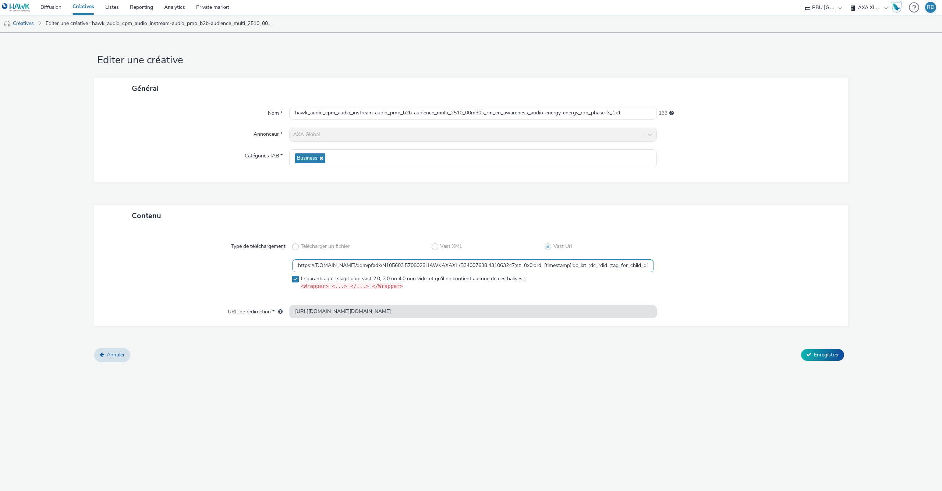
click at [558, 265] on input "https://[DOMAIN_NAME]/ddm/pfadx/N105603.5708028HAWKAXAXL/B34007638.431063247;sz…" at bounding box center [473, 265] width 362 height 13
click at [584, 268] on input "https://[DOMAIN_NAME]/ddm/pfadx/N105603.5708028HAWKAXAXL/B34007638.431063247;sz…" at bounding box center [473, 265] width 362 height 13
paste input "[URL][DOMAIN_NAME]"
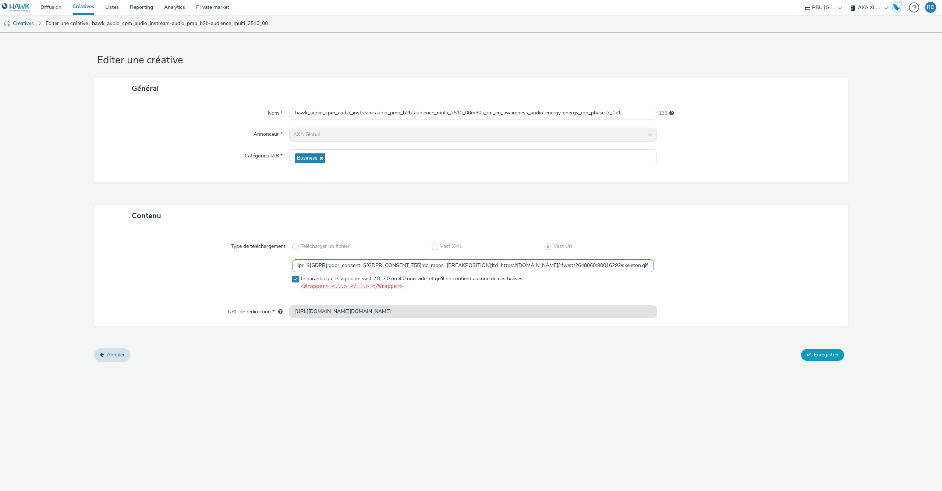
type input "https://[DOMAIN_NAME]/ddm/pfadx/N105603.5708028HAWKAXAXL/B34007638.431063247;sz…"
click at [828, 355] on span "Enregistrer" at bounding box center [826, 354] width 25 height 7
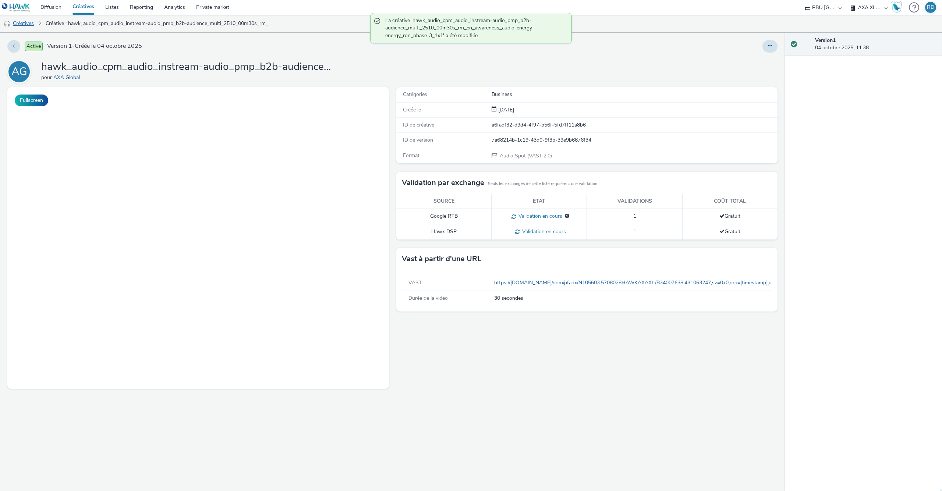
click at [33, 22] on link "Créatives" at bounding box center [19, 24] width 38 height 18
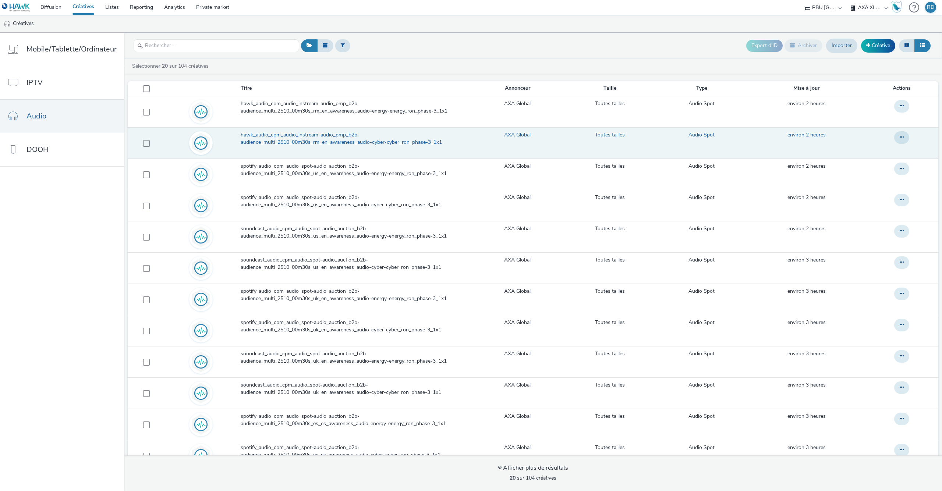
click at [402, 143] on span "hawk_audio_cpm_audio_instream-audio_pmp_b2b-audience_multi_2510_00m30s_rm_en_aw…" at bounding box center [356, 138] width 230 height 15
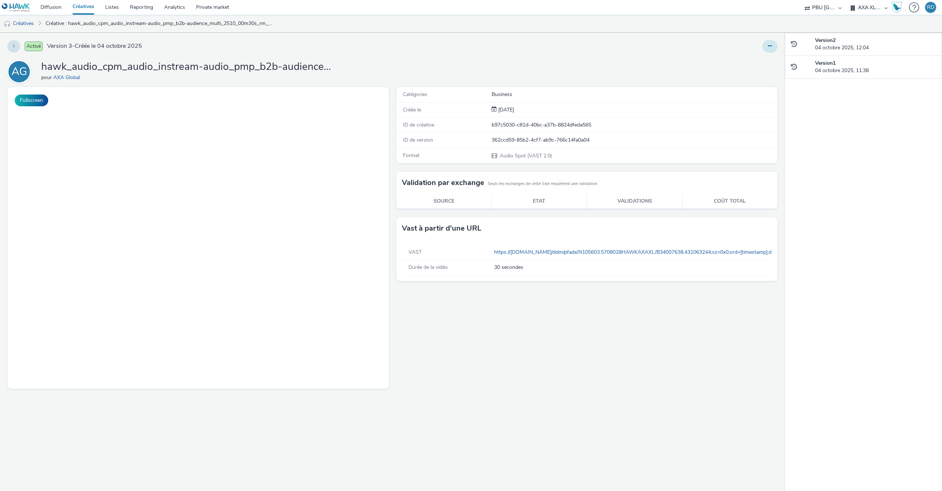
click at [770, 50] on button at bounding box center [770, 46] width 15 height 13
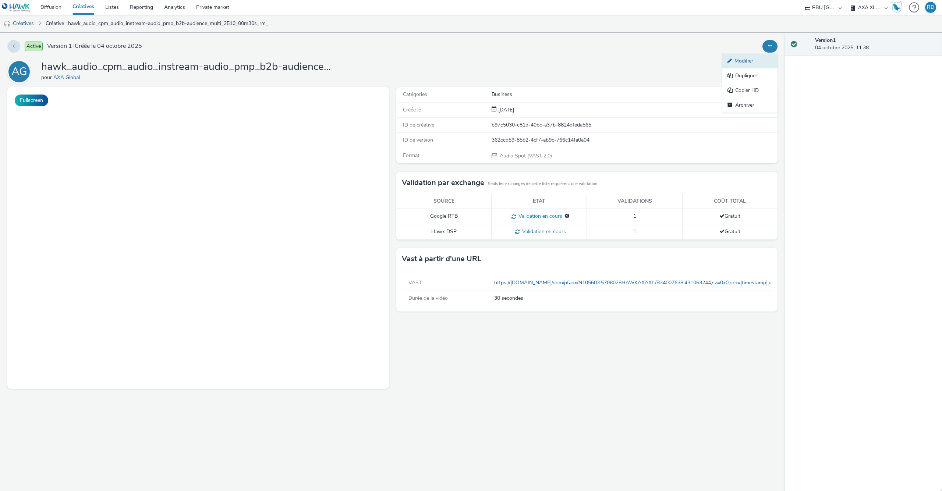
click at [756, 59] on link "Modifier" at bounding box center [749, 61] width 55 height 15
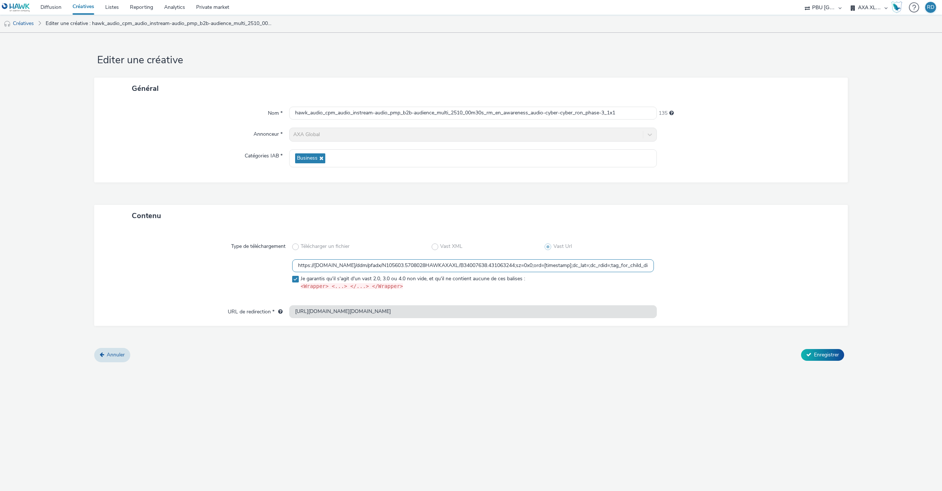
click at [603, 272] on input "https://[DOMAIN_NAME]/ddm/pfadx/N105603.5708028HAWKAXAXL/B34007638.431063244;sz…" at bounding box center [473, 265] width 362 height 13
paste input "[URL][DOMAIN_NAME]"
type input "https://[DOMAIN_NAME]/ddm/pfadx/N105603.5708028HAWKAXAXL/B34007638.431063244;sz…"
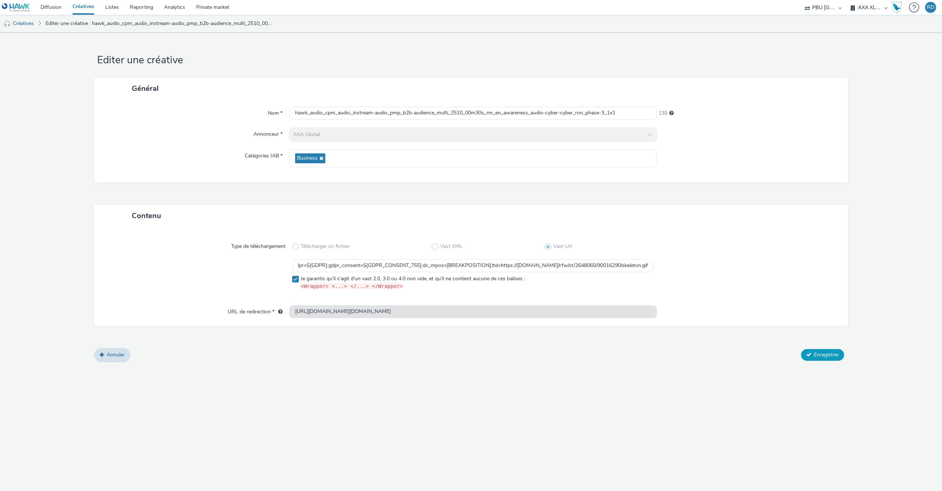
click at [827, 352] on span "Enregistrer" at bounding box center [826, 354] width 25 height 7
